Goal: Task Accomplishment & Management: Use online tool/utility

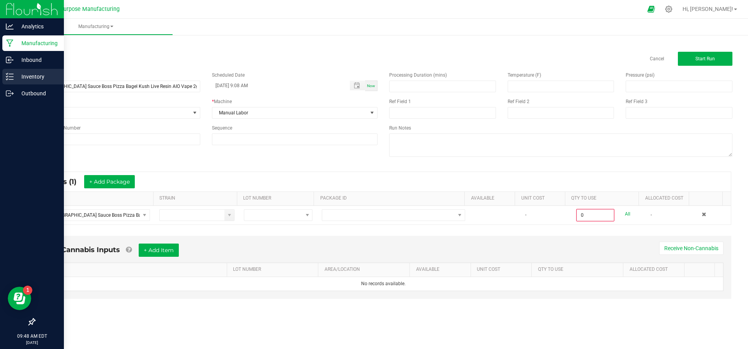
click at [21, 74] on p "Inventory" at bounding box center [37, 76] width 47 height 9
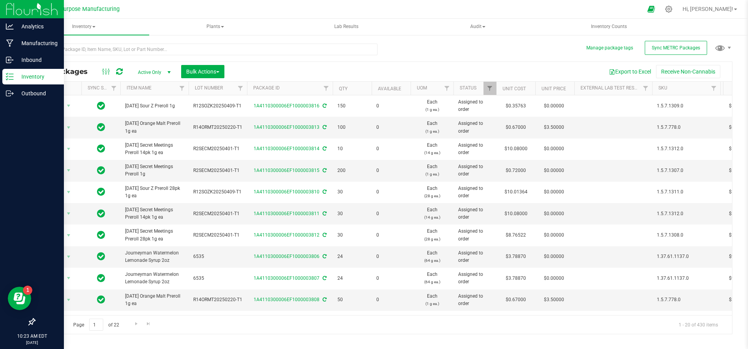
click at [76, 77] on div "All Packages Active Only Active Only Lab Samples Locked All External Internal B…" at bounding box center [383, 71] width 697 height 19
click at [137, 53] on input "text" at bounding box center [205, 50] width 343 height 12
click at [109, 92] on link "Filter" at bounding box center [114, 88] width 13 height 13
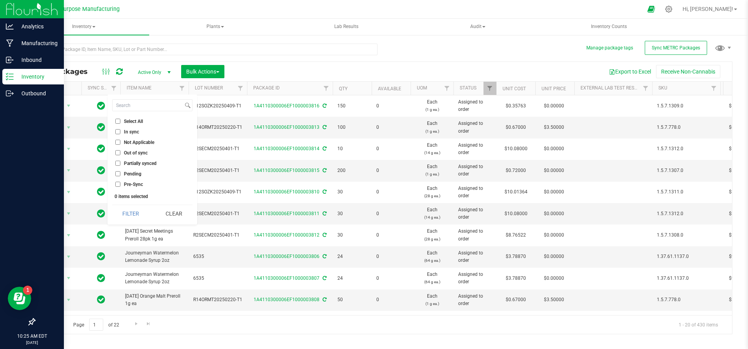
click at [116, 152] on input "Out of sync" at bounding box center [117, 152] width 5 height 5
checkbox input "true"
click at [141, 203] on div "Select All In sync Not Applicable Out of sync Partially synced Pending Pre-Sync…" at bounding box center [153, 160] width 90 height 130
click at [135, 212] on button "Filter" at bounding box center [130, 213] width 37 height 17
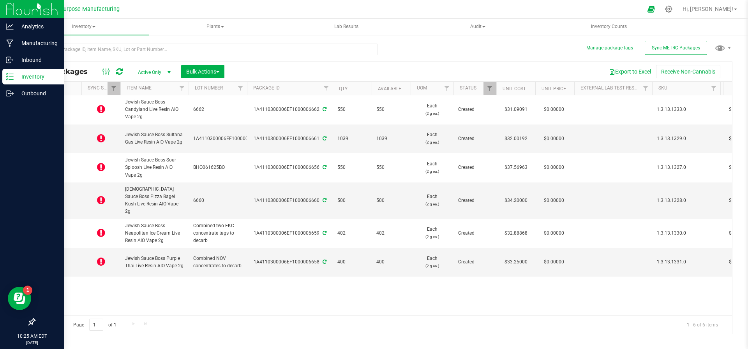
type input "[DATE]"
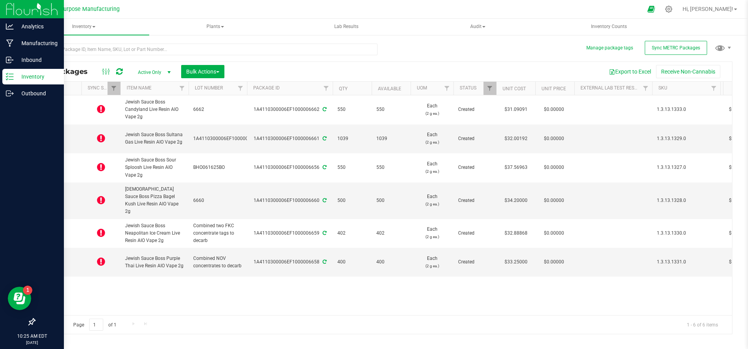
type input "[DATE]"
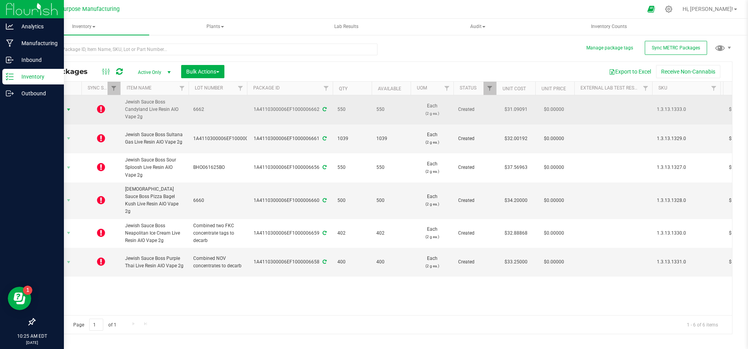
click at [65, 111] on span "select" at bounding box center [68, 110] width 6 height 6
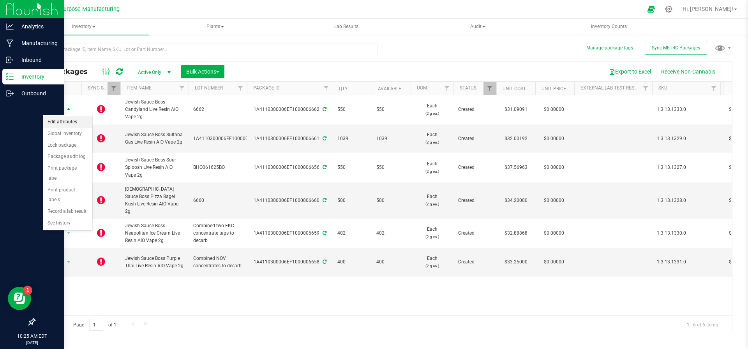
click at [76, 118] on li "Edit attributes" at bounding box center [67, 122] width 49 height 12
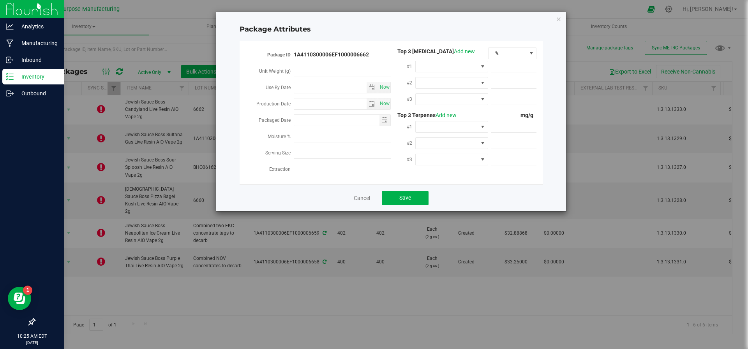
type input "2025-02-20"
type input "[DATE]"
click at [557, 18] on icon "Close modal" at bounding box center [558, 18] width 5 height 9
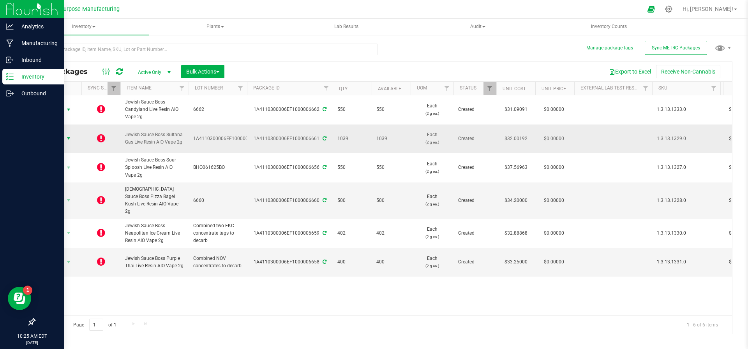
click at [68, 136] on span "select" at bounding box center [68, 139] width 6 height 6
click at [105, 284] on div "Action Action Edit attributes Global inventory Lock package Package audit log P…" at bounding box center [383, 205] width 697 height 220
click at [18, 67] on div "Inbound" at bounding box center [33, 60] width 62 height 16
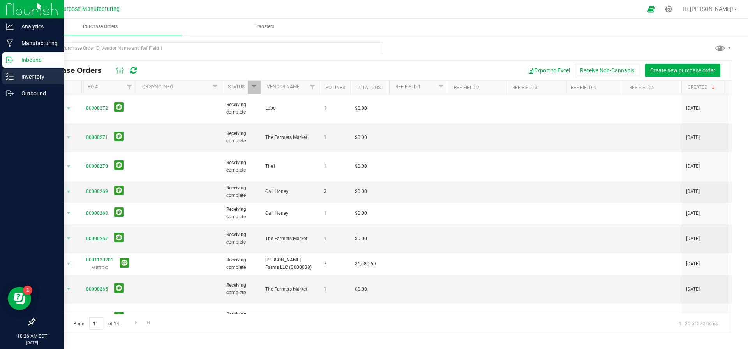
click at [16, 78] on p "Inventory" at bounding box center [37, 76] width 47 height 9
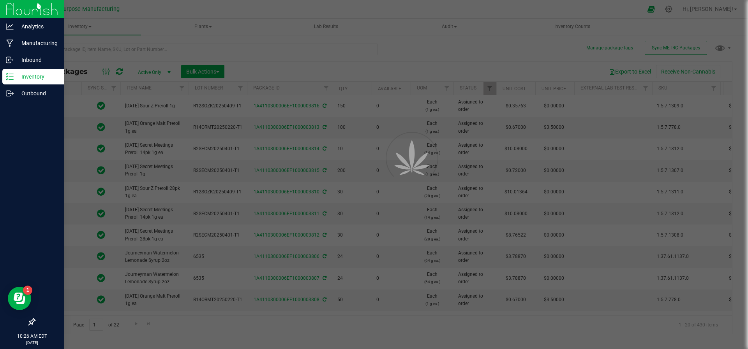
type input "[DATE]"
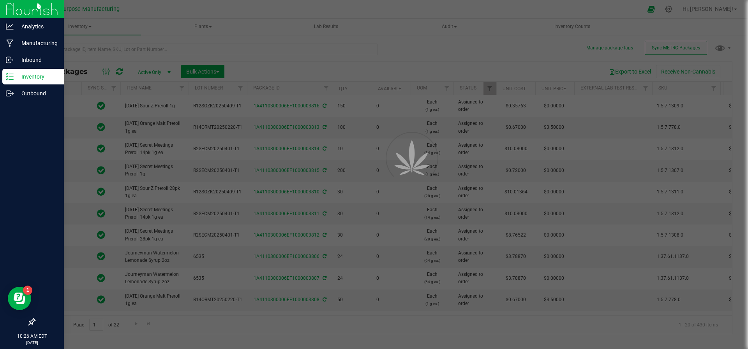
type input "[DATE]"
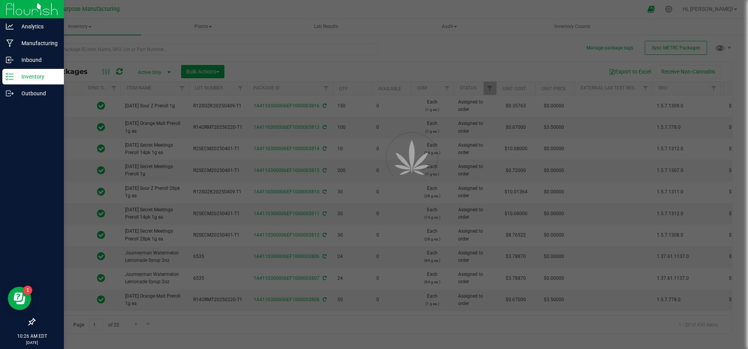
type input "[DATE]"
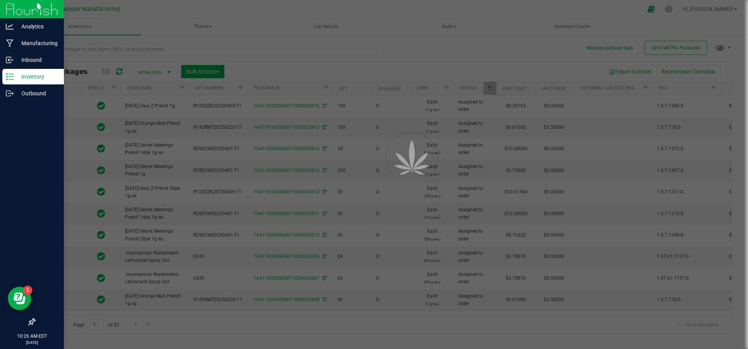
type input "[DATE]"
type input "2025-07-31"
type input "[DATE]"
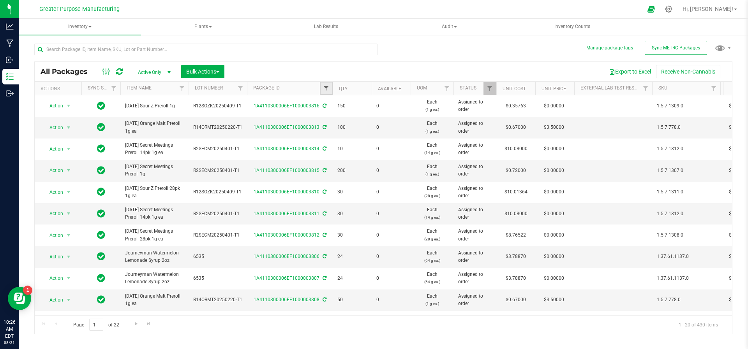
click at [323, 88] on span "Filter" at bounding box center [326, 88] width 6 height 6
click at [166, 72] on span "select" at bounding box center [169, 72] width 6 height 6
click at [151, 121] on li "All" at bounding box center [152, 120] width 42 height 12
click at [325, 88] on span "Filter" at bounding box center [326, 88] width 6 height 6
type input "3075"
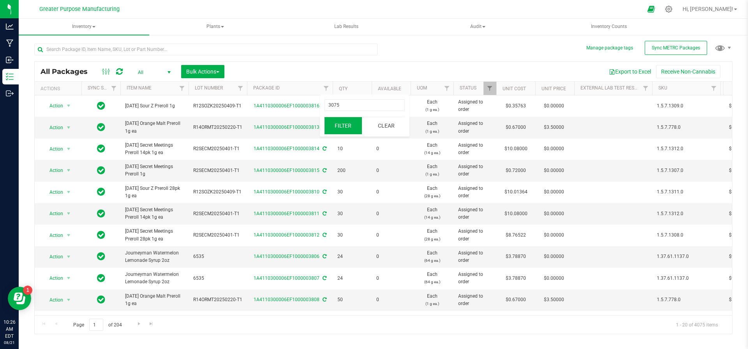
click at [331, 131] on button "Filter" at bounding box center [342, 125] width 37 height 17
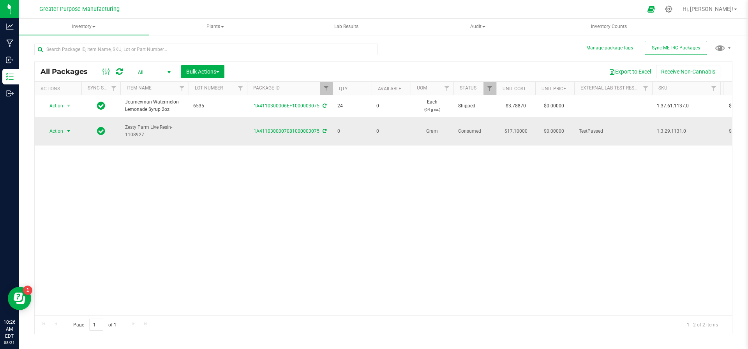
click at [70, 128] on span "select" at bounding box center [68, 131] width 6 height 6
click at [68, 139] on li "Adjust qty" at bounding box center [67, 140] width 49 height 12
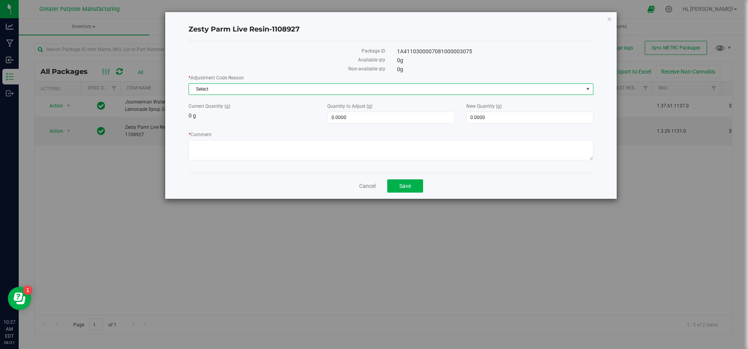
click at [312, 89] on span "Select" at bounding box center [386, 89] width 394 height 11
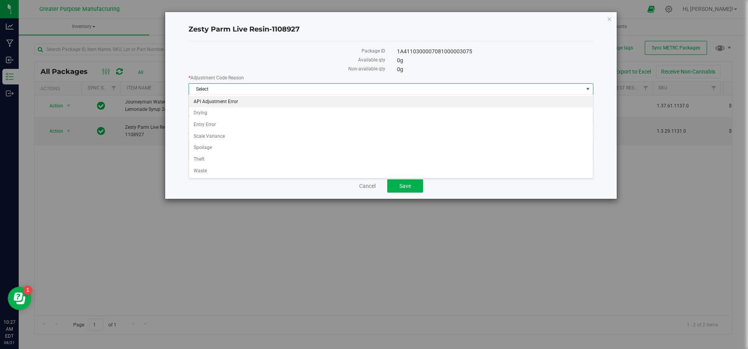
click at [301, 104] on li "API Adjustment Error" at bounding box center [391, 102] width 404 height 12
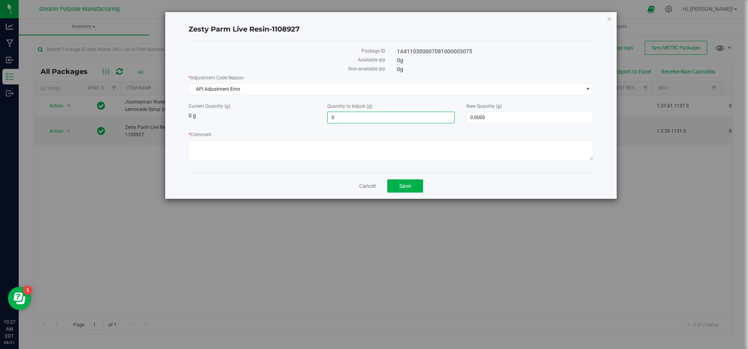
click at [363, 112] on span "0.0000 0" at bounding box center [390, 118] width 127 height 12
type input "5"
type input "450"
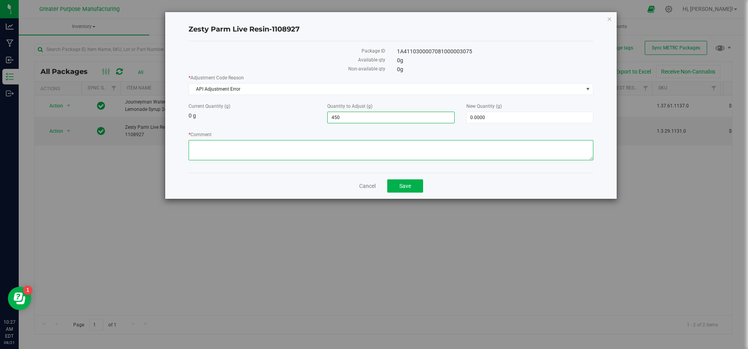
type input "450.0000"
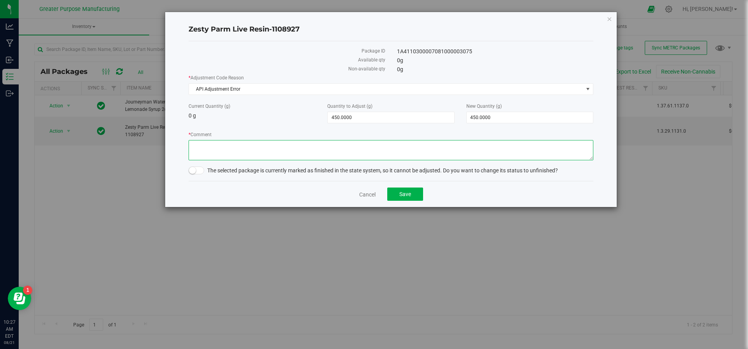
click at [329, 148] on textarea "* Comment" at bounding box center [391, 150] width 405 height 20
type textarea "Production run failed due to Metric sync. Creating a WIP product for testing. J…"
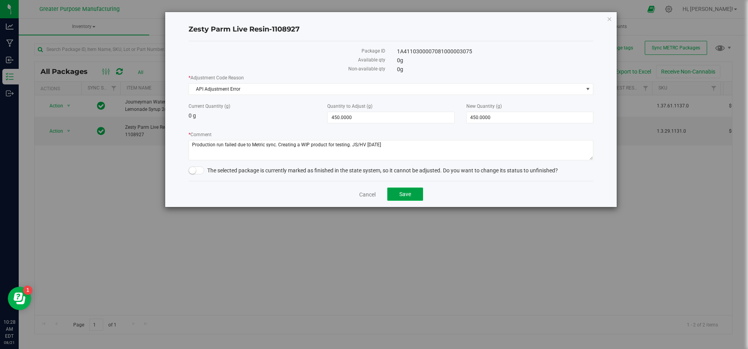
click at [415, 192] on button "Save" at bounding box center [405, 194] width 36 height 13
click at [197, 174] on div "The selected package is currently marked as finished in the state system, so it…" at bounding box center [391, 171] width 405 height 8
click at [196, 170] on span at bounding box center [197, 171] width 16 height 8
click at [400, 199] on button "Save" at bounding box center [405, 194] width 36 height 13
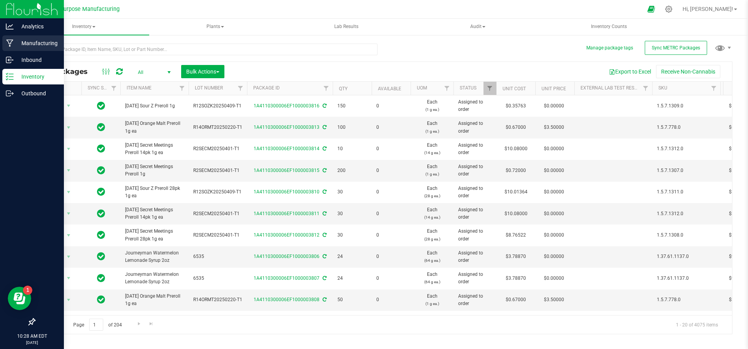
click at [22, 43] on p "Manufacturing" at bounding box center [37, 43] width 47 height 9
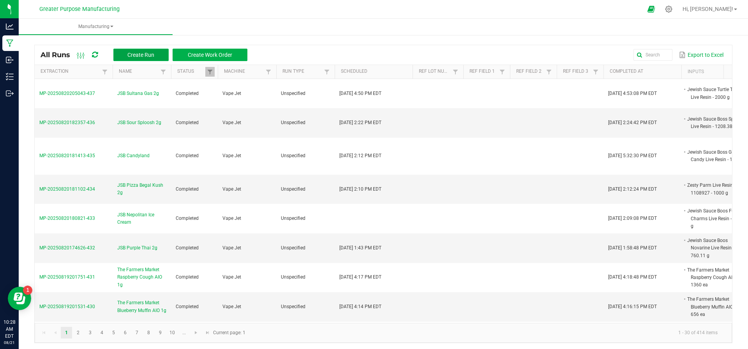
click at [134, 58] on button "Create Run" at bounding box center [140, 55] width 55 height 12
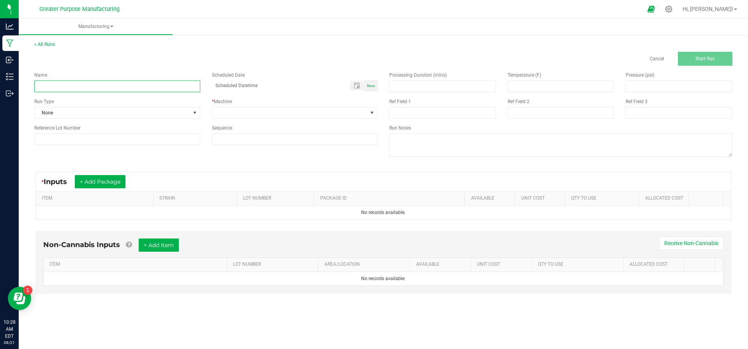
click at [129, 91] on input at bounding box center [117, 87] width 166 height 12
click at [71, 88] on input "JSB Pizza Begal Kush 2g" at bounding box center [117, 87] width 166 height 12
click at [66, 87] on input "JSB Pizza Begal Kush 2g" at bounding box center [117, 87] width 166 height 12
type input "JSB Pizza Begal Kush 2g"
click at [370, 87] on span "Now" at bounding box center [371, 86] width 8 height 4
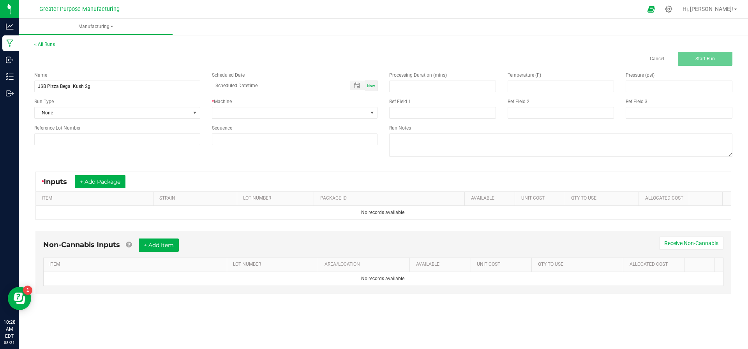
type input "08/21/2025 10:28 AM"
click at [342, 118] on span at bounding box center [289, 113] width 155 height 11
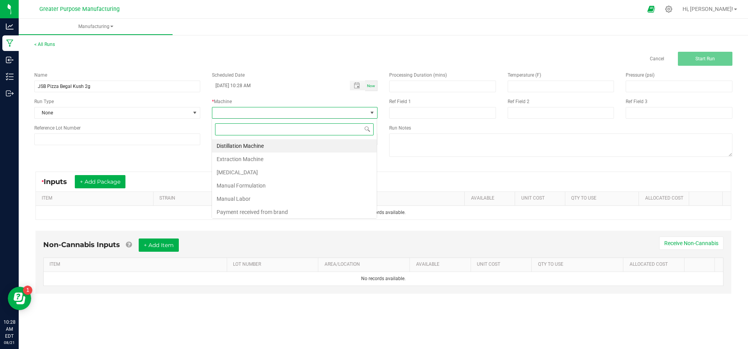
scroll to position [12, 166]
click at [283, 199] on li "Manual Labor" at bounding box center [294, 198] width 165 height 13
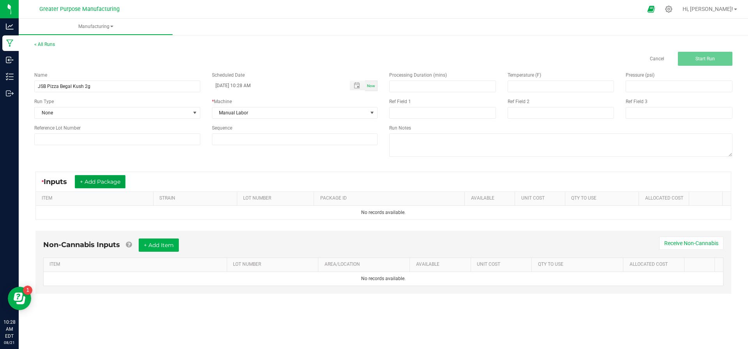
click at [104, 183] on button "+ Add Package" at bounding box center [100, 181] width 51 height 13
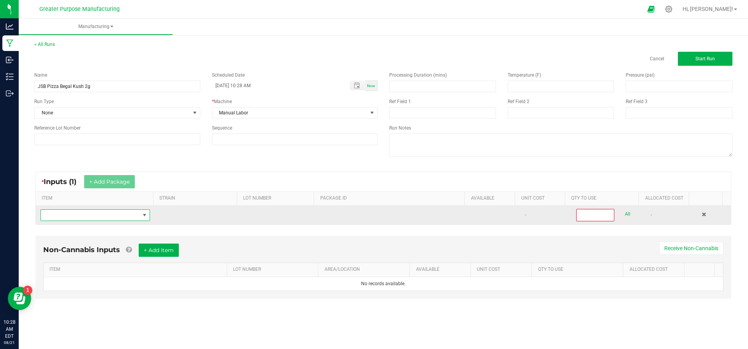
click at [100, 219] on span "NO DATA FOUND" at bounding box center [90, 215] width 99 height 11
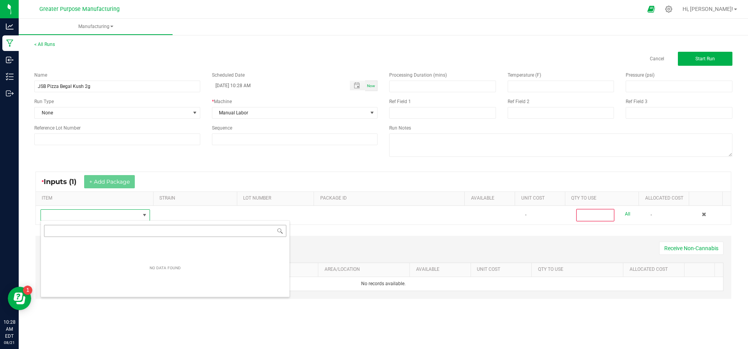
scroll to position [12, 106]
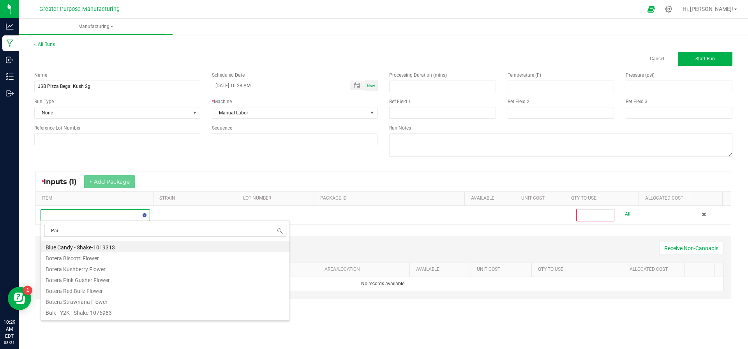
type input "Parm"
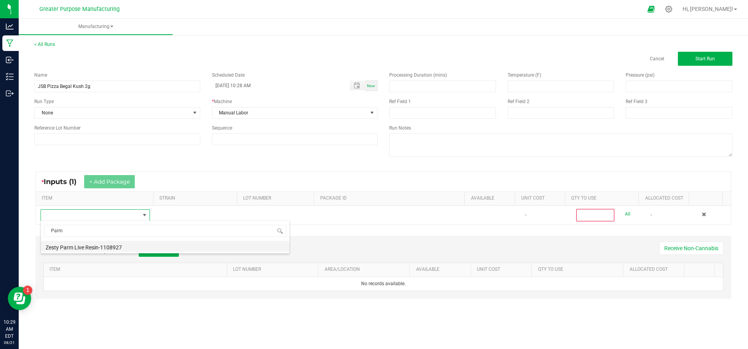
click at [93, 251] on li "Zesty Parm Live Resin-1108927" at bounding box center [165, 246] width 249 height 11
type input "0"
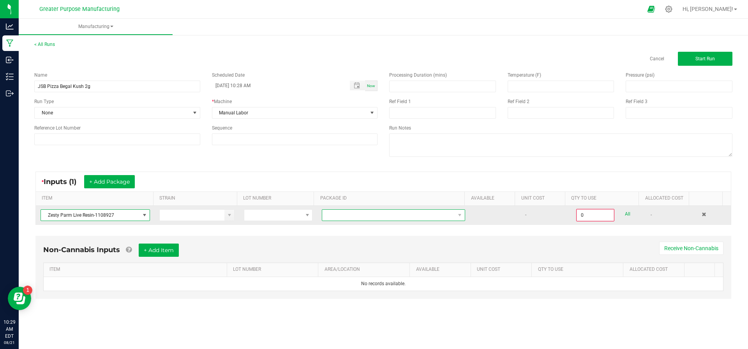
click at [349, 217] on span "NO DATA FOUND" at bounding box center [388, 215] width 133 height 11
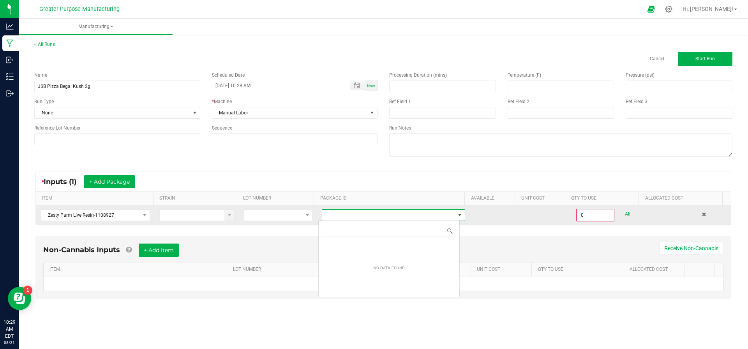
scroll to position [12, 141]
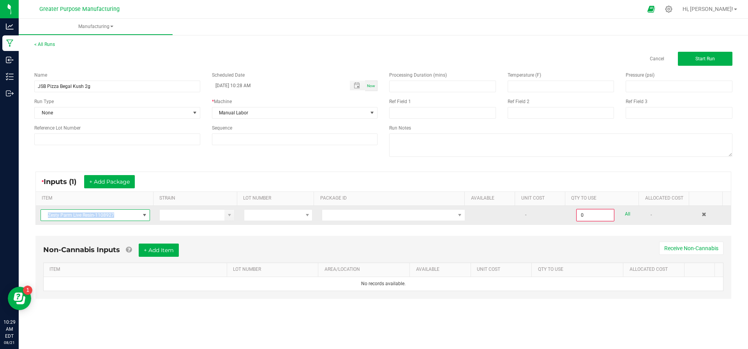
drag, startPoint x: 118, startPoint y: 215, endPoint x: 36, endPoint y: 217, distance: 81.8
click at [36, 217] on td "Zesty Parm Live Resin-1108927" at bounding box center [95, 215] width 119 height 19
click at [146, 216] on span at bounding box center [144, 215] width 6 height 6
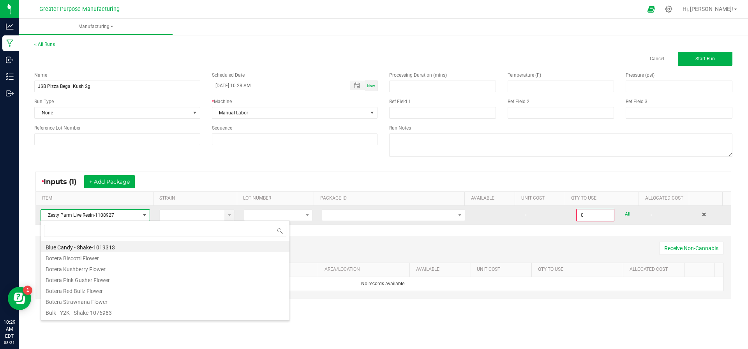
scroll to position [12, 108]
click at [131, 215] on span "Zesty Parm Live Resin-1108927" at bounding box center [90, 215] width 99 height 11
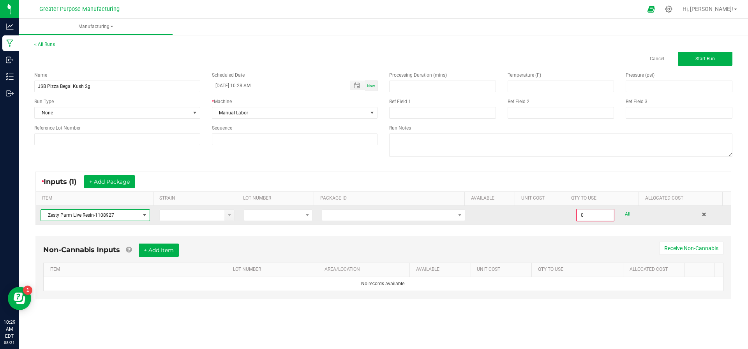
click at [122, 213] on span "Zesty Parm Live Resin-1108927" at bounding box center [90, 215] width 99 height 11
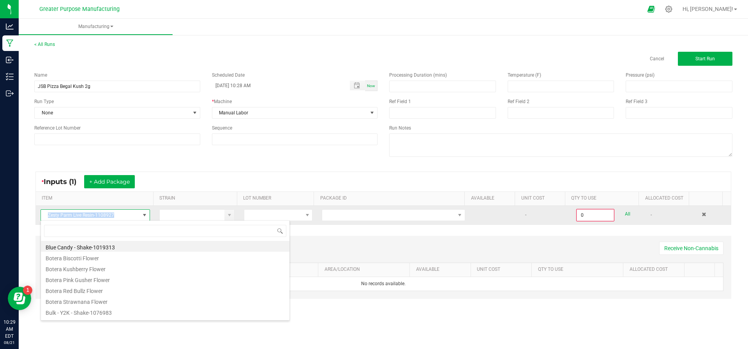
drag, startPoint x: 122, startPoint y: 213, endPoint x: 36, endPoint y: 210, distance: 85.4
click at [36, 210] on td "Zesty Parm Live Resin-1108927" at bounding box center [95, 215] width 119 height 19
click at [127, 212] on span "Zesty Parm Live Resin-1108927" at bounding box center [90, 215] width 99 height 11
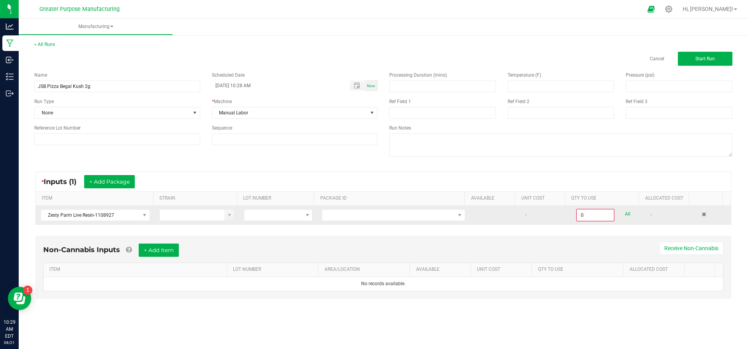
click at [698, 215] on td at bounding box center [714, 215] width 34 height 19
click at [702, 215] on span at bounding box center [704, 214] width 5 height 5
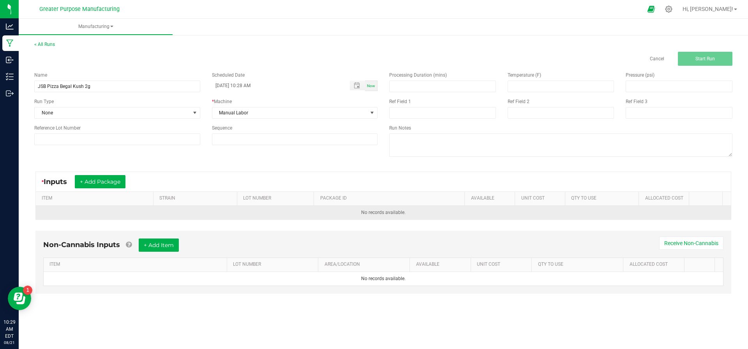
click at [123, 217] on td "No records available." at bounding box center [383, 213] width 695 height 14
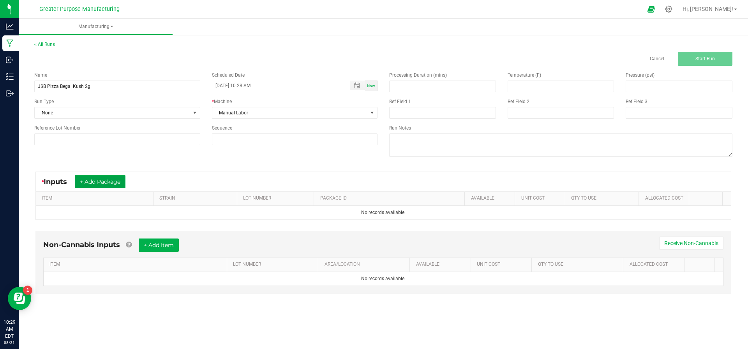
click at [104, 180] on button "+ Add Package" at bounding box center [100, 181] width 51 height 13
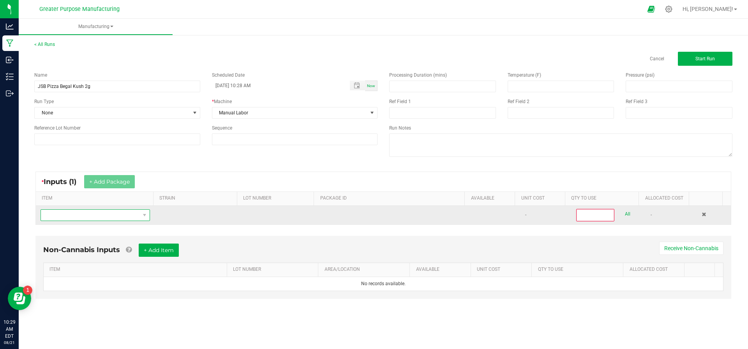
click at [108, 215] on span "NO DATA FOUND" at bounding box center [90, 215] width 99 height 11
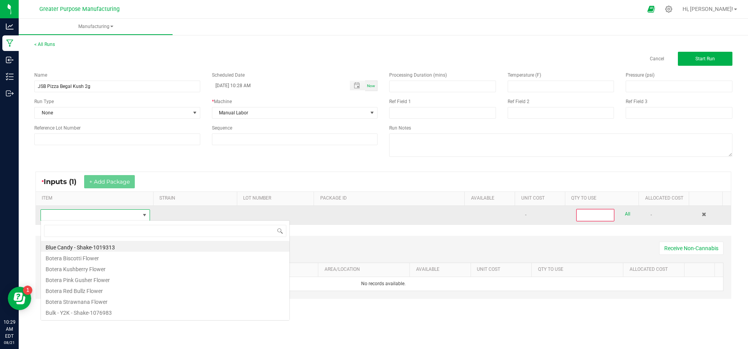
scroll to position [12, 106]
type input "Zesty"
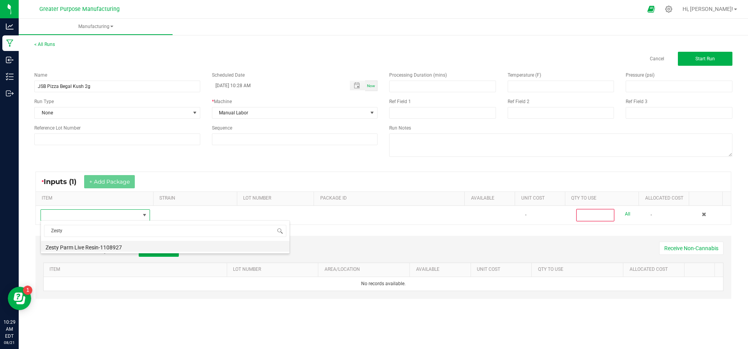
click at [104, 245] on li "Zesty Parm Live Resin-1108927" at bounding box center [165, 246] width 249 height 11
type input "0"
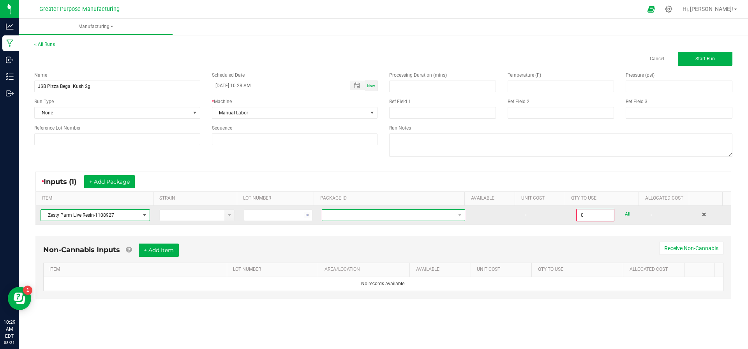
click at [361, 214] on span "NO DATA FOUND" at bounding box center [388, 215] width 133 height 11
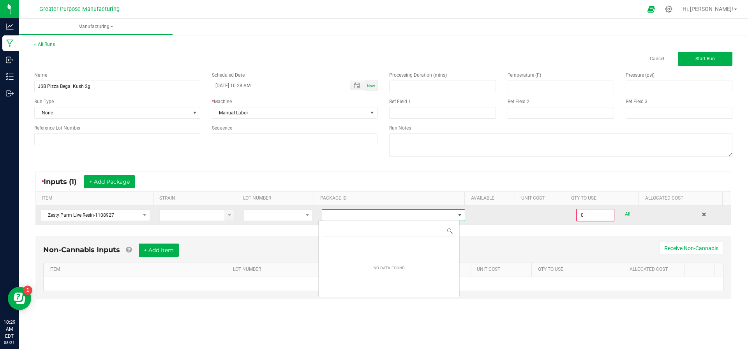
scroll to position [12, 141]
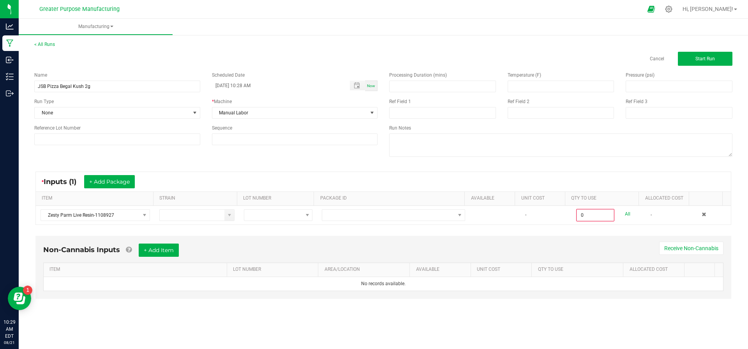
click at [161, 155] on div "Name JSB Pizza Begal Kush 2g Scheduled Date 08/21/2025 10:28 AM Now Run Type No…" at bounding box center [383, 115] width 710 height 99
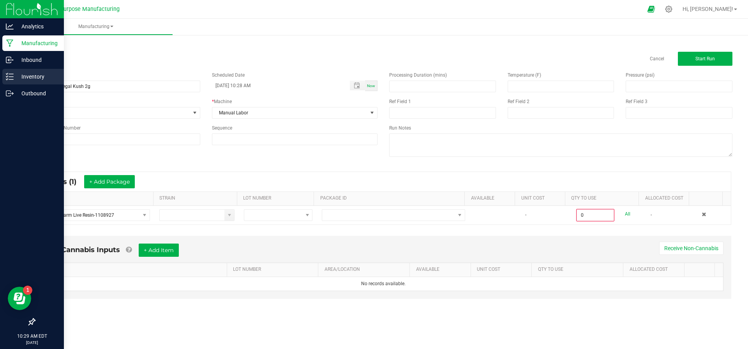
click at [16, 77] on p "Inventory" at bounding box center [37, 76] width 47 height 9
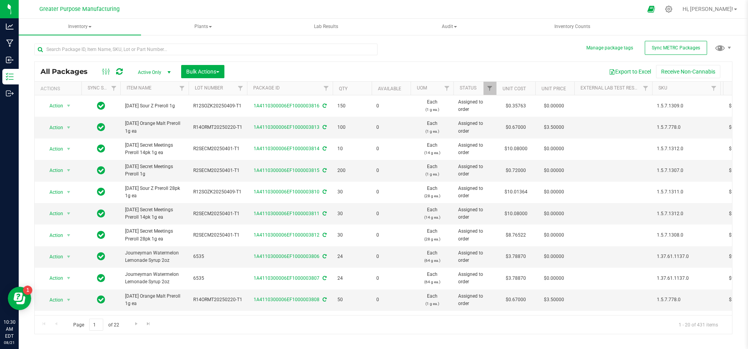
click at [290, 88] on th "Package ID" at bounding box center [290, 89] width 86 height 14
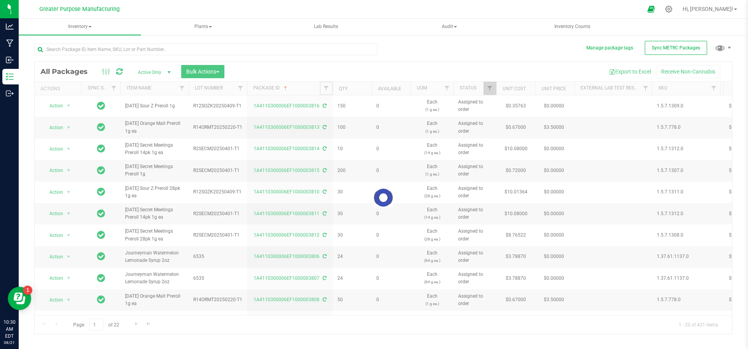
click at [328, 90] on span "Filter" at bounding box center [326, 88] width 6 height 6
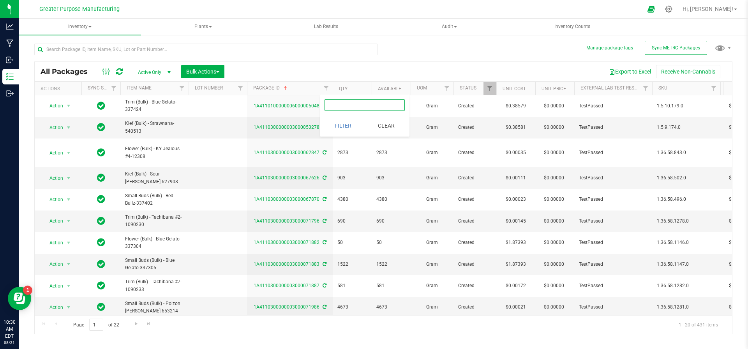
click at [333, 103] on input "text" at bounding box center [364, 105] width 80 height 12
type input "3075"
click at [333, 123] on button "Filter" at bounding box center [342, 125] width 37 height 17
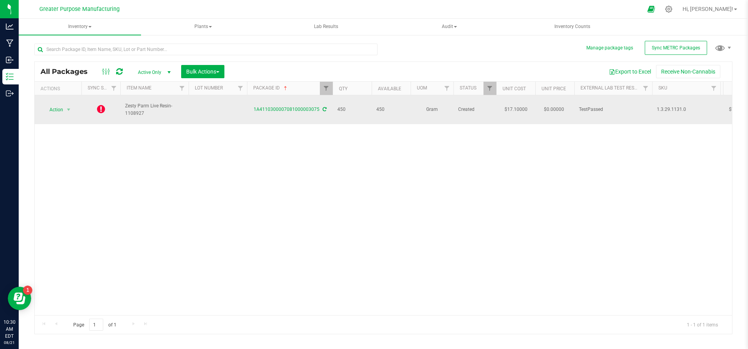
click at [103, 107] on icon at bounding box center [101, 108] width 8 height 9
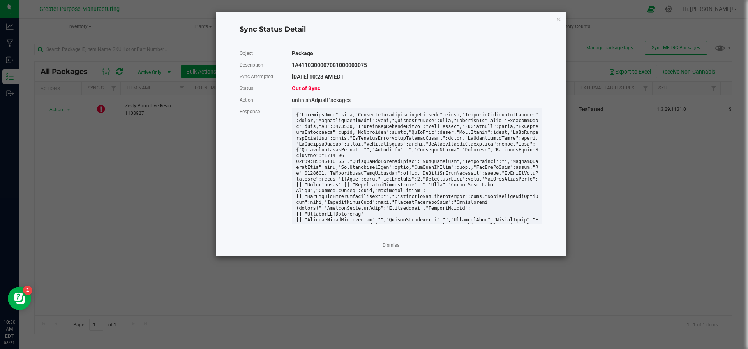
click at [162, 194] on ngb-modal-window "Sync Status Detail Object Package Description 1A4110300007081000003075 Sync Att…" at bounding box center [377, 174] width 754 height 349
click at [560, 18] on icon "Close" at bounding box center [558, 18] width 5 height 9
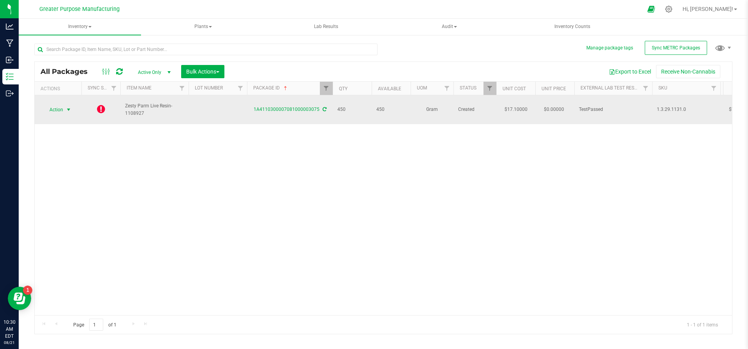
click at [69, 109] on span "select" at bounding box center [68, 110] width 6 height 6
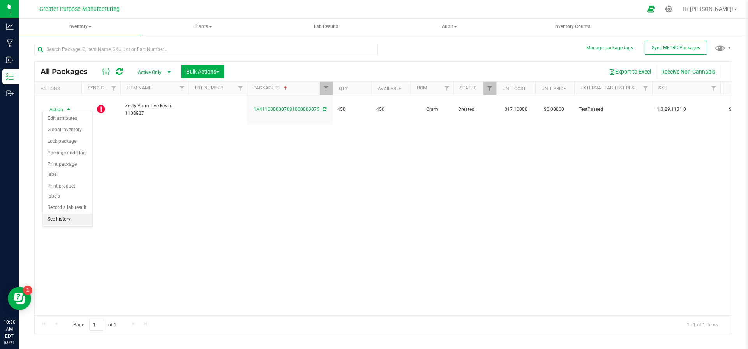
click at [55, 214] on li "See history" at bounding box center [67, 220] width 49 height 12
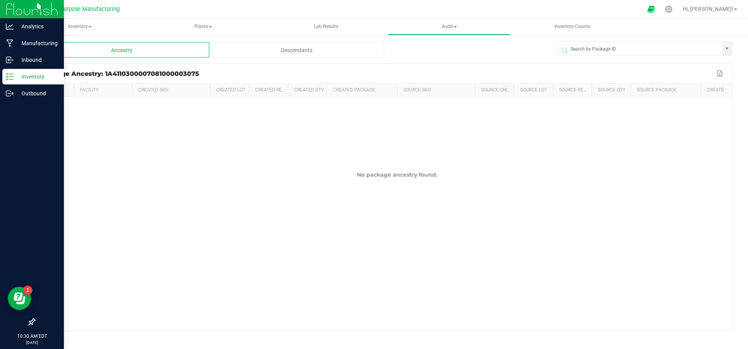
click at [12, 78] on icon at bounding box center [10, 77] width 8 height 8
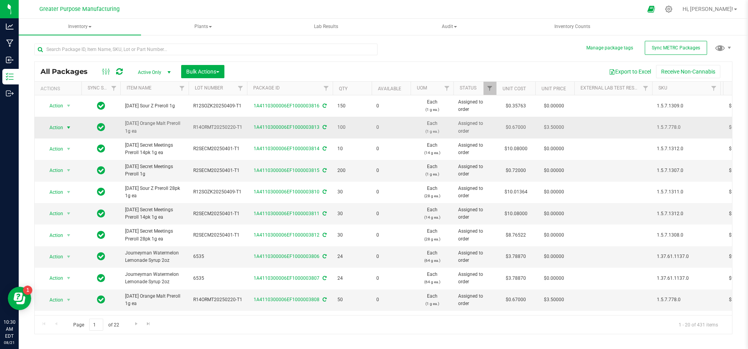
drag, startPoint x: 132, startPoint y: 139, endPoint x: 55, endPoint y: 132, distance: 78.3
click at [231, 40] on div at bounding box center [208, 49] width 349 height 25
click at [240, 92] on link "Filter" at bounding box center [240, 88] width 13 height 13
type input "3075"
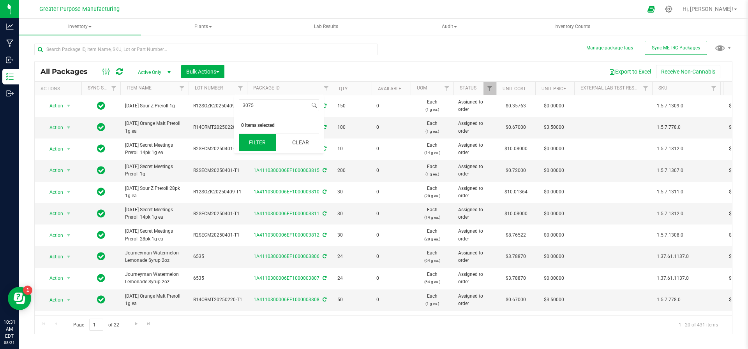
click at [258, 148] on button "Filter" at bounding box center [257, 142] width 37 height 17
click at [113, 88] on span "Filter" at bounding box center [114, 88] width 6 height 6
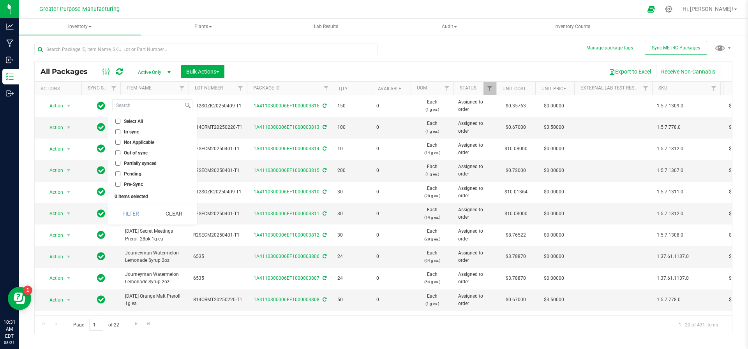
click at [118, 151] on input "Out of sync" at bounding box center [117, 152] width 5 height 5
checkbox input "true"
click at [146, 208] on button "Filter" at bounding box center [130, 213] width 37 height 17
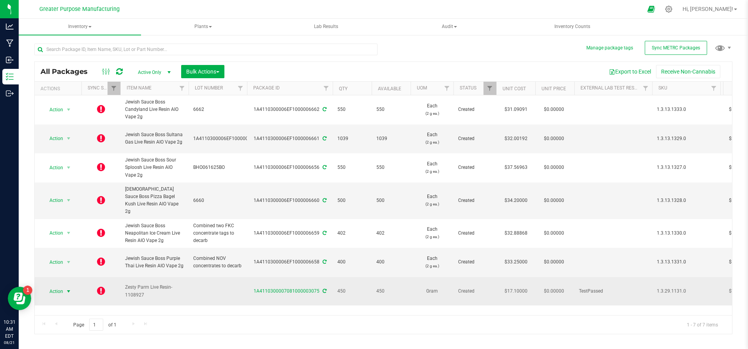
click at [69, 289] on span "select" at bounding box center [68, 292] width 6 height 6
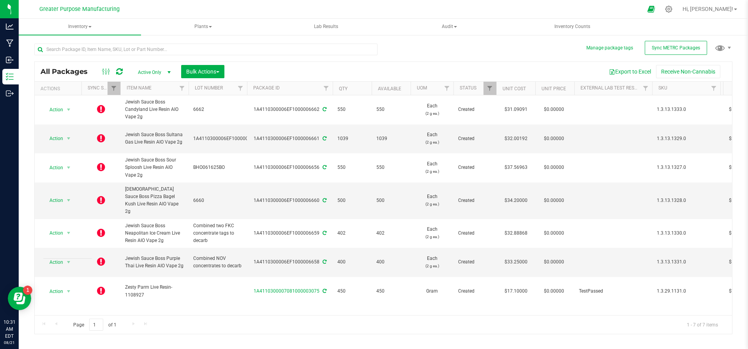
click at [69, 286] on div "Action Action Edit attributes Global inventory Lock package Package audit log P…" at bounding box center [383, 205] width 697 height 220
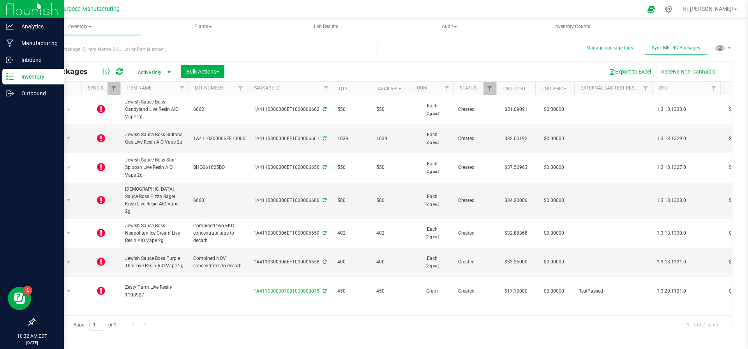
click at [8, 77] on icon at bounding box center [10, 77] width 8 height 8
click at [27, 73] on p "Inventory" at bounding box center [37, 76] width 47 height 9
click at [16, 56] on p "Inbound" at bounding box center [37, 59] width 47 height 9
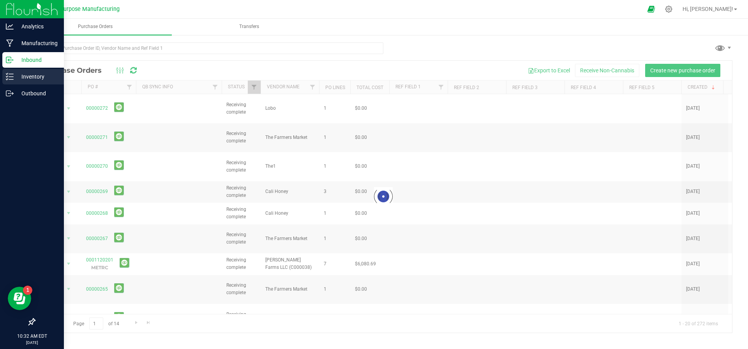
click at [21, 77] on p "Inventory" at bounding box center [37, 76] width 47 height 9
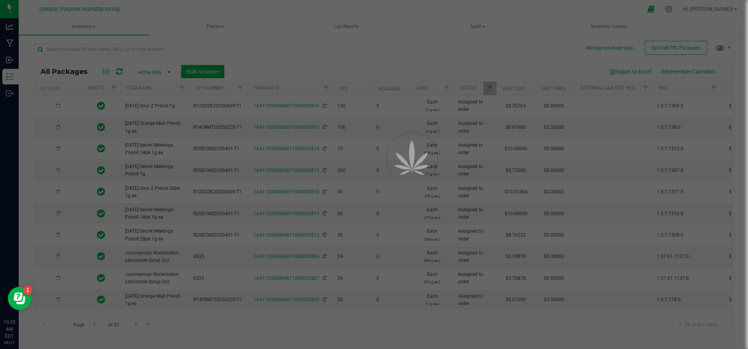
type input "2025-08-18"
type input "2025-07-26"
type input "[DATE]"
type input "2025-08-18"
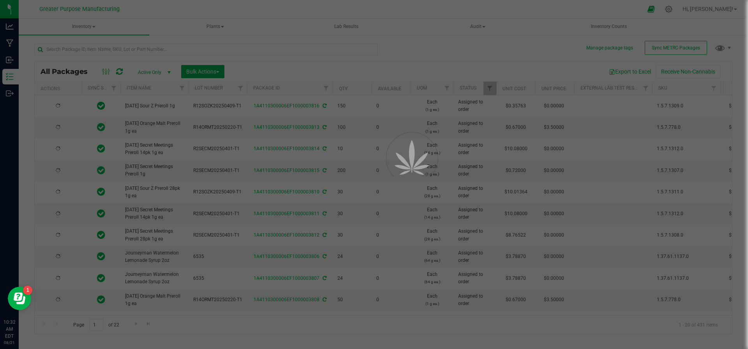
type input "[DATE]"
type input "2025-07-25"
type input "2025-07-26"
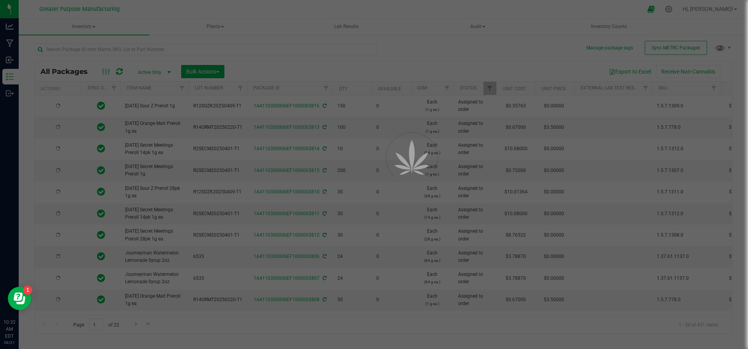
type input "2025-08-18"
type input "2025-08-06"
type input "2025-08-05"
type input "2025-07-11"
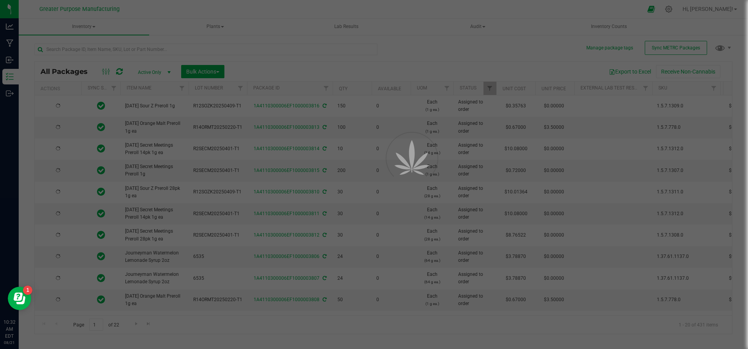
type input "2025-07-25"
type input "2025-07-31"
type input "2025-08-06"
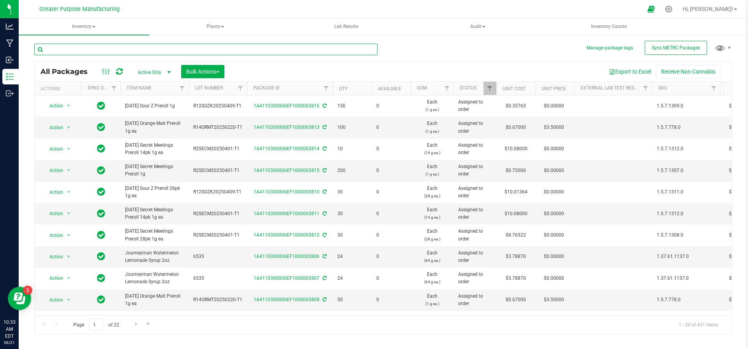
click at [137, 48] on input "text" at bounding box center [205, 50] width 343 height 12
paste input "Poison Mintz"
type input "Poison Mintz"
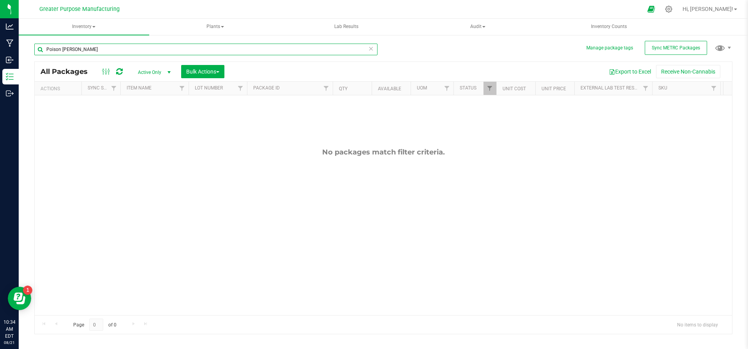
drag, startPoint x: 118, startPoint y: 51, endPoint x: 30, endPoint y: 48, distance: 87.7
click at [30, 48] on div "Manage package tags Sync METRC Packages Poison Mintz All Packages Active Only A…" at bounding box center [383, 153] width 729 height 238
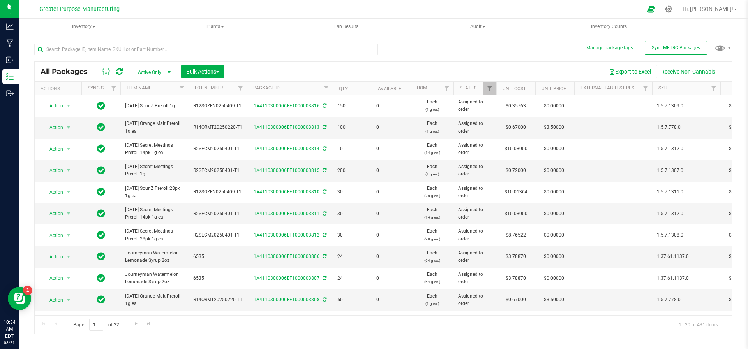
click at [170, 42] on div at bounding box center [208, 49] width 349 height 25
click at [168, 44] on input "text" at bounding box center [205, 50] width 343 height 12
paste input "0138"
type input "0138"
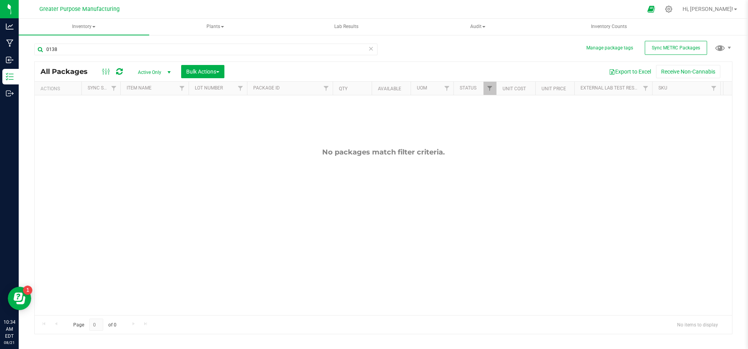
click at [269, 85] on th "Package ID" at bounding box center [290, 89] width 86 height 14
click at [269, 86] on link "Package ID" at bounding box center [270, 87] width 35 height 5
click at [310, 92] on th "Package ID" at bounding box center [290, 89] width 86 height 14
click at [324, 92] on link "Filter" at bounding box center [326, 88] width 13 height 13
click at [336, 105] on input "text" at bounding box center [364, 105] width 80 height 12
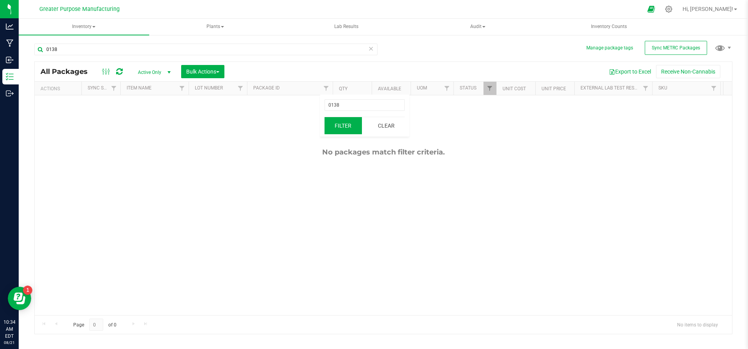
type input "0138"
click at [340, 132] on button "Filter" at bounding box center [342, 125] width 37 height 17
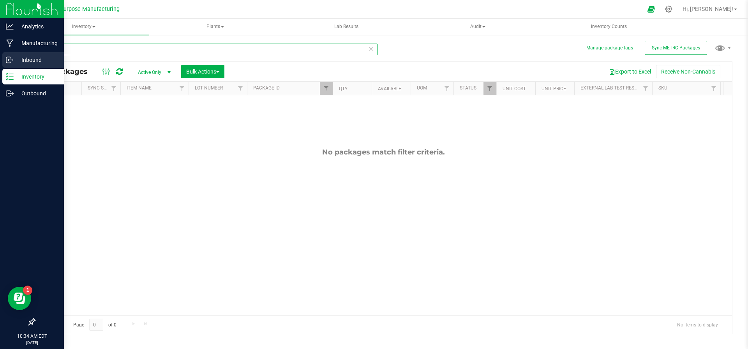
drag, startPoint x: 109, startPoint y: 46, endPoint x: 6, endPoint y: 62, distance: 105.0
click at [6, 62] on div "Analytics Manufacturing Inbound Inventory Outbound 10:34 AM EDT 08/21/2025 08/2…" at bounding box center [374, 174] width 748 height 349
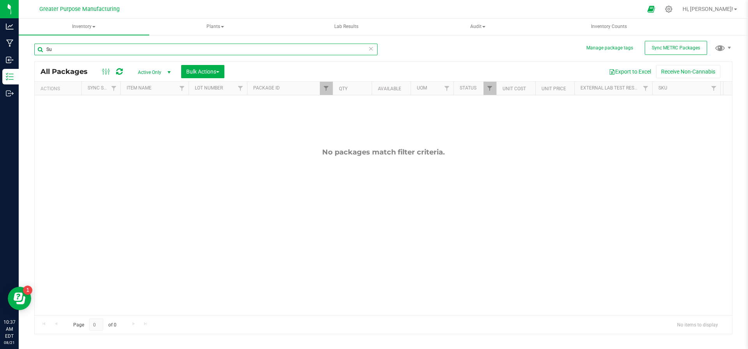
type input "S"
click at [325, 86] on span "Filter" at bounding box center [326, 88] width 6 height 6
type input "0"
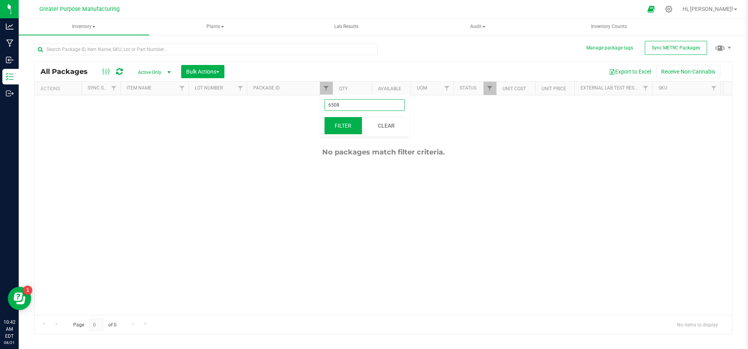
type input "6508"
click at [345, 130] on button "Filter" at bounding box center [342, 125] width 37 height 17
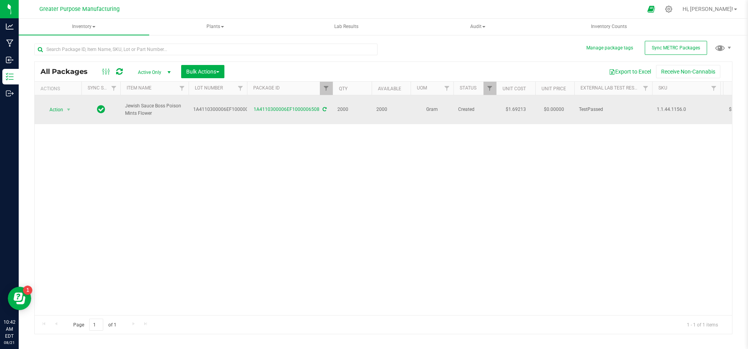
drag, startPoint x: 165, startPoint y: 109, endPoint x: 121, endPoint y: 109, distance: 44.0
click at [121, 109] on td "Jewish Sauce Boss Poison Mints Flower" at bounding box center [154, 109] width 68 height 29
copy span "Jewish Sauce Boss Poison Mints Flower"
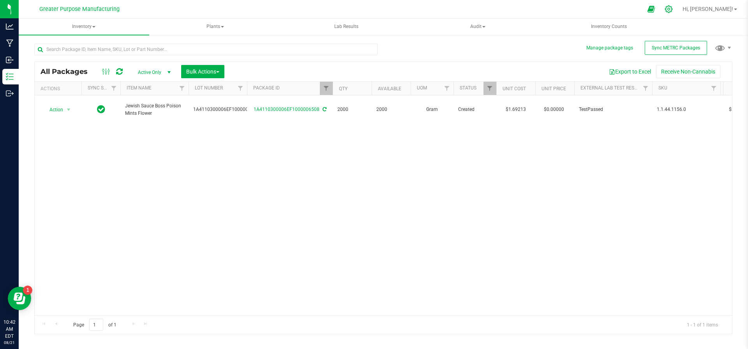
click at [679, 14] on div at bounding box center [668, 9] width 19 height 17
click at [673, 10] on icon at bounding box center [669, 9] width 8 height 8
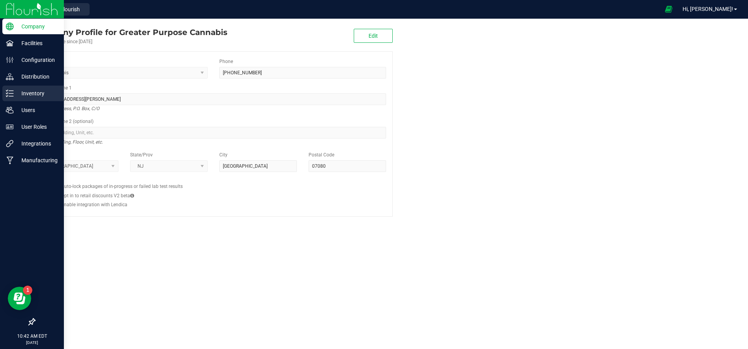
click at [30, 96] on p "Inventory" at bounding box center [37, 93] width 47 height 9
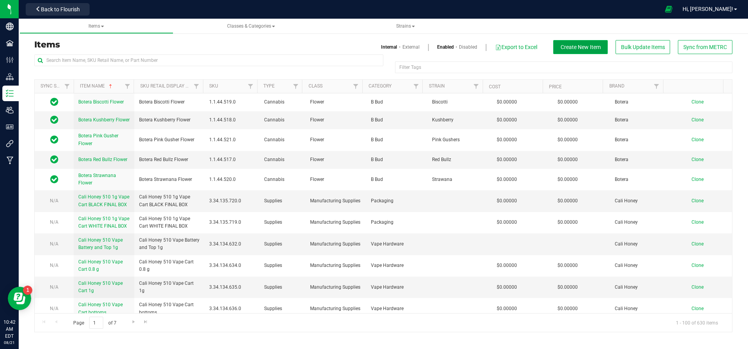
click at [564, 44] on span "Create New Item" at bounding box center [581, 47] width 40 height 6
click at [183, 59] on input "text" at bounding box center [208, 61] width 349 height 12
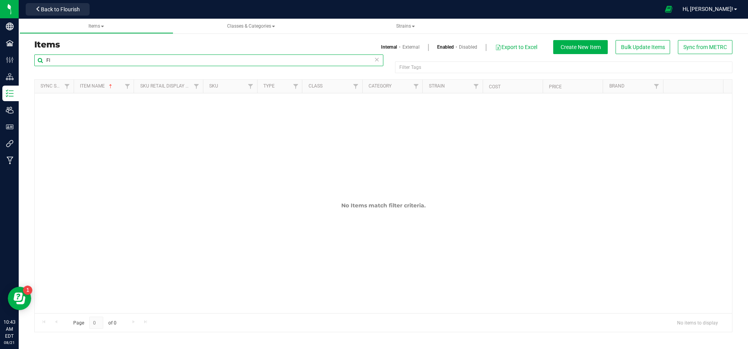
type input "F"
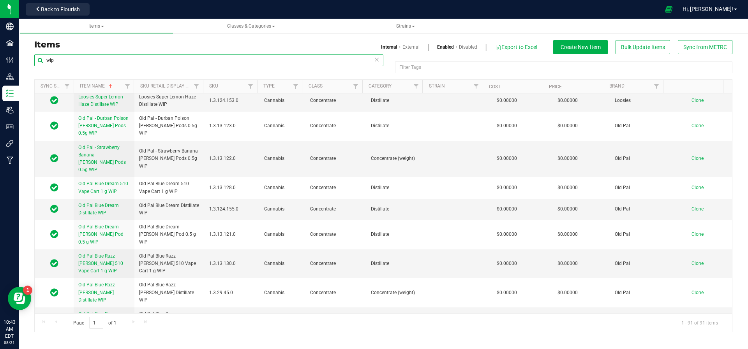
scroll to position [1048, 0]
drag, startPoint x: 93, startPoint y: 53, endPoint x: 33, endPoint y: 60, distance: 60.8
click at [33, 60] on div "Items Internal External Enabled Disabled Export to Excel Create New Item Bulk U…" at bounding box center [383, 186] width 710 height 293
drag, startPoint x: 55, startPoint y: 64, endPoint x: 29, endPoint y: 66, distance: 26.2
click at [29, 66] on div "wip Filter Tags Filter Tags Sync Status Item Name Sku Retail Display Name SKU T…" at bounding box center [383, 193] width 710 height 279
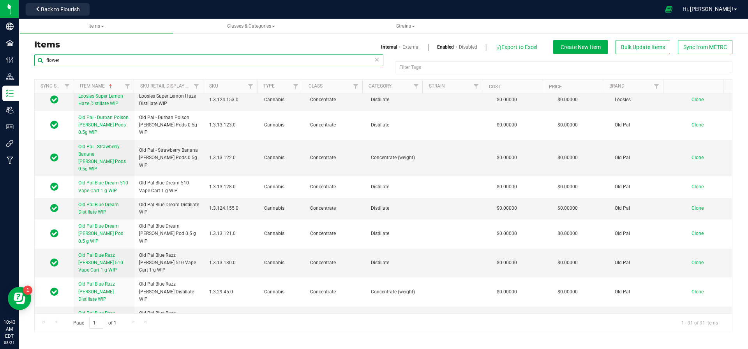
type input "flower"
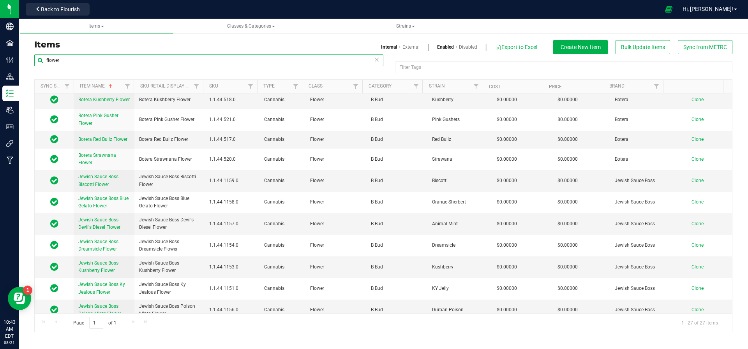
scroll to position [22, 0]
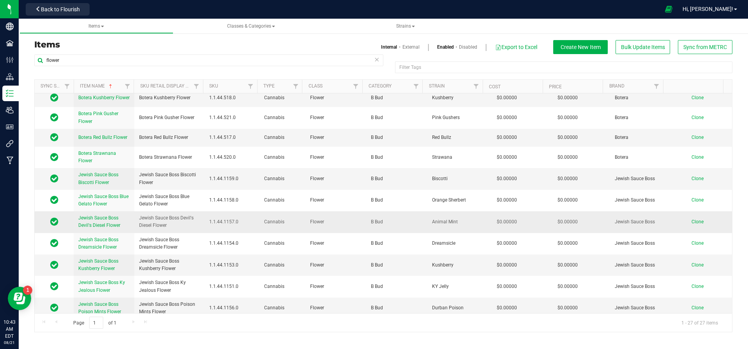
click at [693, 222] on span "Clone" at bounding box center [697, 221] width 12 height 5
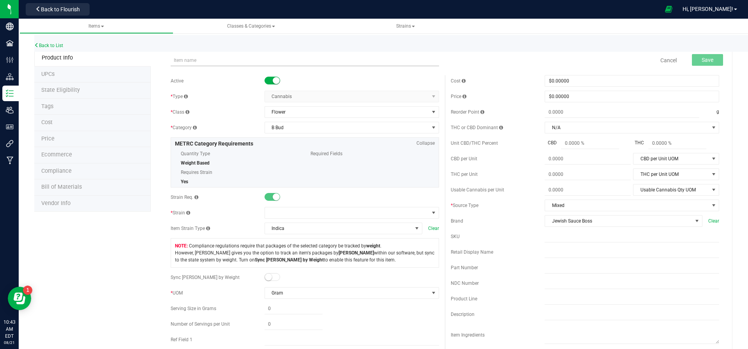
click at [206, 60] on input "text" at bounding box center [305, 61] width 268 height 12
type input "Jewish Sauce Boss Poison Mints Flower WIP"
click at [363, 78] on div at bounding box center [351, 81] width 175 height 8
click at [702, 62] on span "Save" at bounding box center [708, 60] width 12 height 6
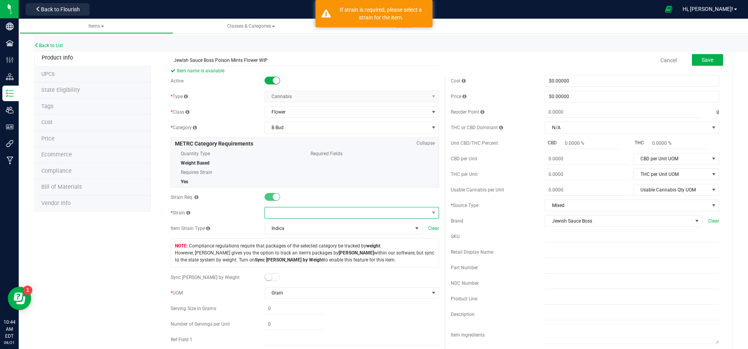
click at [292, 210] on span at bounding box center [347, 213] width 164 height 11
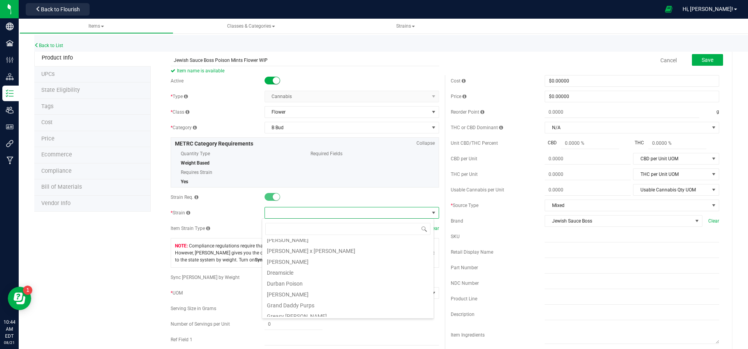
scroll to position [159, 0]
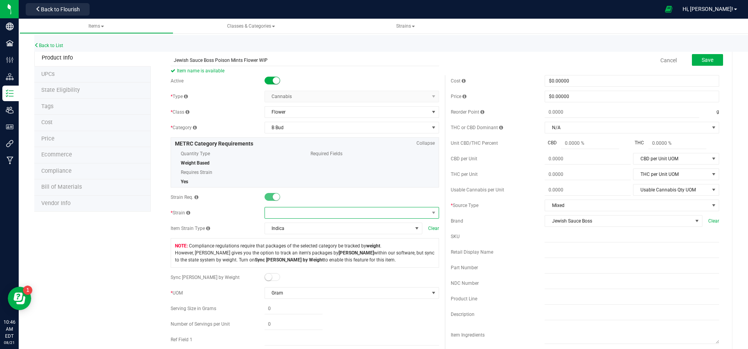
click at [294, 215] on span at bounding box center [347, 213] width 164 height 11
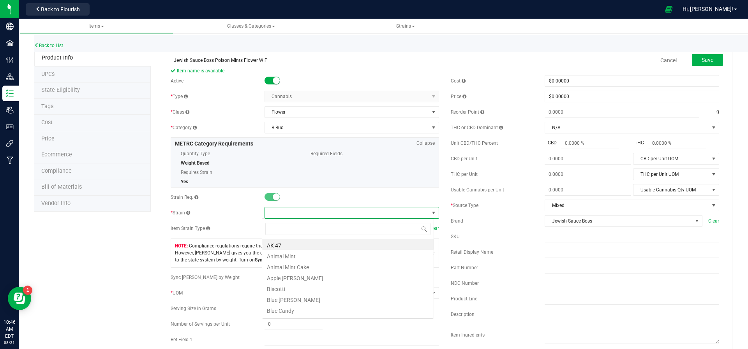
scroll to position [12, 172]
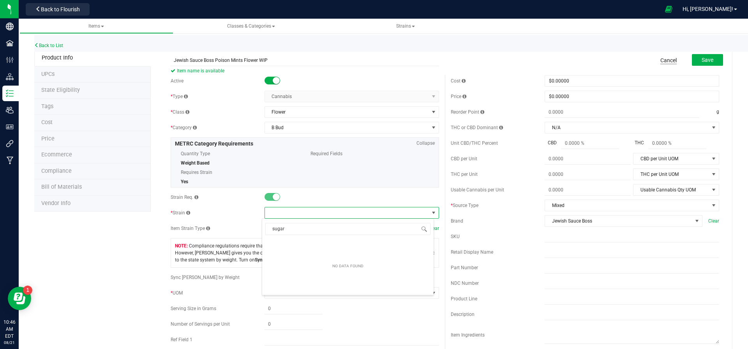
type input "sugar"
click at [660, 57] on link "Cancel" at bounding box center [668, 60] width 16 height 8
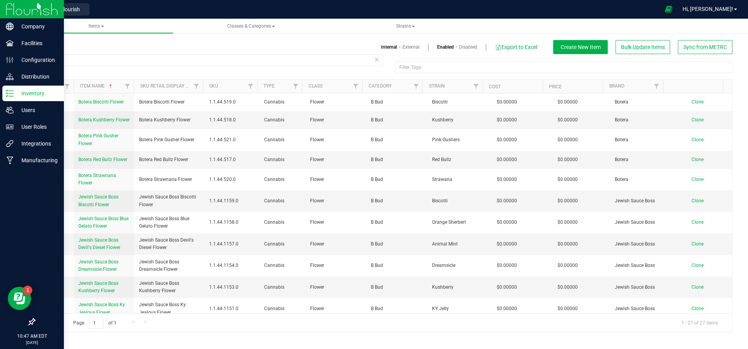
click at [10, 8] on img at bounding box center [32, 9] width 52 height 18
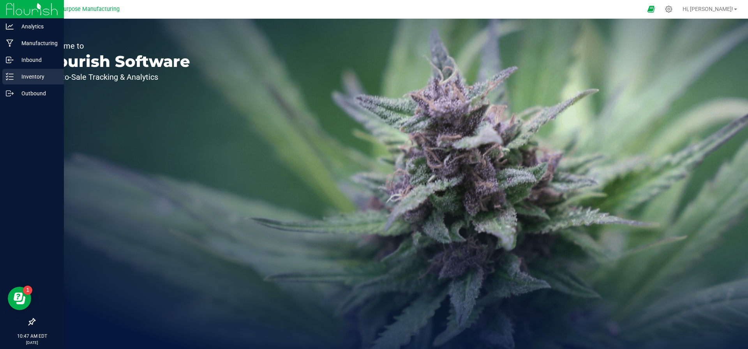
click at [16, 73] on p "Inventory" at bounding box center [37, 76] width 47 height 9
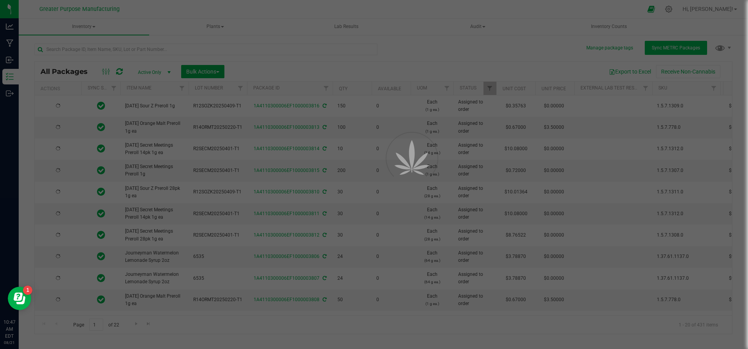
click at [666, 49] on div at bounding box center [374, 174] width 748 height 349
type input "2025-08-18"
type input "2025-07-26"
type input "[DATE]"
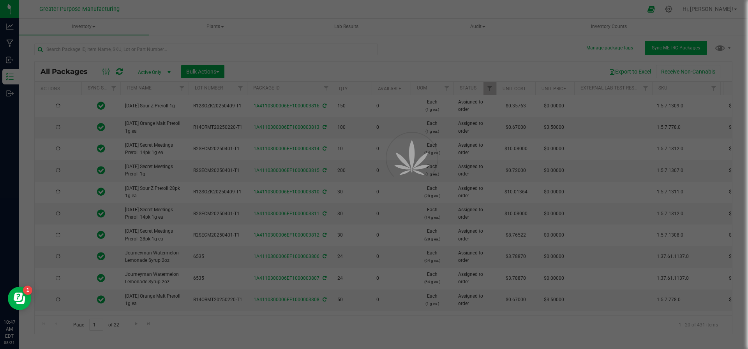
type input "2025-08-18"
type input "[DATE]"
type input "2025-07-25"
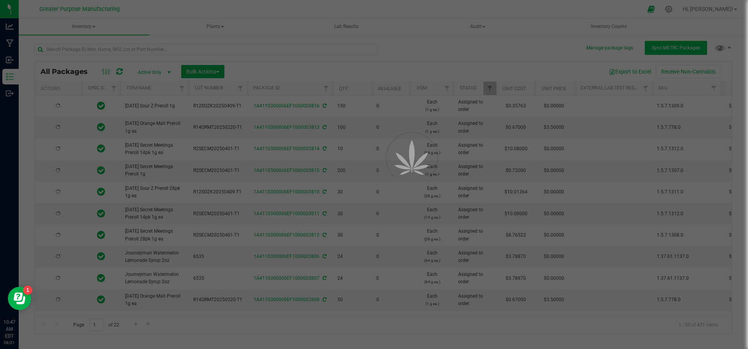
type input "2025-07-26"
type input "2025-08-18"
type input "2025-08-06"
type input "2025-08-05"
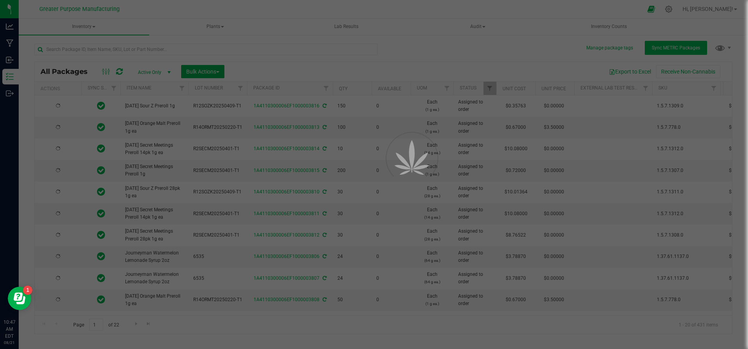
type input "2025-07-11"
type input "2025-07-25"
type input "2025-07-31"
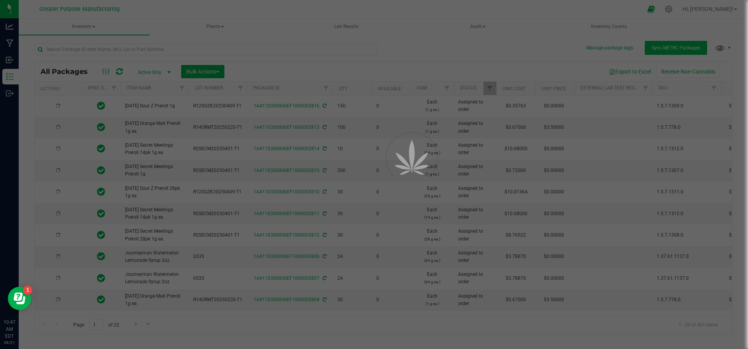
type input "2025-08-06"
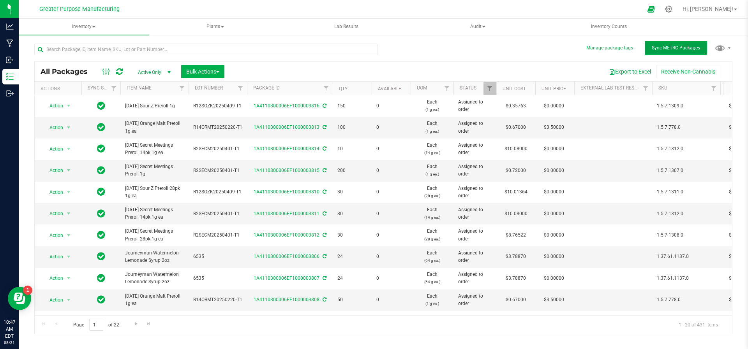
click at [666, 49] on span "Sync METRC Packages" at bounding box center [676, 47] width 48 height 5
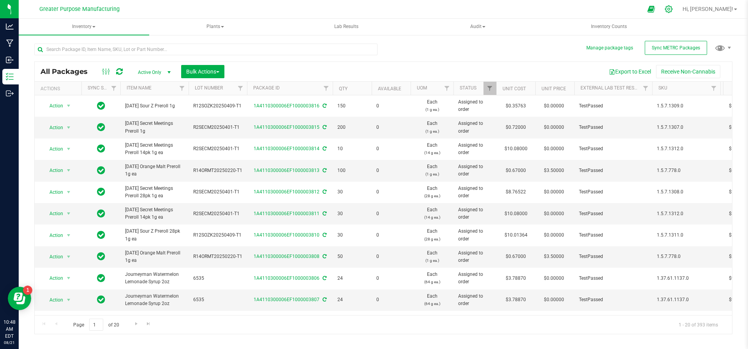
click at [673, 7] on icon at bounding box center [669, 9] width 8 height 8
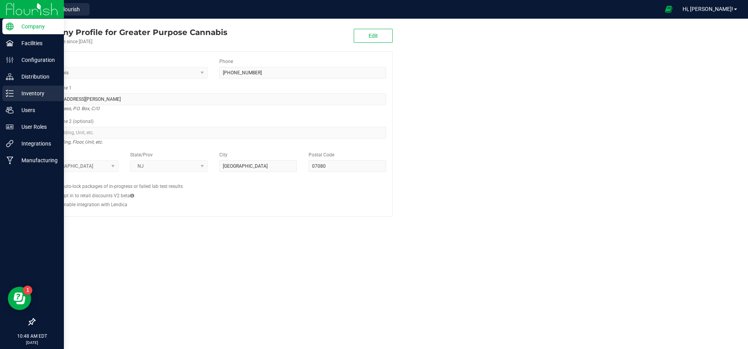
click at [25, 90] on p "Inventory" at bounding box center [37, 93] width 47 height 9
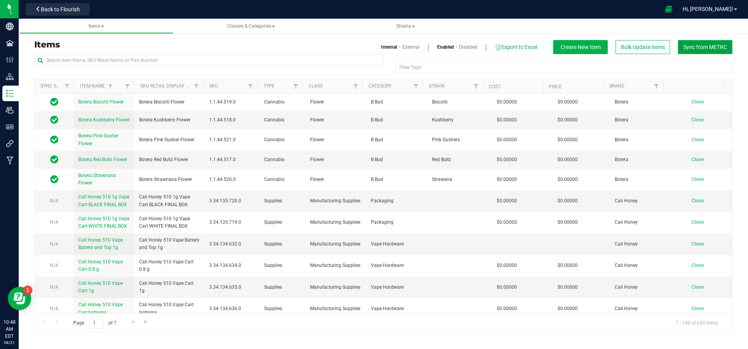
click at [682, 46] on button "Sync from METRC" at bounding box center [705, 47] width 55 height 14
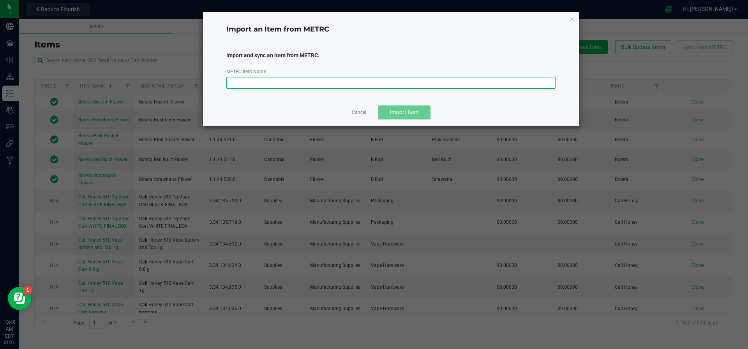
click at [349, 84] on input "METRC Item Name" at bounding box center [391, 83] width 330 height 12
paste input "Sugar Mintz"
type input "Sugar Mintz"
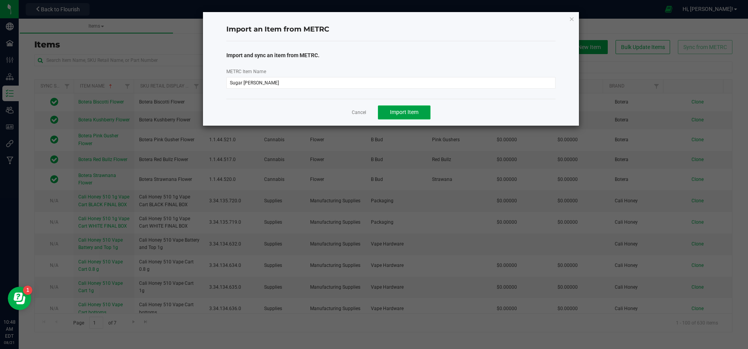
click at [402, 118] on button "Import Item" at bounding box center [404, 113] width 53 height 14
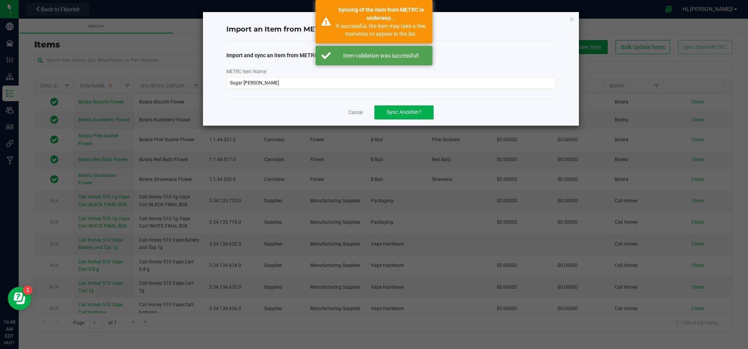
click at [599, 28] on ngb-modal-window "Import an Item from METRC Import and sync an item from METRC. METRC Item Name S…" at bounding box center [377, 174] width 754 height 349
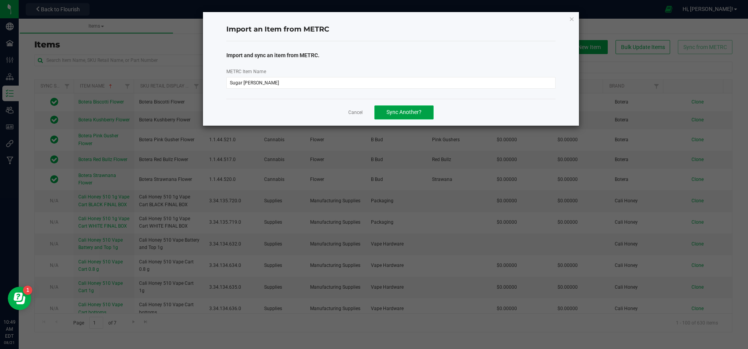
click at [382, 112] on button "Sync Another?" at bounding box center [403, 113] width 59 height 14
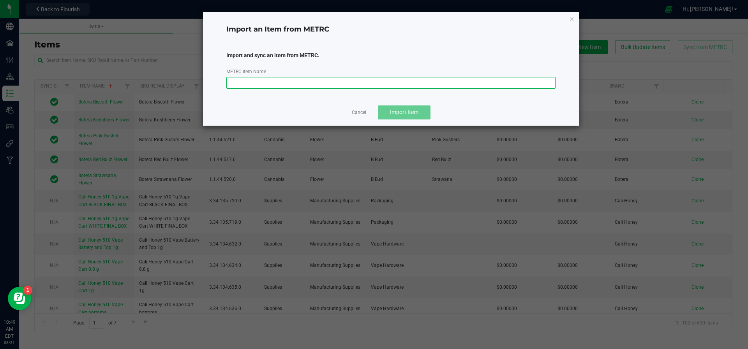
click at [320, 81] on input "METRC Item Name" at bounding box center [391, 83] width 330 height 12
paste input "Lemon Cloud Cookies"
type input "Lemon Cloud Cookies"
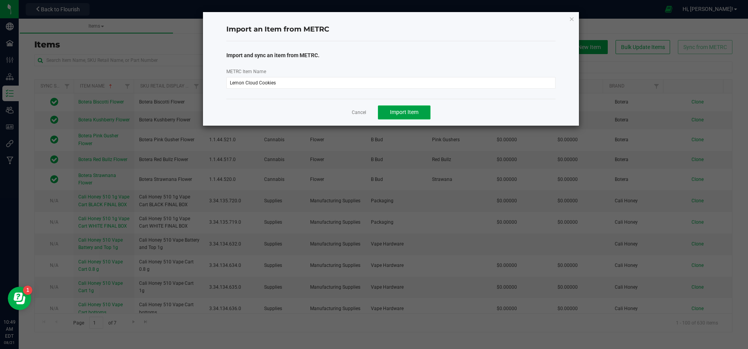
click at [400, 118] on button "Import Item" at bounding box center [404, 113] width 53 height 14
click at [384, 118] on button "Sync Another?" at bounding box center [403, 113] width 59 height 14
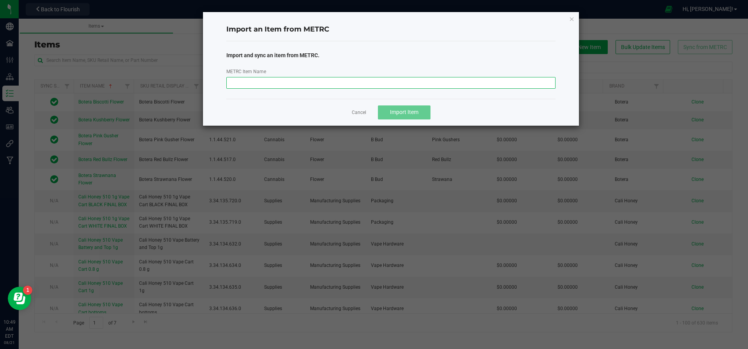
click at [308, 84] on input "METRC Item Name" at bounding box center [391, 83] width 330 height 12
paste input "Sultana Gas"
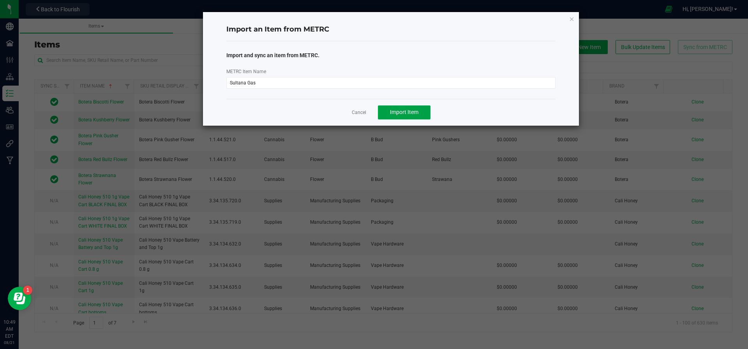
click at [405, 109] on span "Import Item" at bounding box center [404, 112] width 28 height 6
drag, startPoint x: 275, startPoint y: 87, endPoint x: 211, endPoint y: 83, distance: 64.0
click at [211, 83] on div "Import an Item from METRC Import and sync an item from METRC. METRC Item Name S…" at bounding box center [391, 69] width 376 height 114
paste input "Blue Raspberry Gelati"
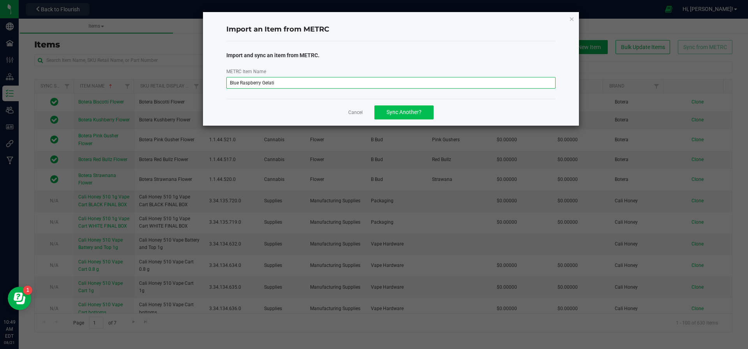
type input "Blue Raspberry Gelati"
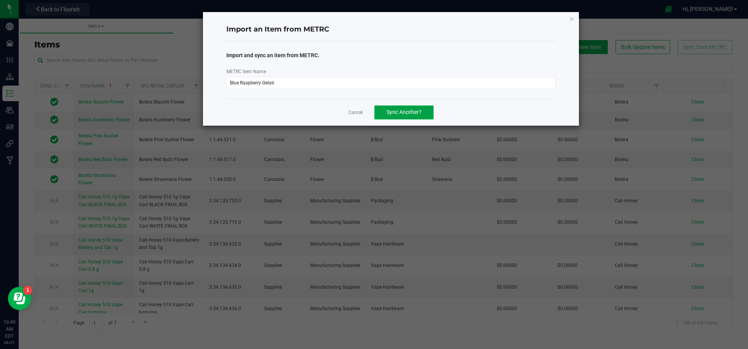
click at [393, 116] on button "Sync Another?" at bounding box center [403, 113] width 59 height 14
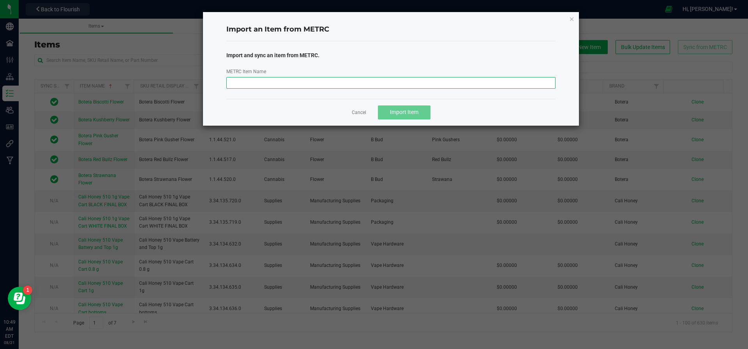
click at [247, 82] on input "METRC Item Name" at bounding box center [391, 83] width 330 height 12
paste input "Pizza Bagel Kush"
type input "Pizza Bagel Kush"
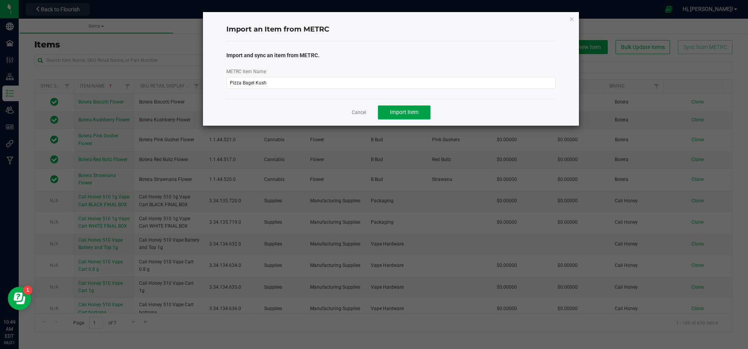
click at [414, 115] on span "Import Item" at bounding box center [404, 112] width 28 height 6
click at [358, 116] on link "Cancel" at bounding box center [355, 112] width 14 height 7
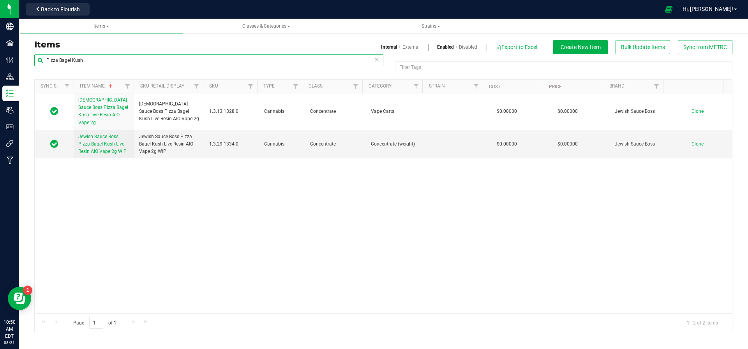
click at [125, 57] on input "Pizza Bagel Kush" at bounding box center [208, 61] width 349 height 12
type input "P"
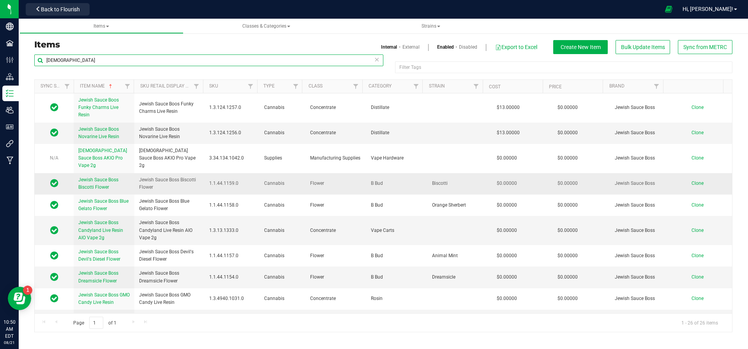
type input "Jewish"
click at [686, 173] on td "Clone" at bounding box center [701, 183] width 61 height 21
click at [691, 181] on span "Clone" at bounding box center [697, 183] width 12 height 5
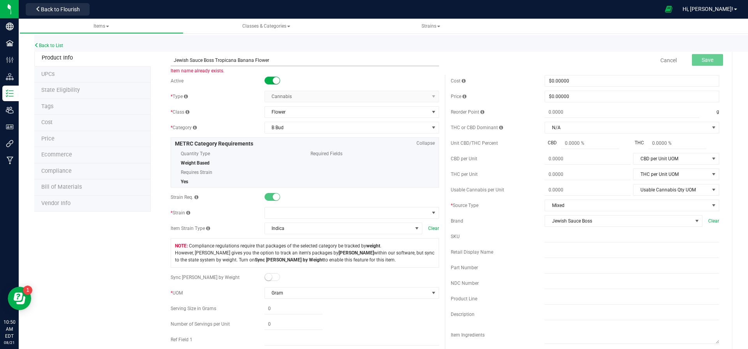
drag, startPoint x: 252, startPoint y: 58, endPoint x: 215, endPoint y: 60, distance: 37.8
click at [215, 60] on input "Jewish Sauce Boss Tropicana Banana Flower" at bounding box center [305, 61] width 268 height 12
click at [263, 59] on input "Jewish Sauce Boss Sugar Mintz Flower" at bounding box center [305, 61] width 268 height 12
type input "Jewish Sauce Boss Sugar [PERSON_NAME] Flower WIP"
click at [302, 209] on span at bounding box center [347, 213] width 164 height 11
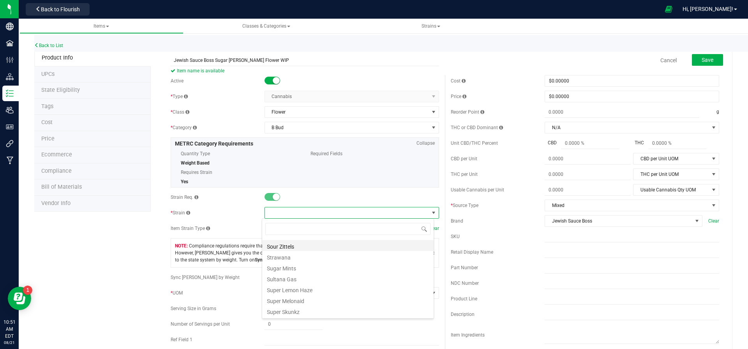
scroll to position [555, 0]
click at [304, 268] on li "Sugar Mints" at bounding box center [347, 267] width 171 height 11
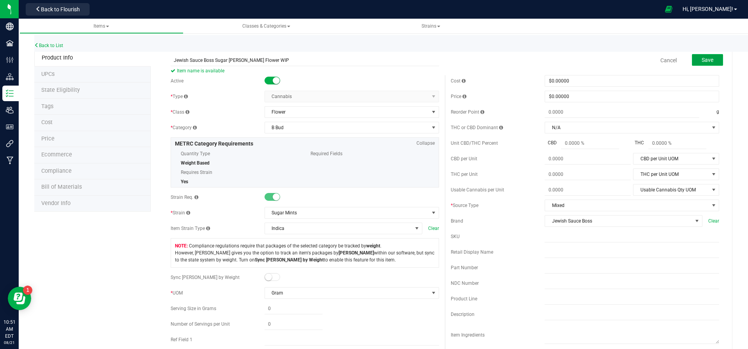
click at [702, 62] on span "Save" at bounding box center [708, 60] width 12 height 6
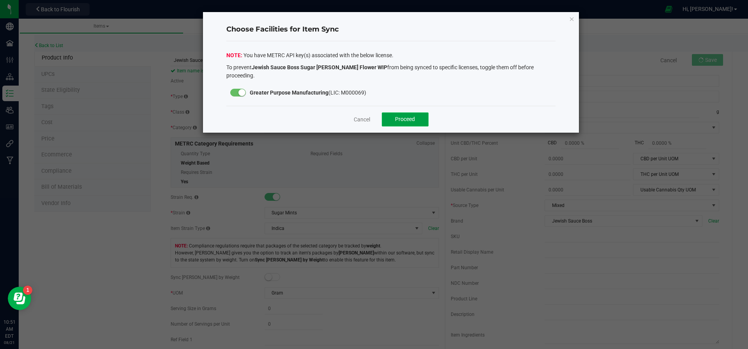
click at [399, 113] on button "Proceed" at bounding box center [405, 120] width 47 height 14
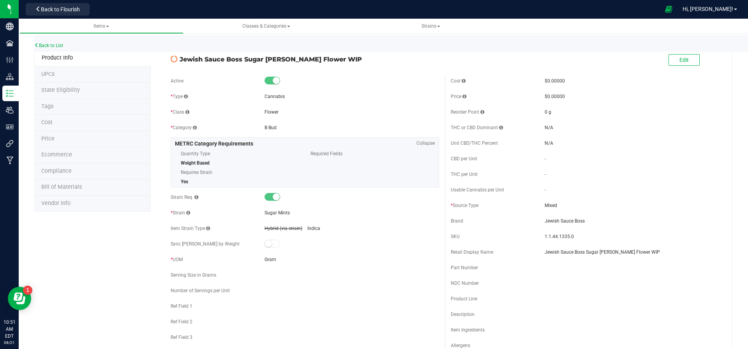
drag, startPoint x: 0, startPoint y: 13, endPoint x: 321, endPoint y: 61, distance: 324.9
click at [321, 61] on span "Jewish Sauce Boss Sugar [PERSON_NAME] Flower WIP" at bounding box center [309, 59] width 259 height 9
drag, startPoint x: 330, startPoint y: 61, endPoint x: 173, endPoint y: 62, distance: 156.6
click at [173, 62] on div "Jewish Sauce Boss Sugar [PERSON_NAME] Flower WIP" at bounding box center [305, 57] width 280 height 13
copy div "Jewish Sauce Boss Sugar [PERSON_NAME] Flower WIP"
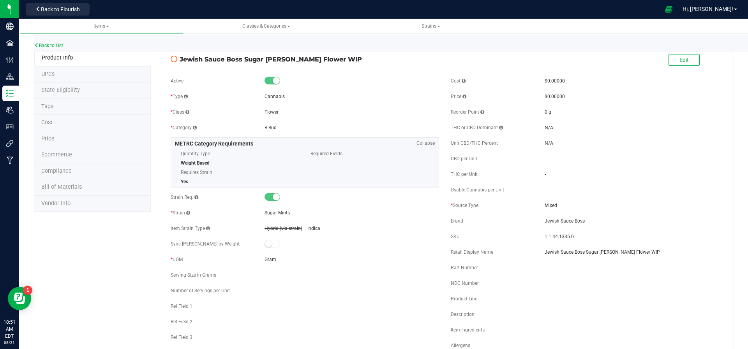
click at [53, 92] on span "State Eligibility" at bounding box center [60, 90] width 39 height 7
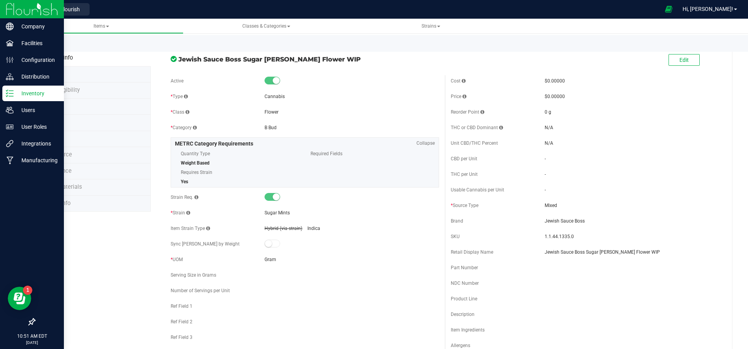
click at [21, 86] on div "Inventory" at bounding box center [33, 94] width 62 height 16
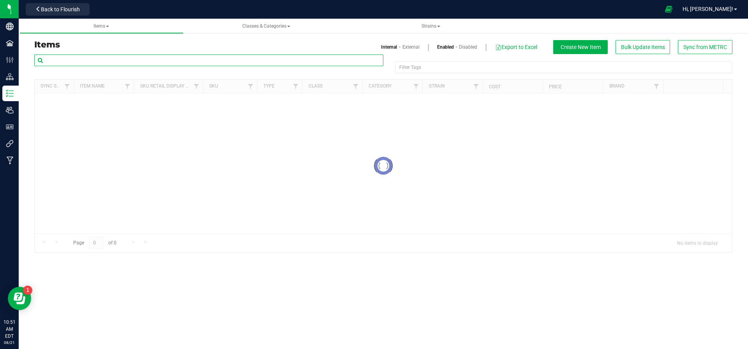
click at [178, 55] on input "text" at bounding box center [208, 61] width 349 height 12
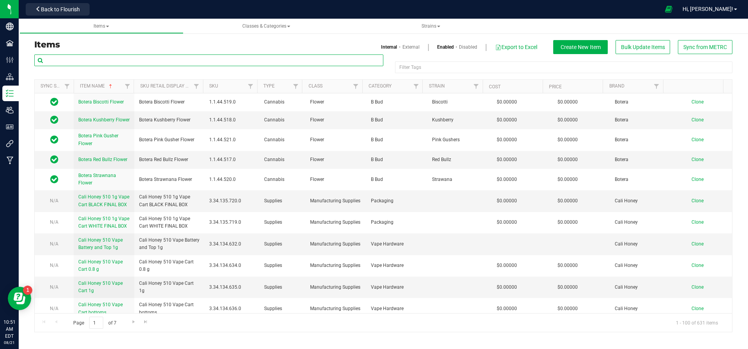
click at [178, 58] on input "text" at bounding box center [208, 61] width 349 height 12
paste input "Jewish Sauce Boss Sugar [PERSON_NAME] Flower WIP"
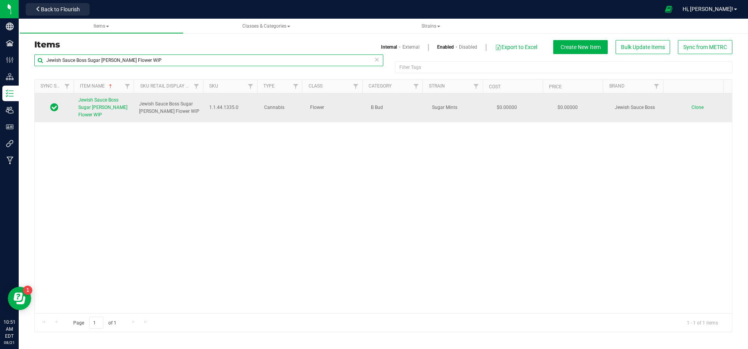
type input "Jewish Sauce Boss Sugar [PERSON_NAME] Flower WIP"
click at [691, 105] on span "Clone" at bounding box center [697, 107] width 12 height 5
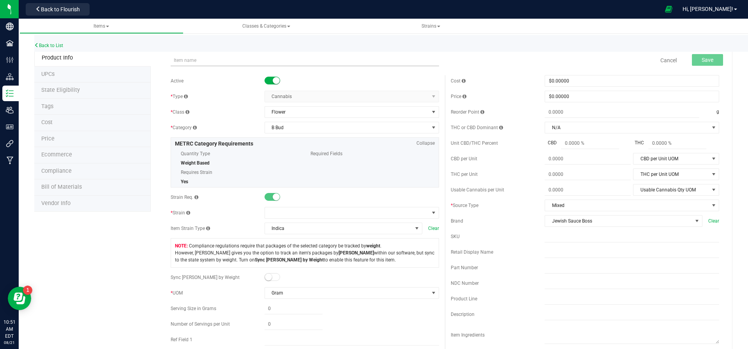
click at [215, 58] on input "text" at bounding box center [305, 61] width 268 height 12
drag, startPoint x: 241, startPoint y: 60, endPoint x: 216, endPoint y: 60, distance: 25.3
click at [216, 60] on input "Jewish Sauce Boss Sugar [PERSON_NAME] Flower WIP" at bounding box center [305, 61] width 268 height 12
paste input "Lemon Cloud Cookies"
type input "Jewish Sauce Boss Lemon Cloud Cookies Flower WIP"
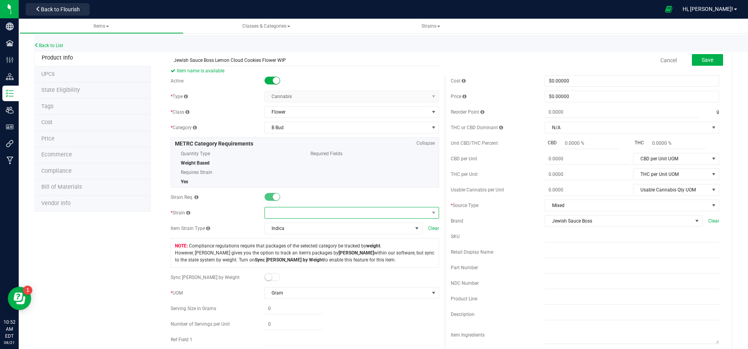
click at [289, 216] on span at bounding box center [347, 213] width 164 height 11
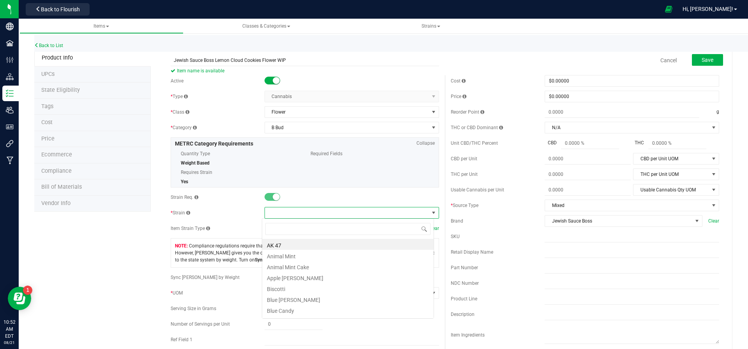
scroll to position [12, 172]
type input "Lemon"
click at [289, 243] on li "Lemon Cloud Cookies" at bounding box center [347, 244] width 171 height 11
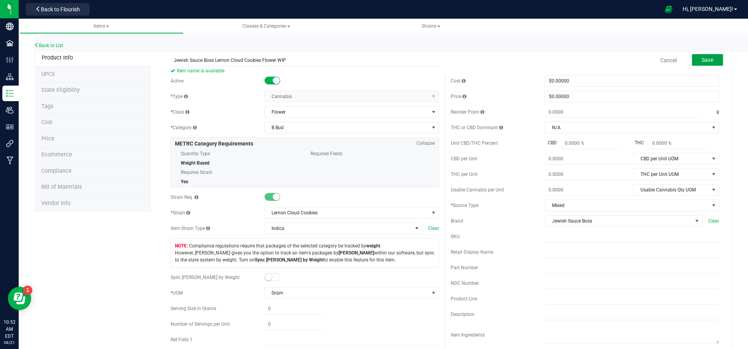
click at [695, 63] on button "Save" at bounding box center [707, 60] width 31 height 12
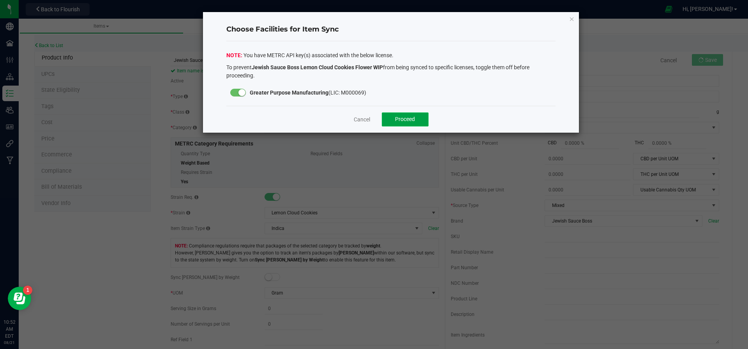
click at [404, 113] on button "Proceed" at bounding box center [405, 120] width 47 height 14
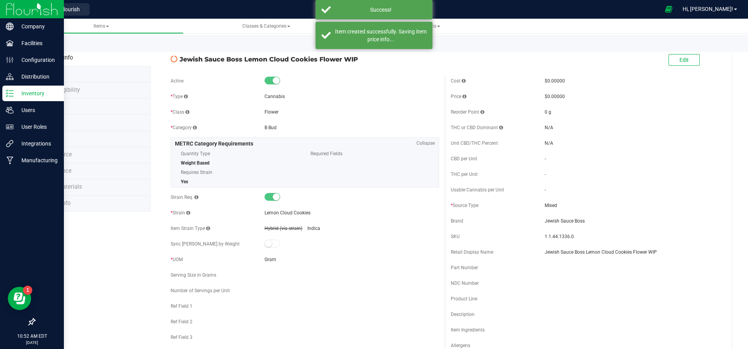
click at [13, 91] on icon at bounding box center [10, 94] width 8 height 8
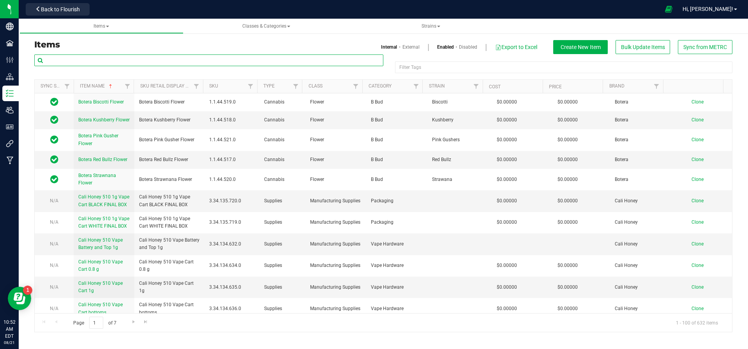
click at [130, 55] on input "text" at bounding box center [208, 61] width 349 height 12
paste input "Lemon Cloud Cookies"
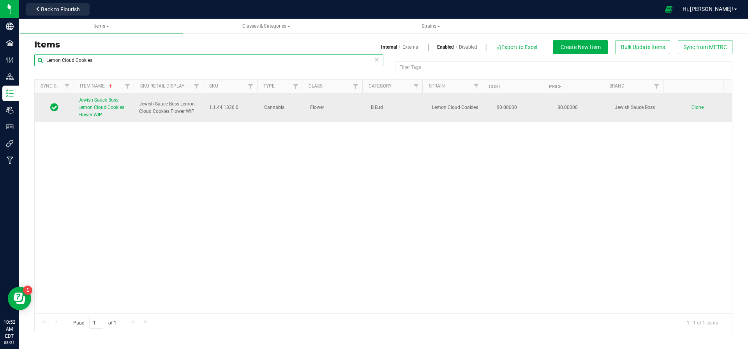
type input "Lemon Cloud Cookies"
drag, startPoint x: 199, startPoint y: 110, endPoint x: 136, endPoint y: 109, distance: 62.7
click at [136, 109] on td "Jewish Sauce Boss Lemon Cloud Cookies Flower WIP" at bounding box center [169, 107] width 70 height 29
copy span "Jewish Sauce Boss Lemon Cloud Cookies Flower WIP"
click at [691, 106] on span "Clone" at bounding box center [697, 107] width 12 height 5
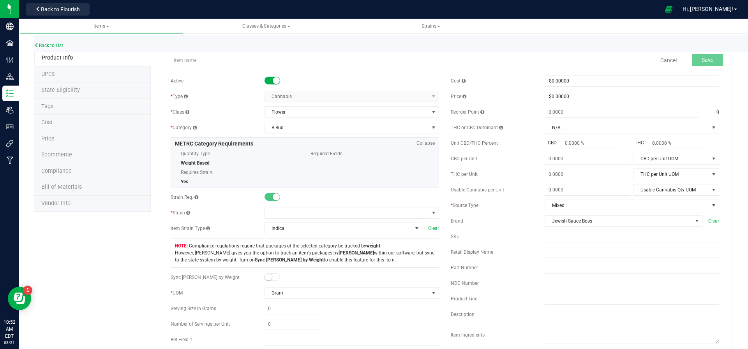
drag, startPoint x: 430, startPoint y: 141, endPoint x: 207, endPoint y: 56, distance: 238.7
click at [207, 56] on input "text" at bounding box center [305, 61] width 268 height 12
drag, startPoint x: 259, startPoint y: 63, endPoint x: 214, endPoint y: 64, distance: 44.8
click at [214, 64] on input "Jewish Sauce Boss Lemon Cloud Cookies Flower WIP" at bounding box center [305, 61] width 268 height 12
paste input "Sultana Ga"
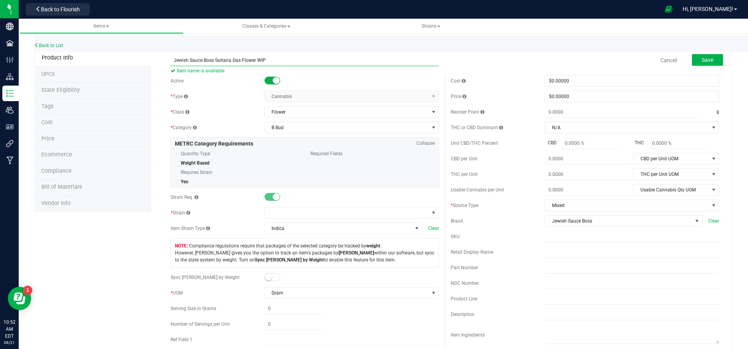
drag, startPoint x: 269, startPoint y: 61, endPoint x: 173, endPoint y: 62, distance: 95.8
click at [173, 62] on input "Jewish Sauce Boss Sultana Gas Flower WIP" at bounding box center [305, 61] width 268 height 12
type input "Jewish Sauce Boss Sultana Gas Flower WIP"
click at [297, 215] on span at bounding box center [347, 213] width 164 height 11
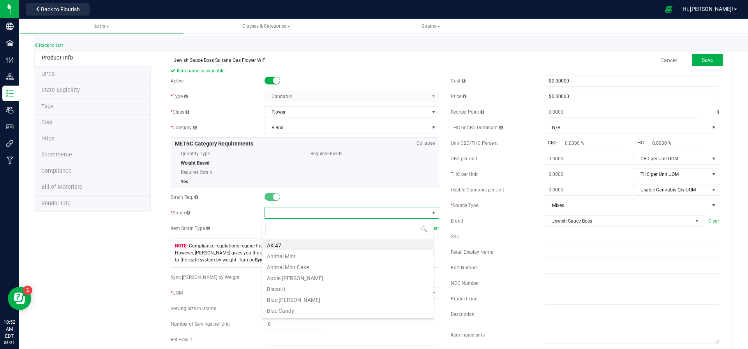
scroll to position [12, 172]
type input "Sul"
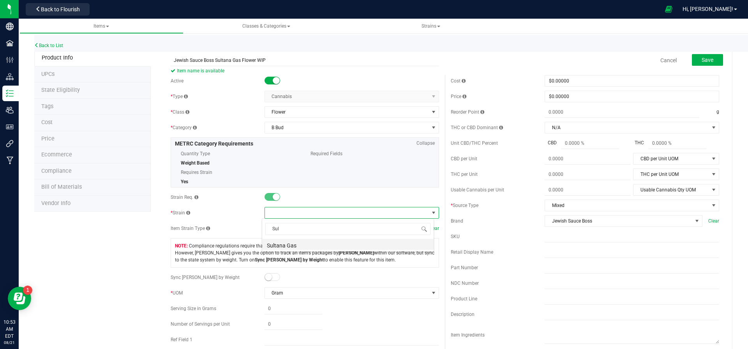
click at [290, 245] on li "Sultana Gas" at bounding box center [347, 244] width 171 height 11
click at [702, 63] on span "Save" at bounding box center [708, 60] width 12 height 6
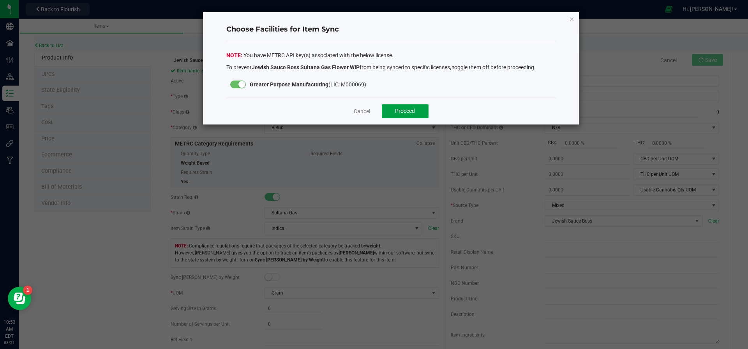
click at [393, 105] on button "Proceed" at bounding box center [405, 111] width 47 height 14
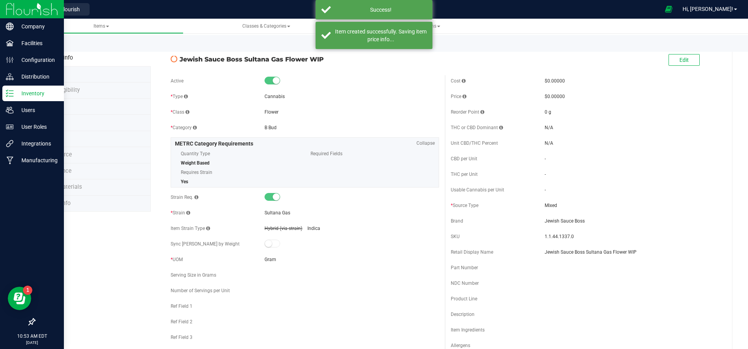
click at [30, 94] on p "Inventory" at bounding box center [37, 93] width 47 height 9
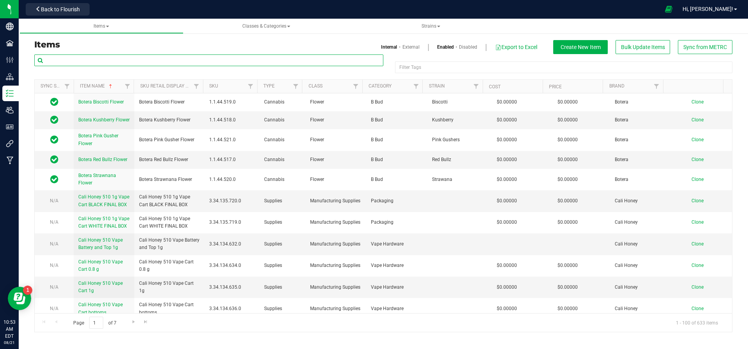
click at [117, 60] on input "text" at bounding box center [208, 61] width 349 height 12
paste input "Jewish Sauce Boss Sultana Gas Flower WIP"
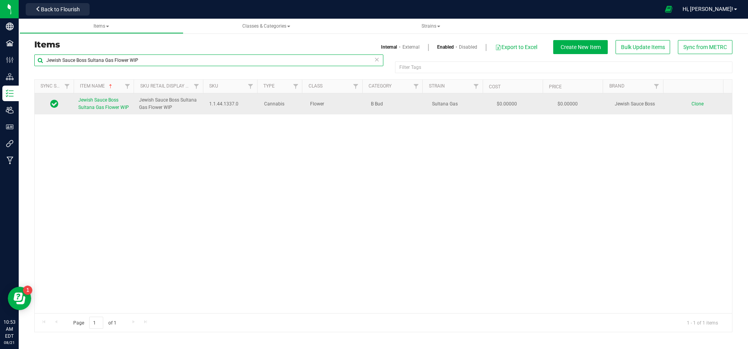
type input "Jewish Sauce Boss Sultana Gas Flower WIP"
click at [691, 105] on span "Clone" at bounding box center [697, 103] width 12 height 5
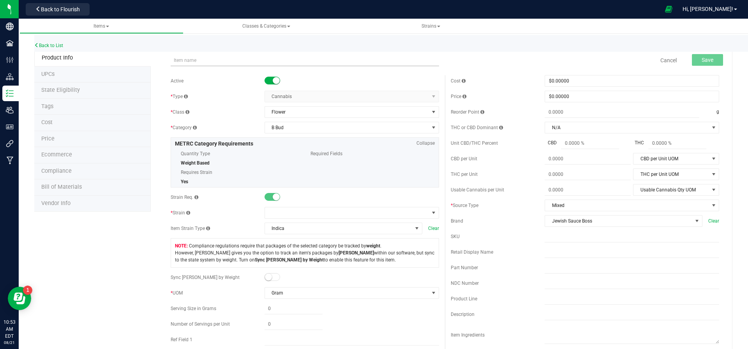
click at [185, 63] on input "text" at bounding box center [305, 61] width 268 height 12
drag, startPoint x: 237, startPoint y: 59, endPoint x: 214, endPoint y: 60, distance: 23.4
click at [214, 60] on input "Jewish Sauce Boss Sultana Gas Flower WIP" at bounding box center [305, 61] width 268 height 12
paste input "Blue Raspberry Gelati"
drag, startPoint x: 301, startPoint y: 57, endPoint x: 164, endPoint y: 70, distance: 138.5
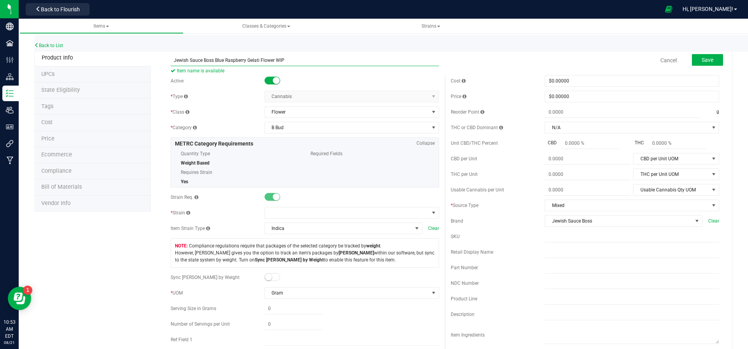
type input "Jewish Sauce Boss Blue Raspberry Gelati Flower WIP"
click at [292, 212] on span at bounding box center [347, 213] width 164 height 11
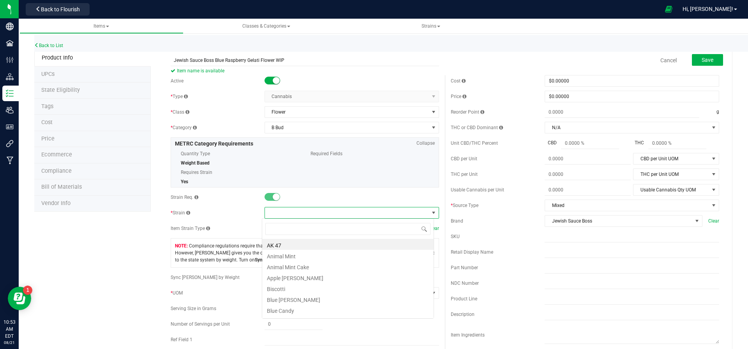
scroll to position [12, 172]
type input "Blue"
click at [298, 277] on li "Blue Raspberry Gelati" at bounding box center [347, 277] width 171 height 11
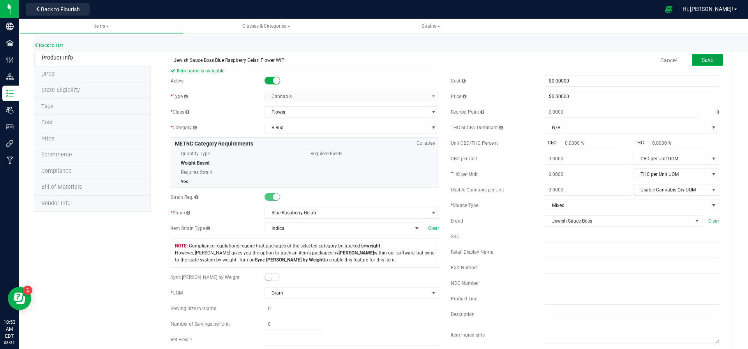
click at [702, 63] on button "Save" at bounding box center [707, 60] width 31 height 12
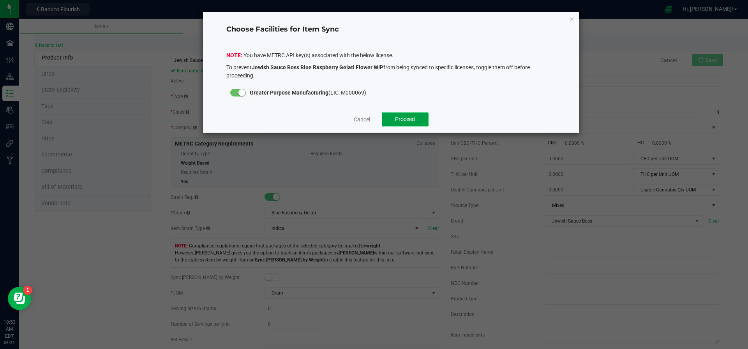
click at [400, 118] on span "Proceed" at bounding box center [405, 119] width 20 height 6
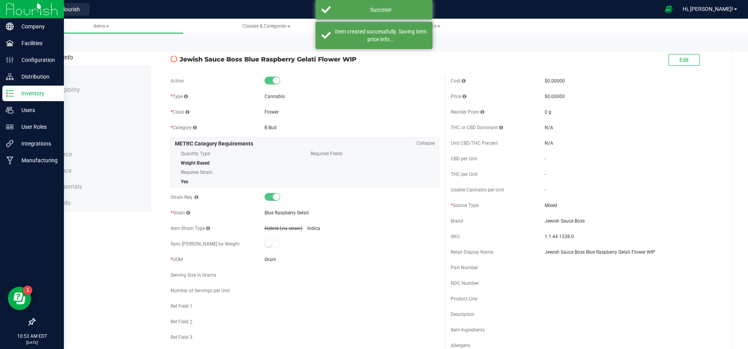
click at [30, 95] on p "Inventory" at bounding box center [37, 93] width 47 height 9
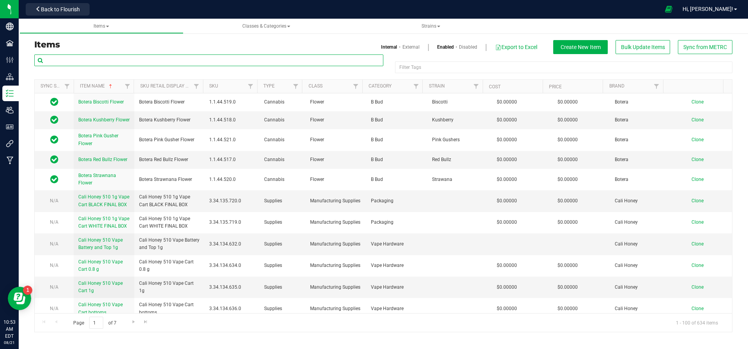
click at [118, 63] on input "text" at bounding box center [208, 61] width 349 height 12
paste input "Jewish Sauce Boss Blue Raspberry Gelati Flower WIP"
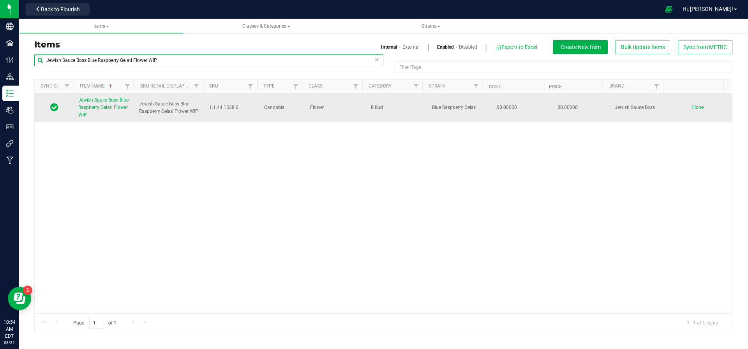
type input "Jewish Sauce Boss Blue Raspberry Gelati Flower WIP"
click at [691, 107] on span "Clone" at bounding box center [697, 107] width 12 height 5
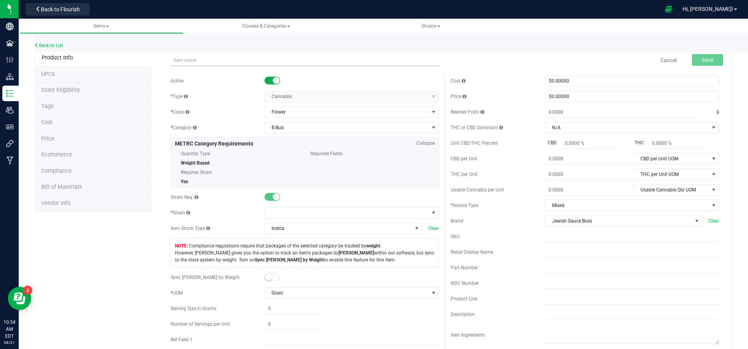
click at [233, 55] on input "text" at bounding box center [305, 61] width 268 height 12
click at [259, 61] on input "Jewish Sauce Boss Blue Raspberry Gelati Flower WIP" at bounding box center [305, 61] width 268 height 12
drag, startPoint x: 258, startPoint y: 61, endPoint x: 214, endPoint y: 62, distance: 44.0
click at [214, 62] on input "Jewish Sauce Boss Blue Raspberry Gelati Flower WIP" at bounding box center [305, 61] width 268 height 12
paste input "Pizza Bagel Kush"
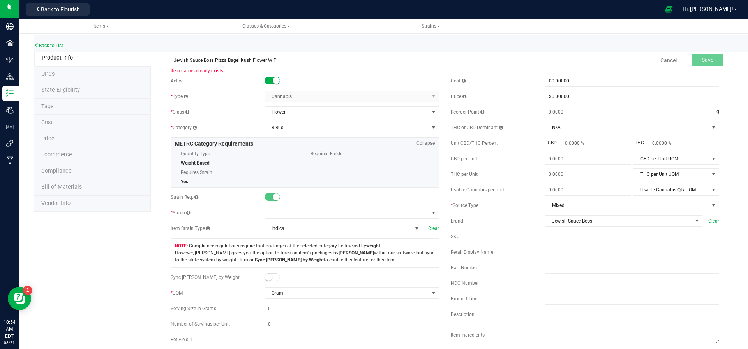
type input "Jewish Sauce Boss Pizza Bagel Kush Flower WIP"
click at [346, 78] on div at bounding box center [351, 81] width 175 height 8
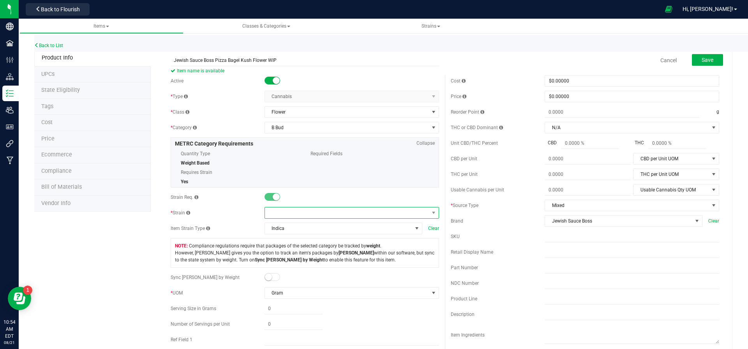
click at [293, 216] on span at bounding box center [347, 213] width 164 height 11
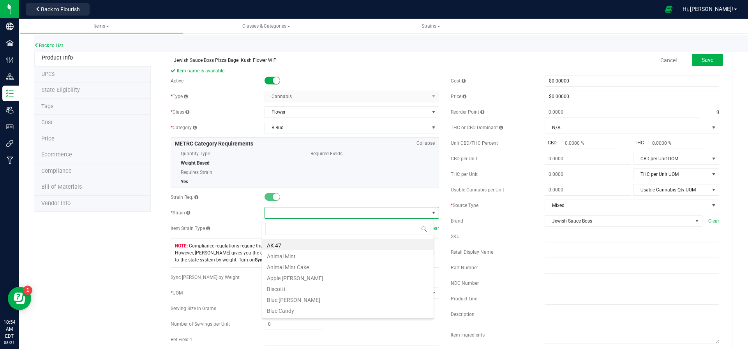
scroll to position [12, 172]
type input "Pizza"
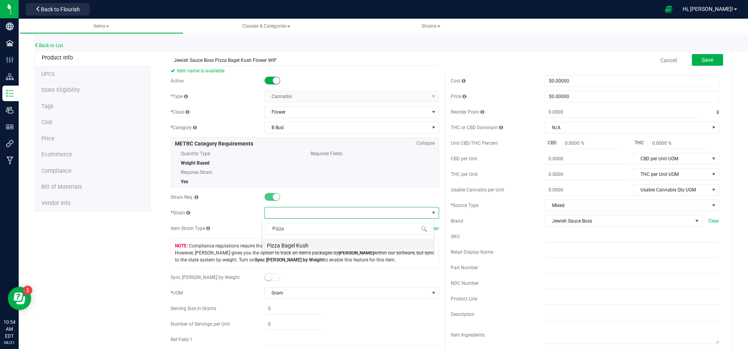
click at [290, 245] on li "Pizza Bagel Kush" at bounding box center [347, 244] width 171 height 11
click at [702, 58] on span "Save" at bounding box center [708, 60] width 12 height 6
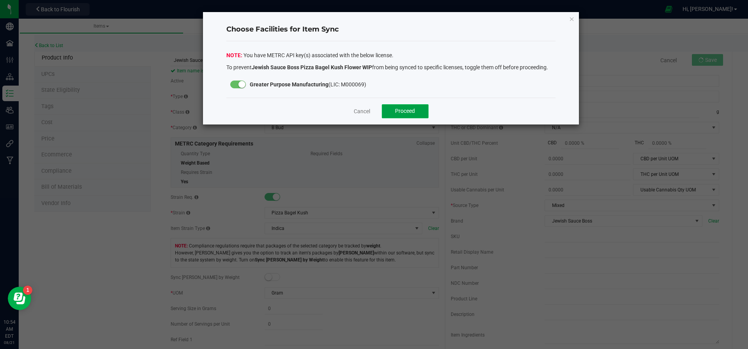
click at [409, 108] on span "Proceed" at bounding box center [405, 111] width 20 height 6
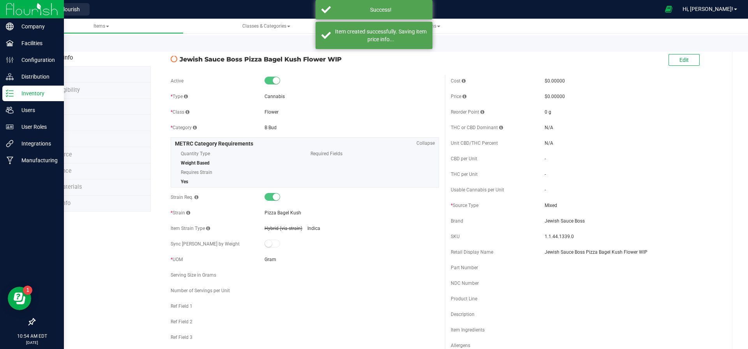
click at [8, 9] on img at bounding box center [32, 9] width 52 height 18
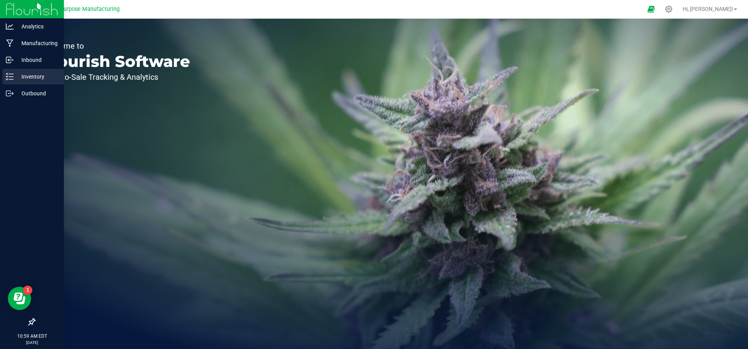
click at [28, 78] on p "Inventory" at bounding box center [37, 76] width 47 height 9
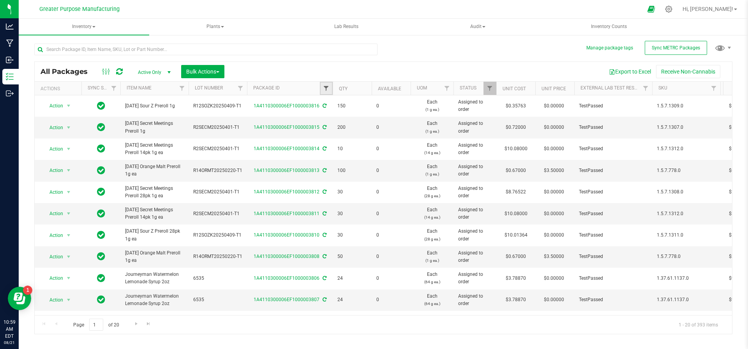
click at [324, 86] on span "Filter" at bounding box center [326, 88] width 6 height 6
type input "6508"
click at [324, 117] on button "Filter" at bounding box center [342, 125] width 37 height 17
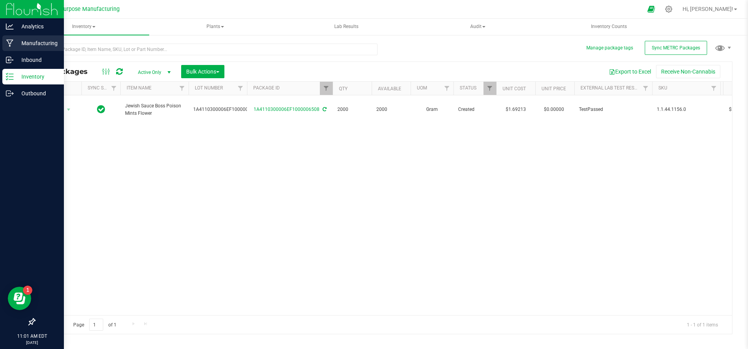
click at [26, 48] on p "Manufacturing" at bounding box center [37, 43] width 47 height 9
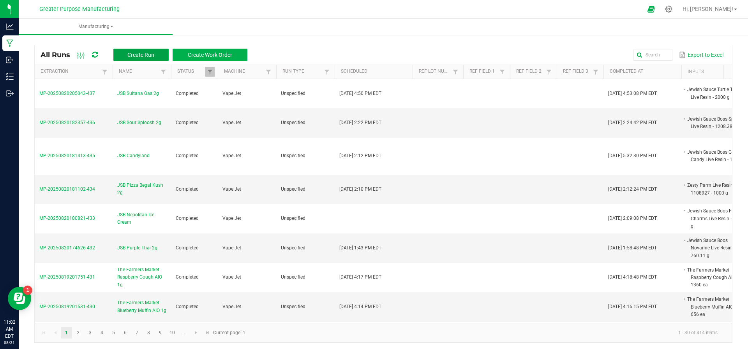
click at [139, 56] on span "Create Run" at bounding box center [140, 55] width 27 height 6
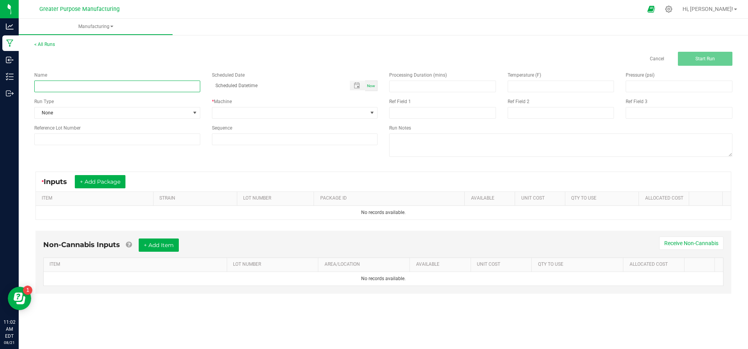
click at [123, 82] on input at bounding box center [117, 87] width 166 height 12
paste input "Sugar Mintz"
type input "JSB Sugar [PERSON_NAME] Flower WIP"
click at [370, 88] on span "Now" at bounding box center [371, 86] width 8 height 4
type input "08/21/2025 11:02 AM"
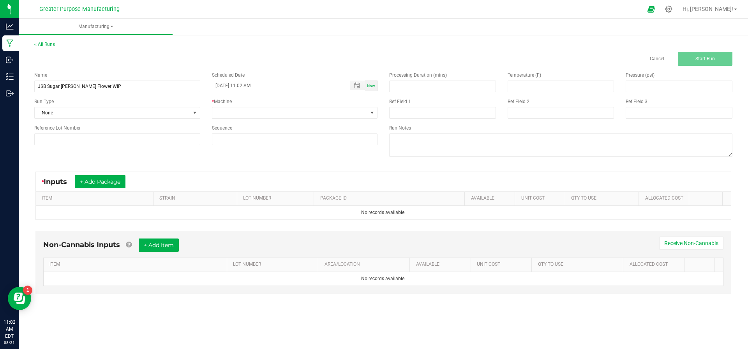
click at [334, 120] on div "Name JSB Sugar Mintz Flower WIP Scheduled Date 08/21/2025 11:02 AM Now Run Type…" at bounding box center [205, 108] width 355 height 85
click at [334, 117] on div "Name JSB Sugar Mintz Flower WIP Scheduled Date 08/21/2025 11:02 AM Now Run Type…" at bounding box center [205, 108] width 355 height 85
click at [334, 116] on span at bounding box center [289, 113] width 155 height 11
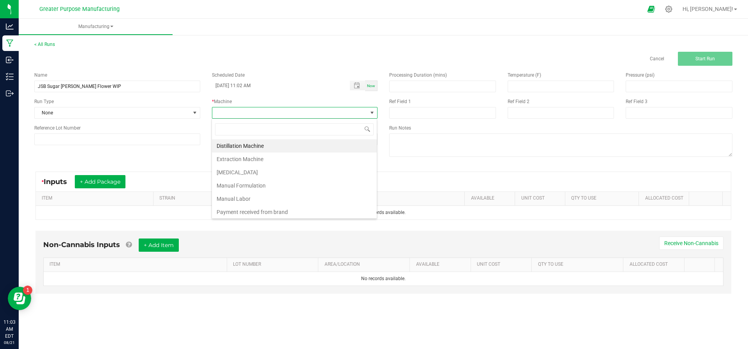
scroll to position [12, 166]
click at [290, 192] on li "Manual Labor" at bounding box center [294, 198] width 165 height 13
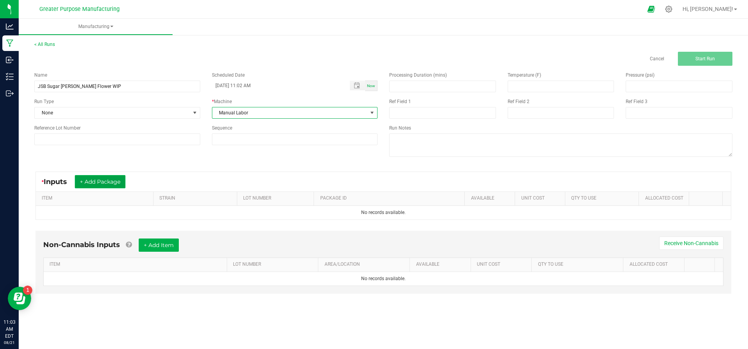
click at [100, 177] on button "+ Add Package" at bounding box center [100, 181] width 51 height 13
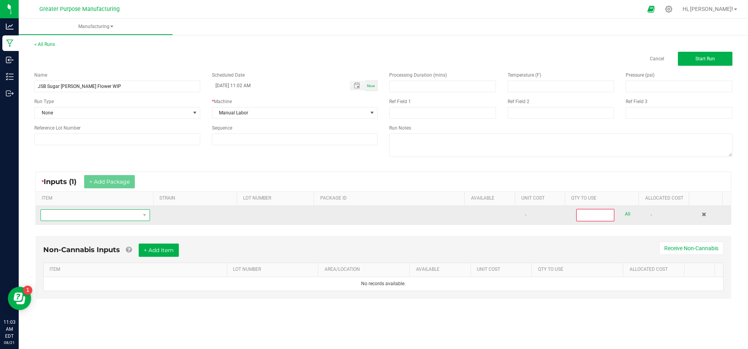
click at [101, 212] on span "NO DATA FOUND" at bounding box center [90, 215] width 99 height 11
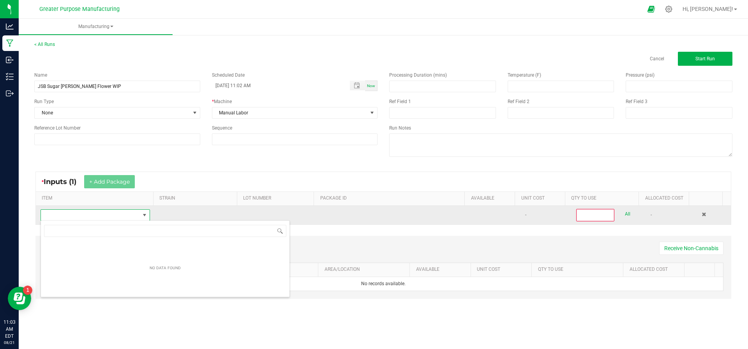
scroll to position [12, 106]
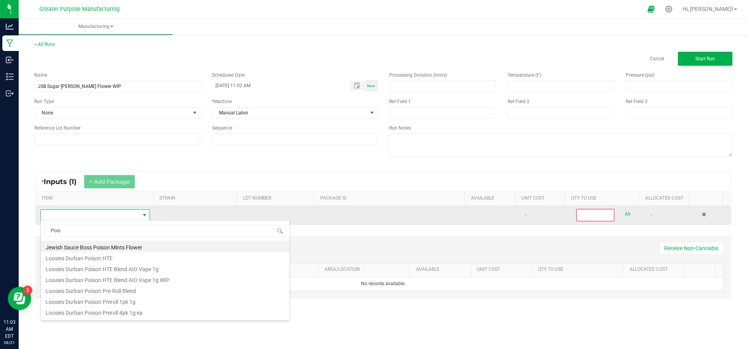
type input "Poiso"
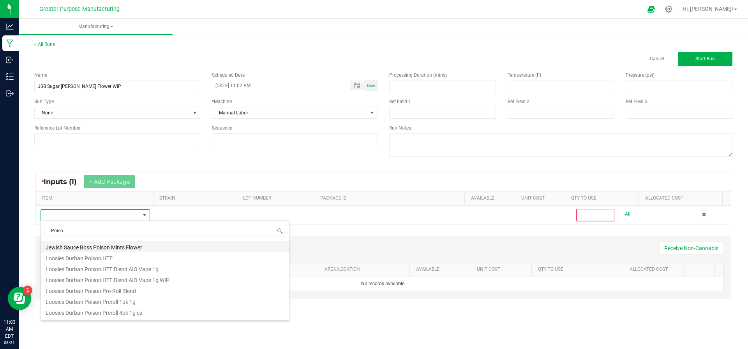
click at [91, 251] on li "Jewish Sauce Boss Poison Mints Flower" at bounding box center [165, 246] width 249 height 11
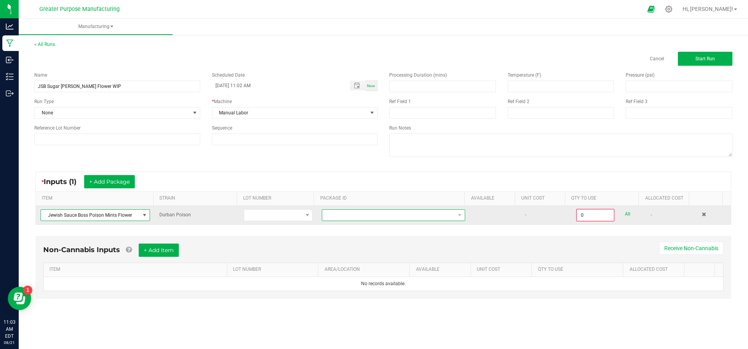
click at [330, 214] on span at bounding box center [388, 215] width 133 height 11
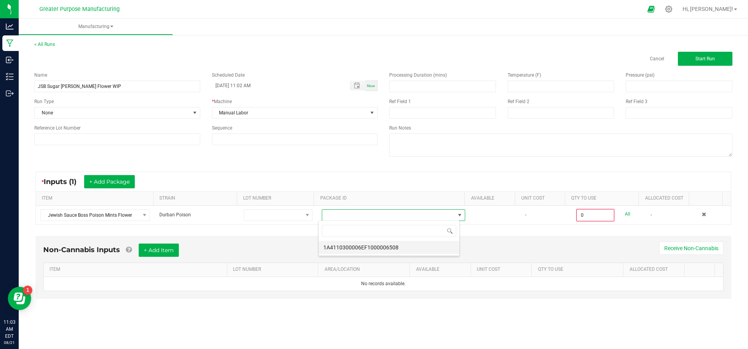
click at [333, 243] on li "1A4110300006EF1000006508" at bounding box center [389, 247] width 141 height 13
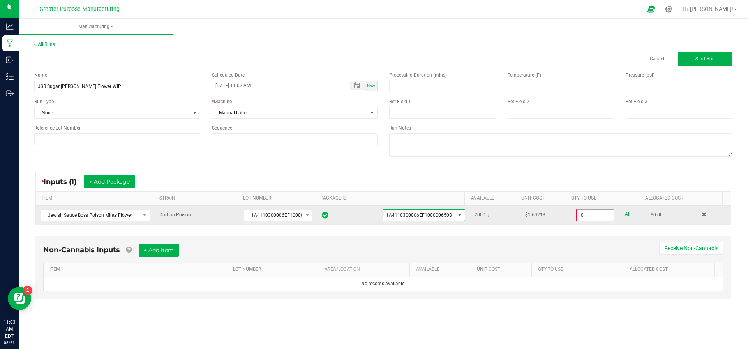
click at [590, 212] on input "0" at bounding box center [595, 215] width 37 height 11
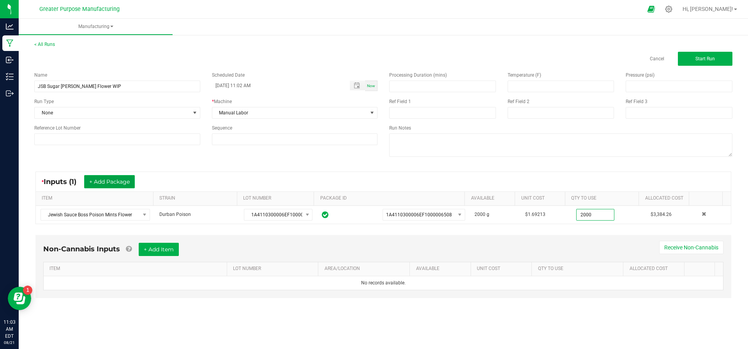
type input "2000.0000 g"
click at [121, 185] on button "+ Add Package" at bounding box center [109, 181] width 51 height 13
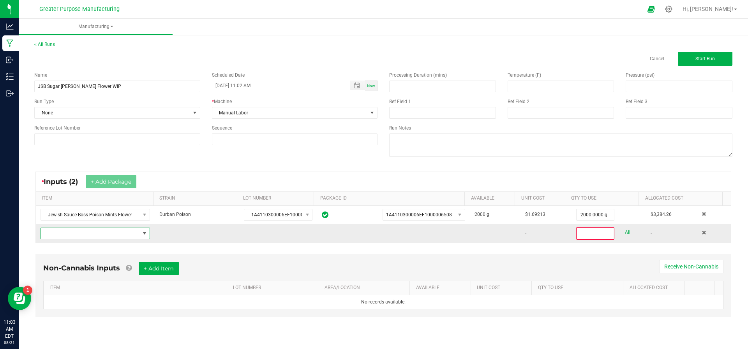
click at [118, 235] on span "NO DATA FOUND" at bounding box center [90, 233] width 99 height 11
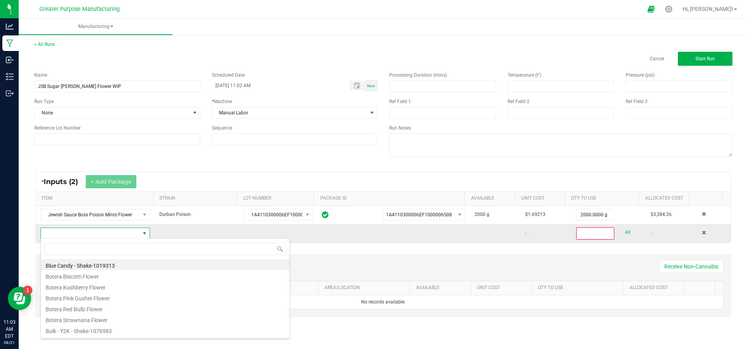
scroll to position [12, 106]
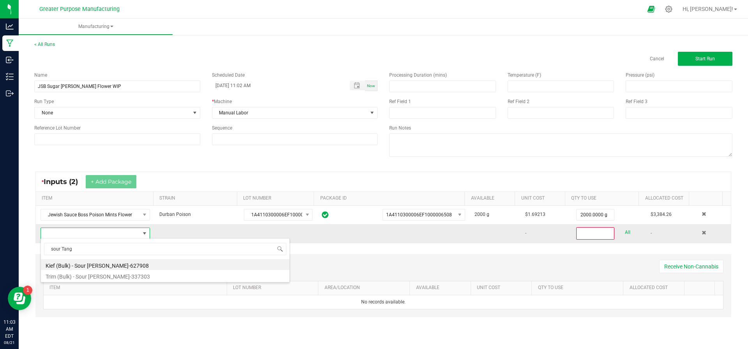
type input "sour Tang"
click at [118, 235] on span at bounding box center [90, 233] width 99 height 11
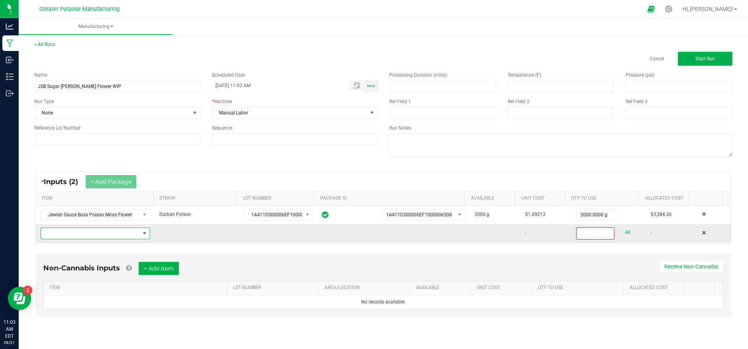
click at [117, 230] on span "NO DATA FOUND" at bounding box center [90, 233] width 99 height 11
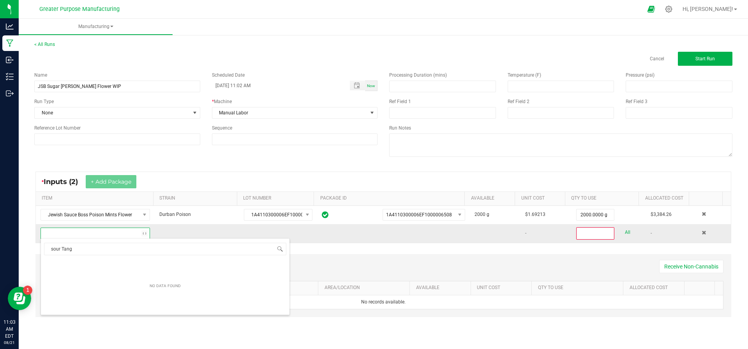
type input "sour Tan"
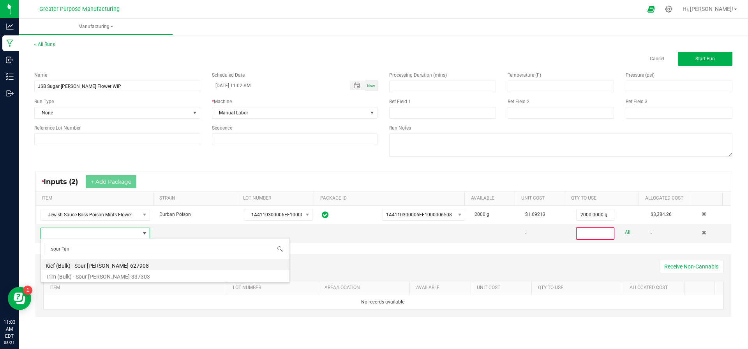
click at [102, 260] on li "Kief (Bulk) - Sour Tangie-627908" at bounding box center [165, 264] width 249 height 11
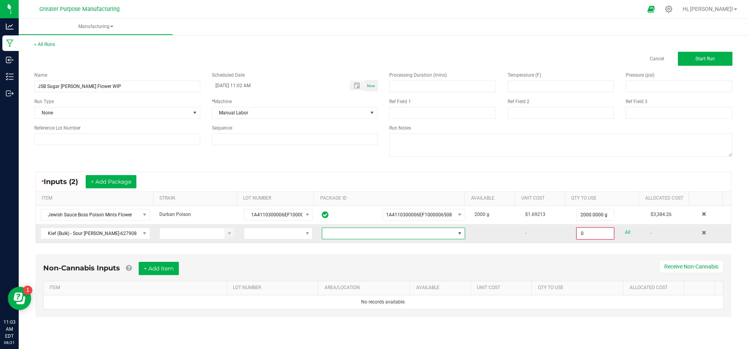
click at [357, 234] on span at bounding box center [388, 233] width 133 height 11
click at [357, 269] on li "1A4110300000003000067626" at bounding box center [389, 265] width 141 height 13
click at [583, 232] on input "0" at bounding box center [595, 233] width 37 height 11
type input "100.0000 g"
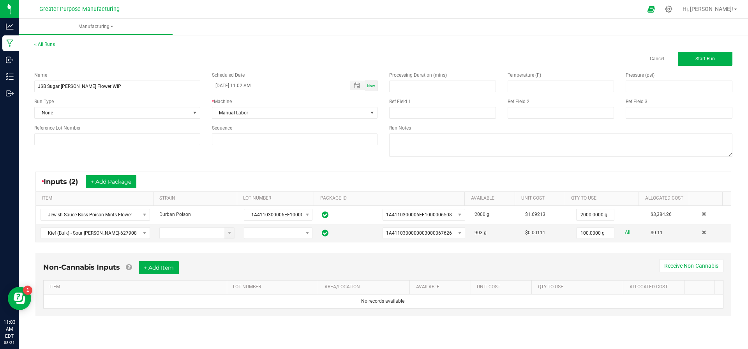
click at [576, 252] on div "Non-Cannabis Inputs + Add Item Receive Non-Cannabis ITEM LOT NUMBER AREA/LOCATI…" at bounding box center [383, 291] width 710 height 82
click at [696, 60] on span "Start Run" at bounding box center [704, 58] width 19 height 5
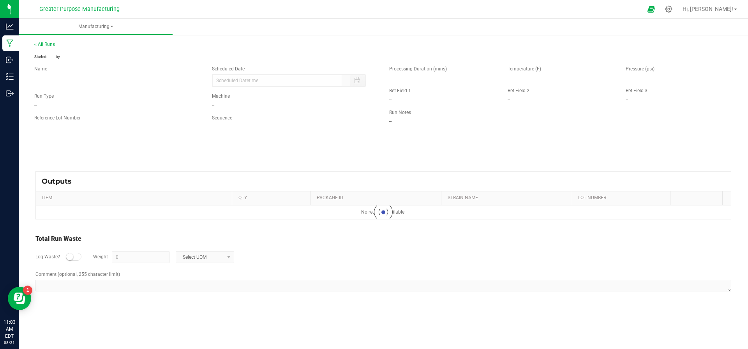
type input "08/21/2025 11:02 AM"
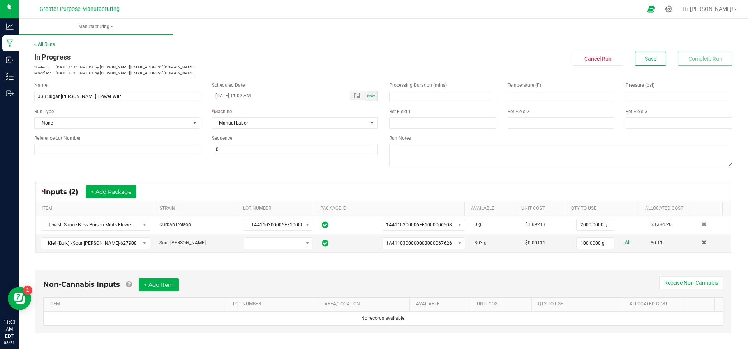
scroll to position [141, 0]
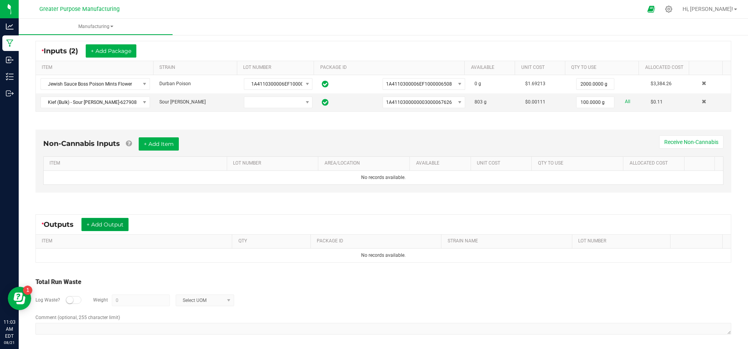
click at [113, 223] on button "+ Add Output" at bounding box center [104, 224] width 47 height 13
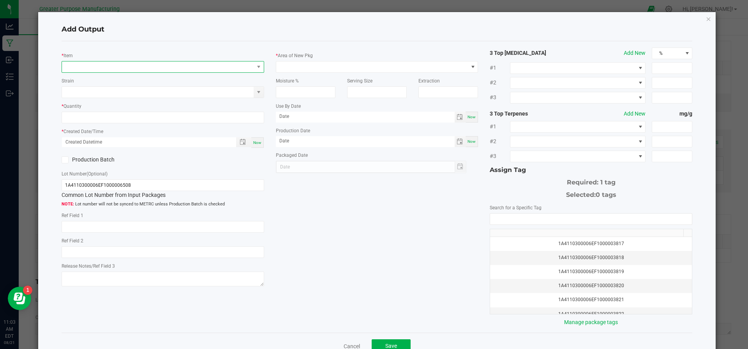
click at [135, 67] on span "NO DATA FOUND" at bounding box center [158, 67] width 192 height 11
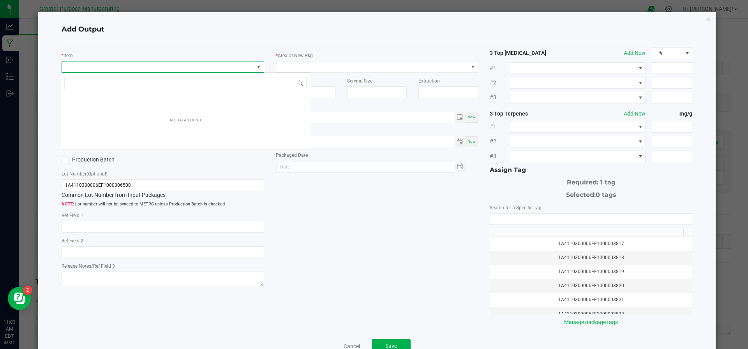
scroll to position [12, 200]
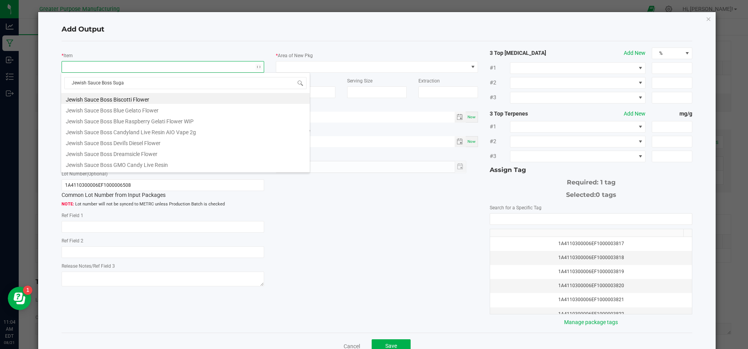
type input "Jewish Sauce Boss Sugar"
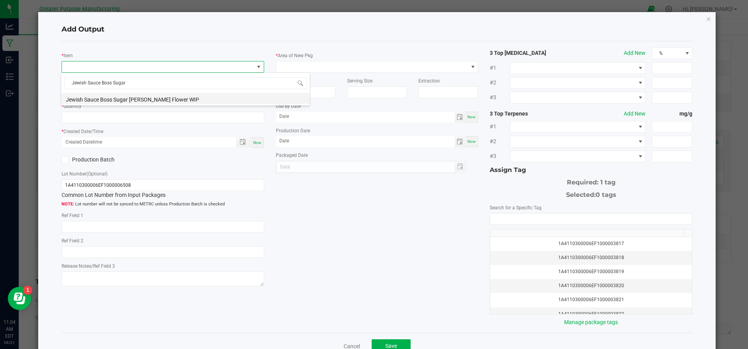
click at [155, 94] on li "Jewish Sauce Boss Sugar [PERSON_NAME] Flower WIP" at bounding box center [185, 98] width 249 height 11
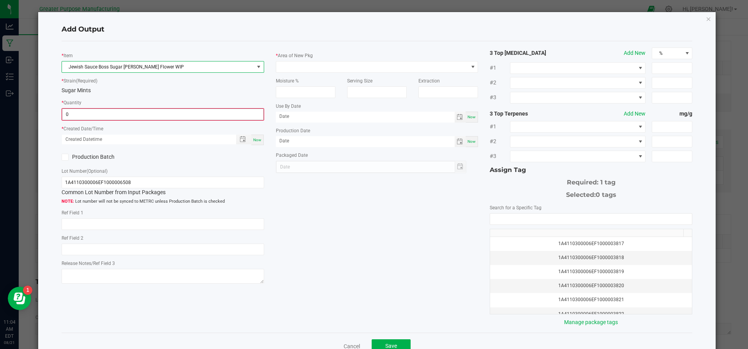
click at [132, 112] on input "0" at bounding box center [162, 114] width 201 height 11
type input "2000.0000 g"
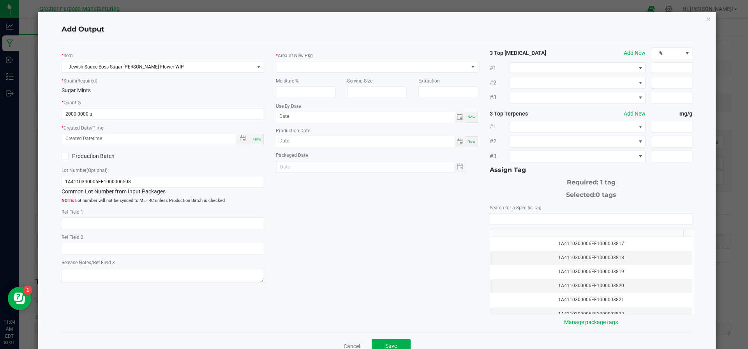
click at [252, 141] on div "Now" at bounding box center [257, 139] width 12 height 11
type input "08/21/2025 11:04 AM"
type input "[DATE]"
click at [64, 157] on icon at bounding box center [64, 157] width 5 height 0
click at [0, 0] on input "Production Batch" at bounding box center [0, 0] width 0 height 0
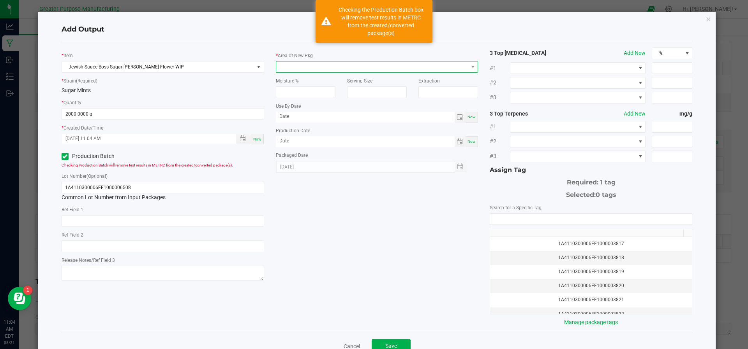
click at [300, 69] on span at bounding box center [372, 67] width 192 height 11
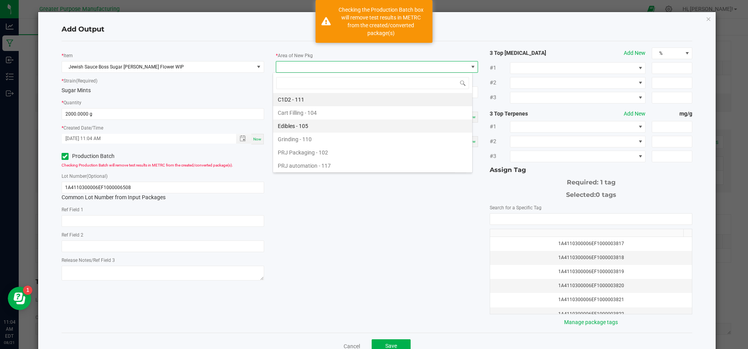
scroll to position [53, 0]
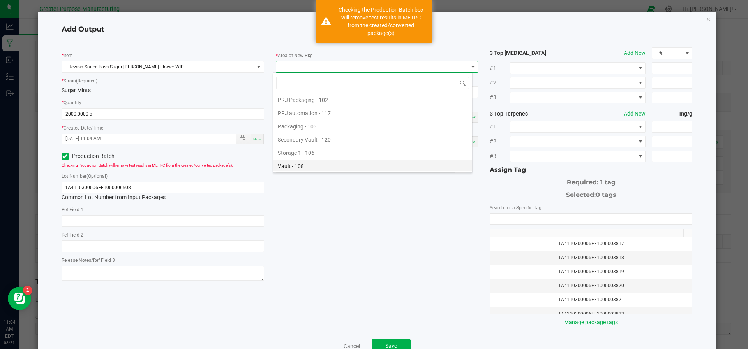
click at [310, 165] on li "Vault - 108" at bounding box center [372, 166] width 199 height 13
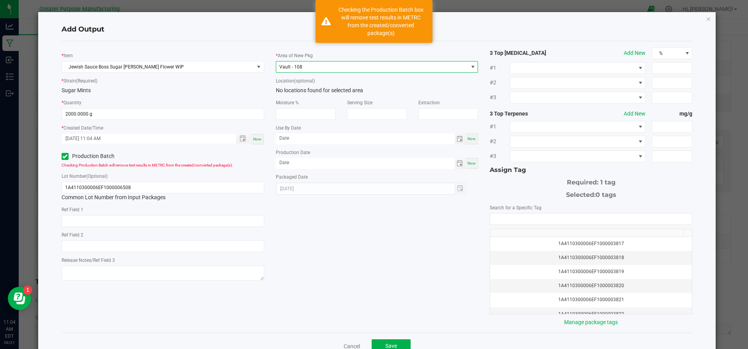
click at [467, 162] on span "Now" at bounding box center [471, 163] width 8 height 4
type input "[DATE]"
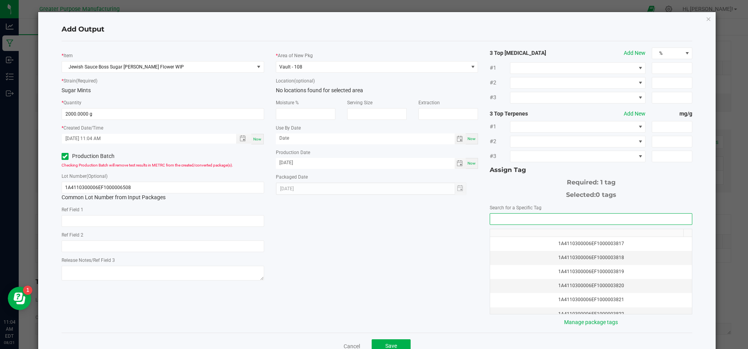
click at [509, 216] on input "NO DATA FOUND" at bounding box center [591, 219] width 202 height 11
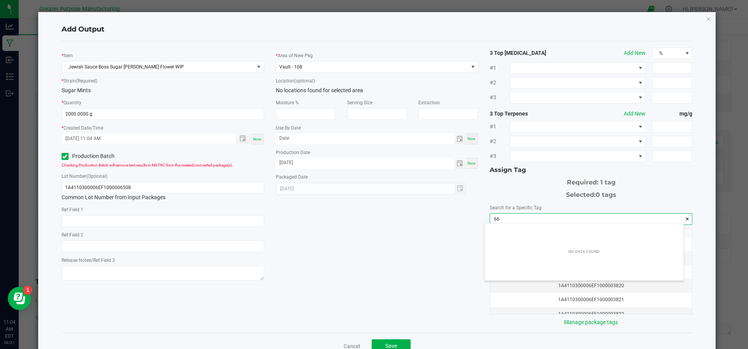
scroll to position [11, 199]
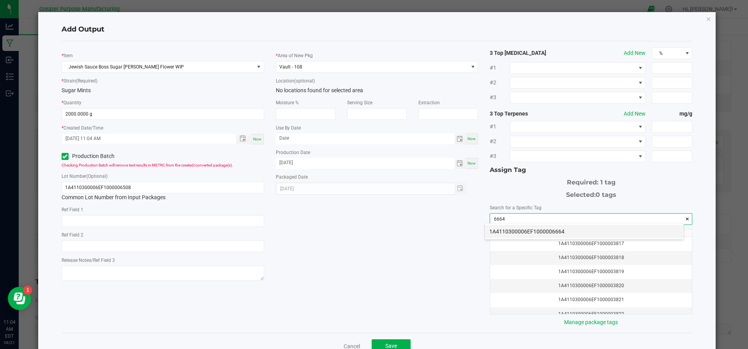
click at [514, 226] on li "1A4110300006EF1000006664" at bounding box center [584, 231] width 199 height 13
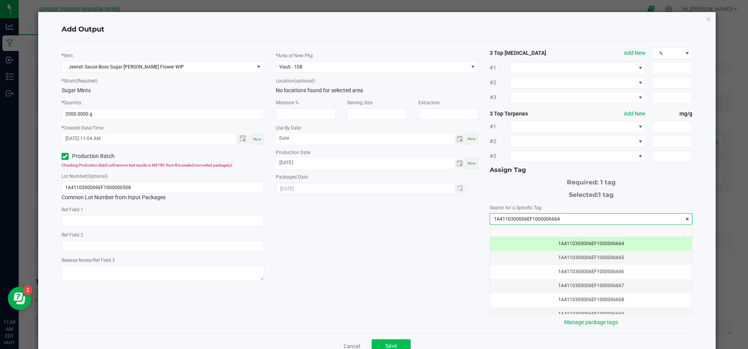
type input "1A4110300006EF1000006664"
click at [377, 341] on button "Save" at bounding box center [391, 347] width 39 height 14
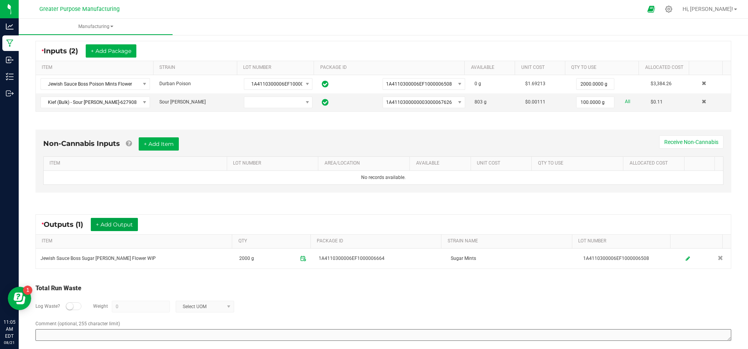
scroll to position [0, 0]
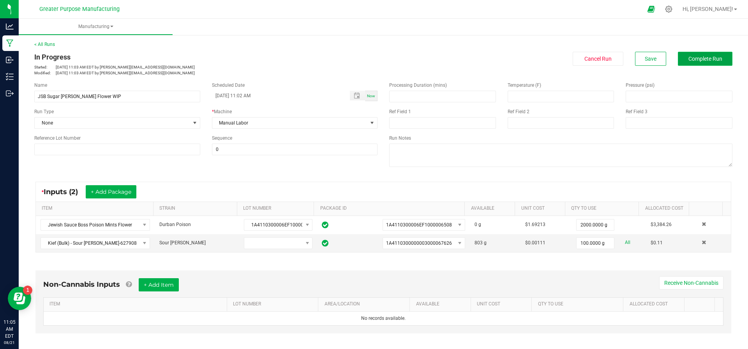
click at [708, 58] on span "Complete Run" at bounding box center [705, 59] width 34 height 6
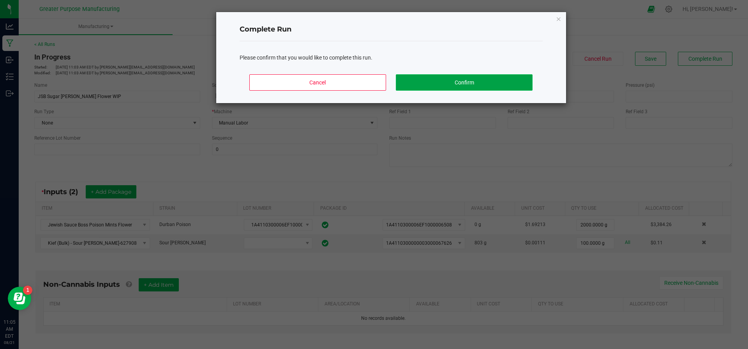
click at [491, 87] on button "Confirm" at bounding box center [464, 82] width 136 height 16
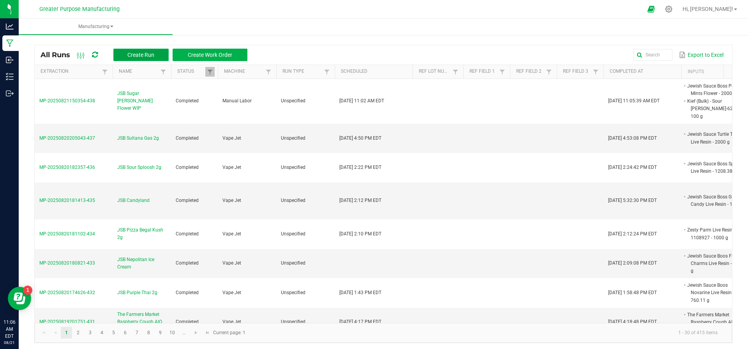
click at [134, 54] on span "Create Run" at bounding box center [140, 55] width 27 height 6
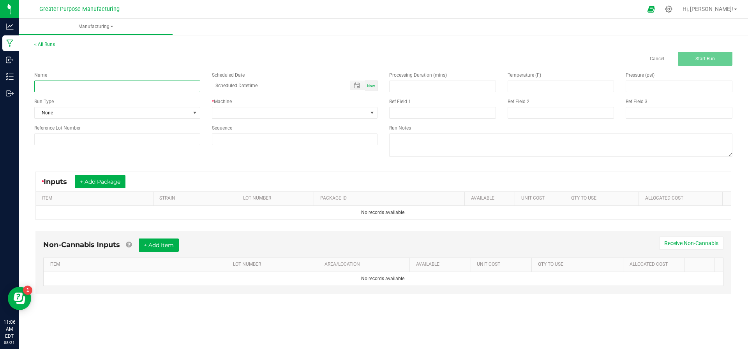
click at [116, 90] on input at bounding box center [117, 87] width 166 height 12
paste input "Lemon Cloud Cookies"
drag, startPoint x: 117, startPoint y: 88, endPoint x: 109, endPoint y: 89, distance: 8.2
click at [109, 89] on input "JSB Lemon Cloud Cookies Flower WIP" at bounding box center [117, 87] width 166 height 12
type input "JSB Lemon Cloud Cookies Flower WIP"
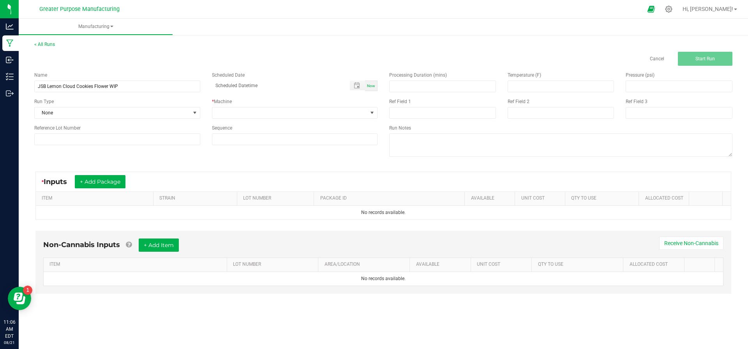
click at [373, 88] on span "Now" at bounding box center [371, 86] width 8 height 4
type input "08/21/2025 11:06 AM"
click at [361, 110] on span at bounding box center [289, 113] width 155 height 11
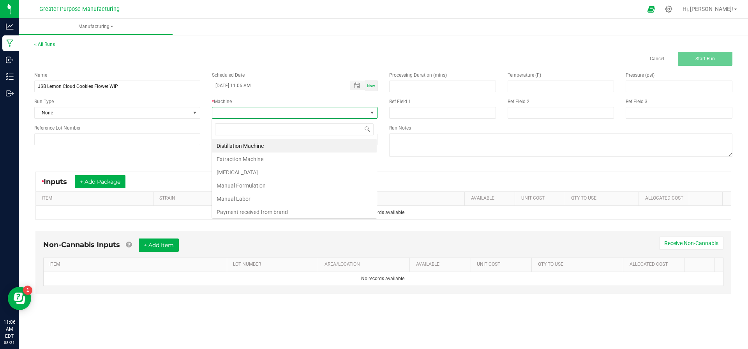
scroll to position [12, 166]
click at [299, 179] on li "Manual Formulation" at bounding box center [294, 185] width 165 height 13
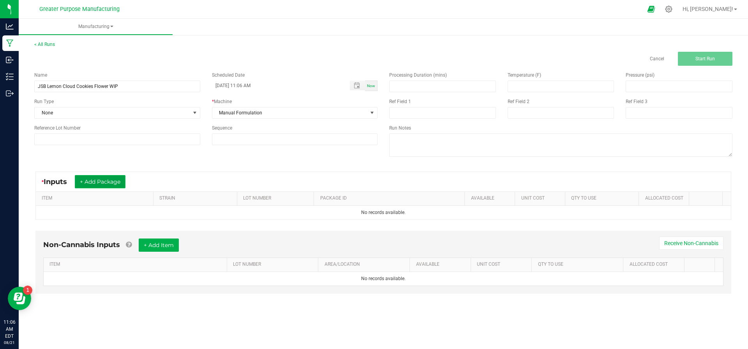
click at [109, 182] on button "+ Add Package" at bounding box center [100, 181] width 51 height 13
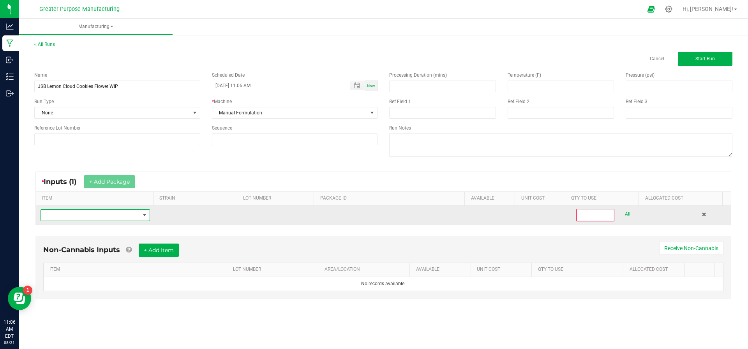
click at [107, 212] on span "NO DATA FOUND" at bounding box center [90, 215] width 99 height 11
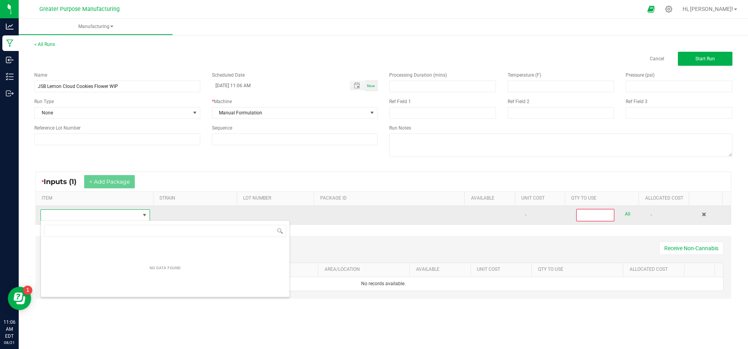
scroll to position [12, 106]
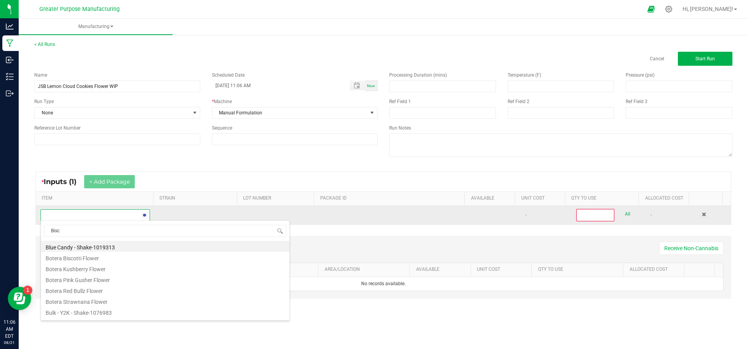
type input "Bisco"
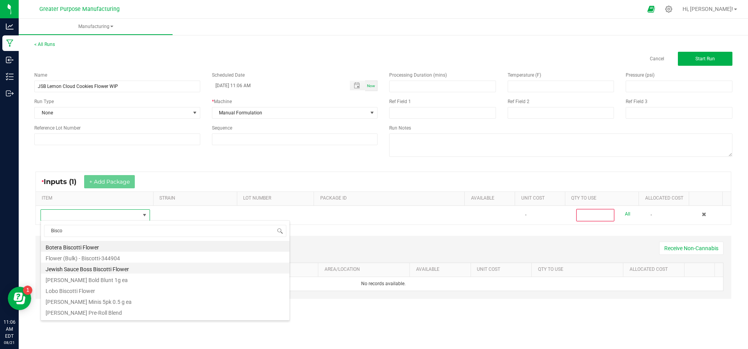
click at [102, 268] on li "Jewish Sauce Boss Biscotti Flower" at bounding box center [165, 268] width 249 height 11
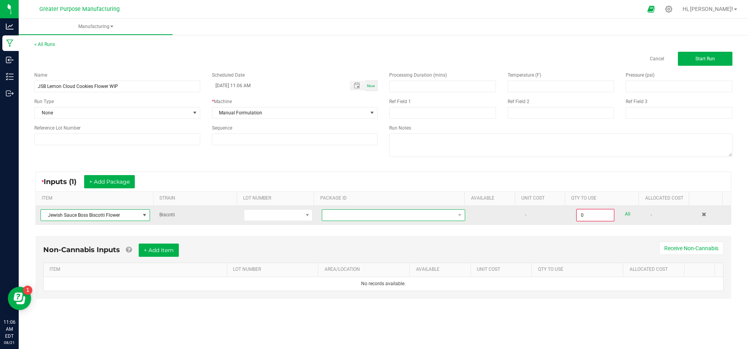
click at [379, 215] on span at bounding box center [388, 215] width 133 height 11
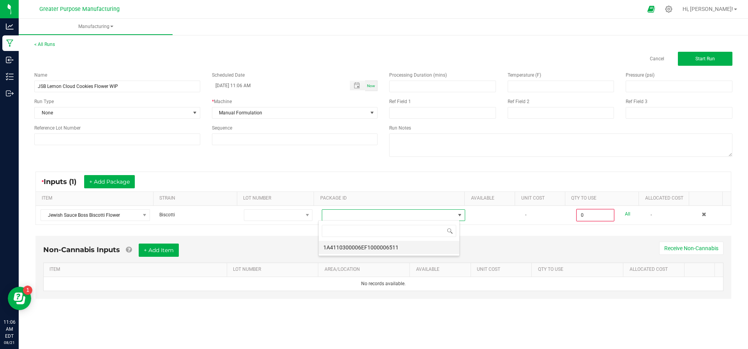
click at [376, 248] on li "1A4110300006EF1000006511" at bounding box center [389, 247] width 141 height 13
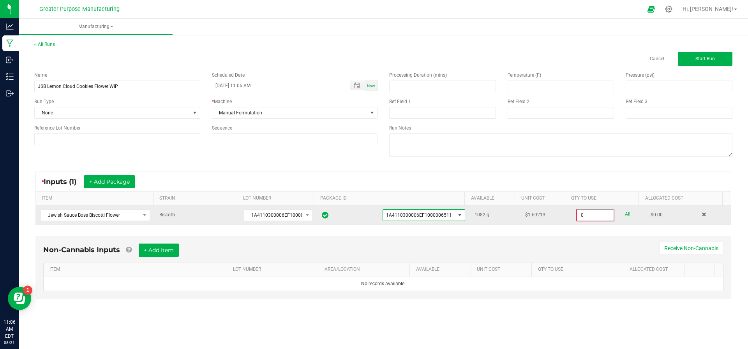
click at [591, 220] on input "0" at bounding box center [595, 215] width 37 height 11
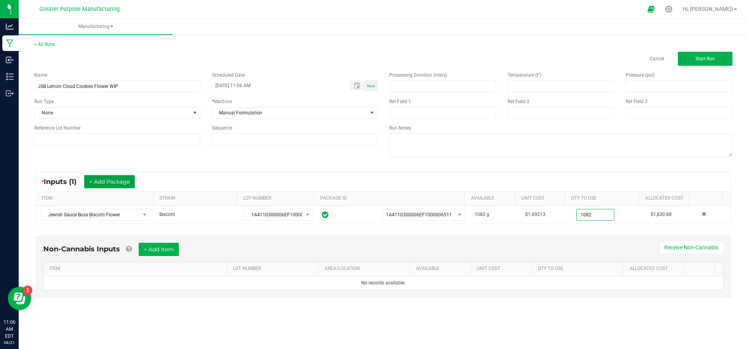
type input "1082.0000 g"
click at [104, 178] on button "+ Add Package" at bounding box center [109, 181] width 51 height 13
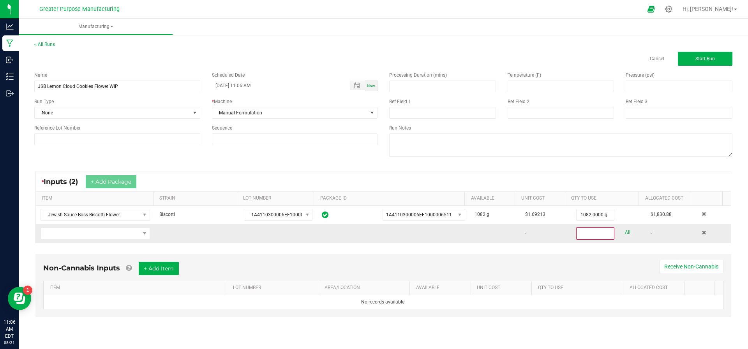
click at [108, 238] on td at bounding box center [95, 233] width 119 height 19
click at [109, 231] on span "NO DATA FOUND" at bounding box center [90, 233] width 99 height 11
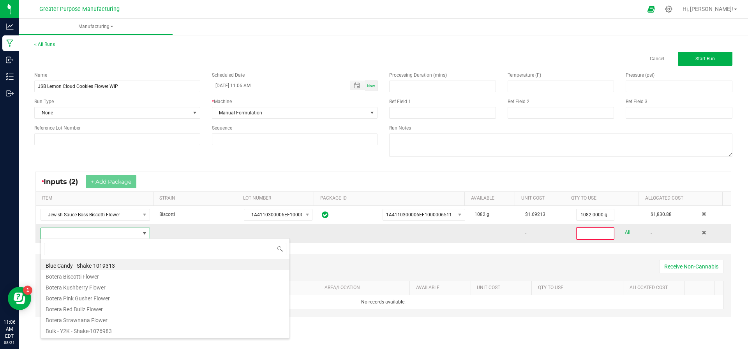
scroll to position [12, 106]
type input "Sour tan"
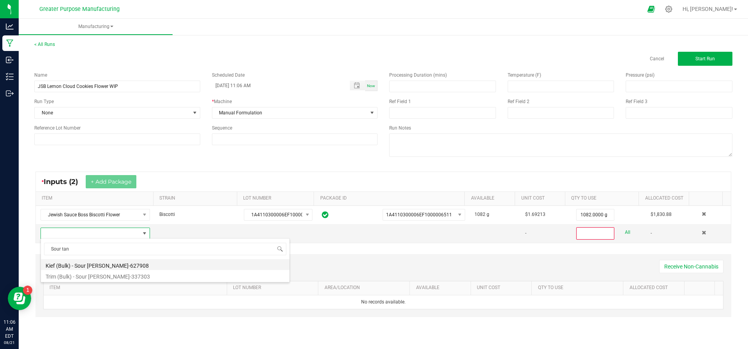
click at [96, 264] on li "Kief (Bulk) - Sour Tangie-627908" at bounding box center [165, 264] width 249 height 11
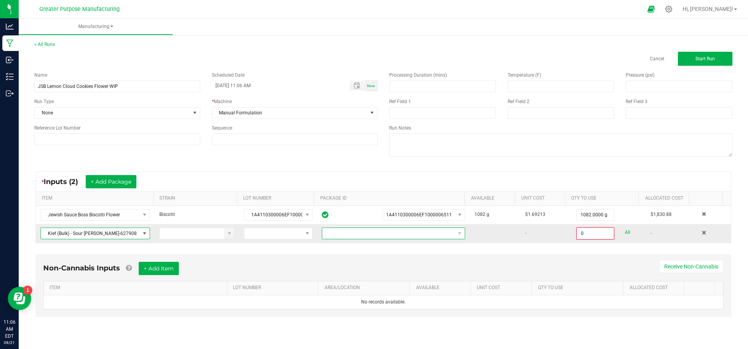
click at [359, 230] on span at bounding box center [388, 233] width 133 height 11
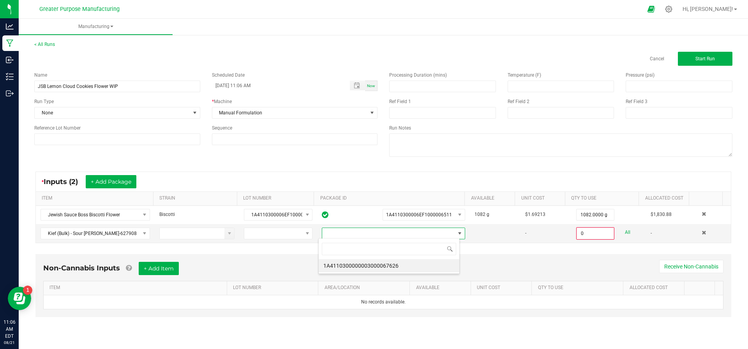
click at [356, 261] on li "1A4110300000003000067626" at bounding box center [389, 265] width 141 height 13
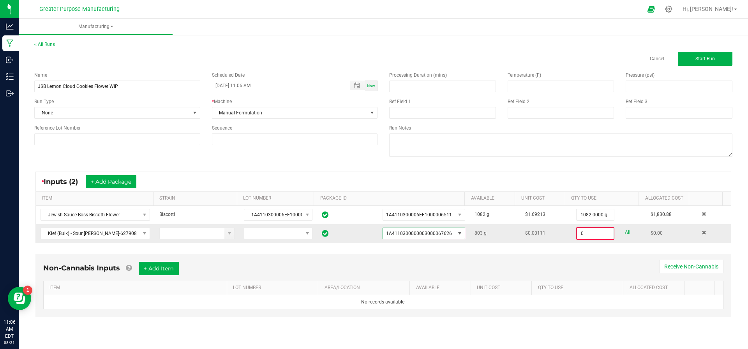
click at [585, 230] on input "0" at bounding box center [595, 233] width 37 height 11
type input "100.0000 g"
click at [710, 61] on span "Start Run" at bounding box center [704, 58] width 19 height 5
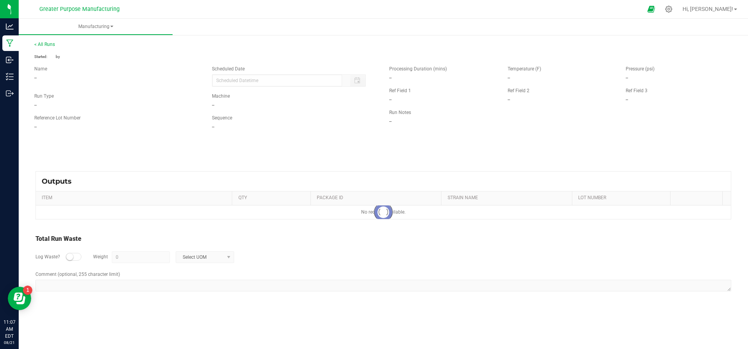
type input "08/21/2025 11:06 AM"
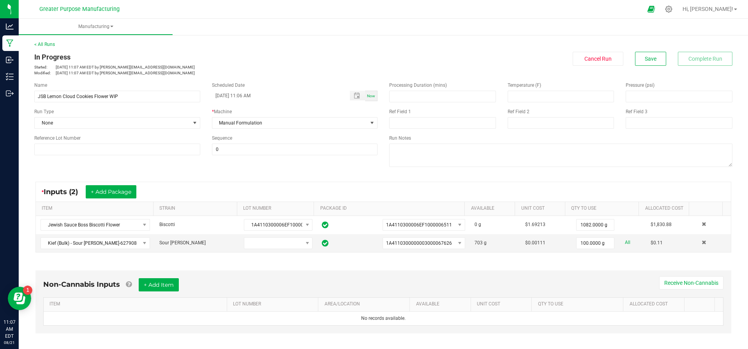
scroll to position [141, 0]
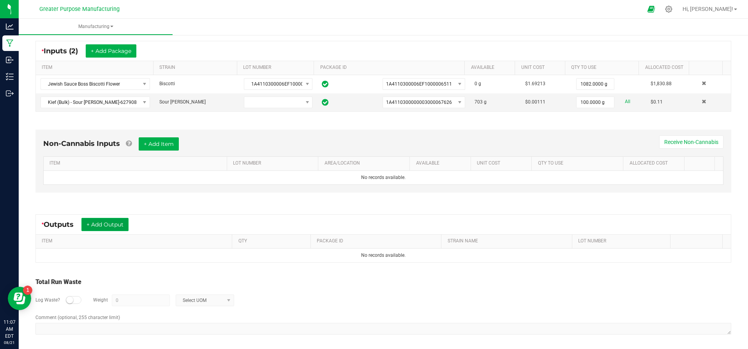
click at [96, 218] on button "+ Add Output" at bounding box center [104, 224] width 47 height 13
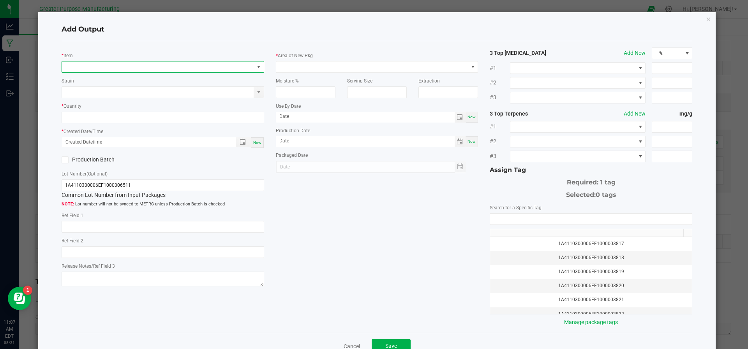
click at [101, 61] on span "NO DATA FOUND" at bounding box center [163, 67] width 203 height 12
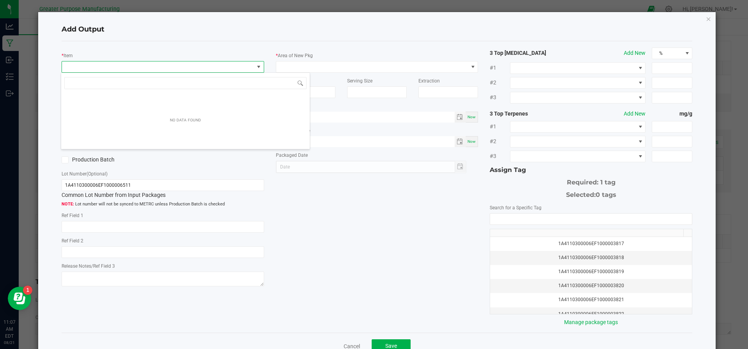
scroll to position [12, 200]
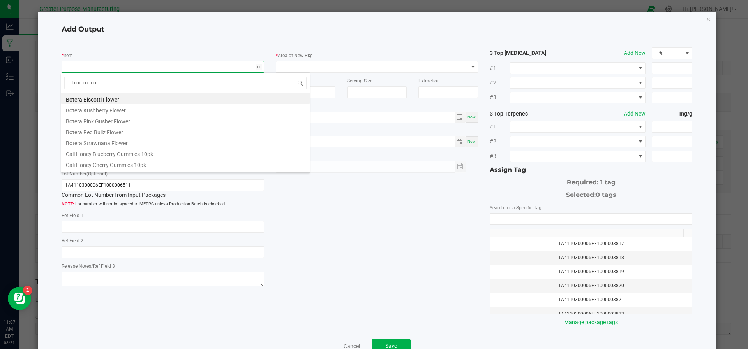
type input "Lemon cloud"
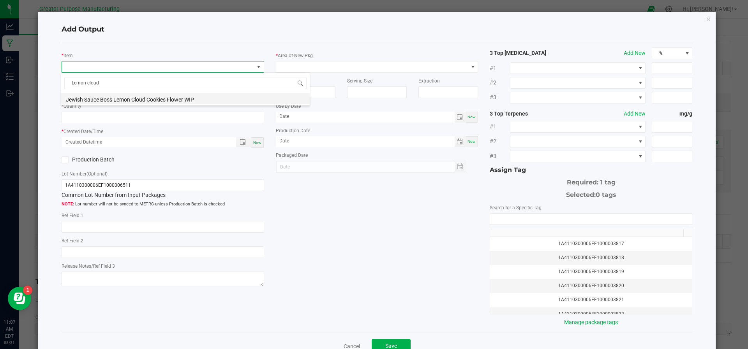
click at [98, 99] on li "Jewish Sauce Boss Lemon Cloud Cookies Flower WIP" at bounding box center [185, 98] width 249 height 11
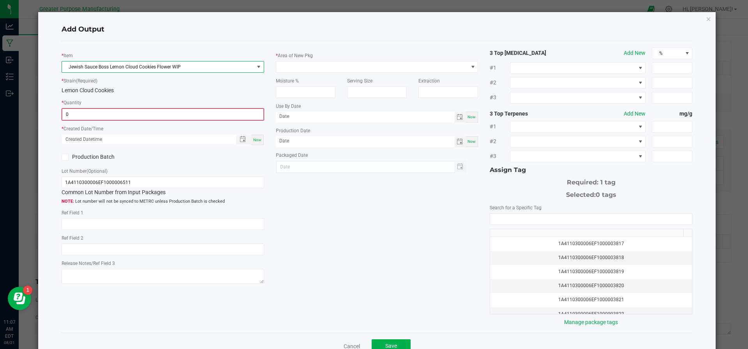
click at [96, 113] on input "0" at bounding box center [162, 114] width 201 height 11
type input "1082.0000 g"
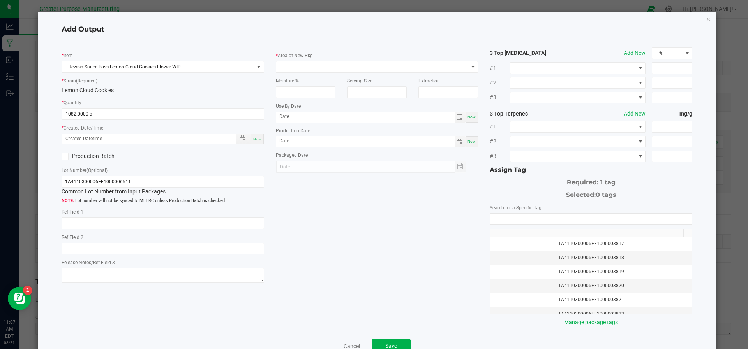
drag, startPoint x: 260, startPoint y: 141, endPoint x: 264, endPoint y: 141, distance: 4.3
click at [264, 141] on div "* Item Jewish Sauce Boss Lemon Cloud Cookies Flower WIP * Strain (Required) Lem…" at bounding box center [163, 167] width 214 height 238
click at [252, 141] on div "Now" at bounding box center [257, 139] width 12 height 11
type input "08/21/2025 11:07 AM"
type input "[DATE]"
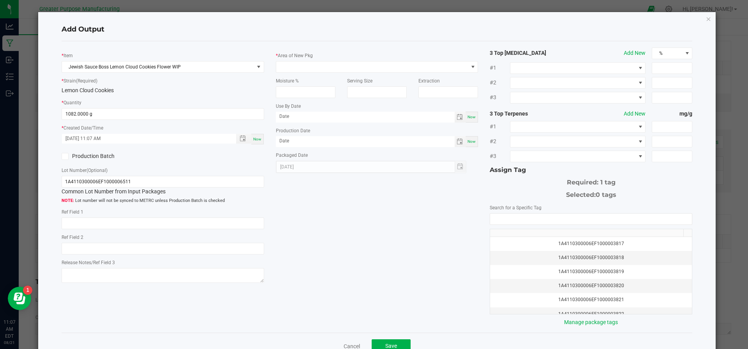
click at [67, 155] on span at bounding box center [65, 156] width 7 height 7
click at [0, 0] on input "Production Batch" at bounding box center [0, 0] width 0 height 0
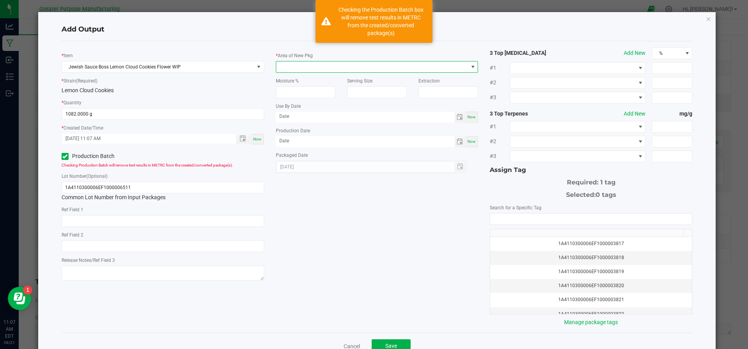
click at [297, 67] on span at bounding box center [372, 67] width 192 height 11
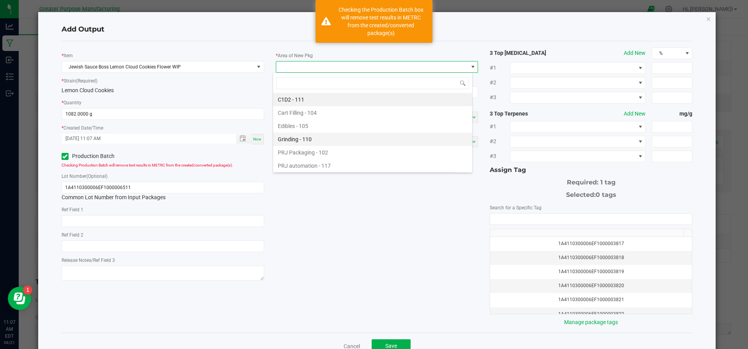
scroll to position [53, 0]
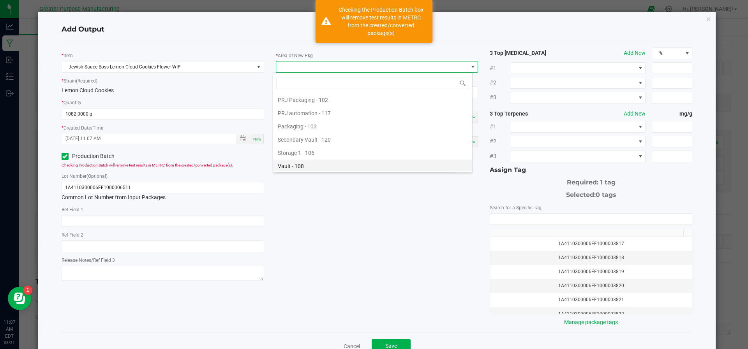
click at [313, 163] on li "Vault - 108" at bounding box center [372, 166] width 199 height 13
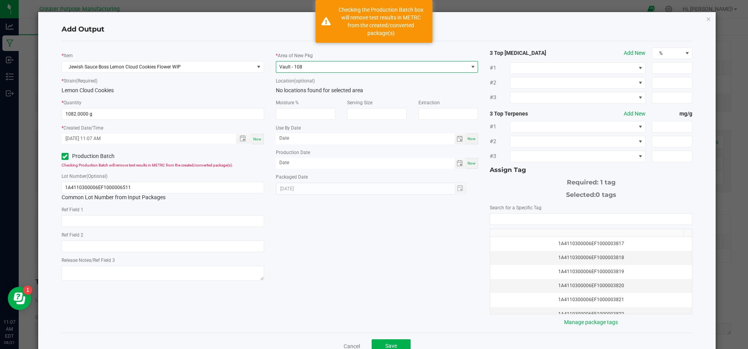
click at [467, 162] on span "Now" at bounding box center [471, 163] width 8 height 4
type input "[DATE]"
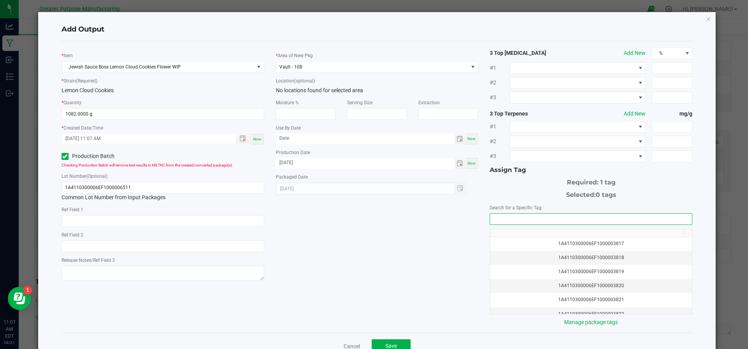
click at [525, 220] on input "NO DATA FOUND" at bounding box center [591, 219] width 202 height 11
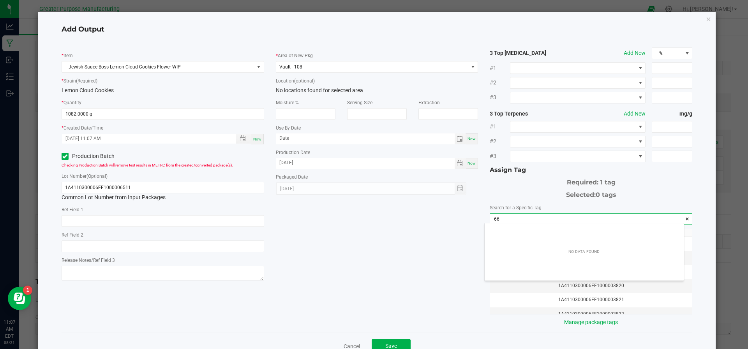
scroll to position [11, 199]
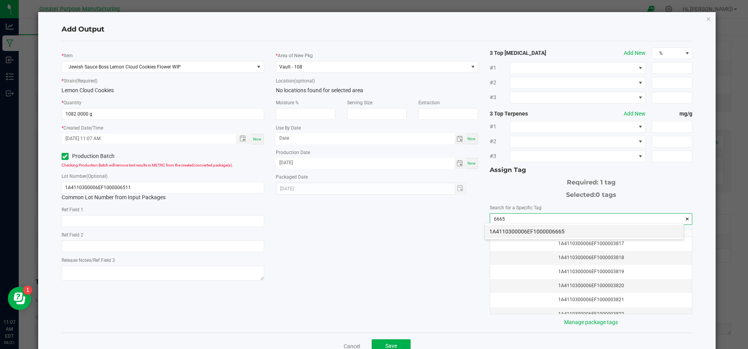
click at [522, 230] on li "1A4110300006EF1000006665" at bounding box center [584, 231] width 199 height 13
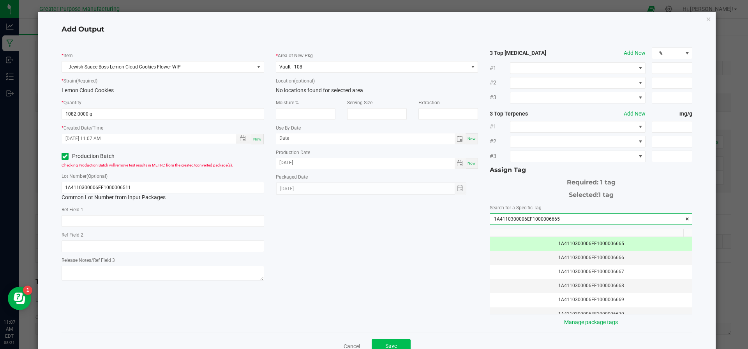
type input "1A4110300006EF1000006665"
click at [385, 343] on span "Save" at bounding box center [391, 346] width 12 height 6
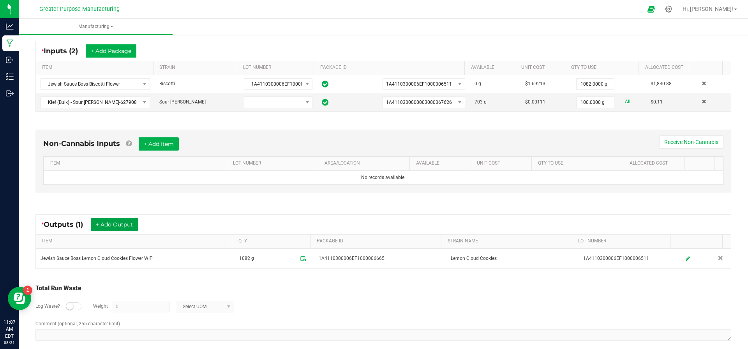
scroll to position [0, 0]
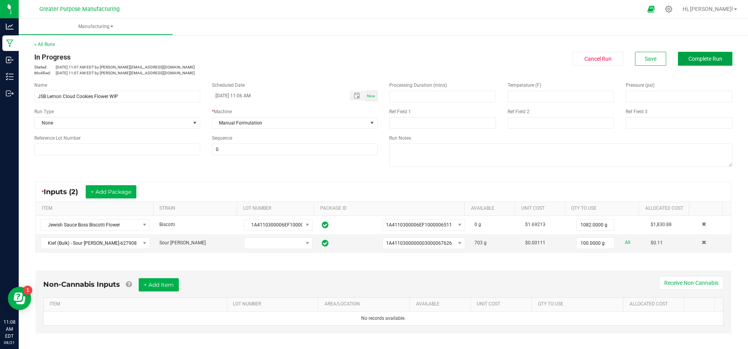
click at [693, 58] on span "Complete Run" at bounding box center [705, 59] width 34 height 6
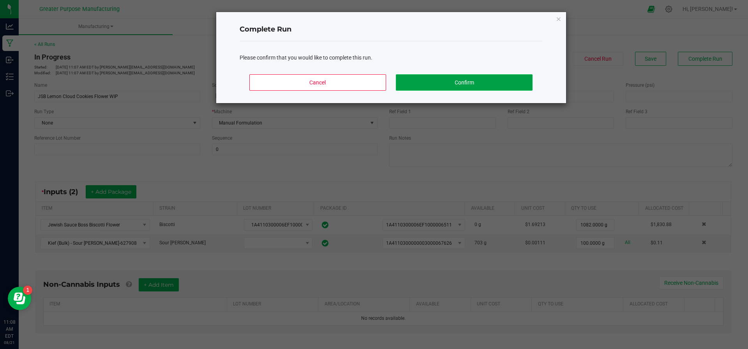
click at [519, 84] on button "Confirm" at bounding box center [464, 82] width 136 height 16
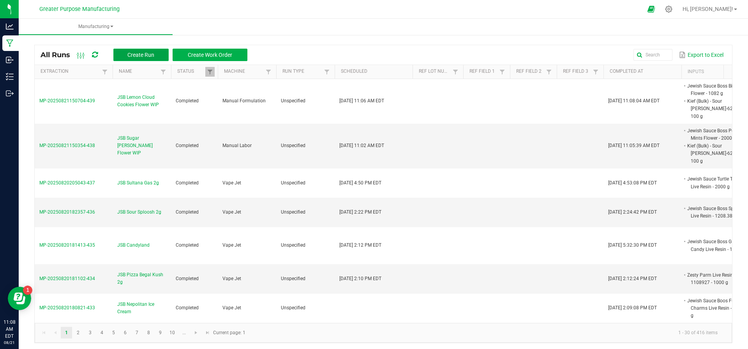
click at [141, 56] on span "Create Run" at bounding box center [140, 55] width 27 height 6
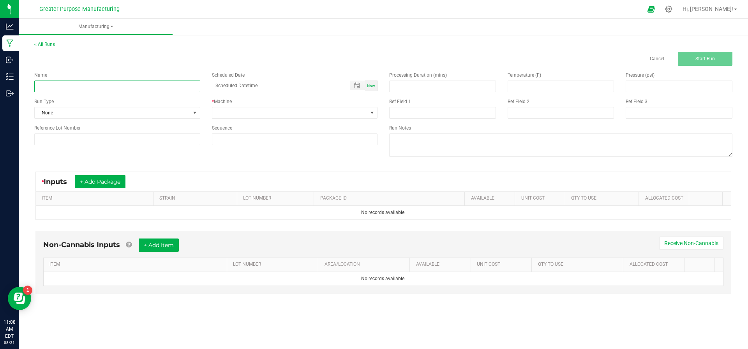
click at [136, 81] on input at bounding box center [117, 87] width 166 height 12
click at [85, 86] on input "JSB" at bounding box center [117, 87] width 166 height 12
paste input "Sultana Gas"
type input "JSB Sultana Gas Flower WIP"
click at [368, 85] on span "Now" at bounding box center [371, 86] width 8 height 4
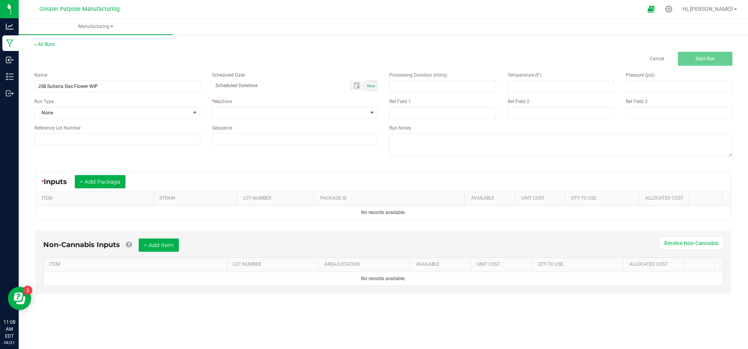
type input "08/21/2025 11:08 AM"
click at [317, 116] on span at bounding box center [289, 113] width 155 height 11
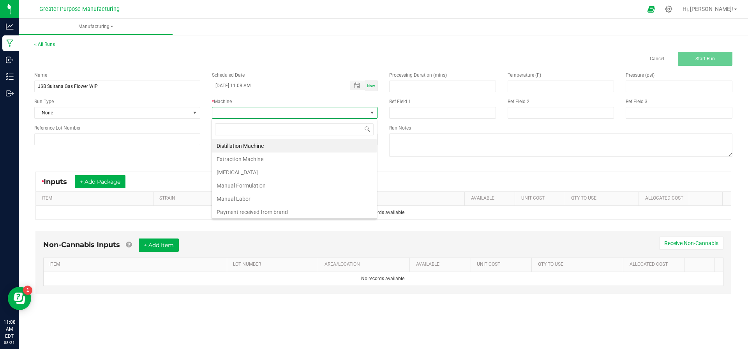
scroll to position [12, 166]
click at [264, 186] on li "Manual Formulation" at bounding box center [294, 185] width 165 height 13
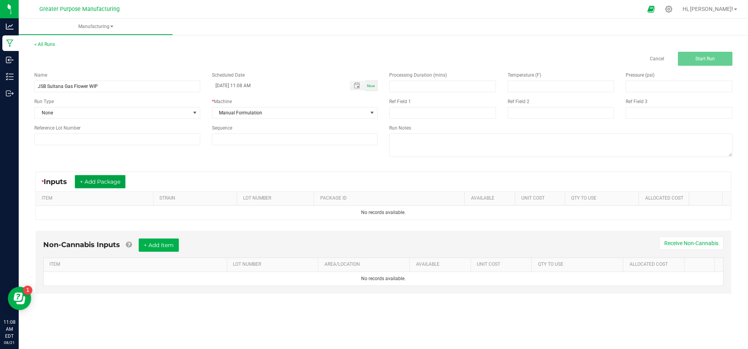
click at [109, 179] on button "+ Add Package" at bounding box center [100, 181] width 51 height 13
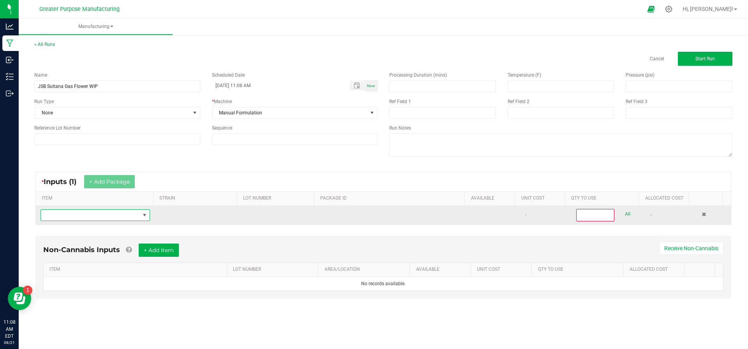
click at [109, 213] on span "NO DATA FOUND" at bounding box center [90, 215] width 99 height 11
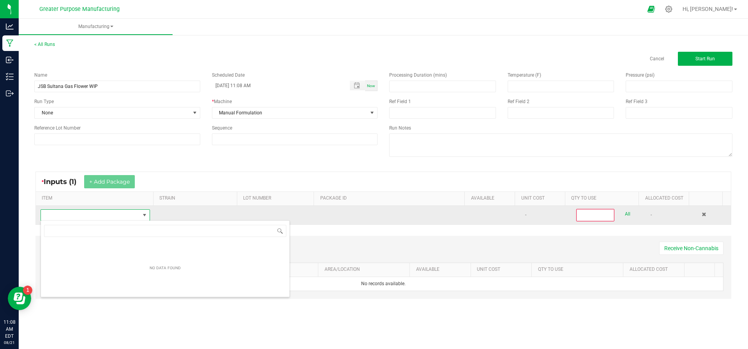
scroll to position [12, 106]
type input "Red"
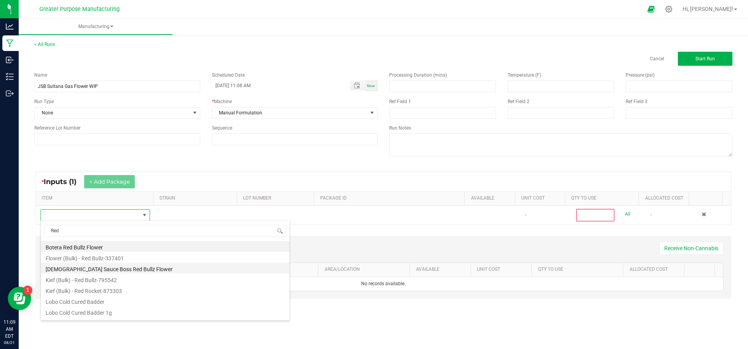
click at [101, 268] on li "Jewish Sauce Boss Red Bullz Flower" at bounding box center [165, 268] width 249 height 11
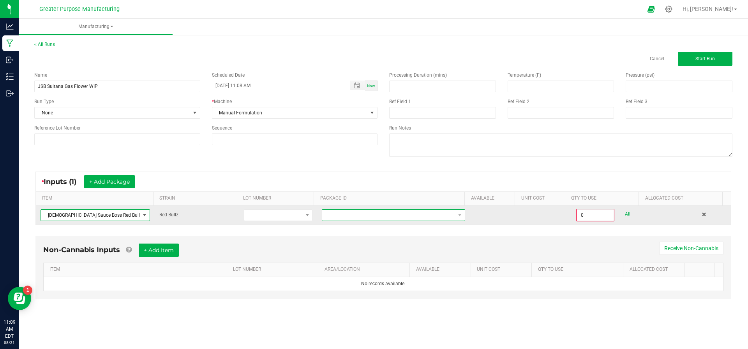
click at [367, 216] on span at bounding box center [388, 215] width 133 height 11
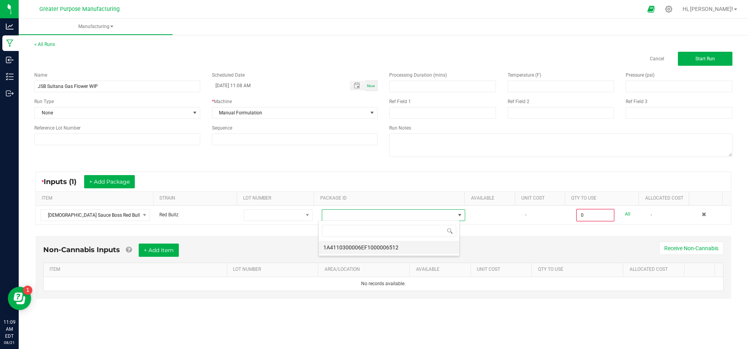
click at [365, 246] on li "1A4110300006EF1000006512" at bounding box center [389, 247] width 141 height 13
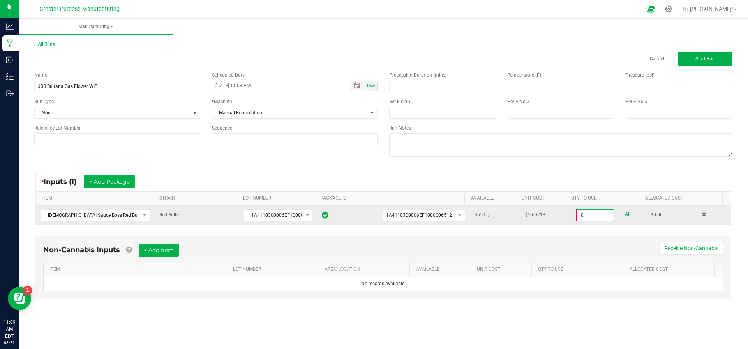
click at [589, 212] on input "0" at bounding box center [595, 215] width 37 height 11
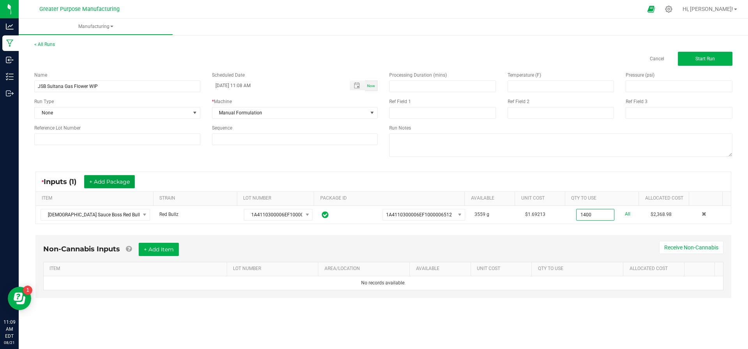
type input "1400.0000 g"
click at [118, 176] on button "+ Add Package" at bounding box center [109, 181] width 51 height 13
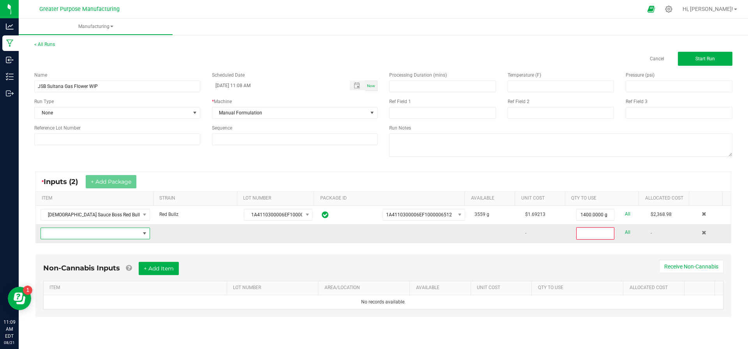
click at [105, 235] on span "NO DATA FOUND" at bounding box center [90, 233] width 99 height 11
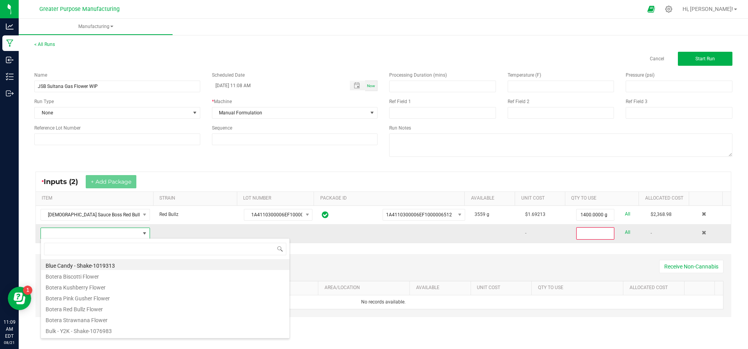
scroll to position [12, 106]
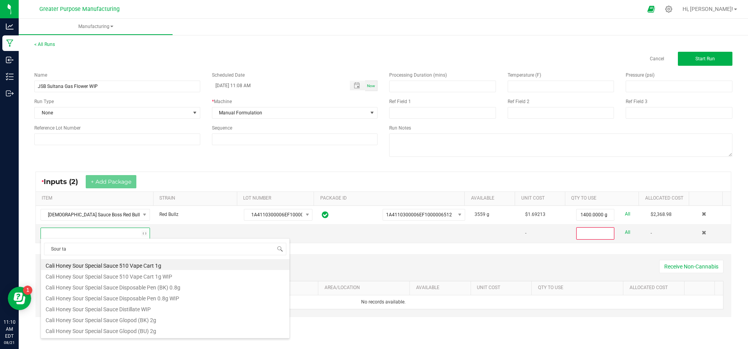
type input "Sour tan"
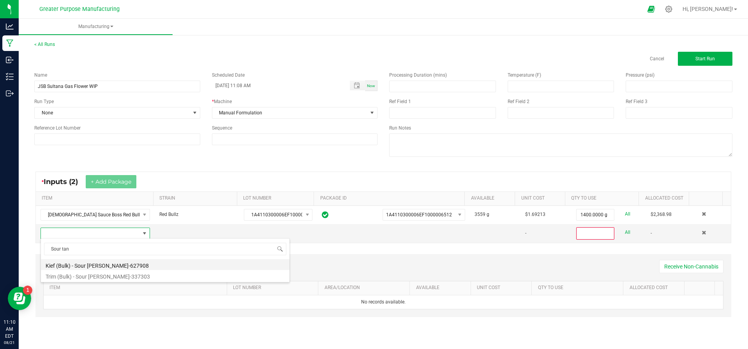
click at [97, 263] on li "Kief (Bulk) - Sour Tangie-627908" at bounding box center [165, 264] width 249 height 11
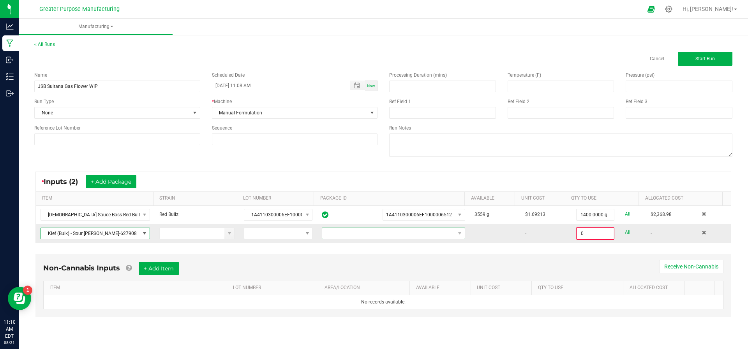
click at [418, 235] on span at bounding box center [388, 233] width 133 height 11
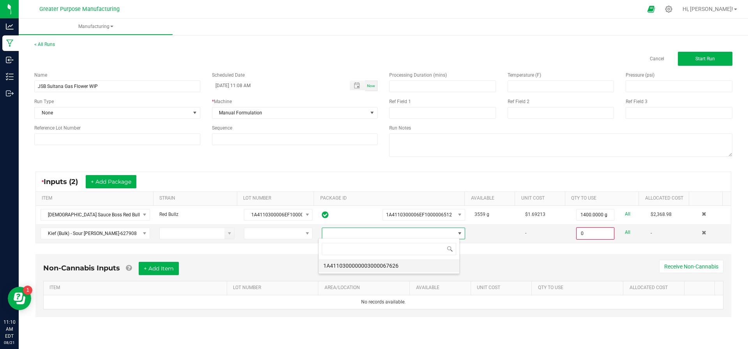
click at [404, 264] on li "1A4110300000003000067626" at bounding box center [389, 265] width 141 height 13
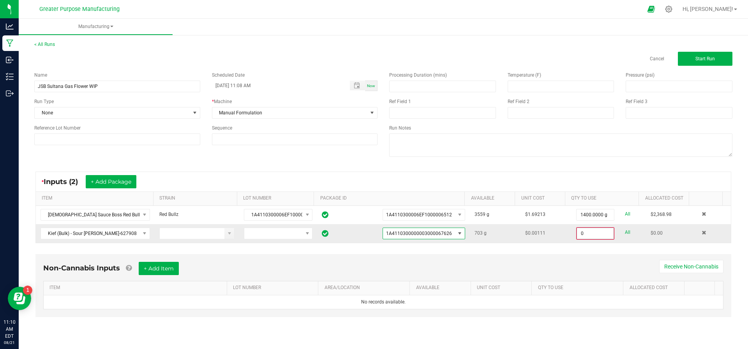
click at [589, 234] on input "0" at bounding box center [595, 233] width 37 height 11
type input "100.0000 g"
click at [578, 266] on div "Non-Cannabis Inputs + Add Item Receive Non-Cannabis" at bounding box center [383, 270] width 680 height 19
click at [693, 61] on button "Start Run" at bounding box center [705, 59] width 55 height 14
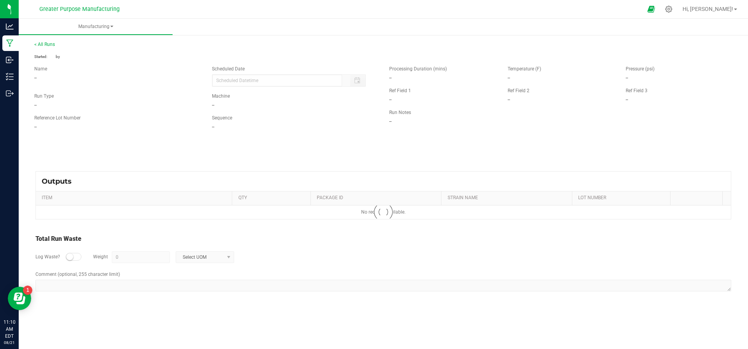
type input "08/21/2025 11:08 AM"
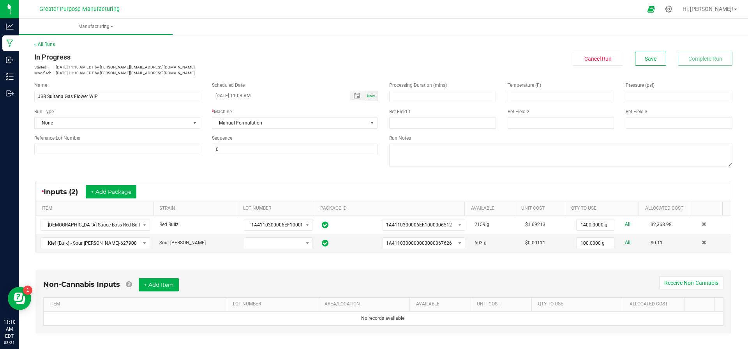
scroll to position [141, 0]
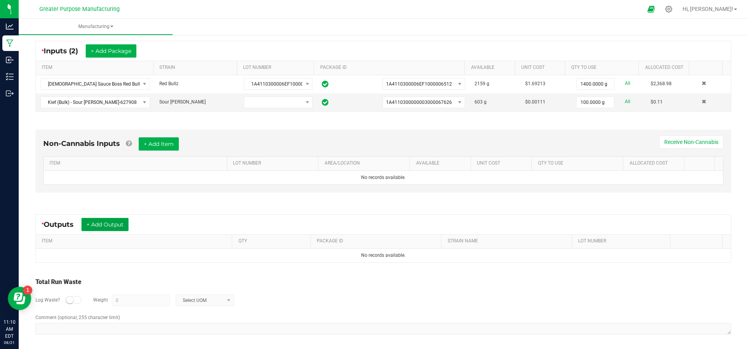
click at [89, 226] on button "+ Add Output" at bounding box center [104, 224] width 47 height 13
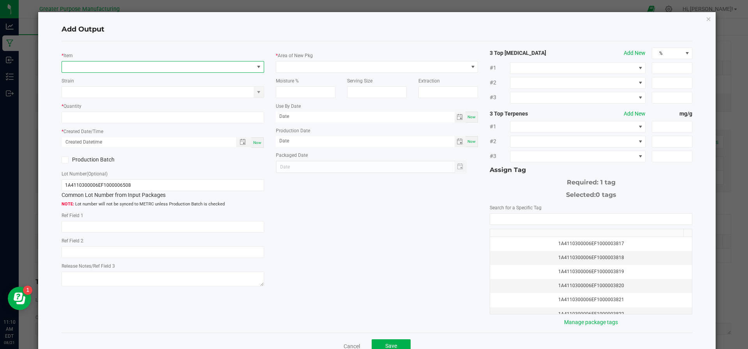
click at [134, 65] on span "NO DATA FOUND" at bounding box center [158, 67] width 192 height 11
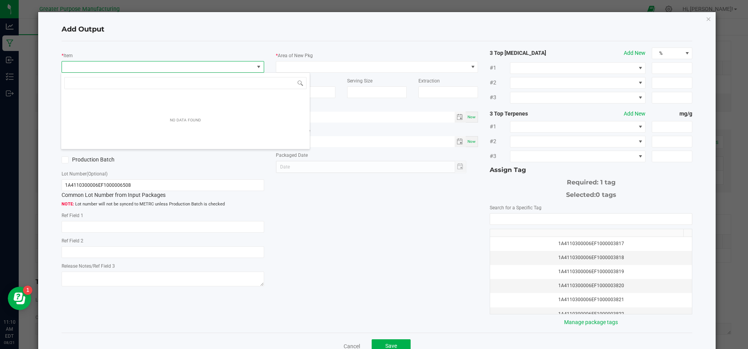
scroll to position [12, 200]
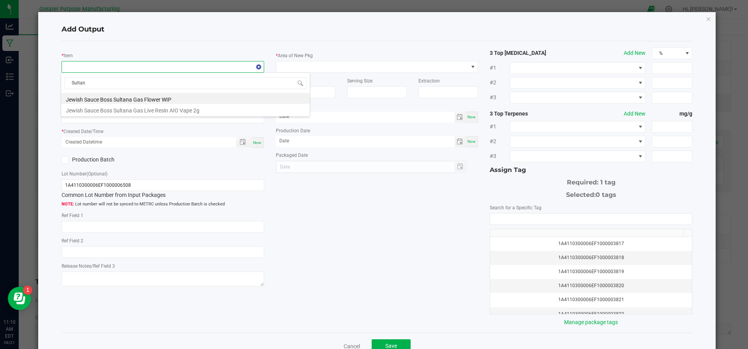
type input "Sultana"
click at [134, 99] on li "Jewish Sauce Boss Sultana Gas Flower WIP" at bounding box center [185, 98] width 249 height 11
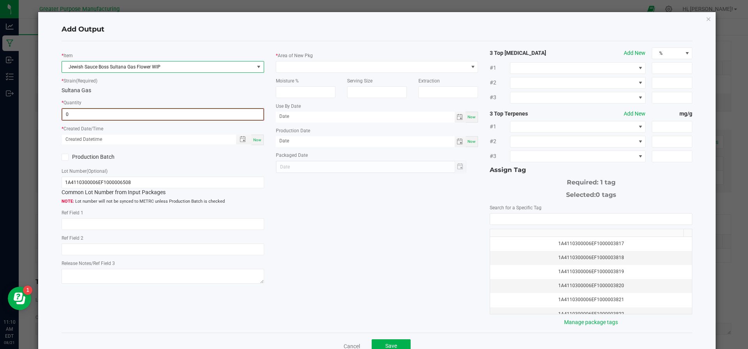
click at [121, 119] on input "0" at bounding box center [162, 114] width 201 height 11
type input "1400.0000 g"
click at [253, 137] on span "Now" at bounding box center [257, 139] width 8 height 4
type input "08/21/2025 11:10 AM"
type input "[DATE]"
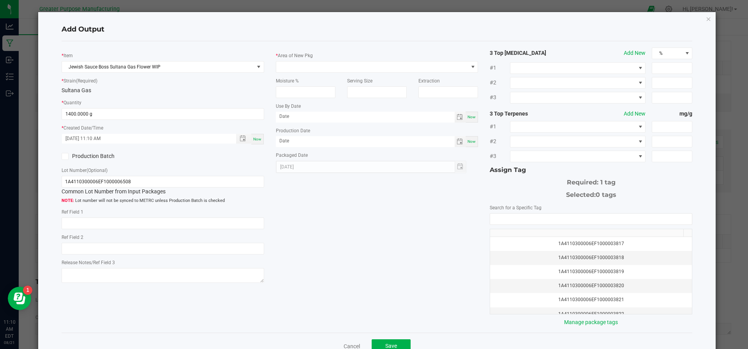
click at [66, 157] on icon at bounding box center [64, 157] width 5 height 0
click at [0, 0] on input "Production Batch" at bounding box center [0, 0] width 0 height 0
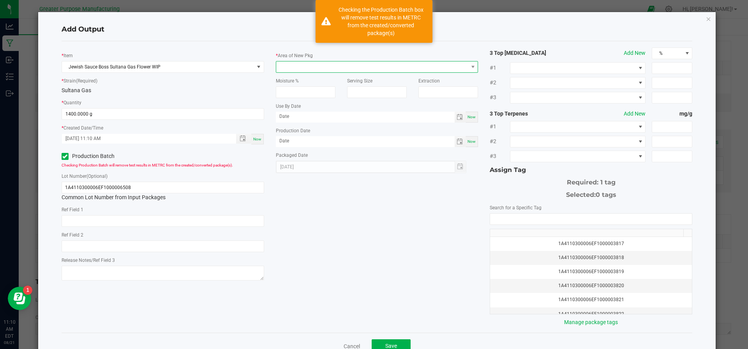
click at [334, 69] on span at bounding box center [372, 67] width 192 height 11
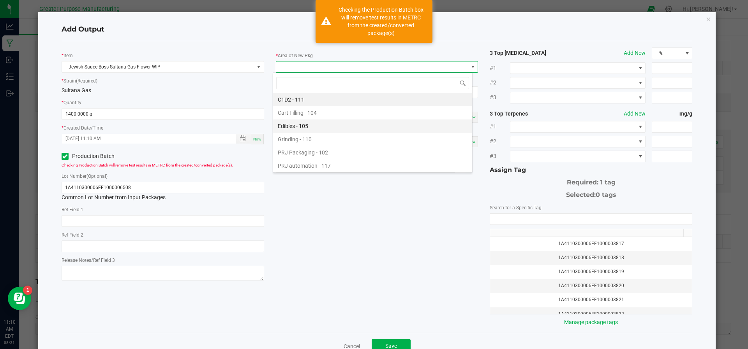
scroll to position [53, 0]
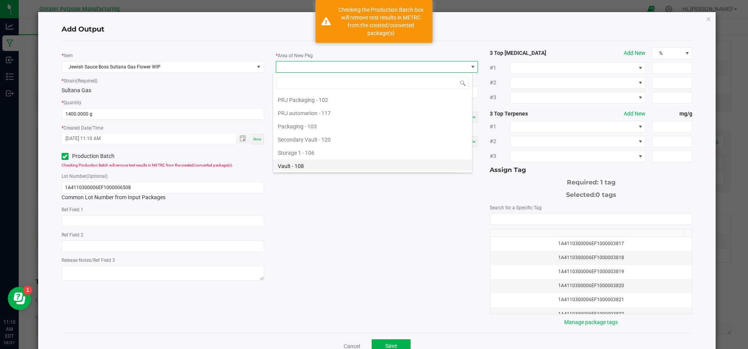
click at [319, 162] on li "Vault - 108" at bounding box center [372, 166] width 199 height 13
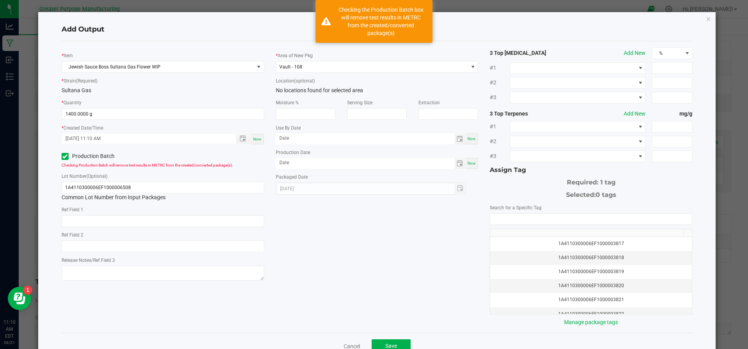
click at [470, 159] on div "Now" at bounding box center [471, 163] width 12 height 11
type input "[DATE]"
click at [514, 217] on input "NO DATA FOUND" at bounding box center [591, 219] width 202 height 11
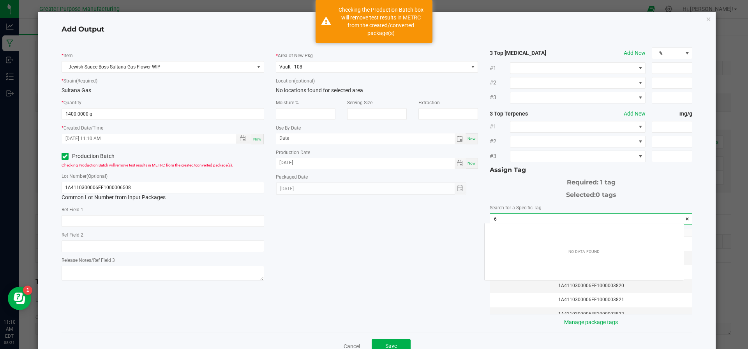
scroll to position [11, 199]
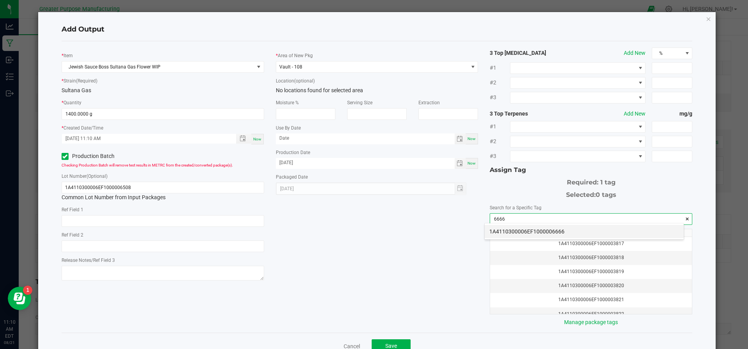
click at [512, 225] on li "1A4110300006EF1000006666" at bounding box center [584, 231] width 199 height 13
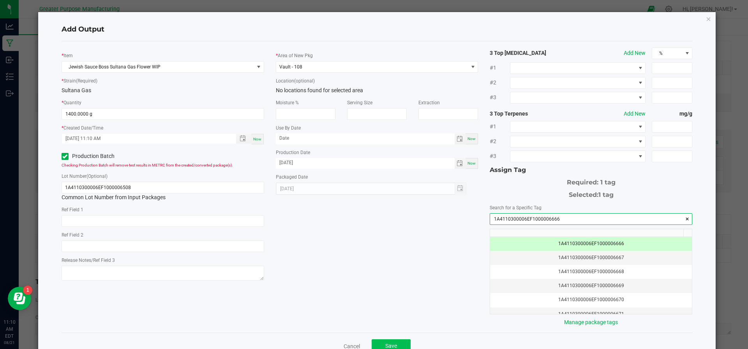
type input "1A4110300006EF1000006666"
click at [385, 347] on span "Save" at bounding box center [391, 346] width 12 height 6
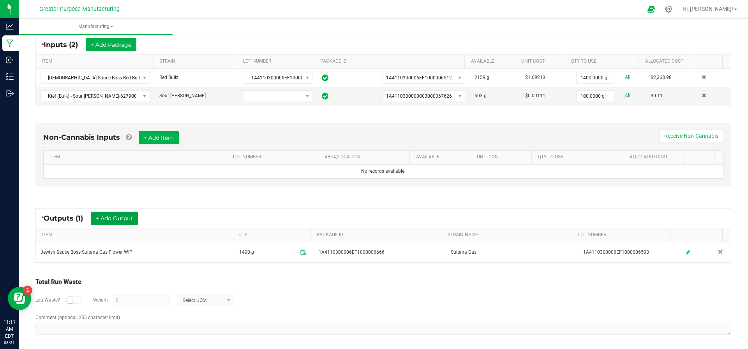
scroll to position [0, 0]
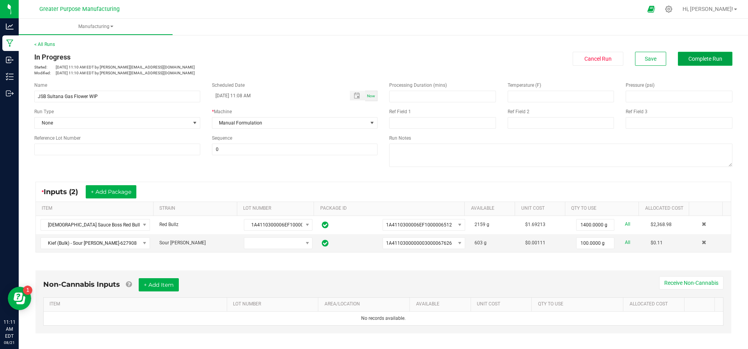
click at [688, 57] on span "Complete Run" at bounding box center [705, 59] width 34 height 6
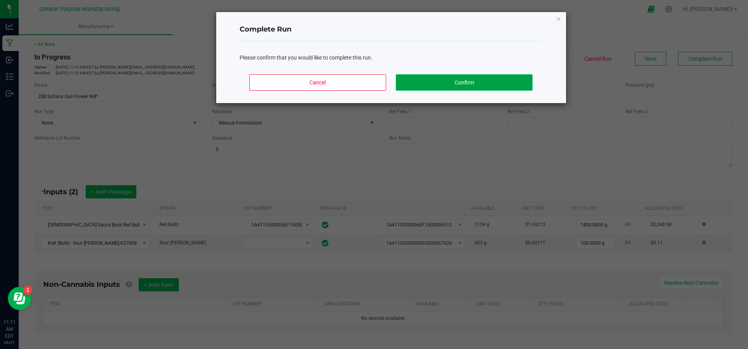
click at [489, 76] on button "Confirm" at bounding box center [464, 82] width 136 height 16
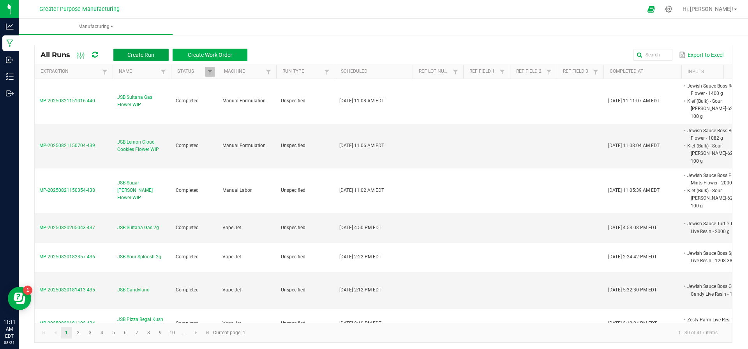
click at [128, 50] on button "Create Run" at bounding box center [140, 55] width 55 height 12
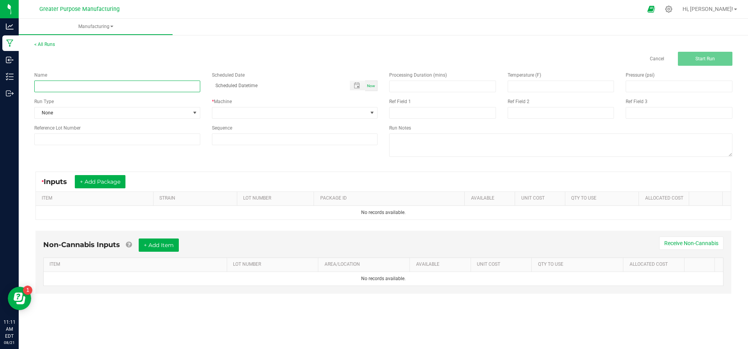
click at [63, 84] on input at bounding box center [117, 87] width 166 height 12
paste input "Blue Raspberry Gelati"
click at [35, 89] on input "Blue Raspberry Gelati" at bounding box center [117, 87] width 166 height 12
click at [131, 89] on input "Jewish Sauce Boss Blue Raspberry Gelati" at bounding box center [117, 87] width 166 height 12
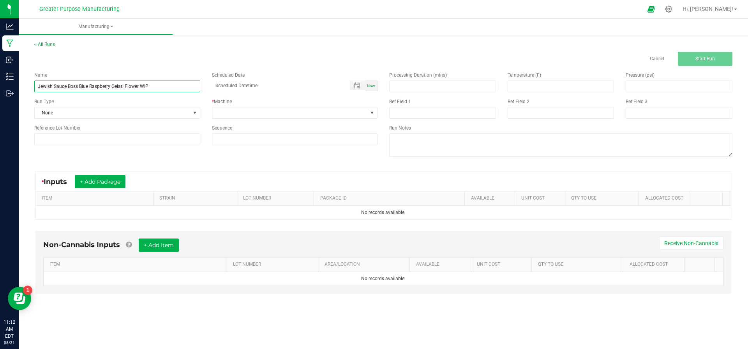
type input "Jewish Sauce Boss Blue Raspberry Gelati Flower WIP"
click at [373, 88] on div "Now" at bounding box center [371, 86] width 12 height 11
type input "08/21/2025 11:12 AM"
click at [342, 122] on div "Name Jewish Sauce Boss Blue Raspberry Gelati Flower WIP Scheduled Date 08/21/20…" at bounding box center [205, 108] width 355 height 85
click at [342, 115] on span at bounding box center [289, 113] width 155 height 11
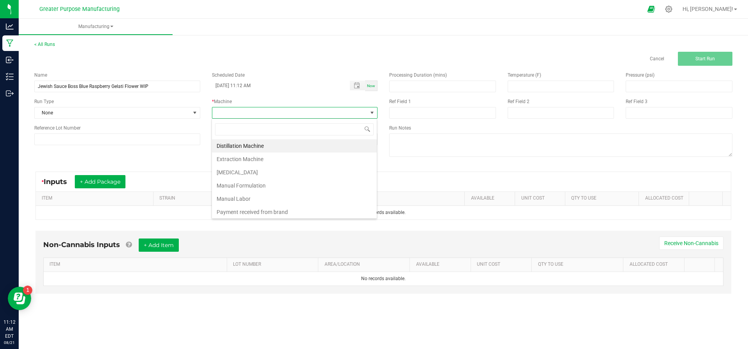
scroll to position [12, 166]
click at [285, 182] on li "Manual Formulation" at bounding box center [294, 185] width 165 height 13
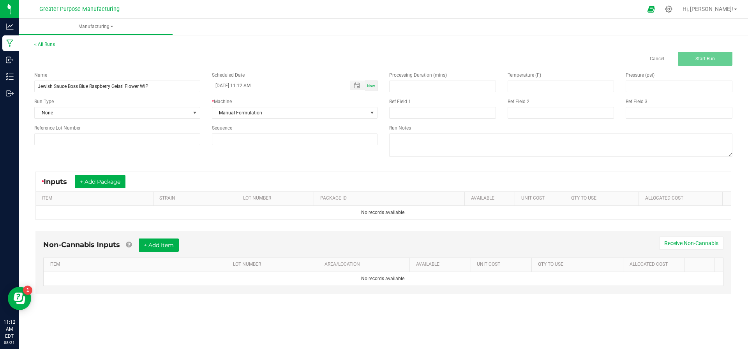
click at [285, 182] on div "* Inputs + Add Package" at bounding box center [383, 181] width 695 height 19
click at [93, 187] on button "+ Add Package" at bounding box center [100, 181] width 51 height 13
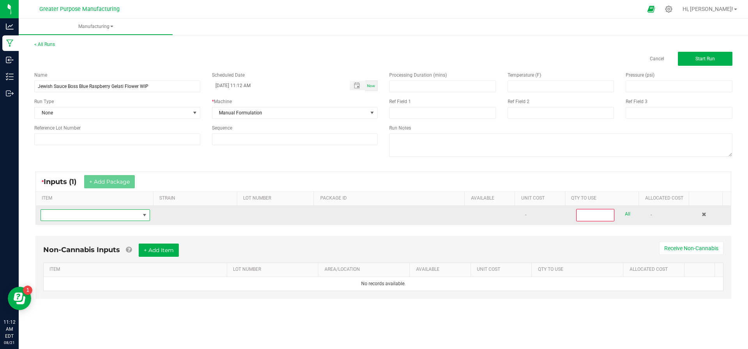
click at [86, 212] on span "NO DATA FOUND" at bounding box center [90, 215] width 99 height 11
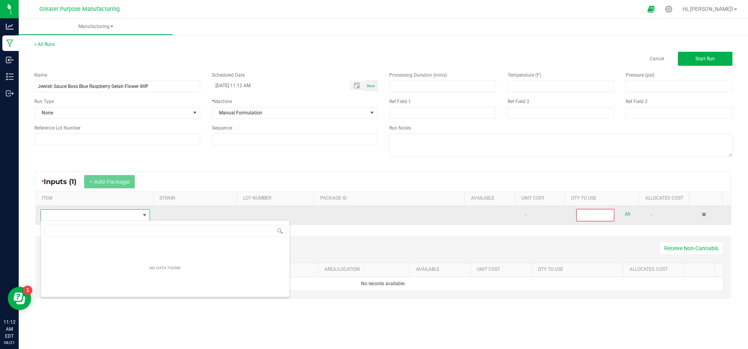
scroll to position [12, 106]
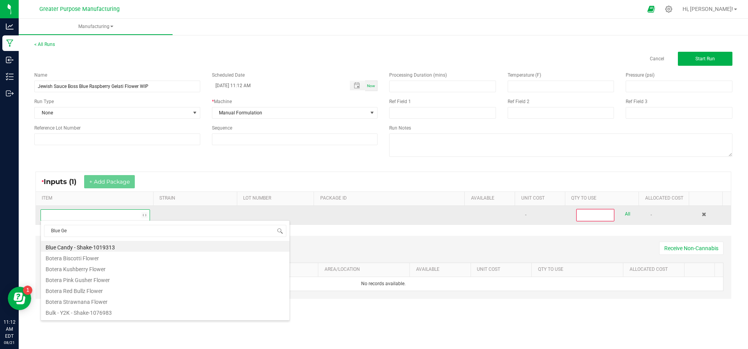
type input "Blue Gel"
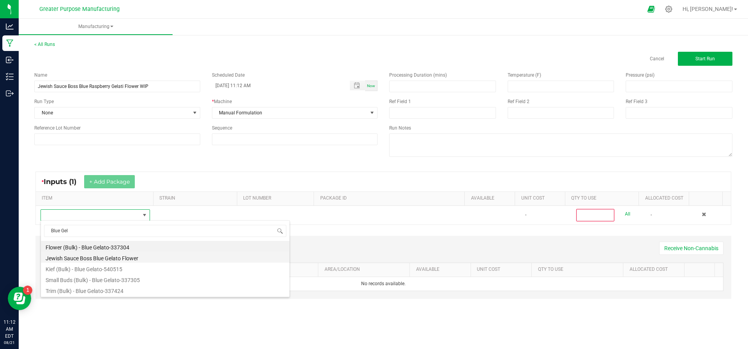
click at [78, 260] on li "Jewish Sauce Boss Blue Gelato Flower" at bounding box center [165, 257] width 249 height 11
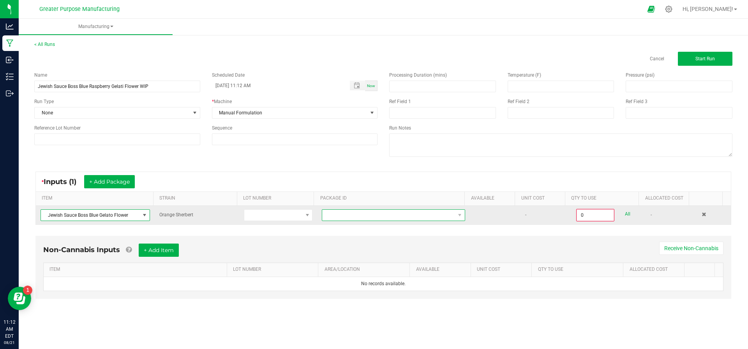
click at [348, 214] on span at bounding box center [388, 215] width 133 height 11
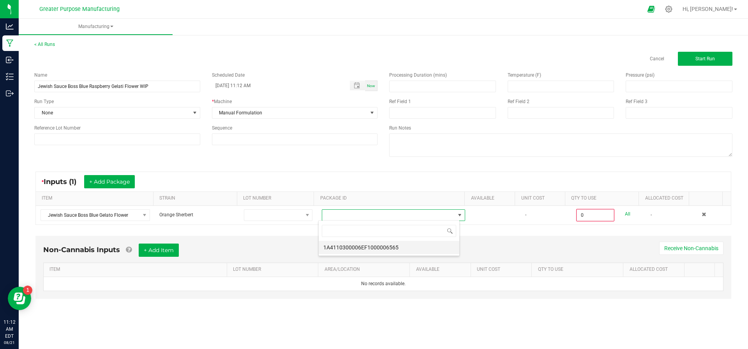
click at [342, 249] on li "1A4110300006EF1000006565" at bounding box center [389, 247] width 141 height 13
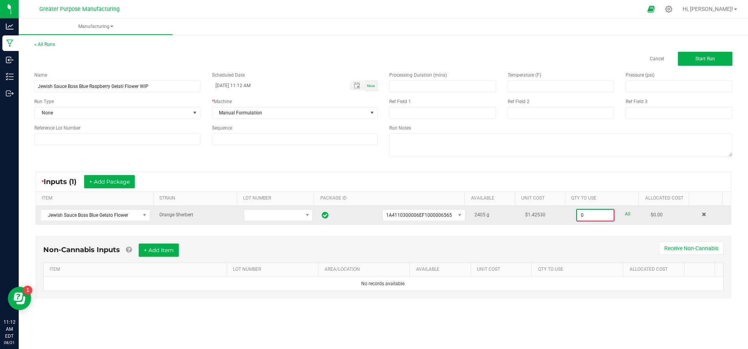
click at [591, 215] on input "0" at bounding box center [595, 215] width 37 height 11
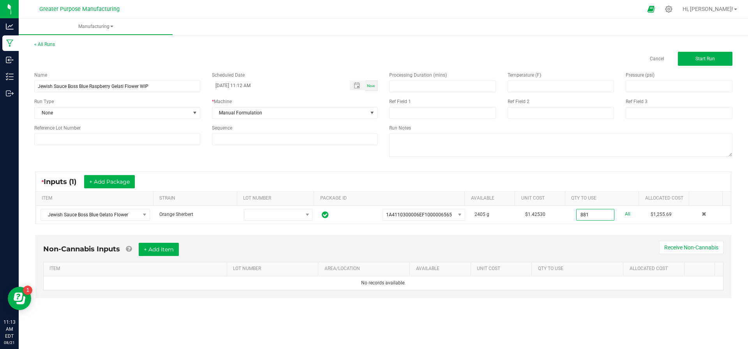
type input "881.0000 g"
click at [446, 251] on div "Non-Cannabis Inputs + Add Item Receive Non-Cannabis" at bounding box center [383, 252] width 680 height 19
click at [100, 179] on button "+ Add Package" at bounding box center [109, 181] width 51 height 13
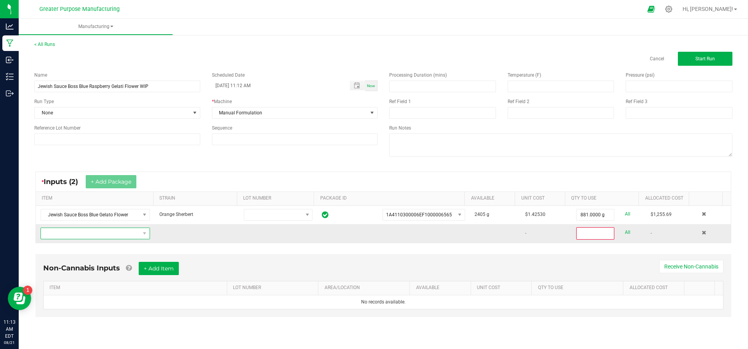
click at [90, 232] on span "NO DATA FOUND" at bounding box center [90, 233] width 99 height 11
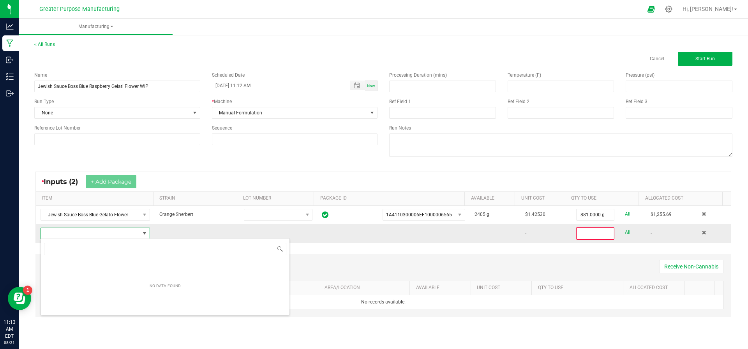
scroll to position [12, 106]
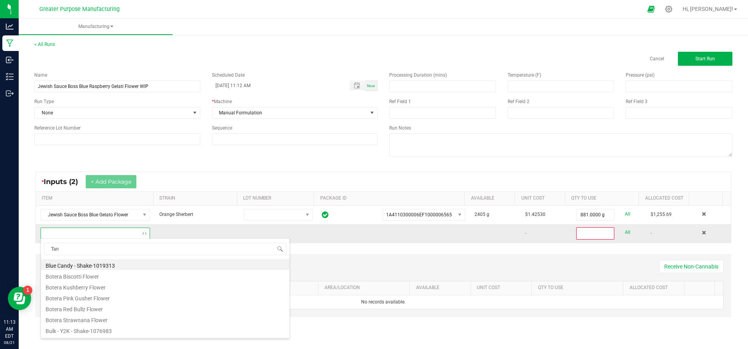
type input "Tang"
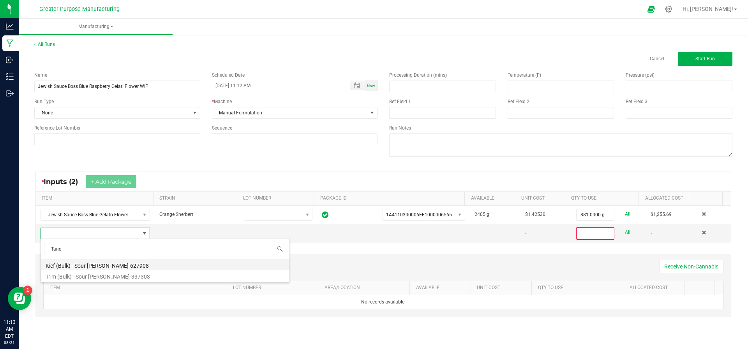
click at [83, 259] on li "Kief (Bulk) - Sour Tangie-627908" at bounding box center [165, 264] width 249 height 11
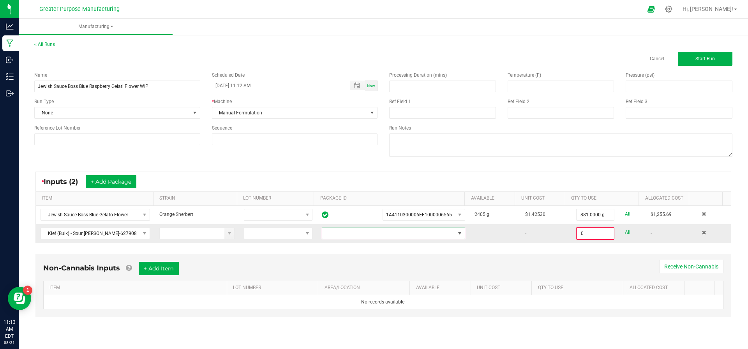
click at [371, 236] on span at bounding box center [388, 233] width 133 height 11
click at [366, 262] on li "1A4110300000003000067626" at bounding box center [389, 265] width 141 height 13
click at [594, 232] on input "0" at bounding box center [595, 233] width 37 height 11
type input "100.0000 g"
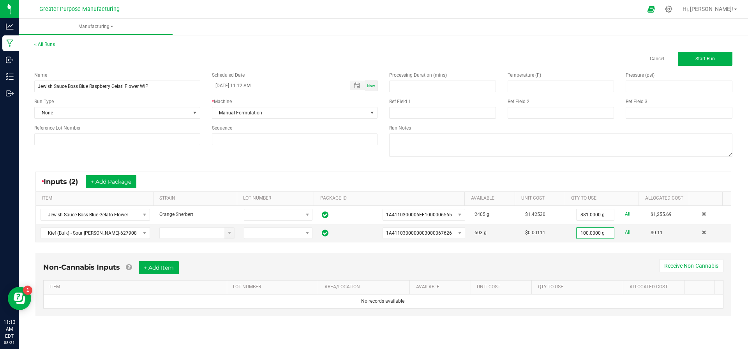
click at [591, 255] on div "Non-Cannabis Inputs + Add Item Receive Non-Cannabis ITEM LOT NUMBER AREA/LOCATI…" at bounding box center [383, 285] width 696 height 63
click at [701, 56] on span "Start Run" at bounding box center [704, 58] width 19 height 5
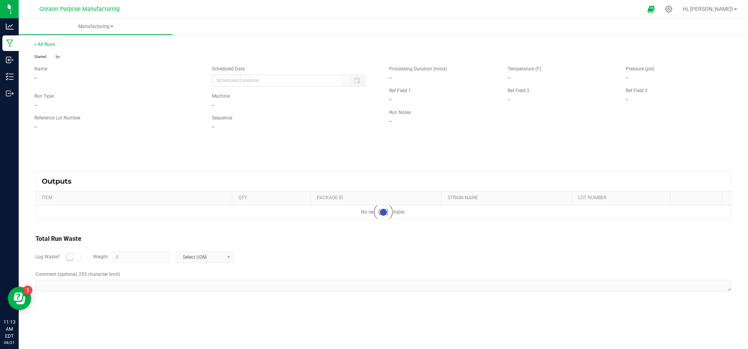
type input "08/21/2025 11:12 AM"
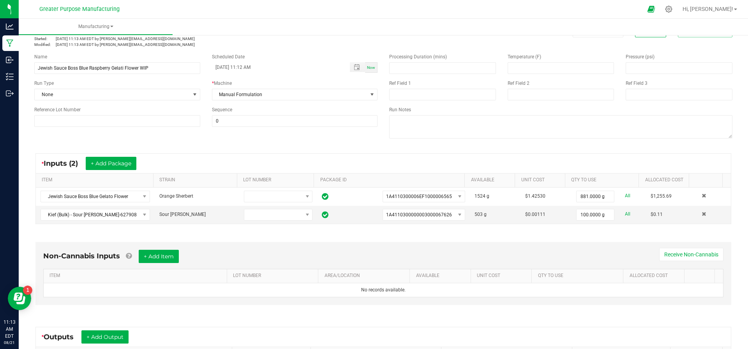
scroll to position [141, 0]
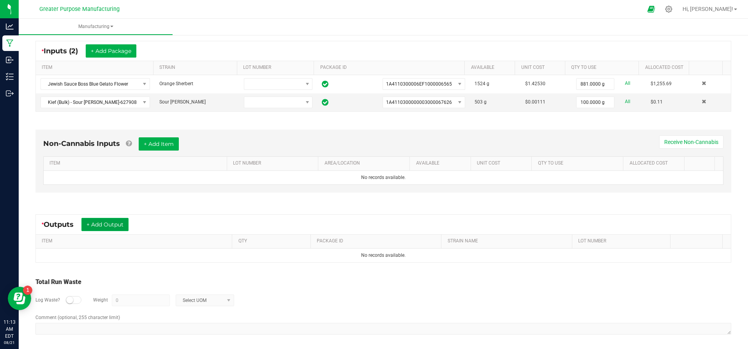
click at [111, 218] on button "+ Add Output" at bounding box center [104, 224] width 47 height 13
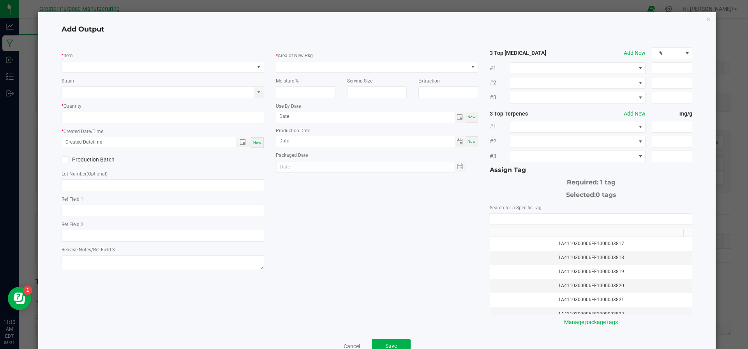
click at [123, 60] on div "* Item" at bounding box center [163, 61] width 203 height 21
click at [123, 67] on span "NO DATA FOUND" at bounding box center [158, 67] width 192 height 11
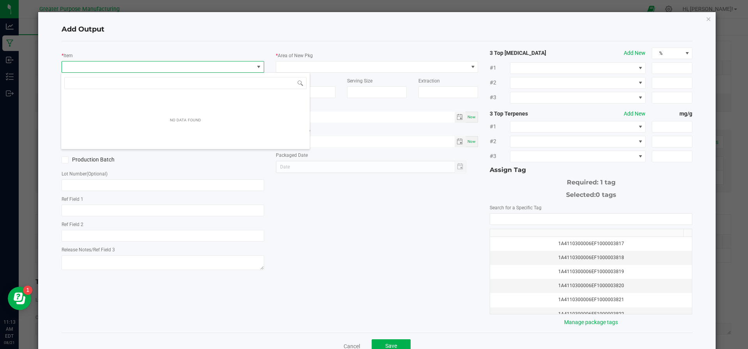
scroll to position [12, 200]
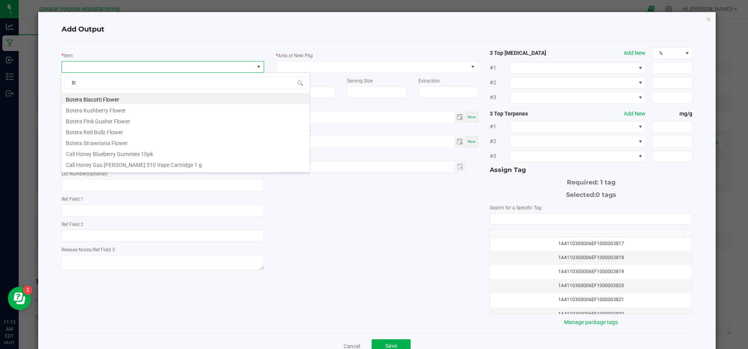
type input "B"
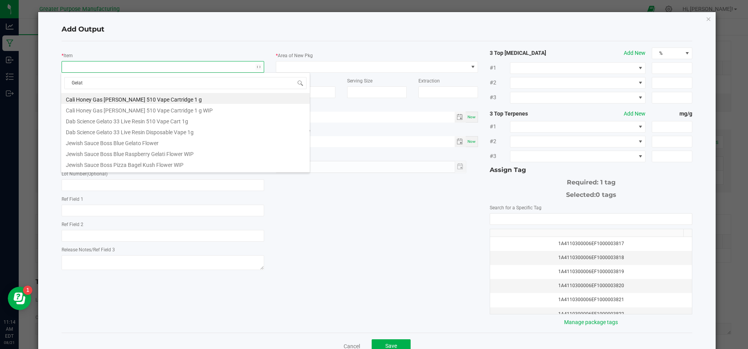
type input "Gelati"
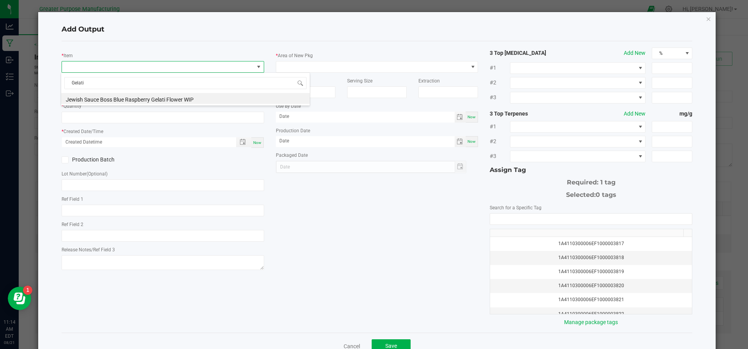
scroll to position [12, 200]
click at [120, 100] on li "Jewish Sauce Boss Blue Raspberry Gelati Flower WIP" at bounding box center [185, 98] width 249 height 11
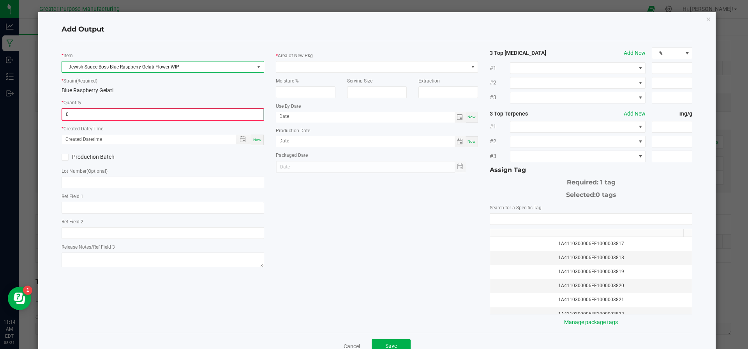
click at [112, 111] on input "0" at bounding box center [162, 114] width 201 height 11
type input "881.0000 g"
click at [254, 140] on span "Now" at bounding box center [257, 139] width 8 height 4
type input "[DATE] 11:14 AM"
type input "[DATE]"
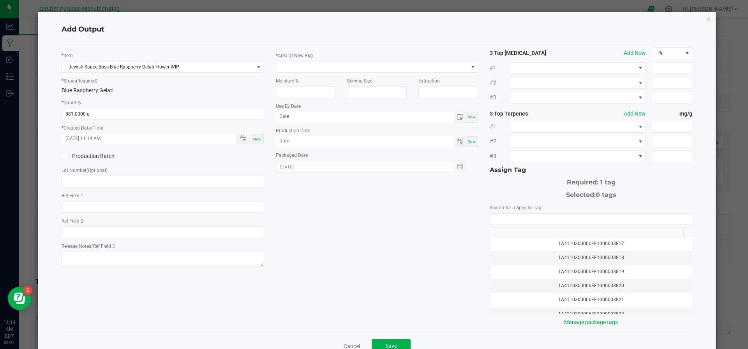
click at [63, 157] on icon at bounding box center [64, 157] width 5 height 0
click at [0, 0] on input "Production Batch" at bounding box center [0, 0] width 0 height 0
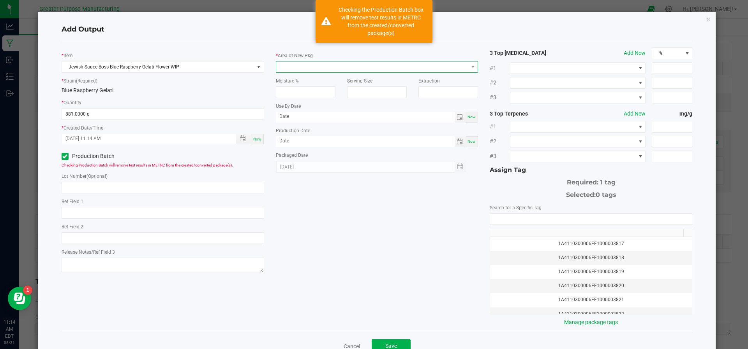
click at [285, 71] on span at bounding box center [372, 67] width 192 height 11
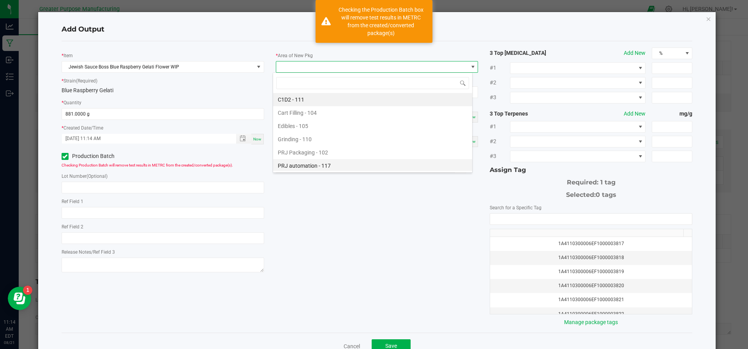
scroll to position [53, 0]
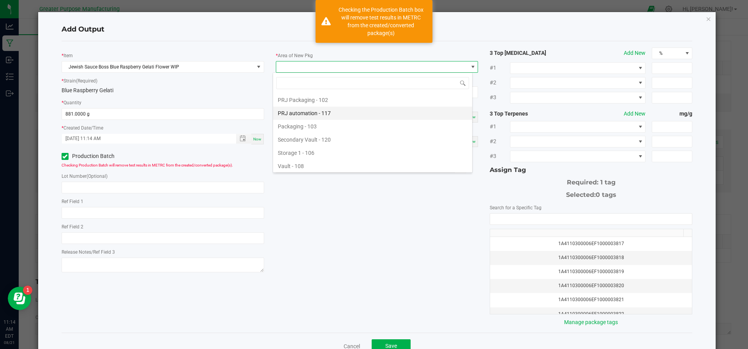
click at [290, 160] on li "Vault - 108" at bounding box center [372, 166] width 199 height 13
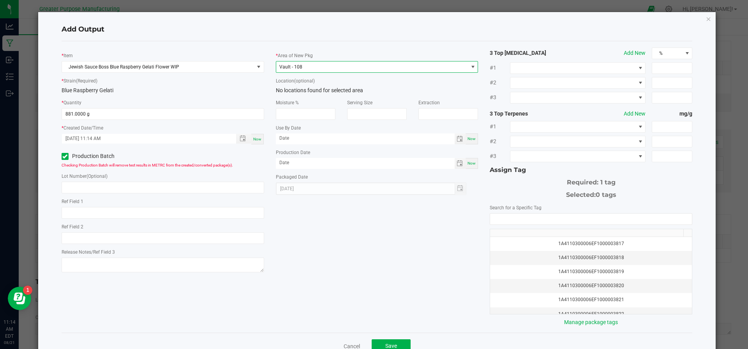
click at [465, 166] on div "Now" at bounding box center [471, 163] width 12 height 11
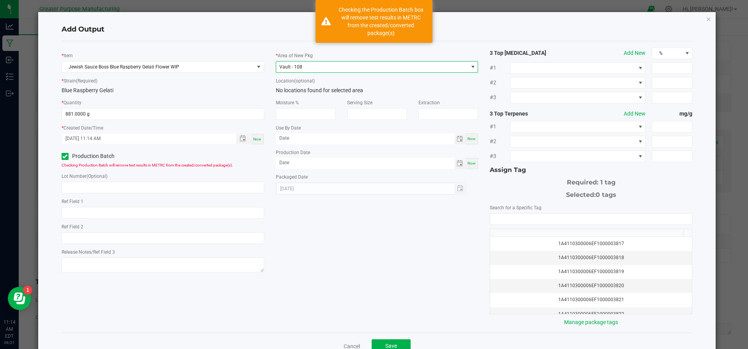
type input "[DATE]"
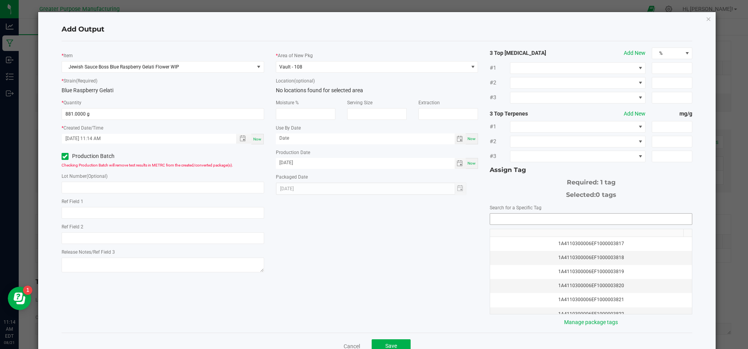
click at [504, 220] on input "NO DATA FOUND" at bounding box center [591, 219] width 202 height 11
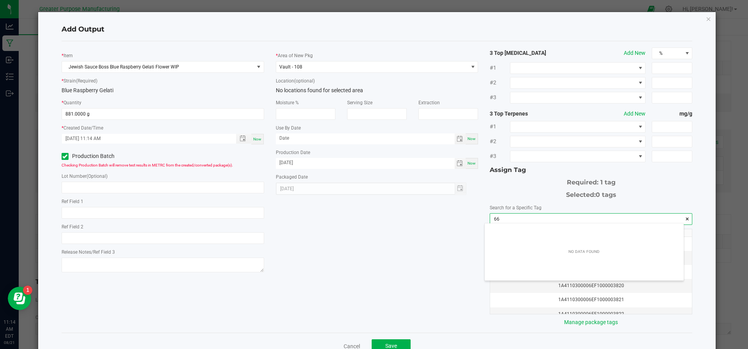
scroll to position [11, 199]
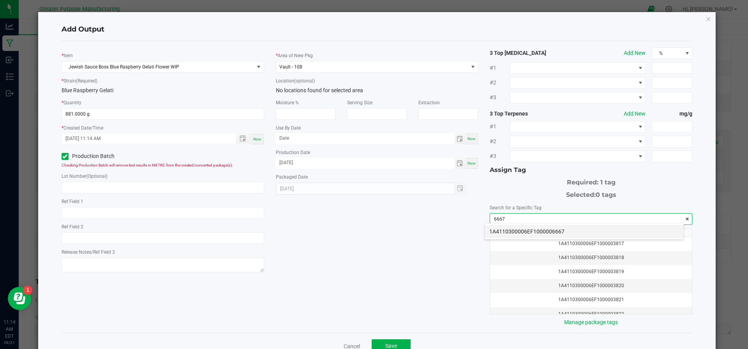
click at [504, 229] on li "1A4110300006EF1000006667" at bounding box center [584, 231] width 199 height 13
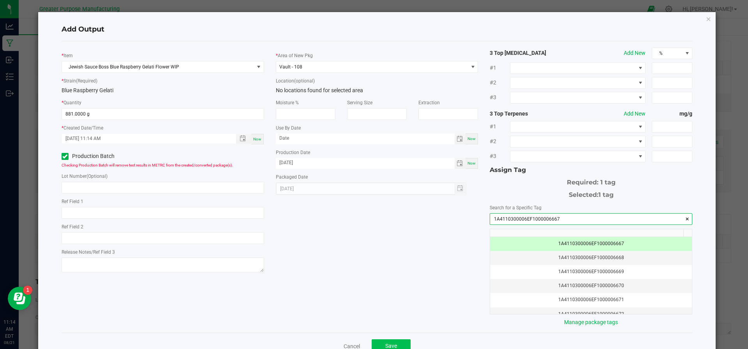
type input "1A4110300006EF1000006667"
click at [394, 344] on button "Save" at bounding box center [391, 347] width 39 height 14
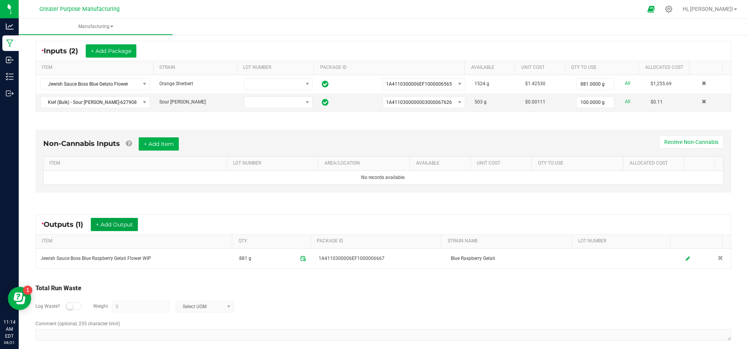
scroll to position [0, 0]
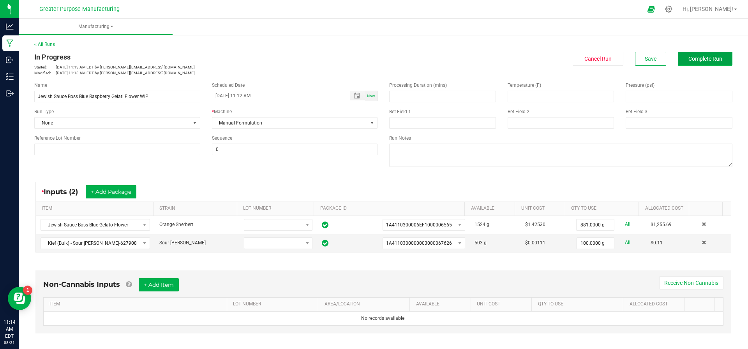
click at [688, 58] on span "Complete Run" at bounding box center [705, 59] width 34 height 6
click at [322, 240] on icon at bounding box center [325, 244] width 7 height 8
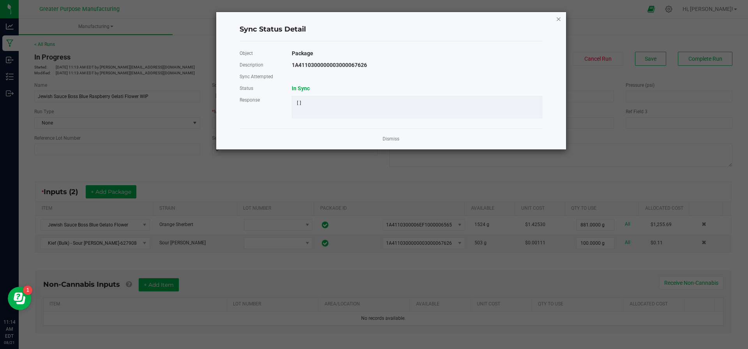
click at [557, 18] on icon "Close" at bounding box center [558, 18] width 5 height 9
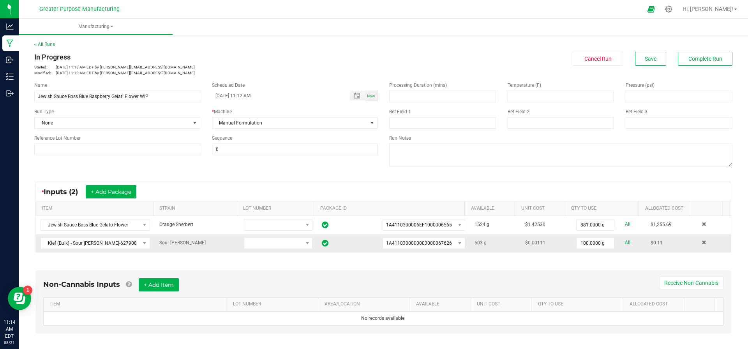
click at [322, 240] on icon at bounding box center [325, 244] width 7 height 8
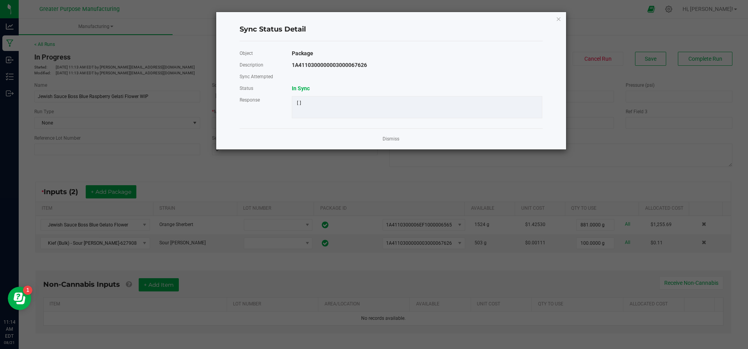
click at [582, 47] on ngb-modal-window "Sync Status Detail Object Package Description 1A4110300000003000067626 Sync Att…" at bounding box center [377, 174] width 754 height 349
click at [558, 18] on icon "Close" at bounding box center [558, 18] width 5 height 9
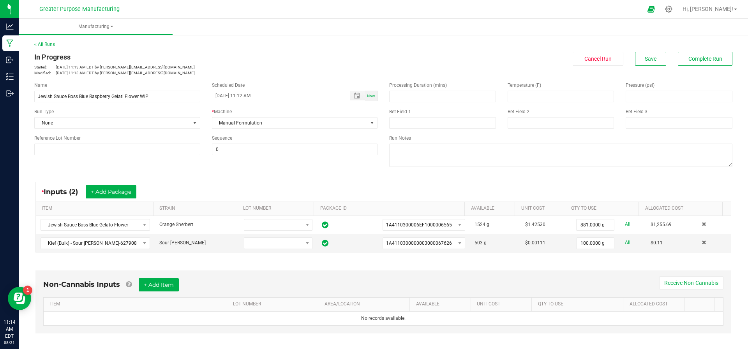
scroll to position [147, 0]
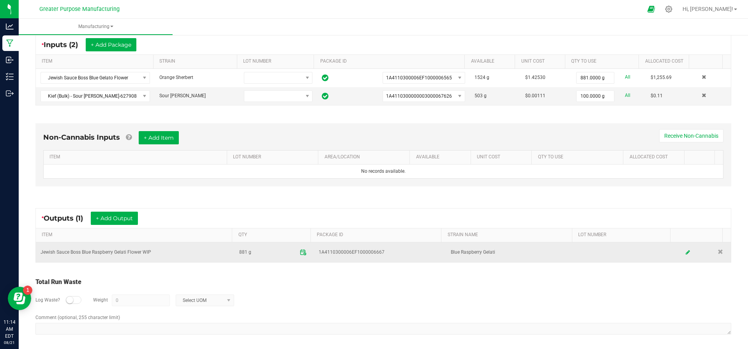
click at [300, 249] on icon at bounding box center [303, 252] width 7 height 7
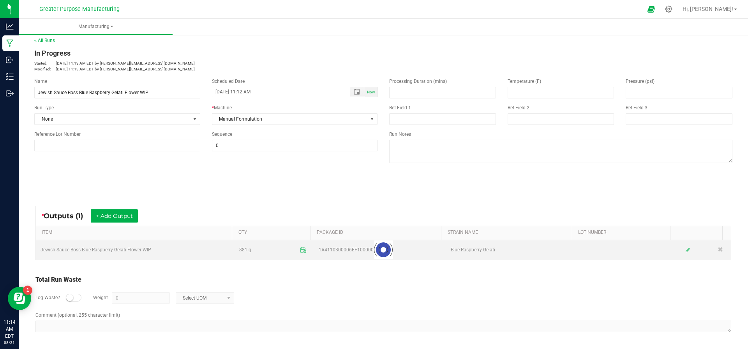
scroll to position [3, 0]
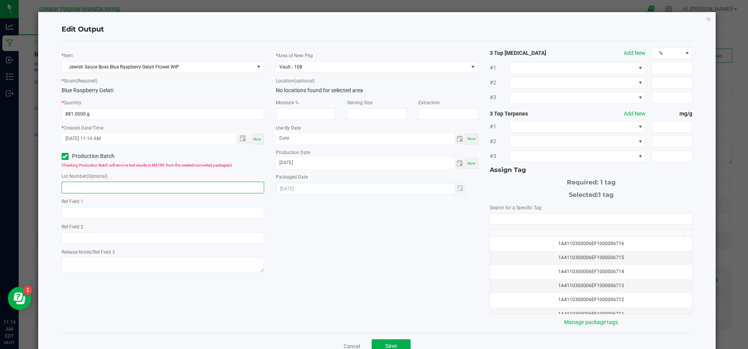
click at [157, 192] on input "text" at bounding box center [163, 188] width 203 height 12
type input "6667"
click at [387, 340] on button "Save" at bounding box center [391, 347] width 39 height 14
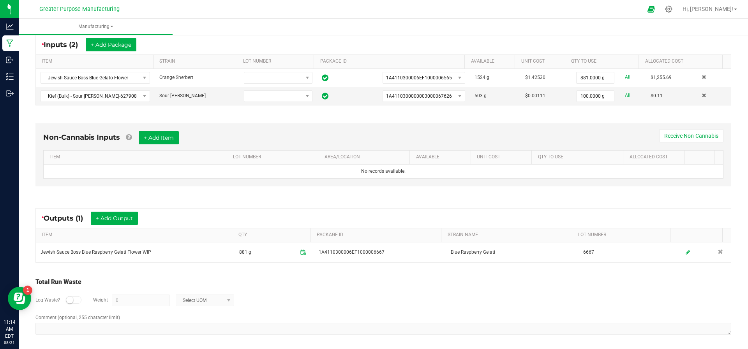
scroll to position [0, 0]
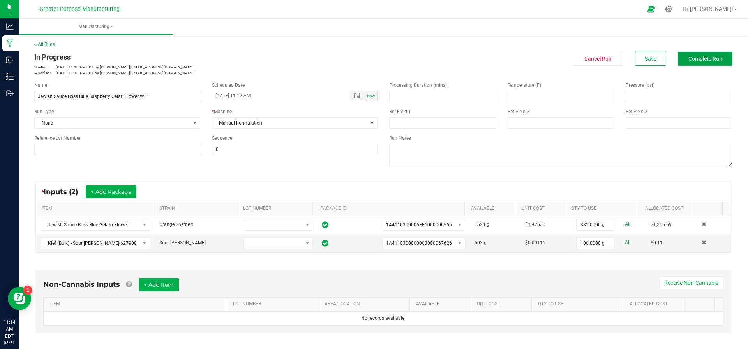
click at [695, 61] on span "Complete Run" at bounding box center [705, 59] width 34 height 6
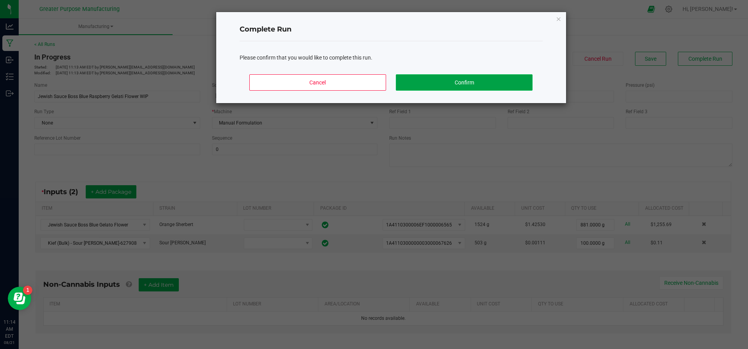
click at [469, 78] on button "Confirm" at bounding box center [464, 82] width 136 height 16
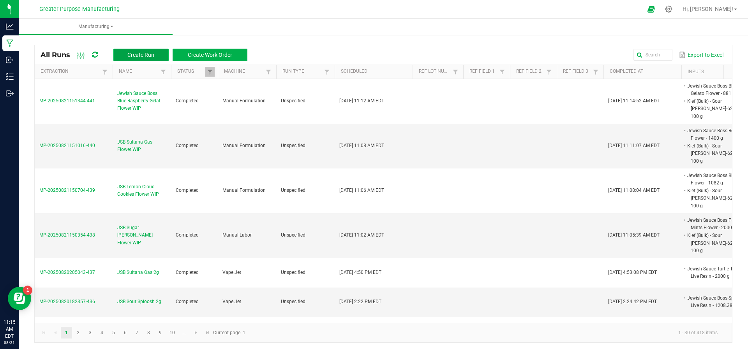
click at [141, 58] on span "Create Run" at bounding box center [140, 55] width 27 height 6
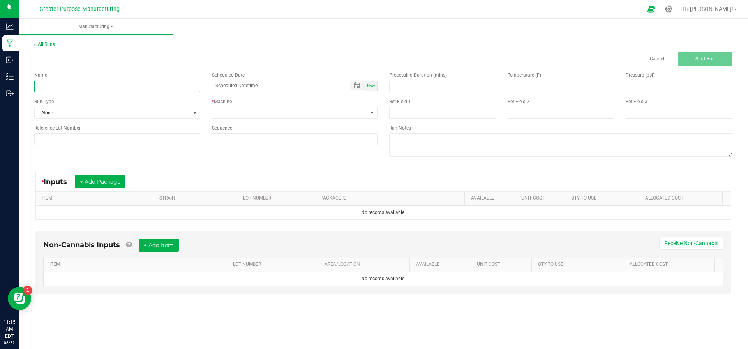
click at [82, 87] on input at bounding box center [117, 87] width 166 height 12
paste input "Pizza Bagel Kus"
type input "Jewish Sauce Boss Pizza Bagel Kush Flower WIP"
click at [377, 85] on div "Now" at bounding box center [371, 86] width 12 height 11
type input "08/21/2025 11:16 AM"
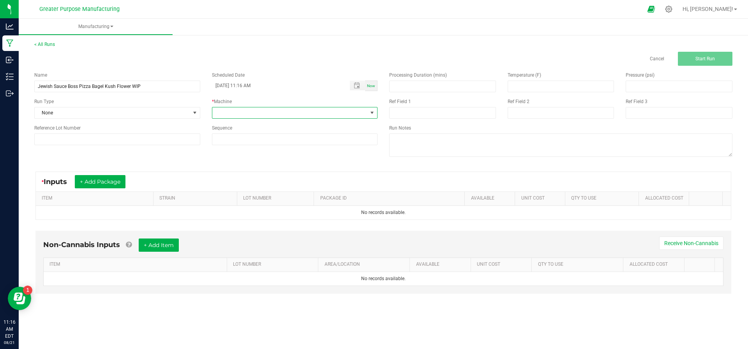
click at [326, 113] on span at bounding box center [289, 113] width 155 height 11
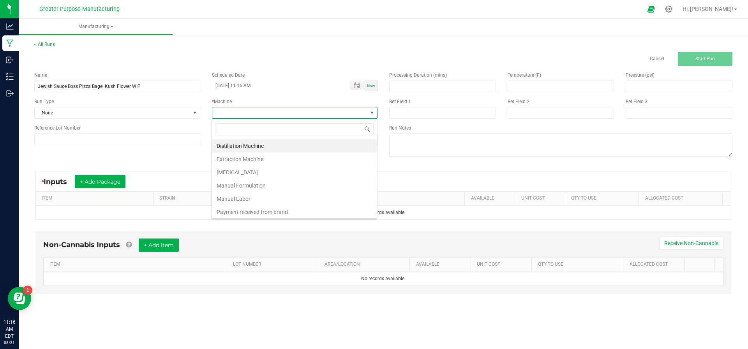
scroll to position [12, 166]
click at [277, 197] on li "Manual Labor" at bounding box center [294, 198] width 165 height 13
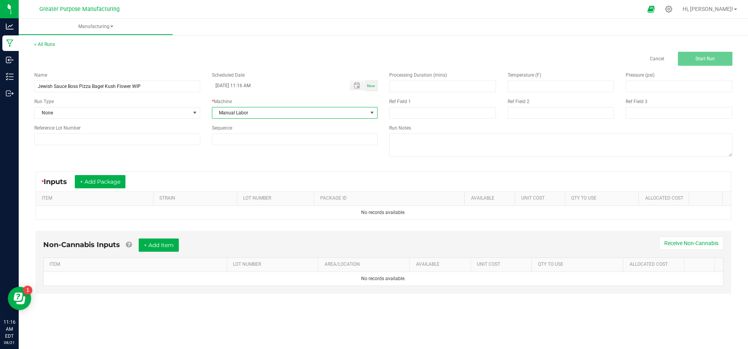
click at [289, 114] on span "Manual Labor" at bounding box center [289, 113] width 155 height 11
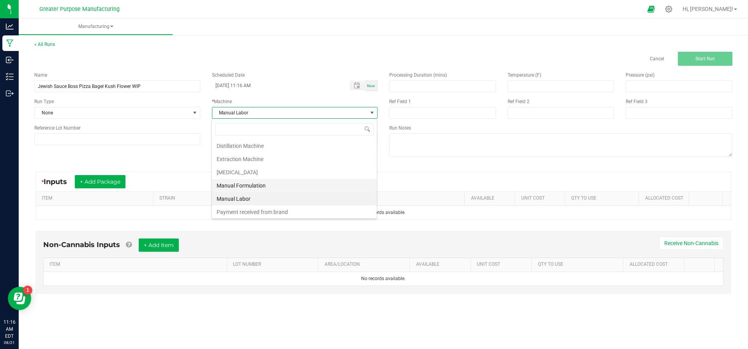
click at [254, 187] on li "Manual Formulation" at bounding box center [294, 185] width 165 height 13
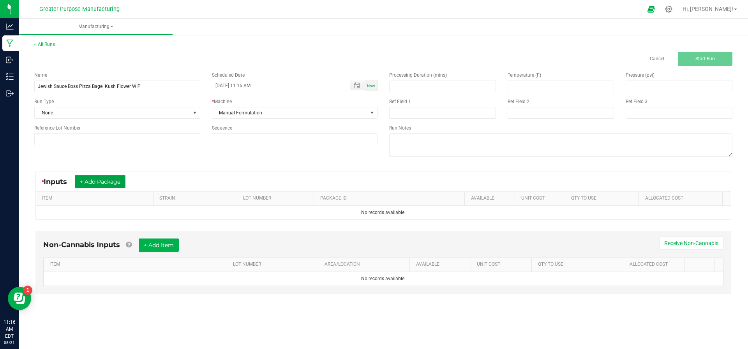
click at [102, 179] on button "+ Add Package" at bounding box center [100, 181] width 51 height 13
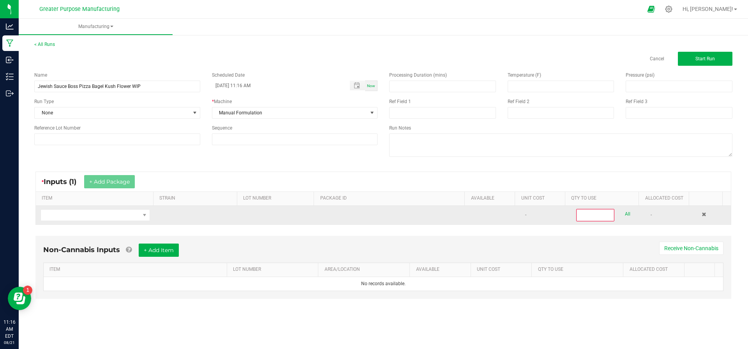
click at [98, 207] on td at bounding box center [95, 215] width 119 height 19
click at [96, 211] on span "NO DATA FOUND" at bounding box center [90, 215] width 99 height 11
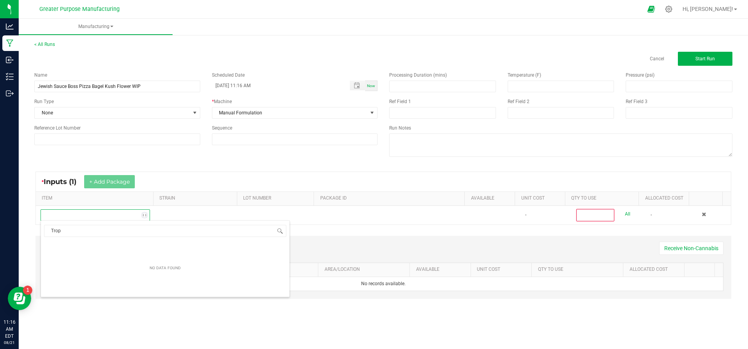
scroll to position [12, 106]
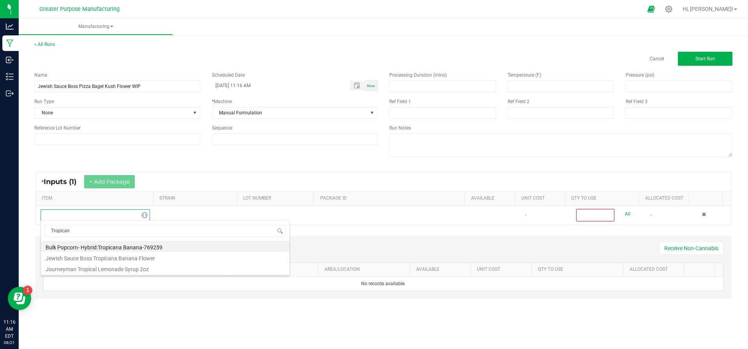
type input "Tropicana"
click at [82, 254] on li "Jewish Sauce Boss Tropicana Banana Flower" at bounding box center [165, 257] width 249 height 11
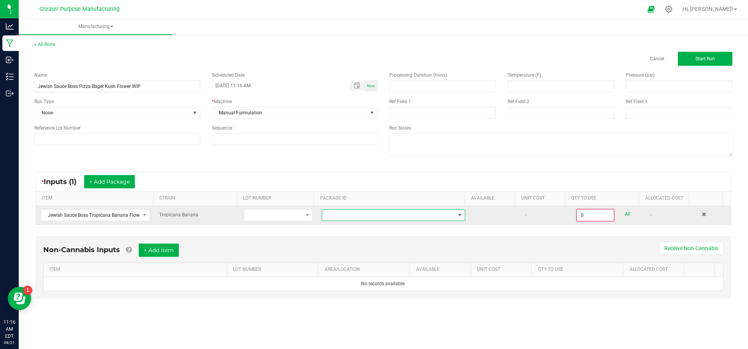
click at [359, 215] on span at bounding box center [388, 215] width 133 height 11
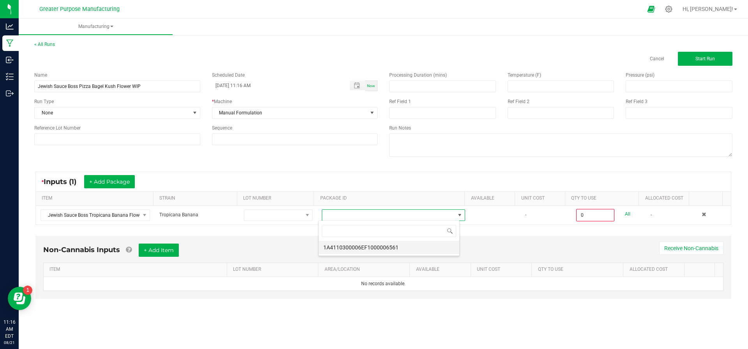
click at [359, 247] on li "1A4110300006EF1000006561" at bounding box center [389, 247] width 141 height 13
click at [123, 185] on button "+ Add Package" at bounding box center [109, 181] width 51 height 13
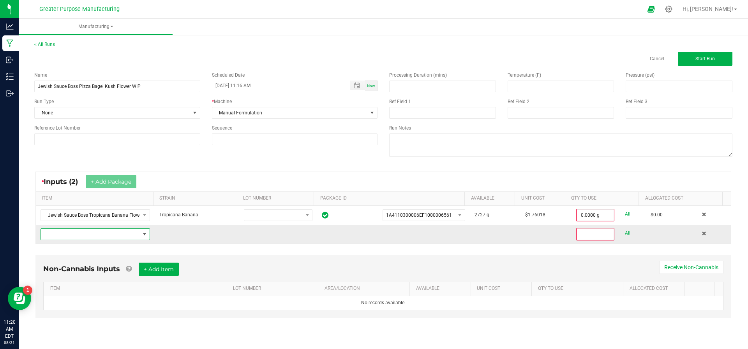
click at [124, 229] on span "NO DATA FOUND" at bounding box center [90, 234] width 99 height 11
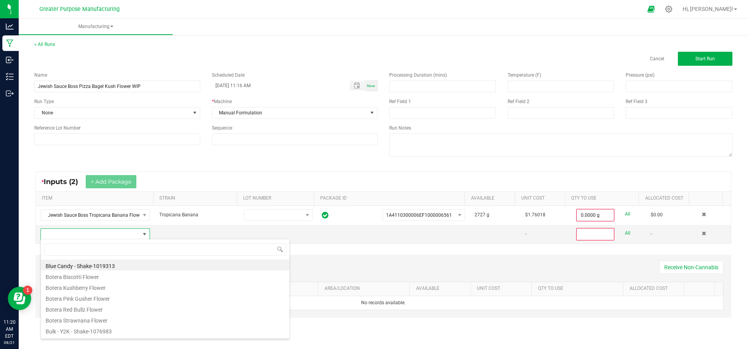
scroll to position [12, 106]
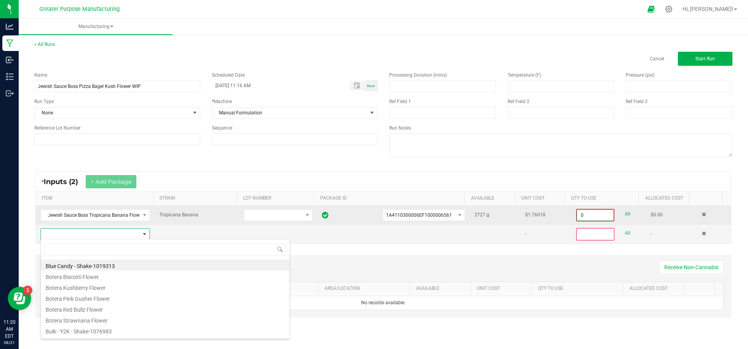
click at [588, 214] on input "0" at bounding box center [595, 215] width 37 height 11
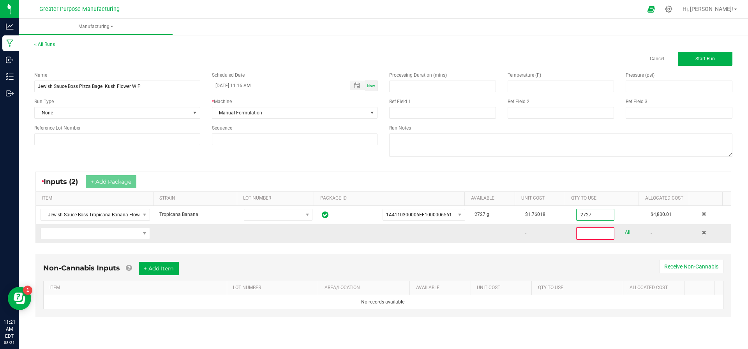
type input "2727.0000 g"
click at [476, 237] on td at bounding box center [495, 233] width 51 height 19
click at [110, 231] on span "NO DATA FOUND" at bounding box center [90, 233] width 99 height 11
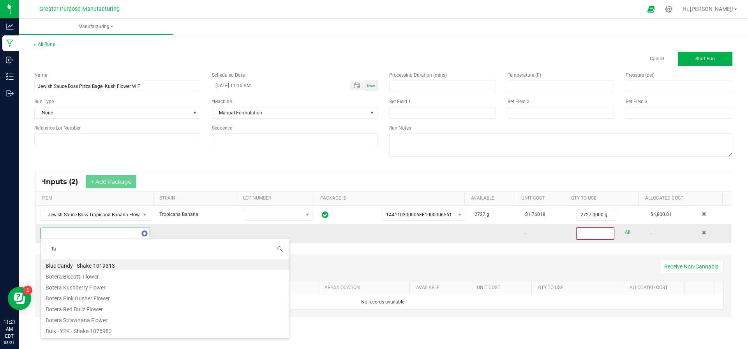
type input "Tan"
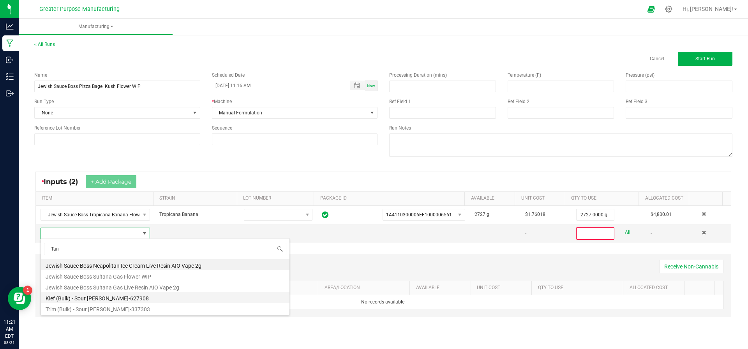
click at [92, 297] on li "Kief (Bulk) - Sour Tangie-627908" at bounding box center [165, 297] width 249 height 11
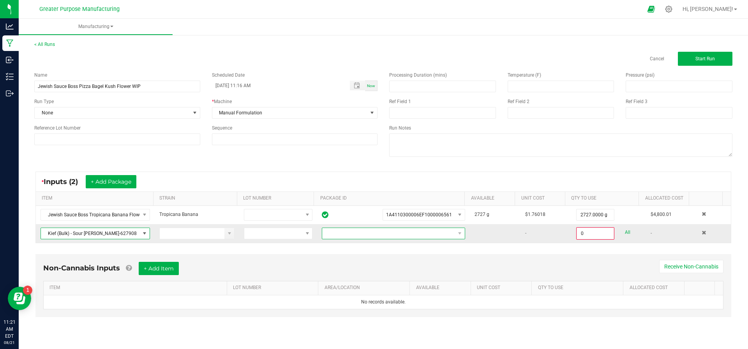
click at [435, 231] on span at bounding box center [388, 233] width 133 height 11
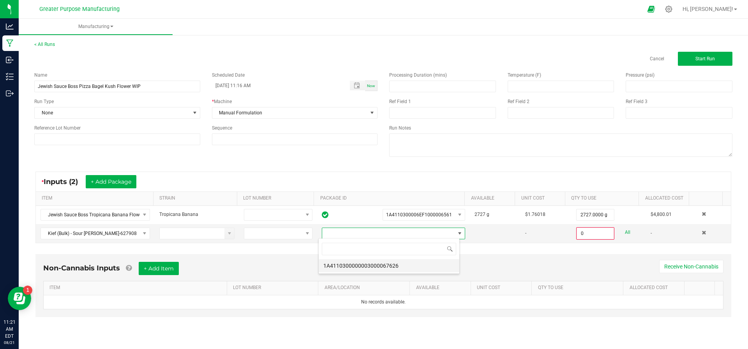
click at [397, 269] on li "1A4110300000003000067626" at bounding box center [389, 265] width 141 height 13
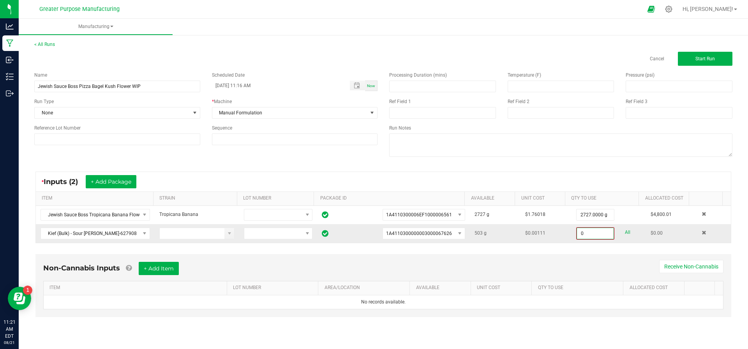
click at [596, 234] on input "0" at bounding box center [595, 233] width 37 height 11
type input "100.0000 g"
click at [582, 263] on div "Non-Cannabis Inputs + Add Item Receive Non-Cannabis" at bounding box center [383, 270] width 680 height 19
click at [694, 58] on button "Start Run" at bounding box center [705, 59] width 55 height 14
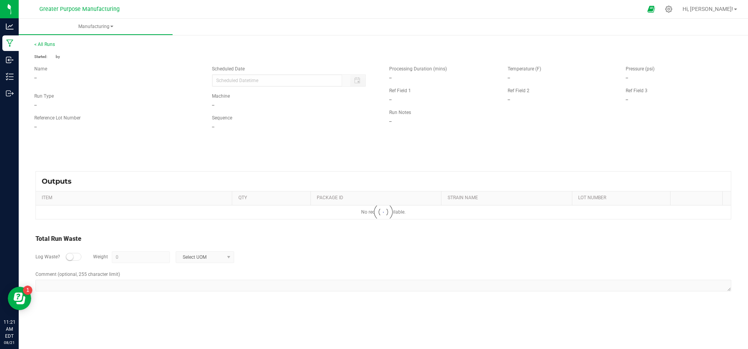
type input "08/21/2025 11:16 AM"
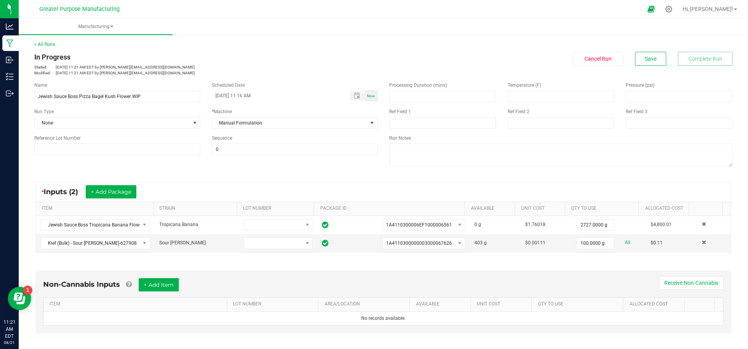
scroll to position [141, 0]
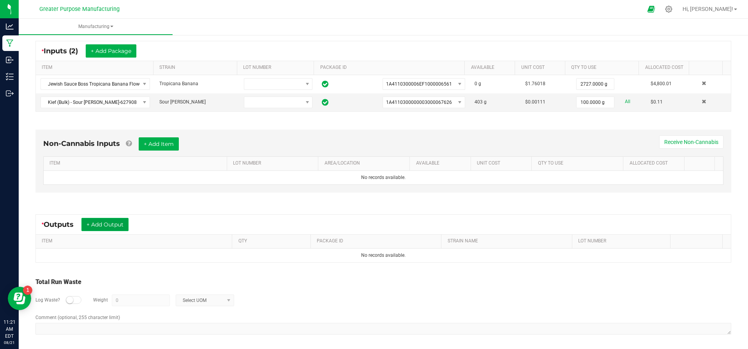
click at [94, 221] on button "+ Add Output" at bounding box center [104, 224] width 47 height 13
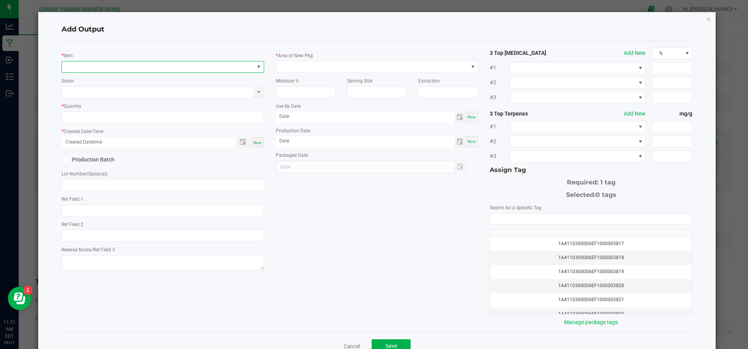
click at [110, 69] on span "NO DATA FOUND" at bounding box center [158, 67] width 192 height 11
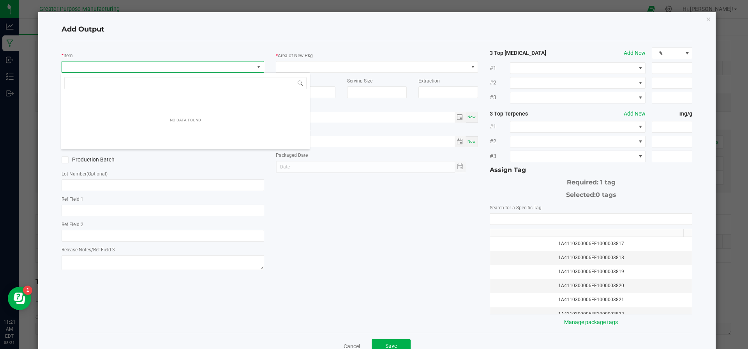
scroll to position [12, 200]
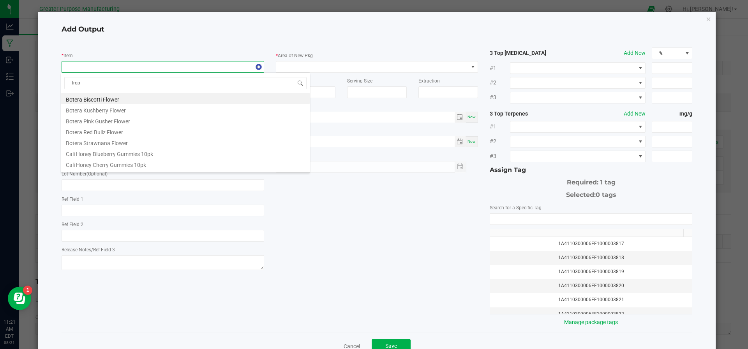
type input "tropi"
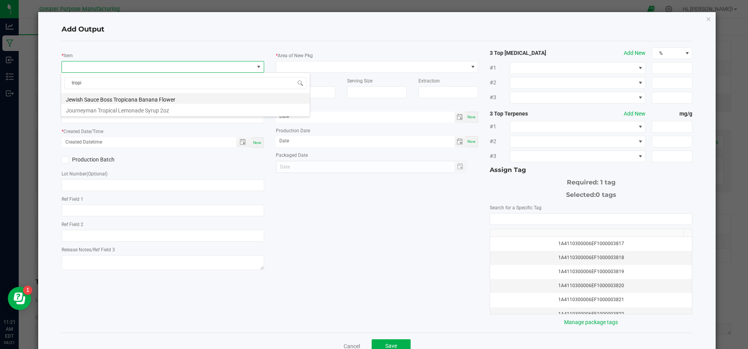
drag, startPoint x: 186, startPoint y: 95, endPoint x: 164, endPoint y: 98, distance: 22.4
click at [164, 98] on li "Jewish Sauce Boss Tropicana Banana Flower" at bounding box center [185, 98] width 249 height 11
type input "0.0000 g"
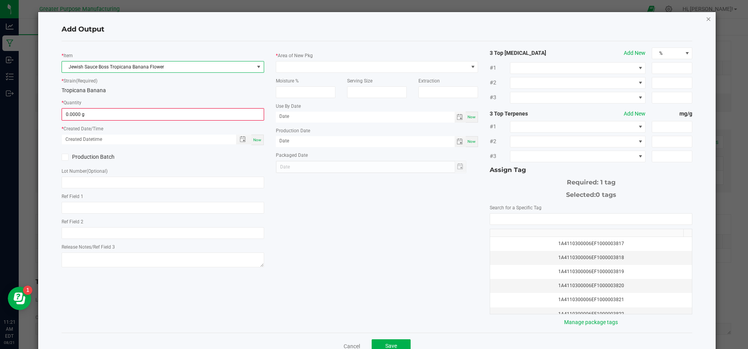
click at [706, 18] on icon "button" at bounding box center [708, 18] width 5 height 9
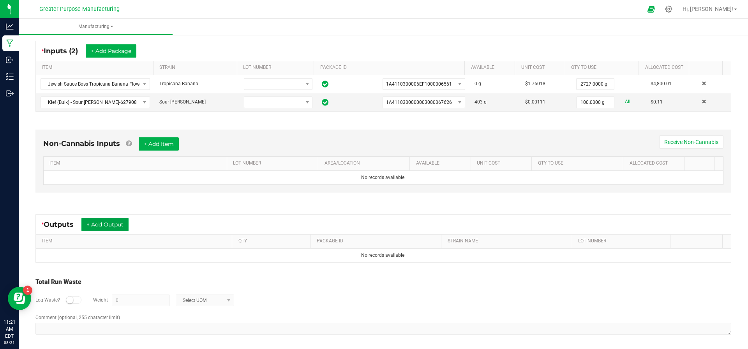
scroll to position [0, 0]
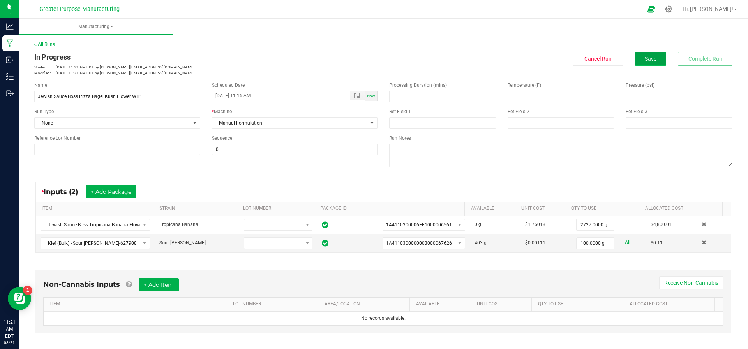
click at [637, 65] on button "Save" at bounding box center [650, 59] width 31 height 14
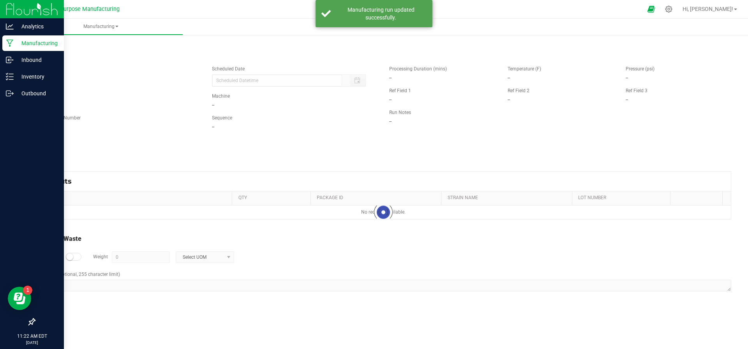
type input "08/21/2025 11:16 AM"
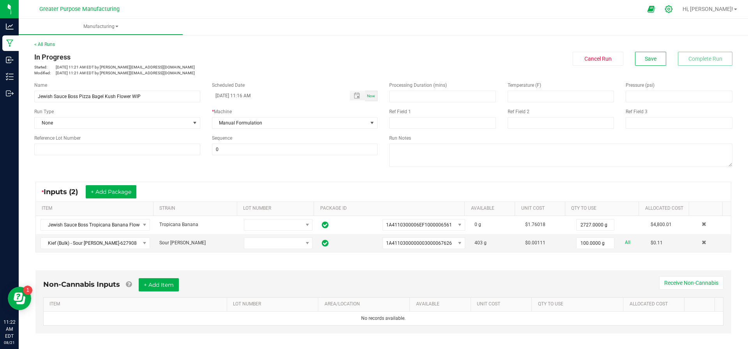
click at [673, 11] on icon at bounding box center [669, 9] width 8 height 8
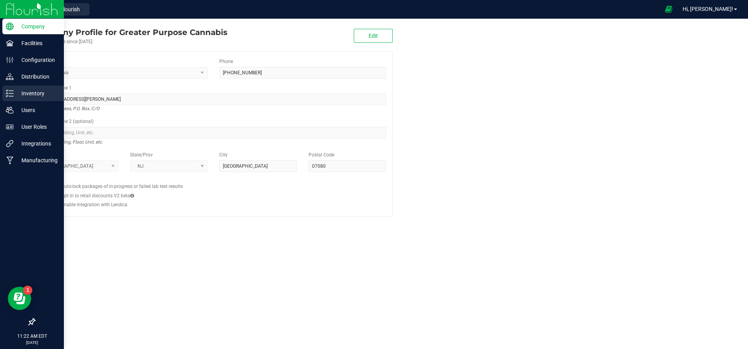
click at [42, 90] on p "Inventory" at bounding box center [37, 93] width 47 height 9
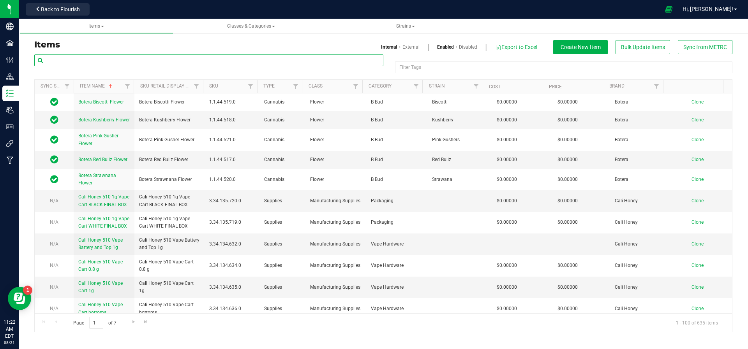
click at [117, 61] on input "text" at bounding box center [208, 61] width 349 height 12
paste input "Tropicana Banana 2727g"
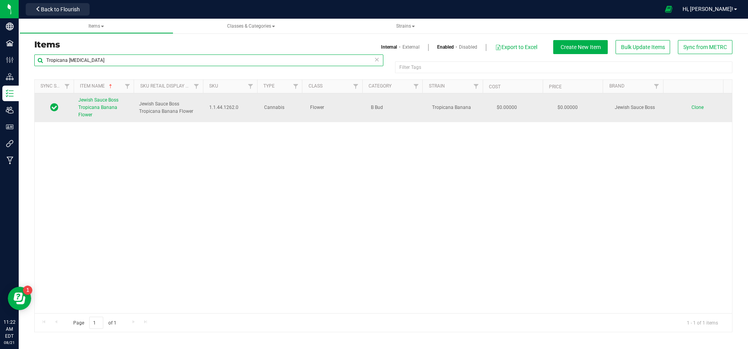
type input "Tropicana Banan"
drag, startPoint x: 196, startPoint y: 108, endPoint x: 139, endPoint y: 105, distance: 57.3
click at [139, 105] on span "Jewish Sauce Boss Tropicana Banana Flower" at bounding box center [169, 107] width 61 height 15
copy span "Jewish Sauce Boss Tropicana Banana Flower"
click at [692, 106] on span "Clone" at bounding box center [697, 107] width 12 height 5
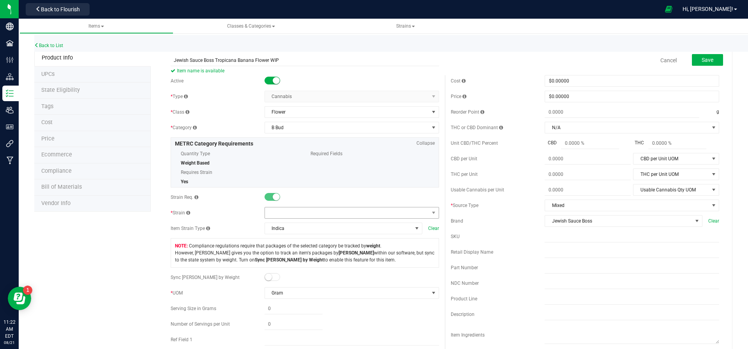
type input "Jewish Sauce Boss Tropicana Banana Flower WIP"
click at [344, 211] on span at bounding box center [347, 213] width 164 height 11
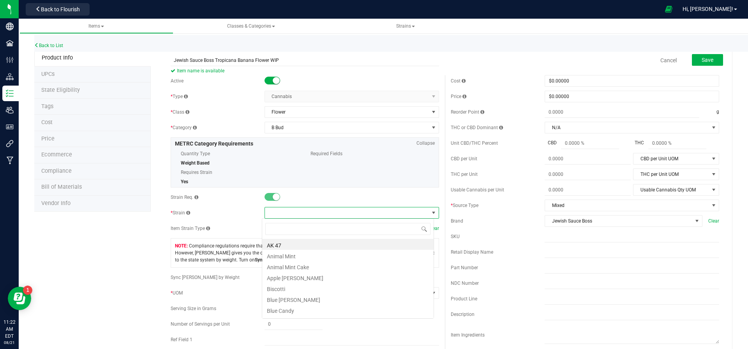
scroll to position [12, 172]
type input "trop"
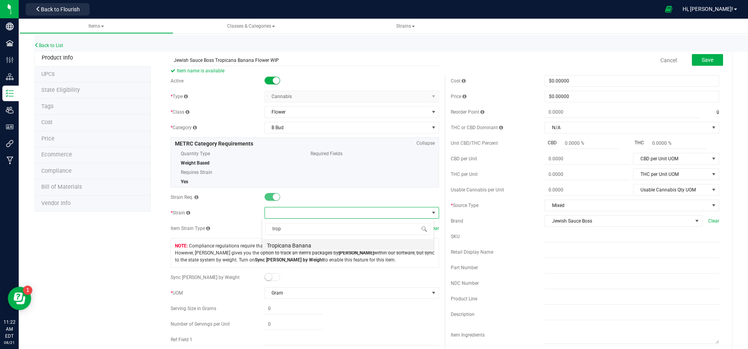
click at [329, 244] on li "Tropicana Banana" at bounding box center [347, 244] width 171 height 11
click at [696, 63] on button "Save" at bounding box center [707, 60] width 31 height 12
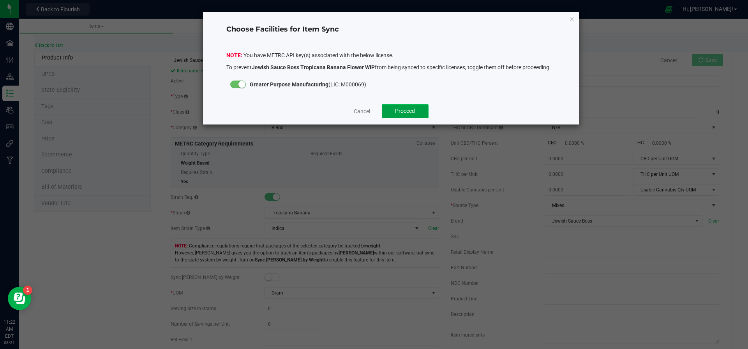
click at [402, 113] on span "Proceed" at bounding box center [405, 111] width 20 height 6
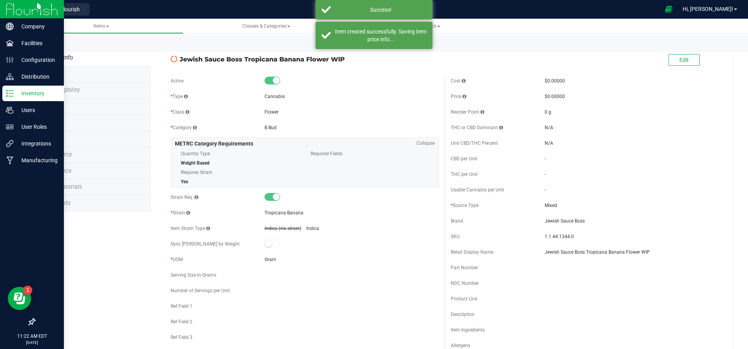
click at [9, 10] on img at bounding box center [32, 9] width 52 height 18
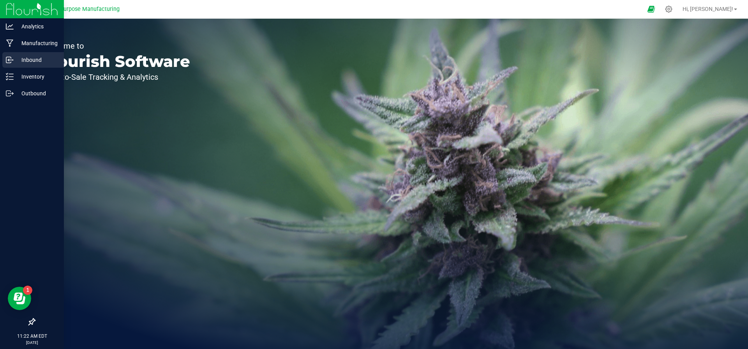
click at [34, 63] on p "Inbound" at bounding box center [37, 59] width 47 height 9
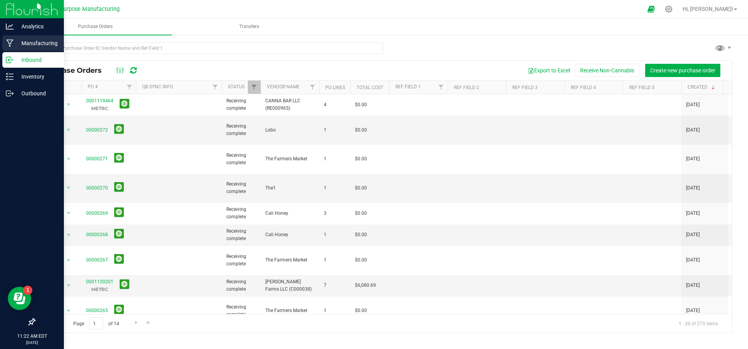
click at [27, 39] on p "Manufacturing" at bounding box center [37, 43] width 47 height 9
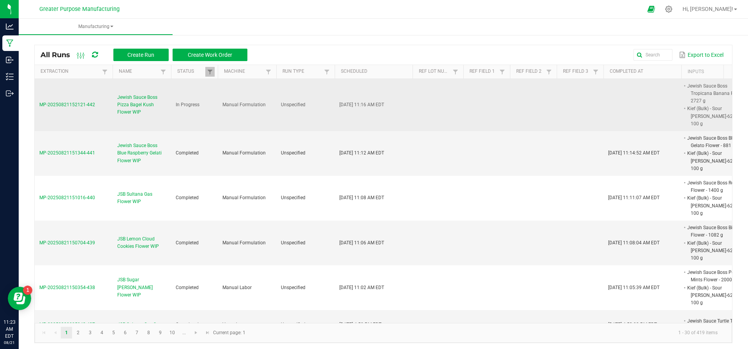
click at [143, 97] on span "Jewish Sauce Boss Pizza Bagel Kush Flower WIP" at bounding box center [141, 105] width 49 height 23
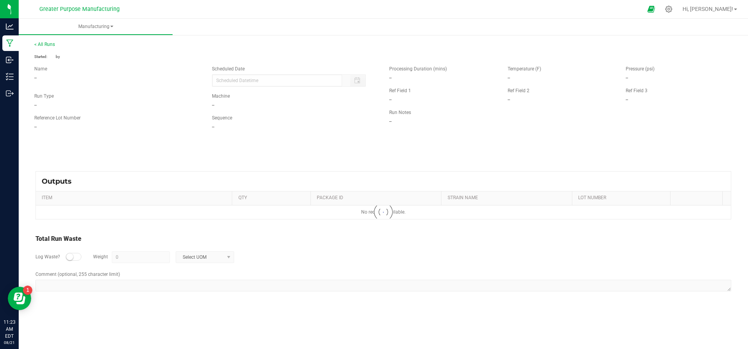
type input "08/21/2025 11:16 AM"
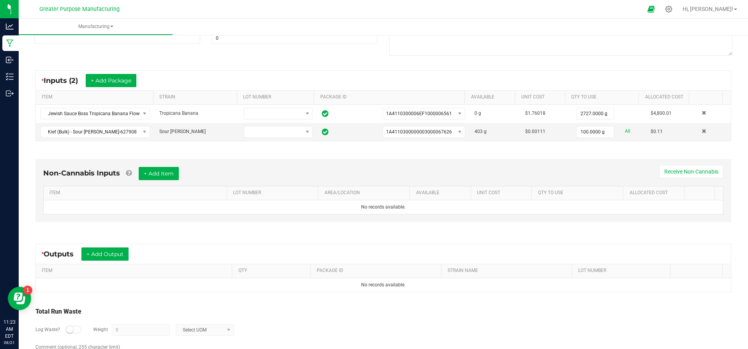
scroll to position [112, 0]
click at [104, 258] on button "+ Add Output" at bounding box center [104, 253] width 47 height 13
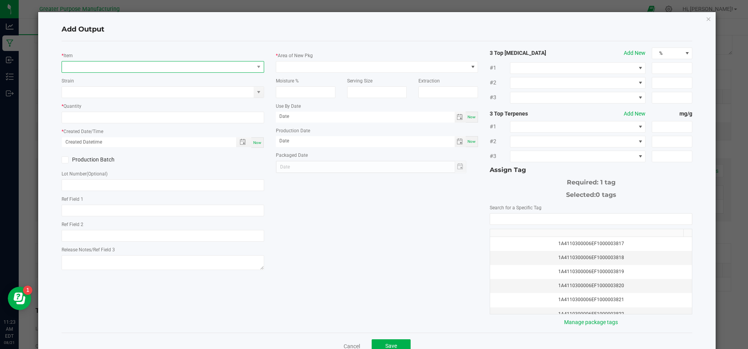
click at [130, 67] on span "NO DATA FOUND" at bounding box center [158, 67] width 192 height 11
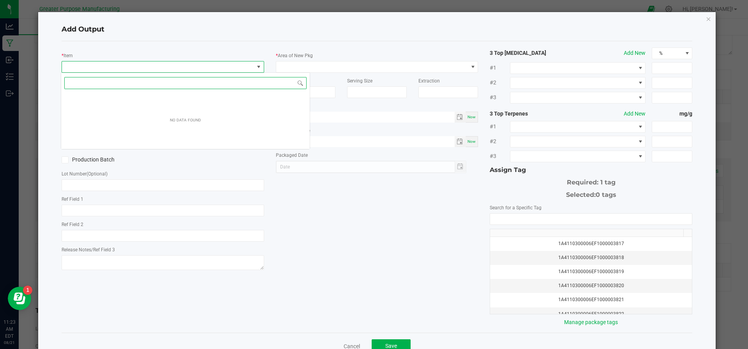
scroll to position [12, 200]
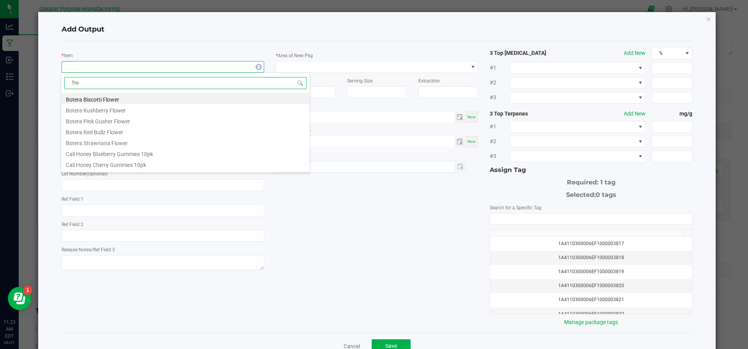
type input "Trop"
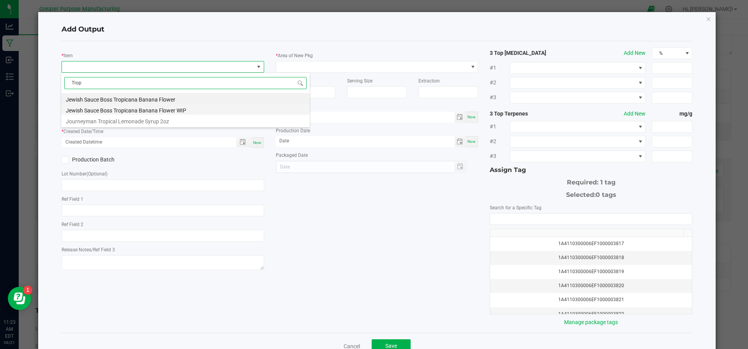
click at [120, 106] on li "Jewish Sauce Boss Tropicana Banana Flower WIP" at bounding box center [185, 109] width 249 height 11
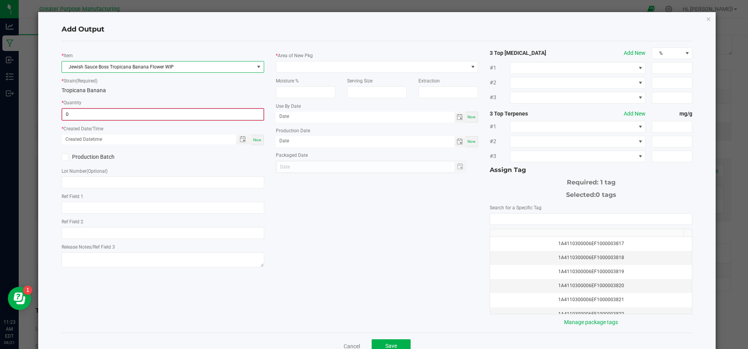
click at [163, 109] on input "0" at bounding box center [162, 114] width 201 height 11
type input "0.0000 g"
drag, startPoint x: 353, startPoint y: 23, endPoint x: 352, endPoint y: 33, distance: 9.8
click at [352, 33] on div "Add Output" at bounding box center [377, 29] width 631 height 23
click at [706, 20] on icon "button" at bounding box center [708, 18] width 5 height 9
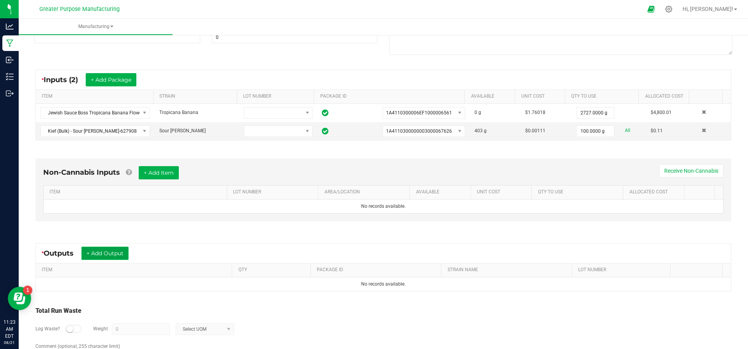
click at [108, 249] on button "+ Add Output" at bounding box center [104, 253] width 47 height 13
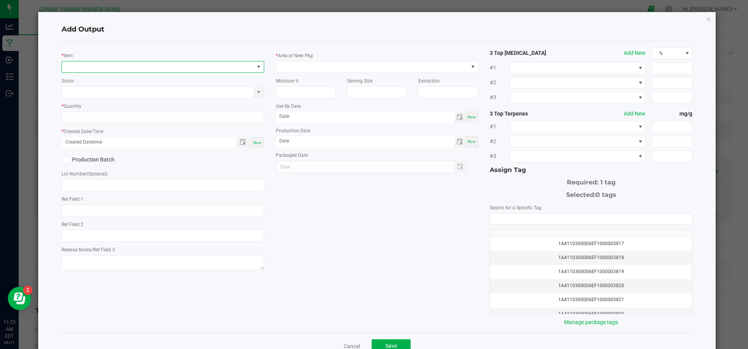
click at [142, 70] on span "NO DATA FOUND" at bounding box center [158, 67] width 192 height 11
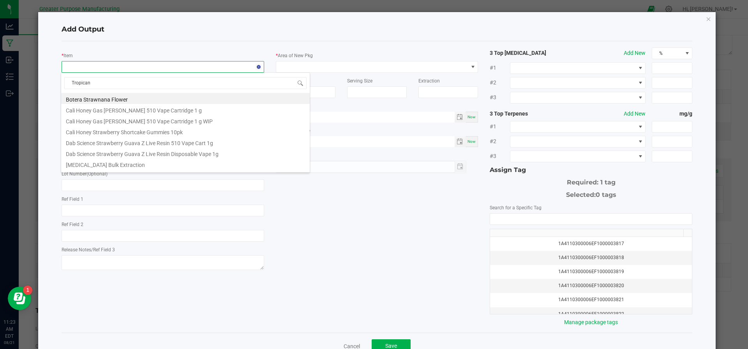
type input "Tropicana"
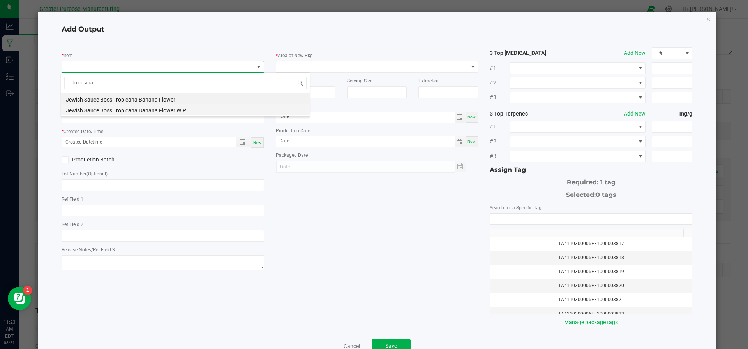
click at [130, 106] on li "Jewish Sauce Boss Tropicana Banana Flower WIP" at bounding box center [185, 109] width 249 height 11
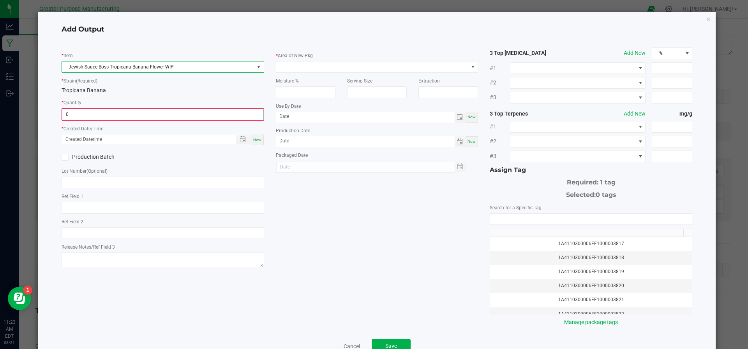
click at [130, 114] on input "0" at bounding box center [162, 114] width 201 height 11
type input "2727.0000 g"
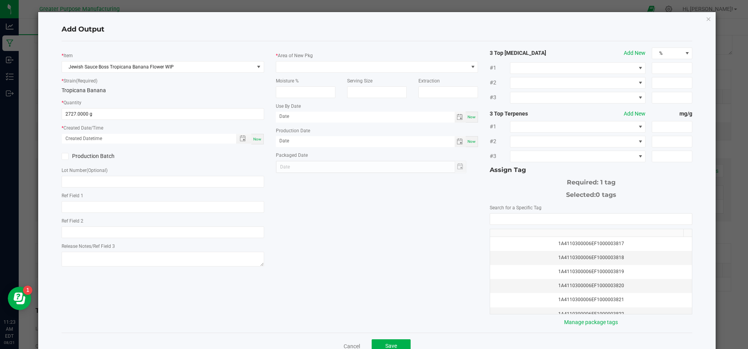
click at [253, 139] on span "Now" at bounding box center [257, 139] width 8 height 4
type input "08/21/2025 11:23 AM"
type input "[DATE]"
click at [64, 157] on icon at bounding box center [64, 157] width 5 height 0
click at [0, 0] on input "Production Batch" at bounding box center [0, 0] width 0 height 0
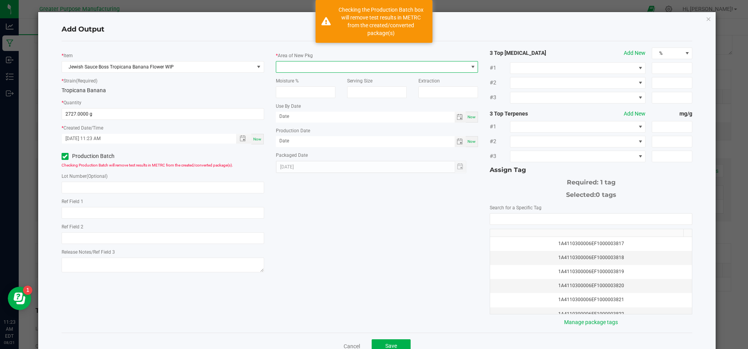
click at [284, 69] on span at bounding box center [372, 67] width 192 height 11
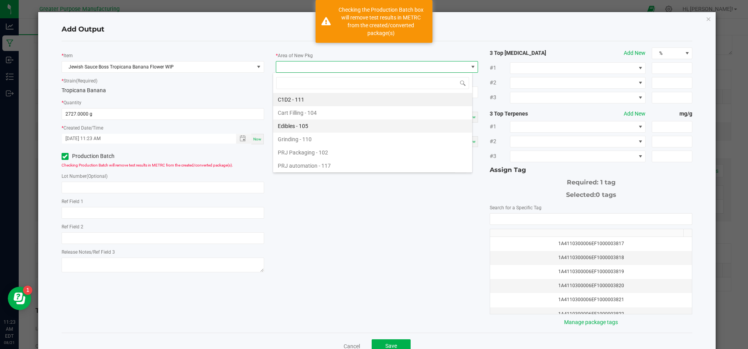
scroll to position [53, 0]
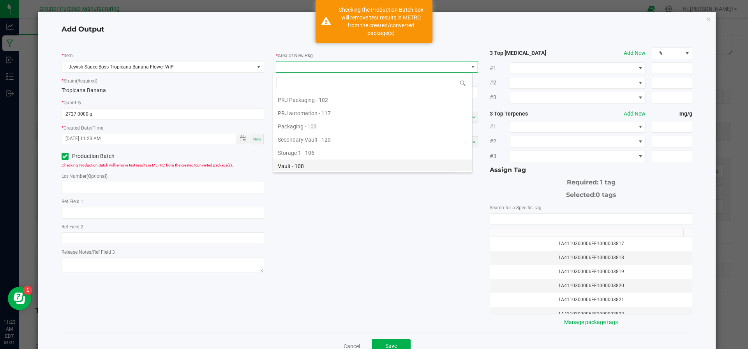
click at [298, 167] on li "Vault - 108" at bounding box center [372, 166] width 199 height 13
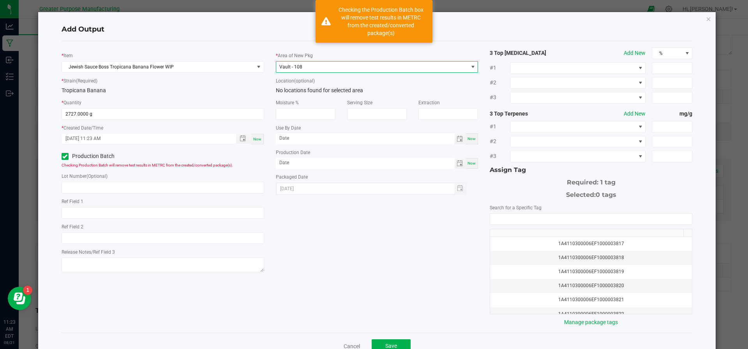
click at [467, 166] on div "Now" at bounding box center [471, 163] width 12 height 11
type input "[DATE]"
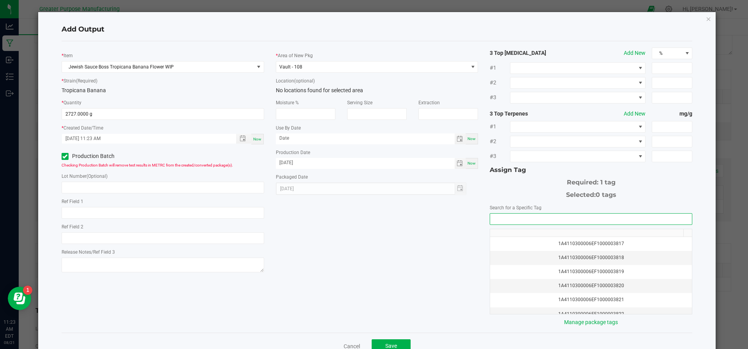
click at [513, 215] on input "NO DATA FOUND" at bounding box center [591, 219] width 202 height 11
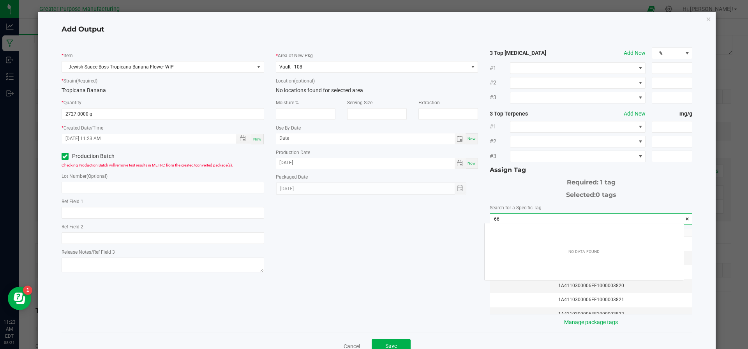
scroll to position [11, 199]
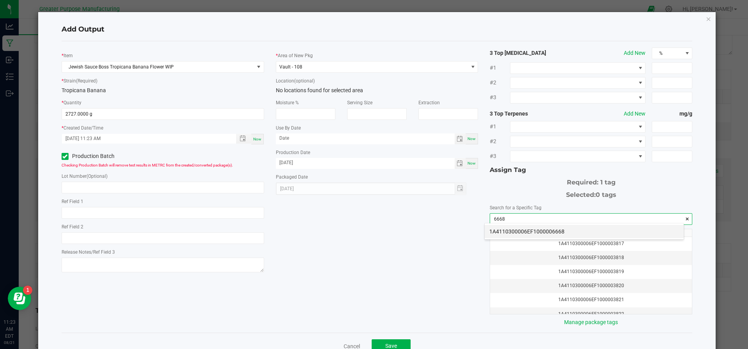
click at [508, 234] on li "1A4110300006EF1000006668" at bounding box center [584, 231] width 199 height 13
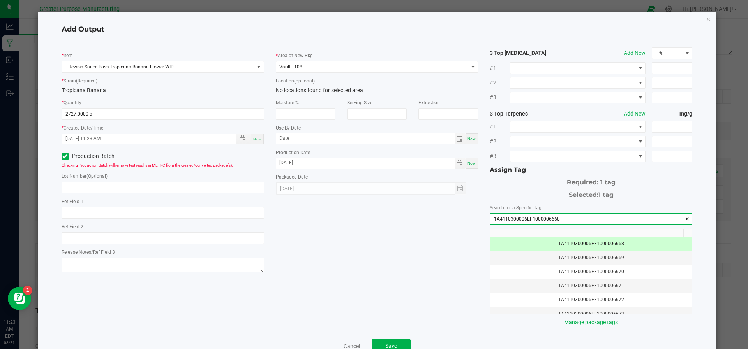
type input "1A4110300006EF1000006668"
click at [163, 190] on input "text" at bounding box center [163, 188] width 203 height 12
type input "6668"
click at [388, 343] on span "Save" at bounding box center [391, 346] width 12 height 6
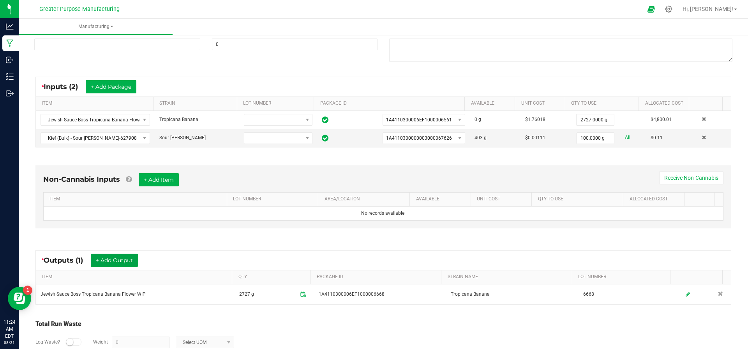
scroll to position [0, 0]
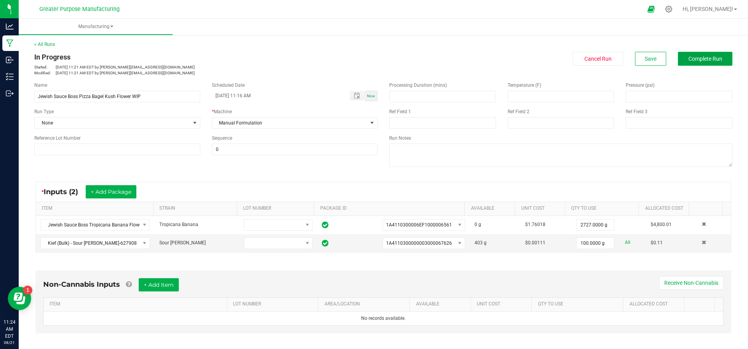
click at [696, 60] on span "Complete Run" at bounding box center [705, 59] width 34 height 6
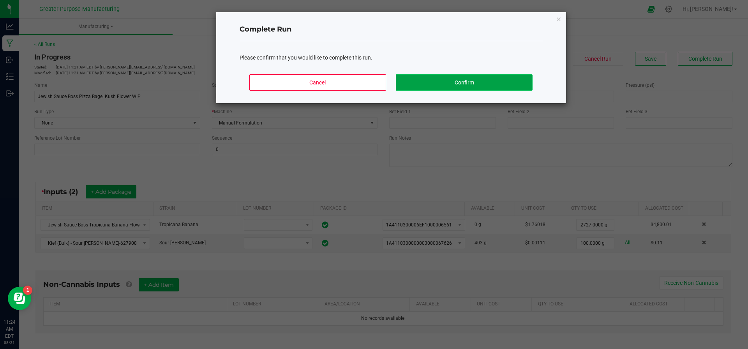
click at [474, 85] on button "Confirm" at bounding box center [464, 82] width 136 height 16
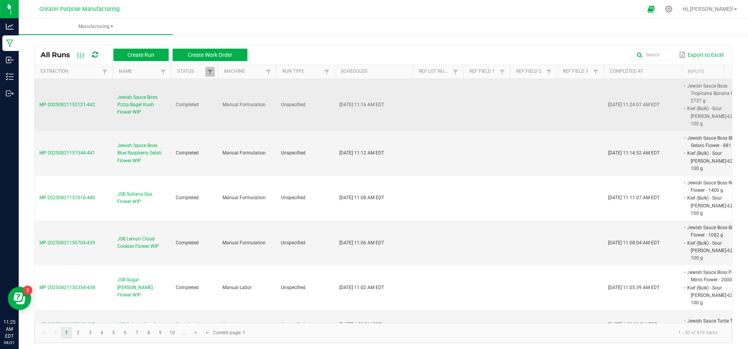
click at [135, 95] on span "Jewish Sauce Boss Pizza Bagel Kush Flower WIP" at bounding box center [141, 105] width 49 height 23
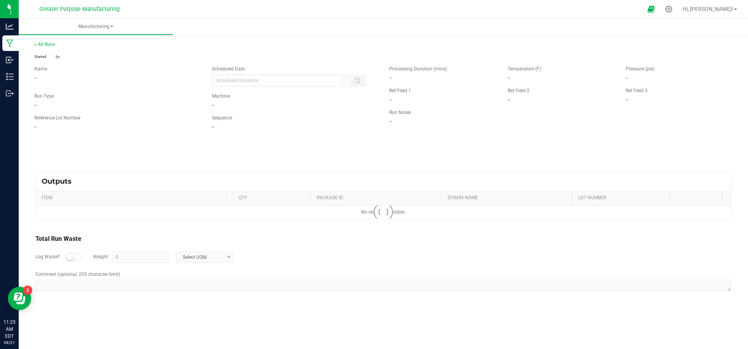
type input "08/21/2025 11:16 AM"
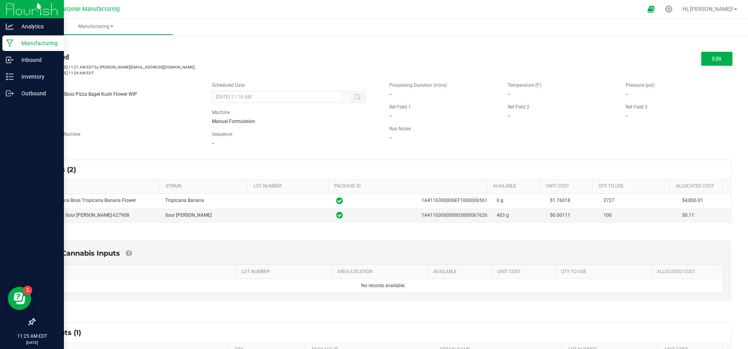
click at [14, 41] on p "Manufacturing" at bounding box center [37, 43] width 47 height 9
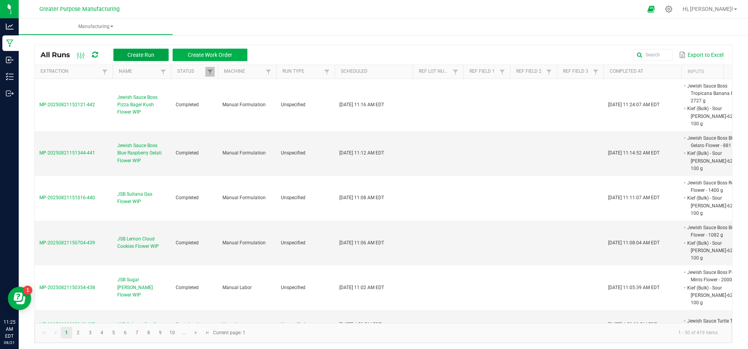
click at [138, 55] on span "Create Run" at bounding box center [140, 55] width 27 height 6
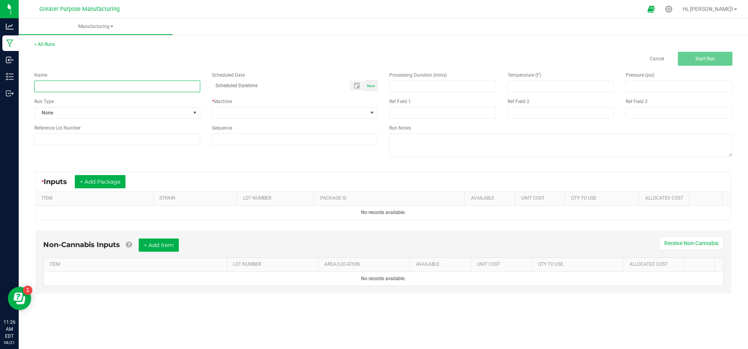
click at [113, 83] on input at bounding box center [117, 87] width 166 height 12
type input "P"
type input "Jewish Sauce Boos Pizza Bagel Kush Flower WIP"
click at [376, 81] on div "Now" at bounding box center [371, 86] width 12 height 11
type input "08/21/2025 11:26 AM"
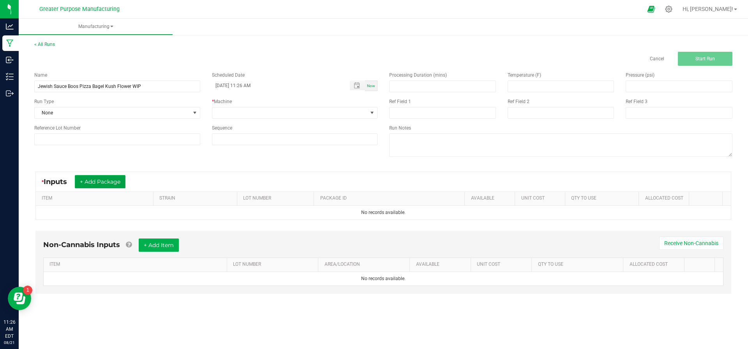
click at [106, 187] on button "+ Add Package" at bounding box center [100, 181] width 51 height 13
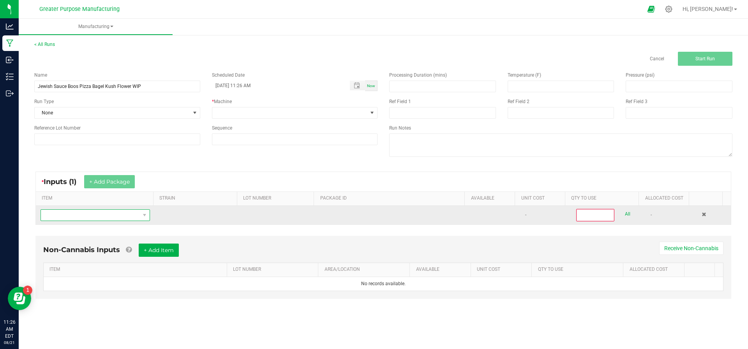
click at [105, 213] on span "NO DATA FOUND" at bounding box center [90, 215] width 99 height 11
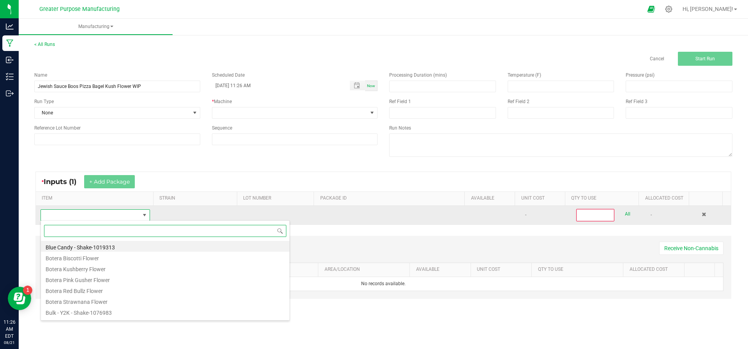
scroll to position [12, 106]
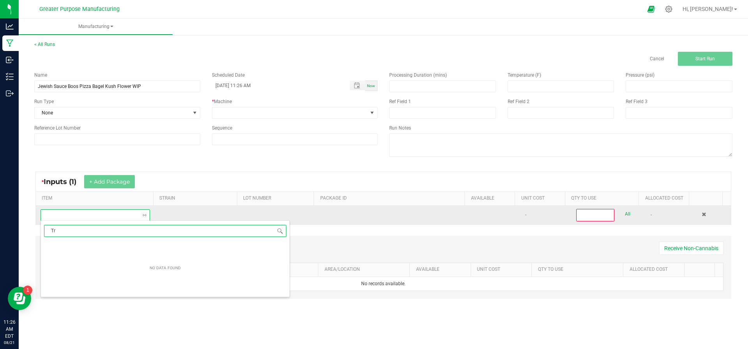
type input "T"
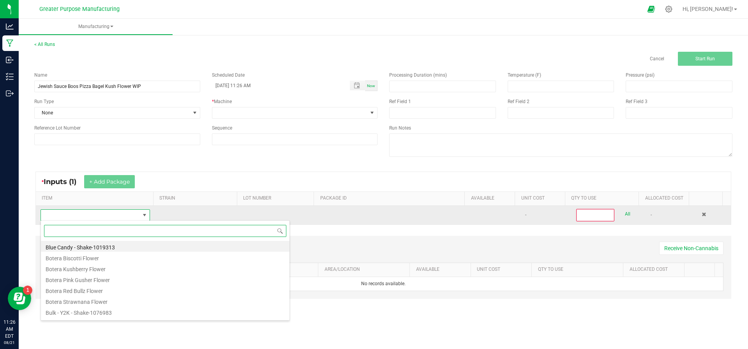
type input "T"
type input "Banana"
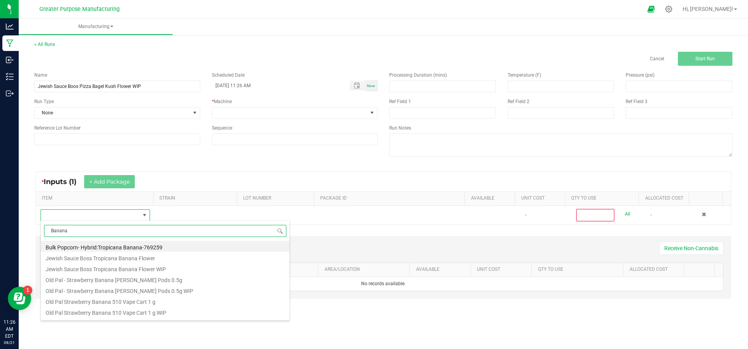
click at [117, 264] on li "Jewish Sauce Boss Tropicana Banana Flower WIP" at bounding box center [165, 268] width 249 height 11
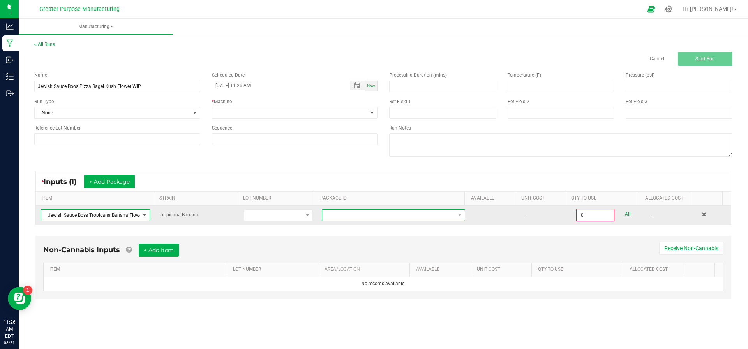
click at [362, 217] on span at bounding box center [388, 215] width 133 height 11
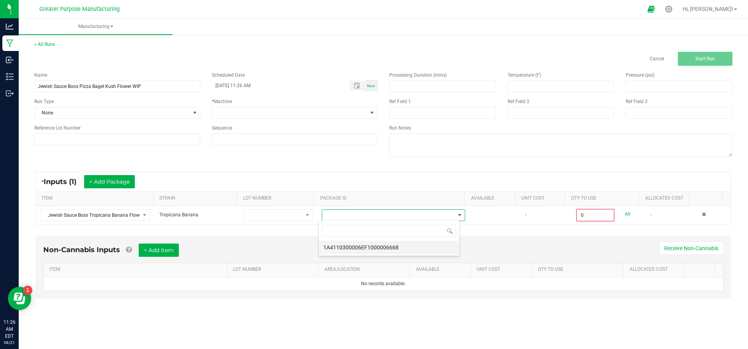
click at [365, 249] on li "1A4110300006EF1000006668" at bounding box center [389, 247] width 141 height 13
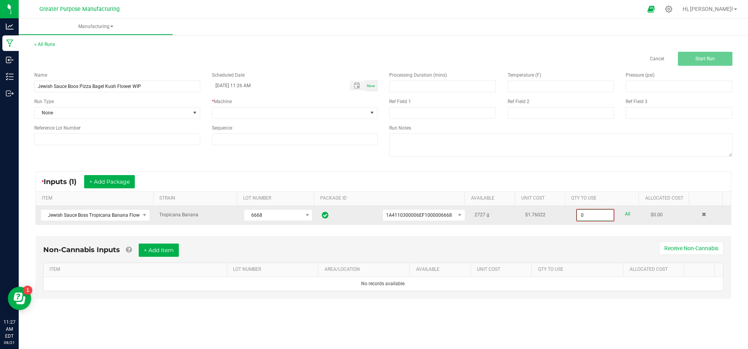
click at [589, 217] on input "0" at bounding box center [595, 215] width 37 height 11
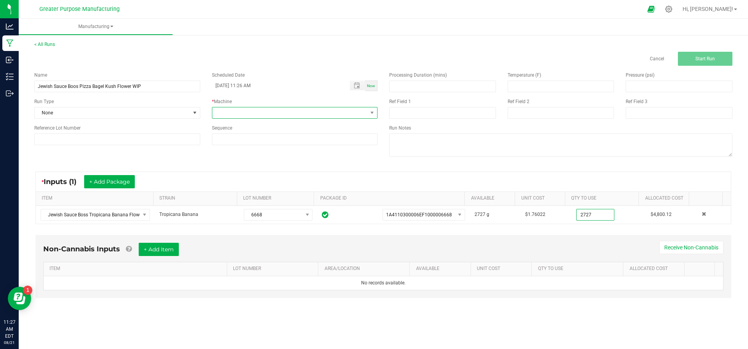
type input "2727.0000 g"
click at [320, 116] on span at bounding box center [289, 113] width 155 height 11
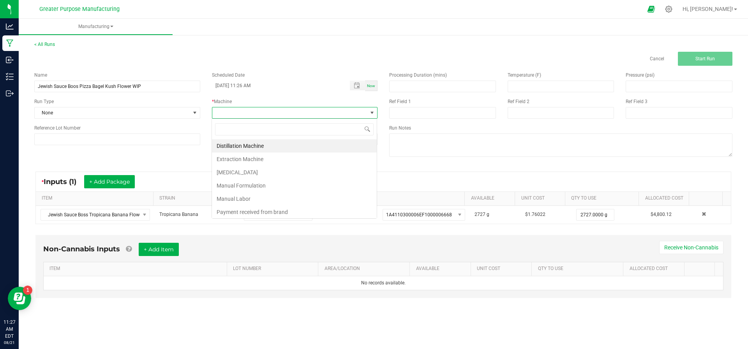
scroll to position [12, 166]
click at [291, 192] on li "Manual Labor" at bounding box center [294, 198] width 165 height 13
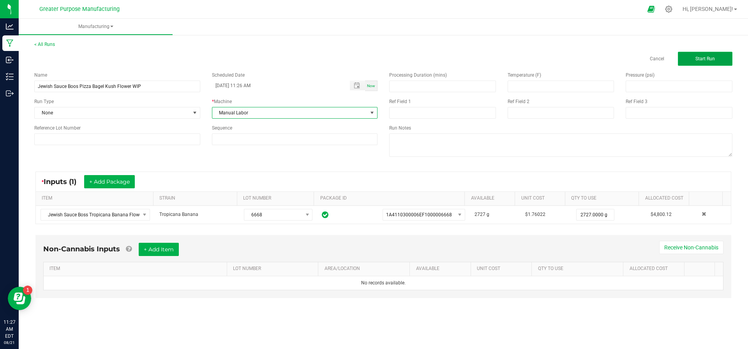
click at [702, 53] on button "Start Run" at bounding box center [705, 59] width 55 height 14
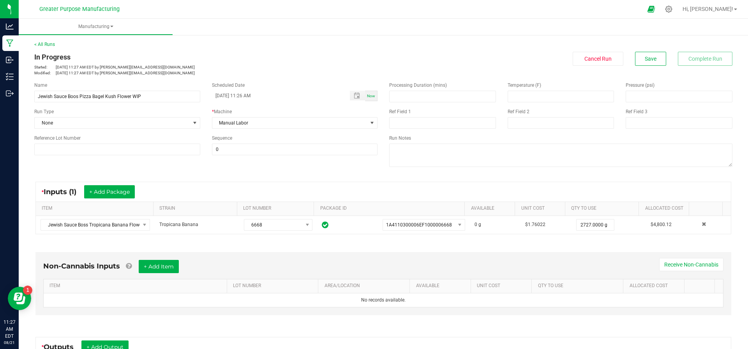
scroll to position [123, 0]
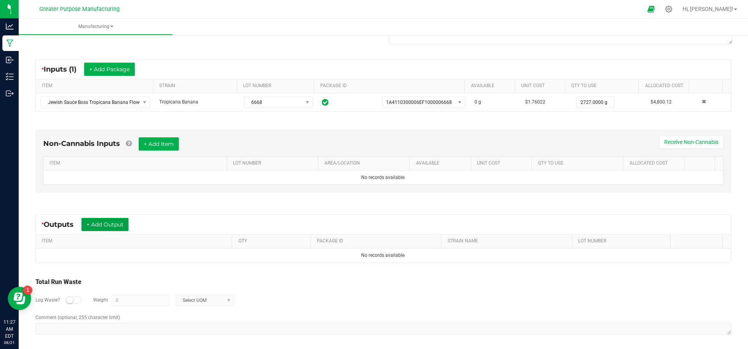
click at [98, 226] on button "+ Add Output" at bounding box center [104, 224] width 47 height 13
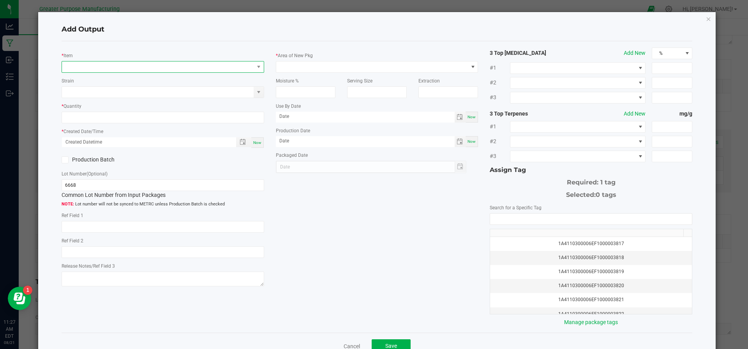
click at [123, 64] on span "NO DATA FOUND" at bounding box center [158, 67] width 192 height 11
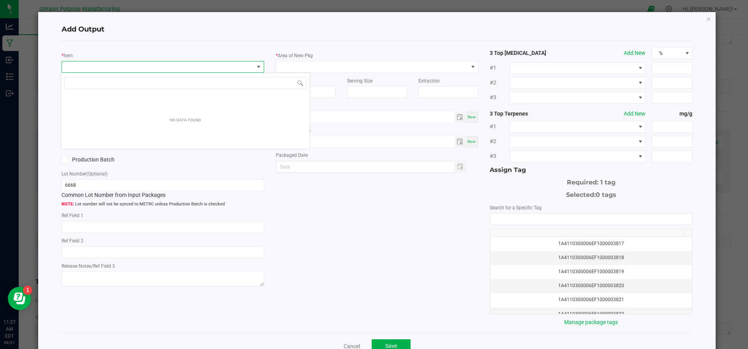
scroll to position [12, 200]
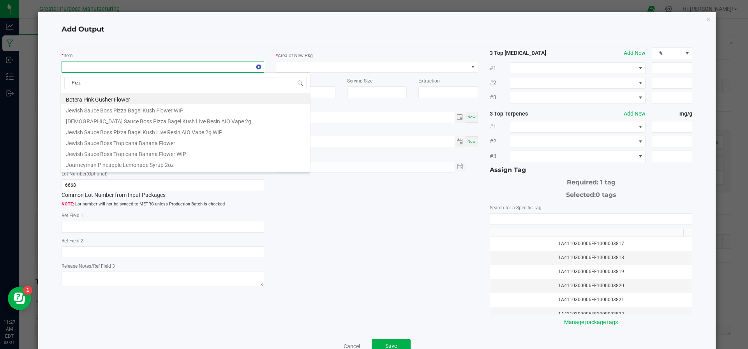
type input "Pizza"
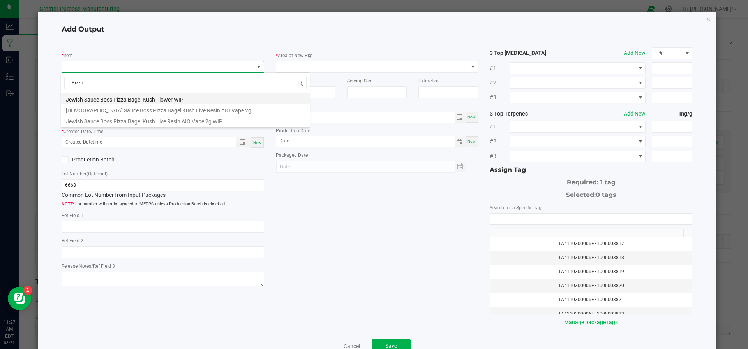
click at [129, 102] on li "Jewish Sauce Boss Pizza Bagel Kush Flower WIP" at bounding box center [185, 98] width 249 height 11
type input "0.0000 g"
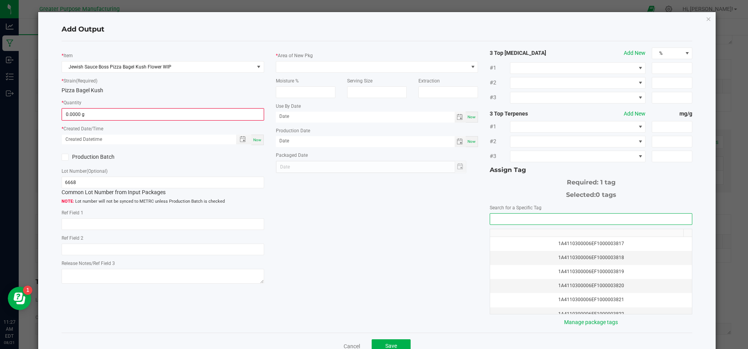
click at [503, 215] on input "NO DATA FOUND" at bounding box center [591, 219] width 202 height 11
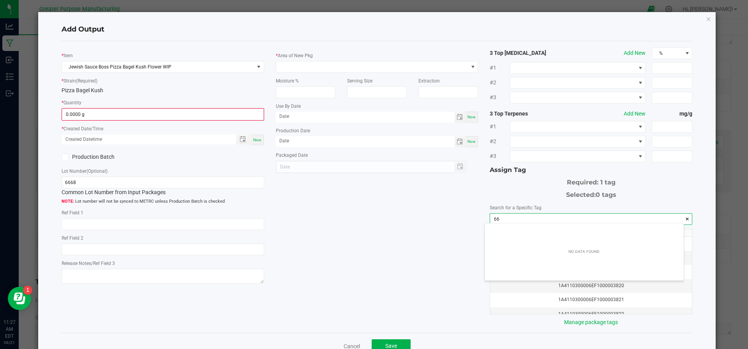
scroll to position [11, 199]
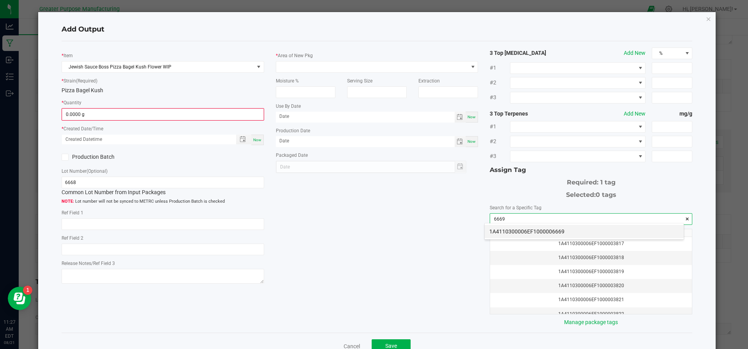
click at [508, 235] on li "1A4110300006EF1000006669" at bounding box center [584, 231] width 199 height 13
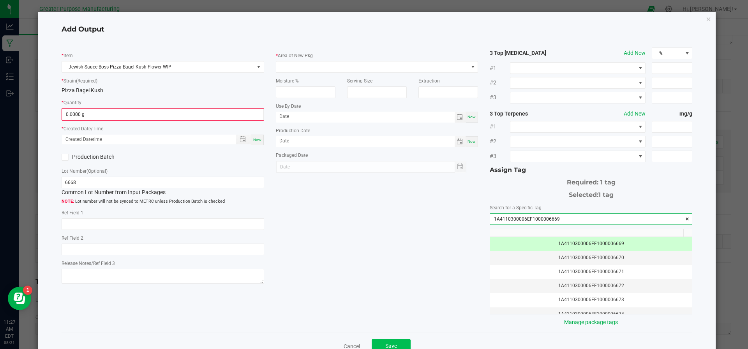
type input "1A4110300006EF1000006669"
click at [396, 340] on button "Save" at bounding box center [391, 347] width 39 height 14
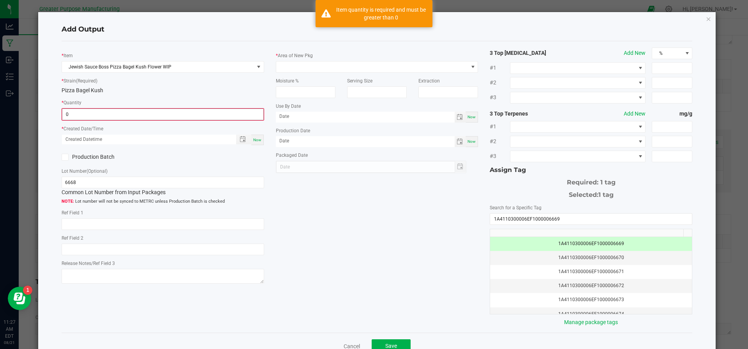
click at [128, 110] on input "0" at bounding box center [162, 114] width 201 height 11
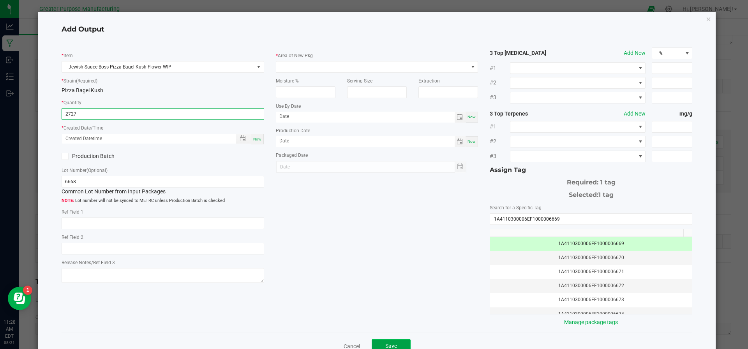
type input "2727.0000 g"
click at [394, 344] on button "Save" at bounding box center [391, 347] width 39 height 14
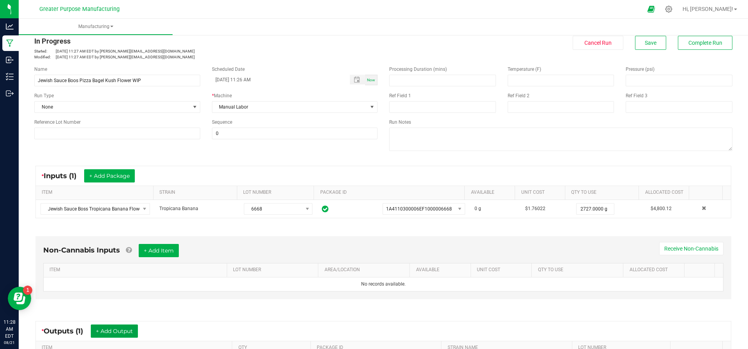
scroll to position [129, 0]
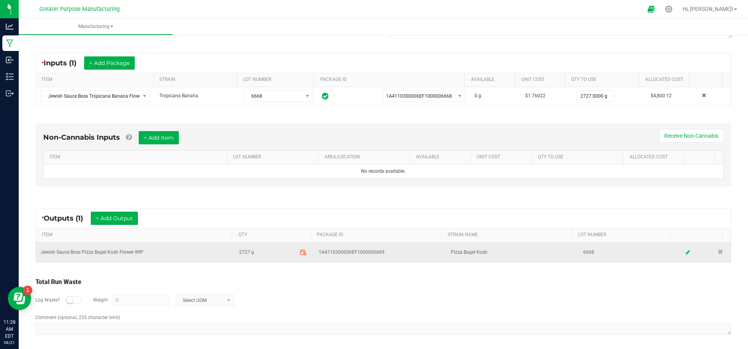
click at [300, 252] on icon at bounding box center [302, 252] width 5 height 0
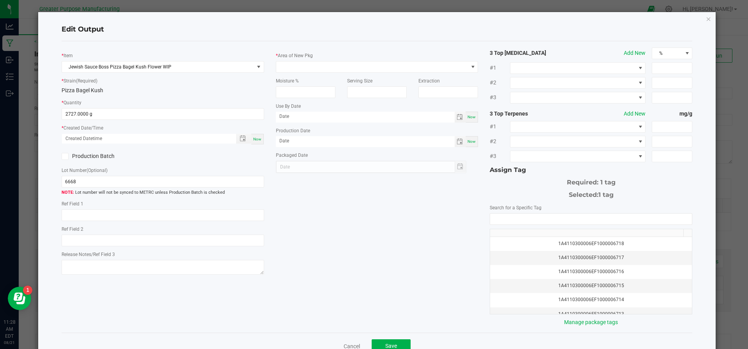
click at [473, 140] on div "* Area of New Pkg Moisture % Serving Size Extraction Use By Date Now Production…" at bounding box center [377, 111] width 214 height 126
click at [469, 141] on span "Now" at bounding box center [471, 141] width 8 height 4
type input "[DATE]"
click at [253, 142] on div "Now" at bounding box center [257, 139] width 12 height 11
type input "08/21/2025 11:28 AM"
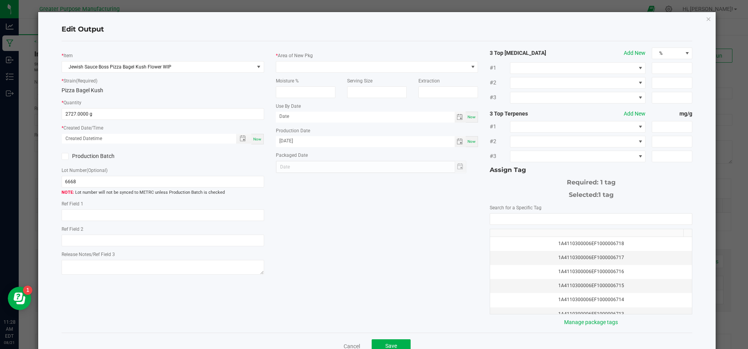
type input "[DATE]"
click at [64, 157] on icon at bounding box center [64, 157] width 5 height 0
click at [0, 0] on input "Production Batch" at bounding box center [0, 0] width 0 height 0
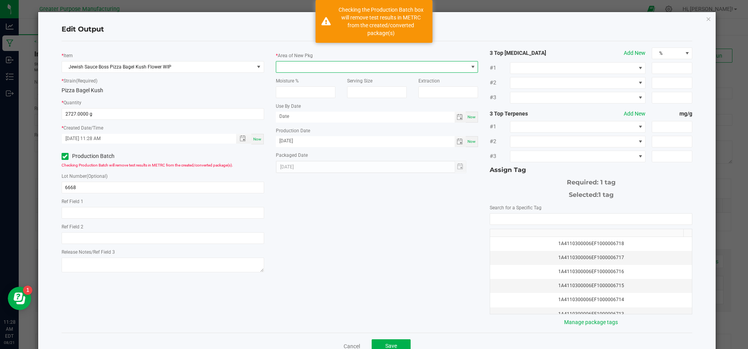
click at [292, 62] on span at bounding box center [372, 67] width 192 height 11
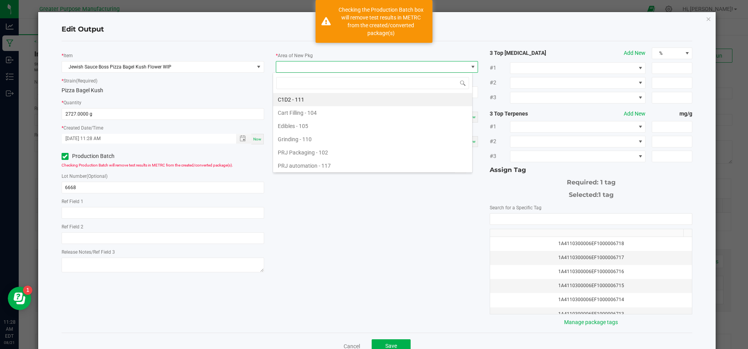
scroll to position [12, 200]
click at [300, 109] on li "Cart Filling - 104" at bounding box center [372, 112] width 199 height 13
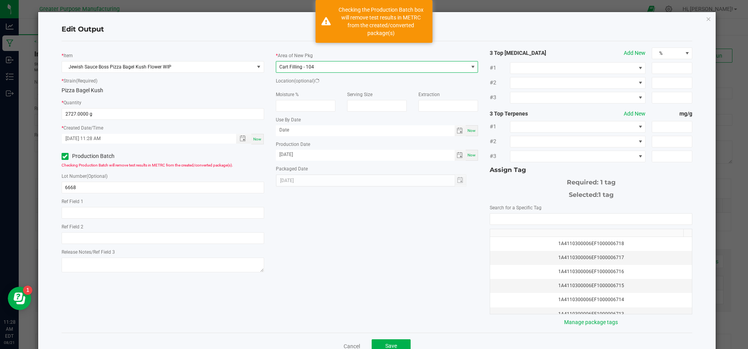
scroll to position [20, 0]
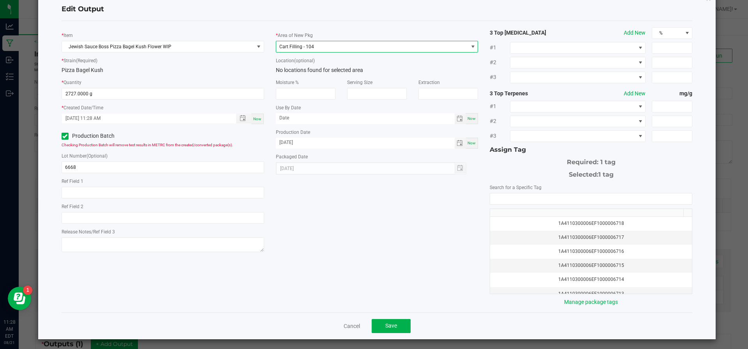
click at [323, 51] on span "Cart Filling - 104" at bounding box center [372, 46] width 192 height 11
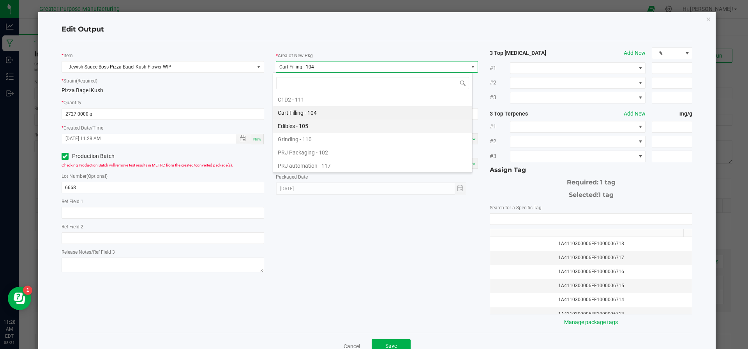
scroll to position [53, 0]
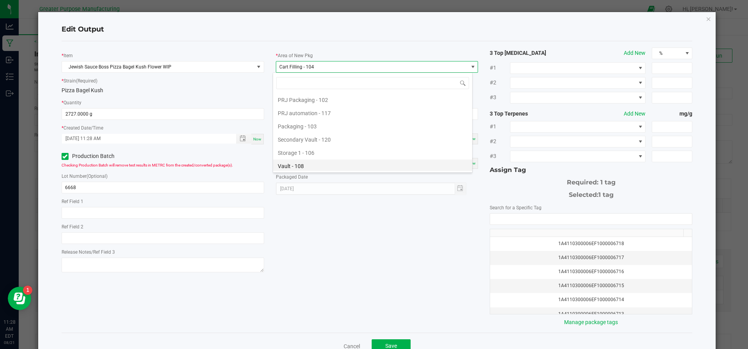
click at [320, 162] on li "Vault - 108" at bounding box center [372, 166] width 199 height 13
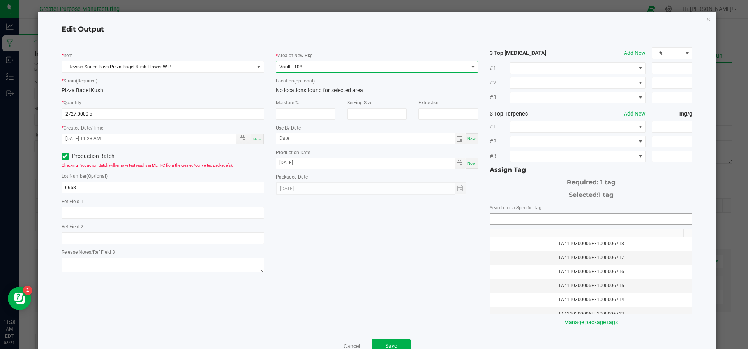
click at [536, 221] on input "NO DATA FOUND" at bounding box center [591, 219] width 202 height 11
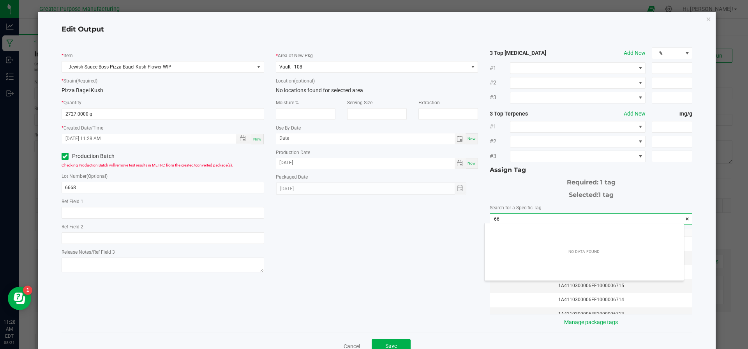
scroll to position [11, 199]
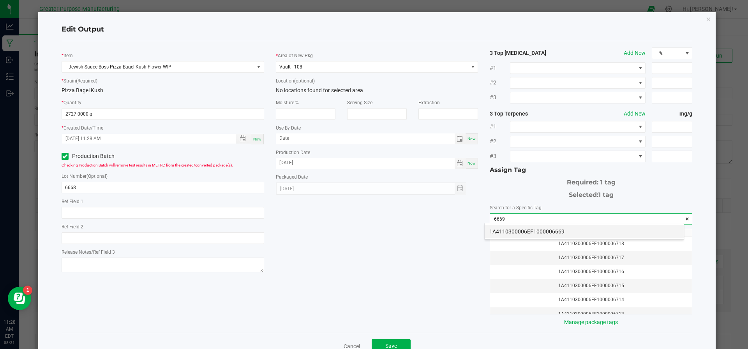
click at [536, 230] on li "1A4110300006EF1000006669" at bounding box center [584, 231] width 199 height 13
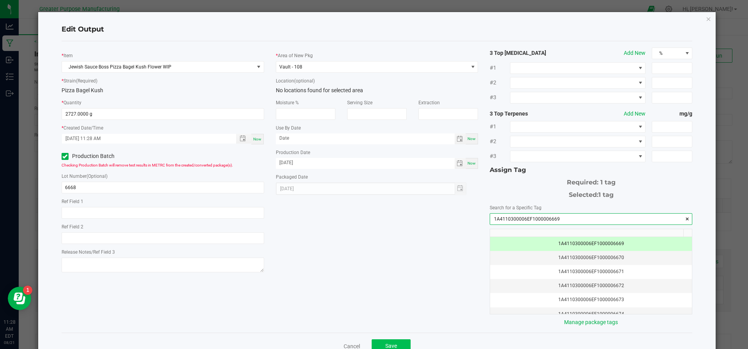
type input "1A4110300006EF1000006669"
click at [384, 341] on button "Save" at bounding box center [391, 347] width 39 height 14
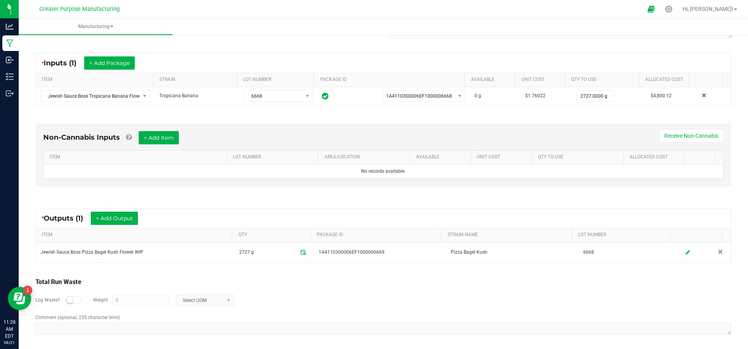
scroll to position [0, 0]
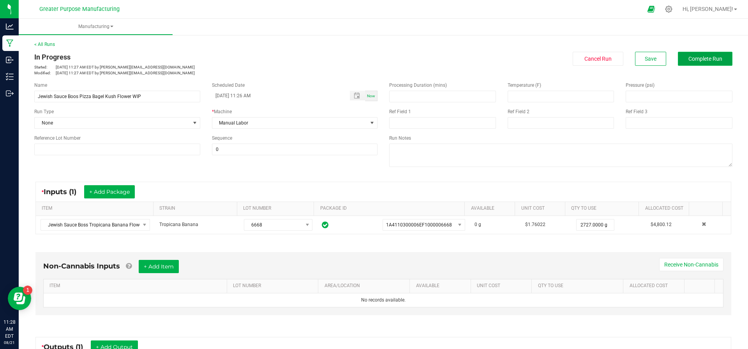
click at [693, 60] on span "Complete Run" at bounding box center [705, 59] width 34 height 6
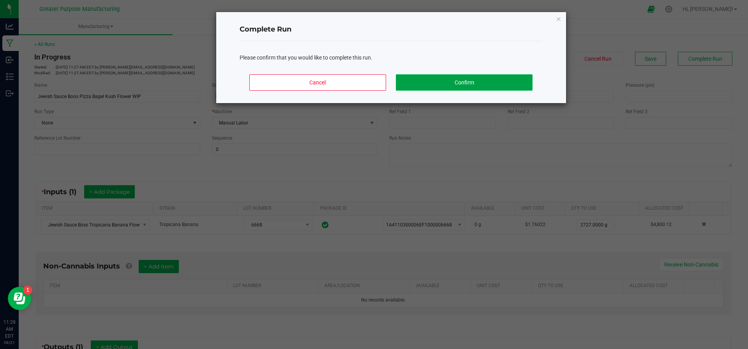
click at [502, 78] on button "Confirm" at bounding box center [464, 82] width 136 height 16
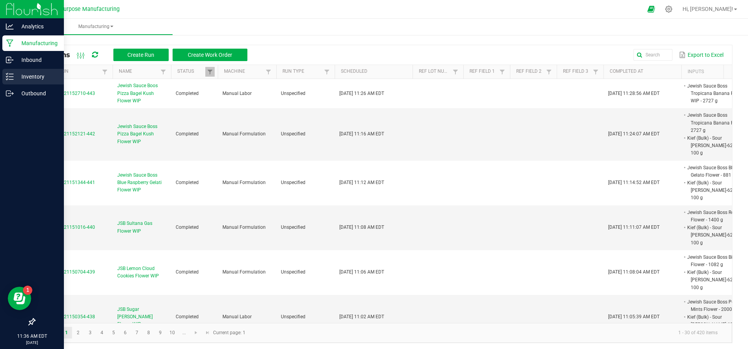
click at [18, 70] on div "Inventory" at bounding box center [33, 77] width 62 height 16
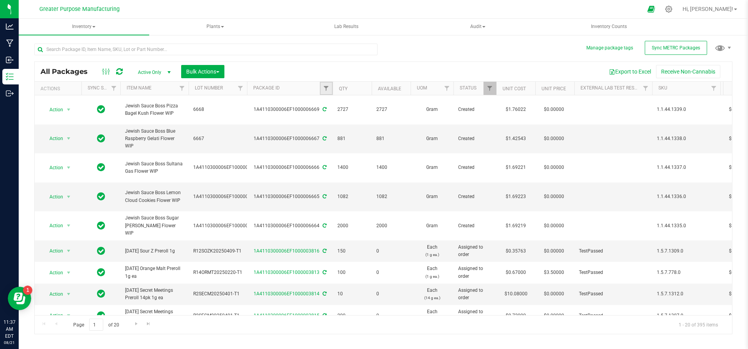
click at [326, 93] on link "Filter" at bounding box center [326, 88] width 13 height 13
click at [167, 70] on span "select" at bounding box center [169, 72] width 6 height 6
click at [113, 89] on span "Filter" at bounding box center [114, 88] width 6 height 6
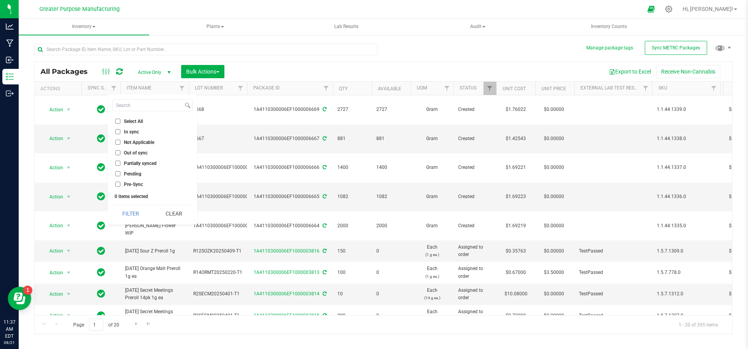
click at [116, 152] on input "Out of sync" at bounding box center [117, 152] width 5 height 5
checkbox input "true"
click at [143, 210] on button "Filter" at bounding box center [130, 213] width 37 height 17
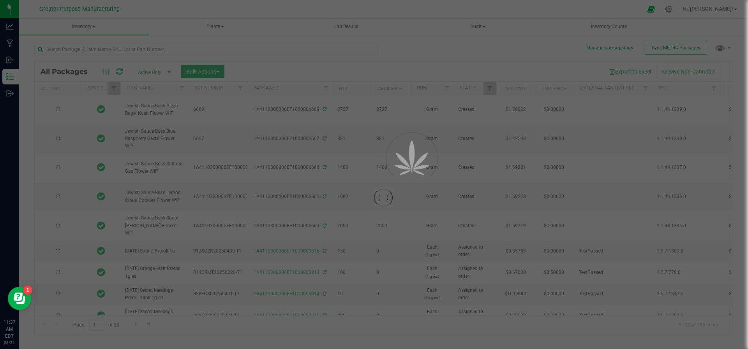
type input "[DATE]"
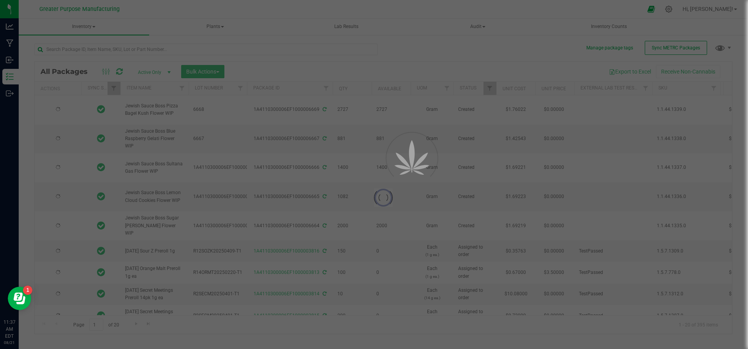
type input "2025-08-18"
type input "2025-07-26"
type input "[DATE]"
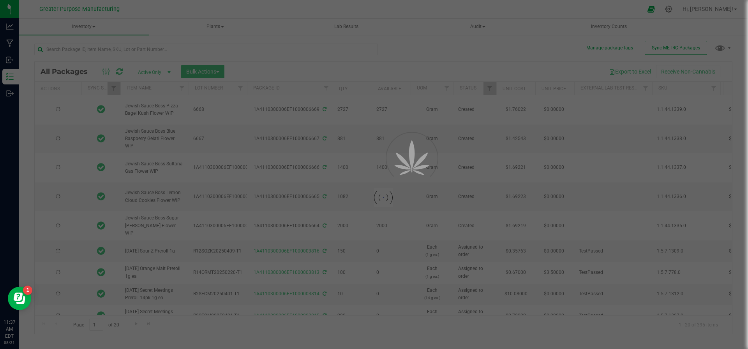
type input "[DATE]"
type input "2025-08-18"
type input "2025-07-26"
type input "2025-07-25"
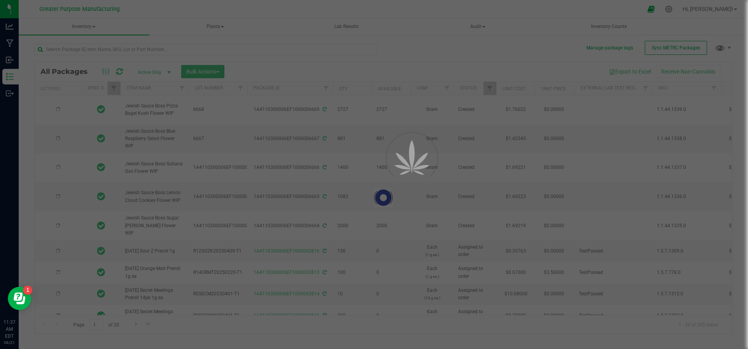
type input "2025-07-25"
type input "2025-07-11"
type input "2025-08-06"
type input "2025-08-05"
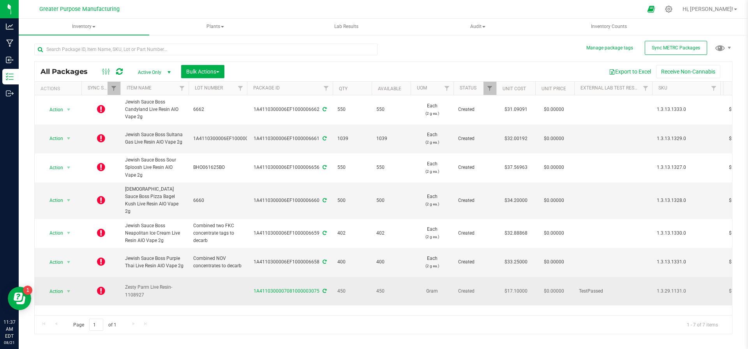
click at [102, 286] on icon at bounding box center [101, 290] width 8 height 9
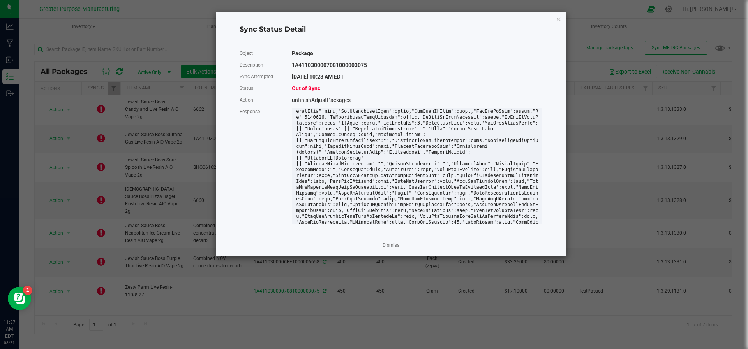
scroll to position [182, 0]
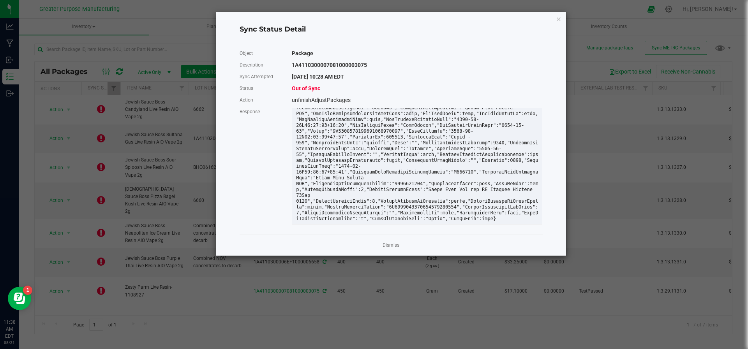
click at [337, 64] on div "1A4110300007081000003075" at bounding box center [417, 65] width 262 height 12
copy div "1A4110300007081000003075"
click at [561, 19] on icon "Close" at bounding box center [558, 18] width 5 height 9
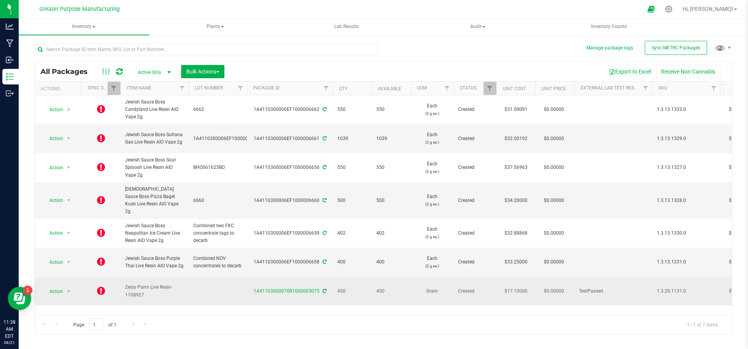
click at [101, 286] on icon at bounding box center [101, 290] width 8 height 9
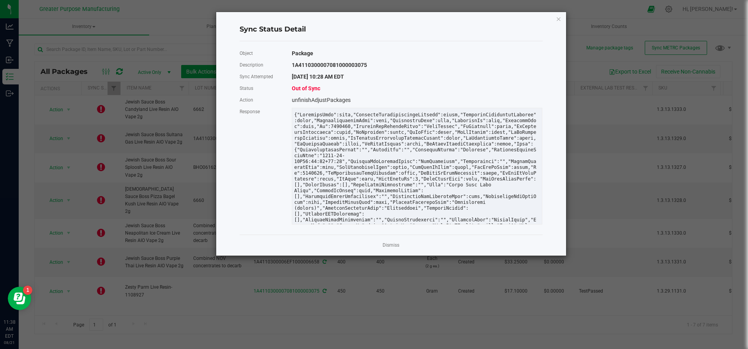
scroll to position [0, 0]
click at [391, 150] on div at bounding box center [417, 258] width 254 height 292
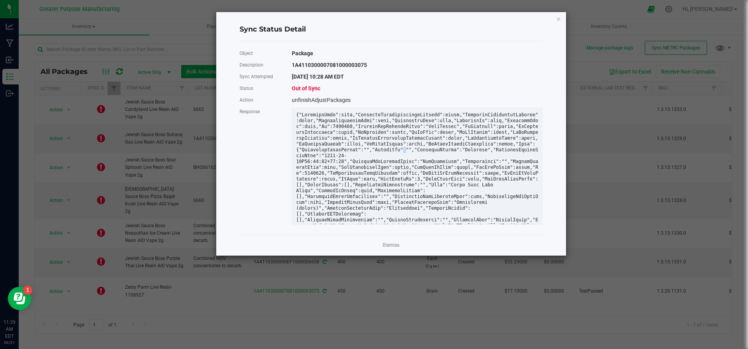
click at [391, 150] on div at bounding box center [417, 258] width 254 height 292
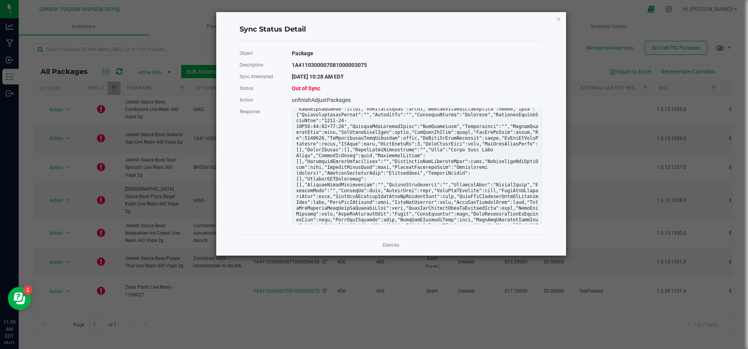
scroll to position [182, 0]
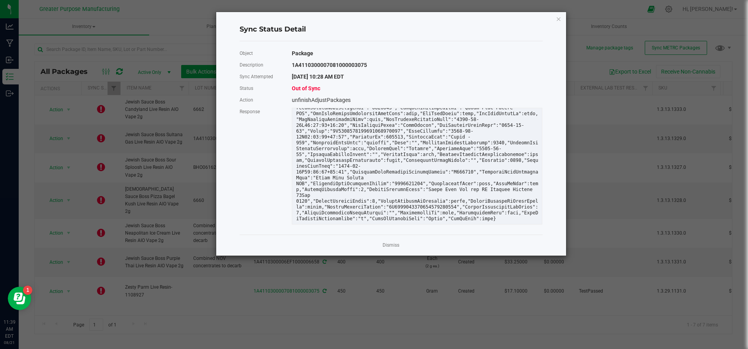
drag, startPoint x: 296, startPoint y: 115, endPoint x: 420, endPoint y: 220, distance: 162.4
click at [453, 205] on div at bounding box center [417, 76] width 254 height 292
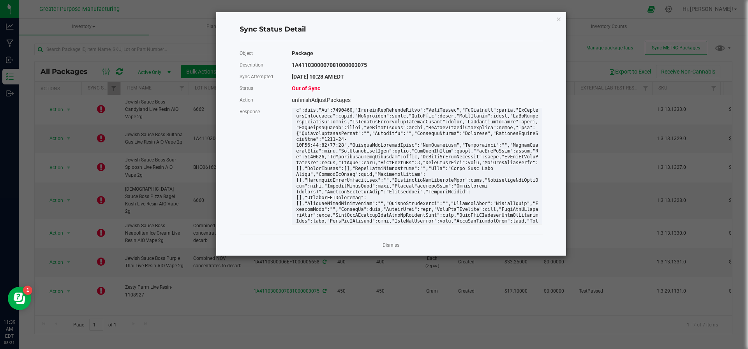
scroll to position [0, 0]
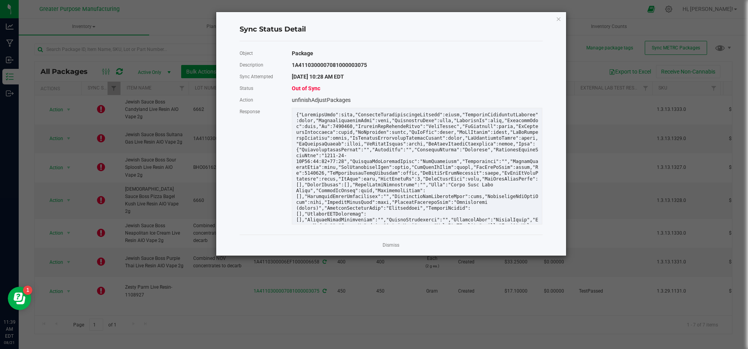
drag, startPoint x: 447, startPoint y: 206, endPoint x: 297, endPoint y: 115, distance: 175.5
click at [297, 115] on div at bounding box center [417, 258] width 254 height 292
copy div "{"ArchivedDate":null,"ContainsDecontaminatedProduct":false,"ContainsRemediatedP…"
click at [313, 65] on div "1A4110300007081000003075" at bounding box center [417, 65] width 262 height 12
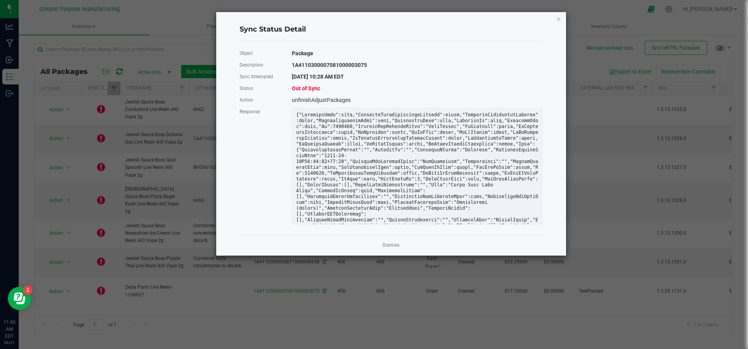
copy div "1A4110300007081000003075"
click at [559, 14] on icon "Close" at bounding box center [558, 18] width 5 height 9
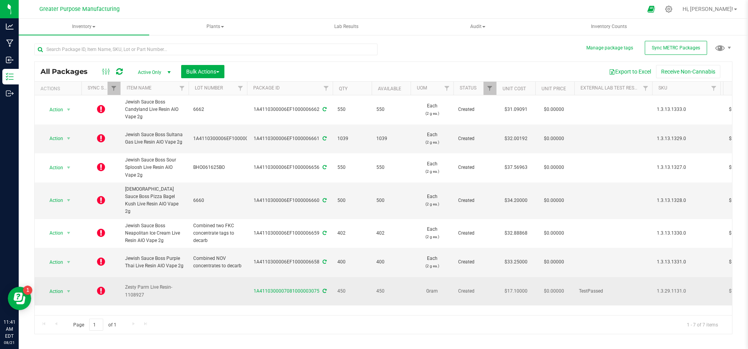
click at [323, 289] on icon at bounding box center [325, 291] width 4 height 5
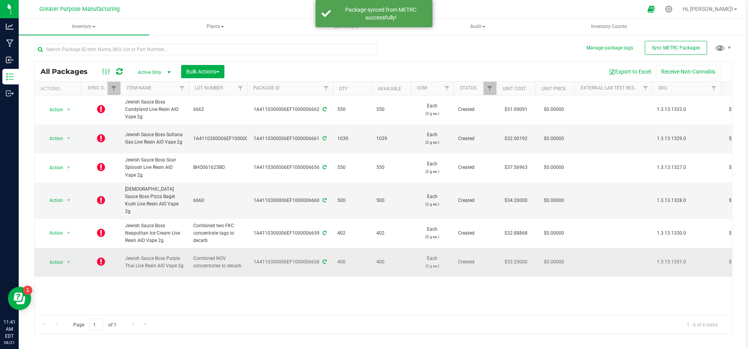
click at [324, 260] on icon at bounding box center [325, 262] width 4 height 5
click at [116, 90] on span "Filter" at bounding box center [114, 88] width 6 height 6
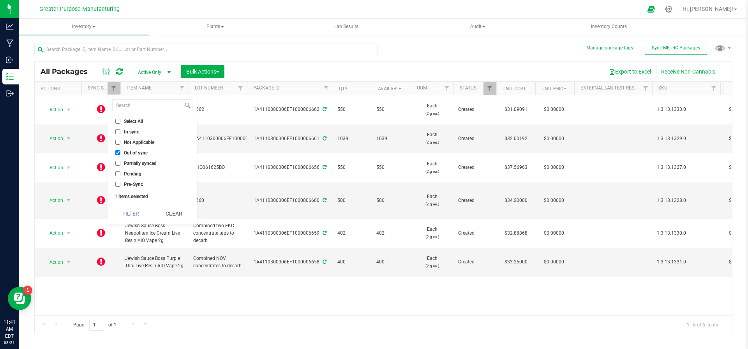
click at [118, 153] on input "Out of sync" at bounding box center [117, 152] width 5 height 5
checkbox input "false"
click at [127, 215] on button "Filter" at bounding box center [130, 213] width 37 height 17
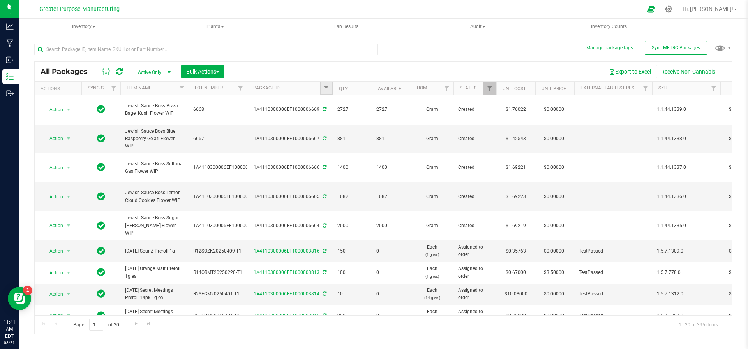
click at [324, 83] on link "Filter" at bounding box center [326, 88] width 13 height 13
click at [337, 105] on input "text" at bounding box center [364, 105] width 80 height 12
paste input "1A4110300007081000003075"
type input "1A4110300007081000003075"
click at [341, 123] on button "Filter" at bounding box center [342, 125] width 37 height 17
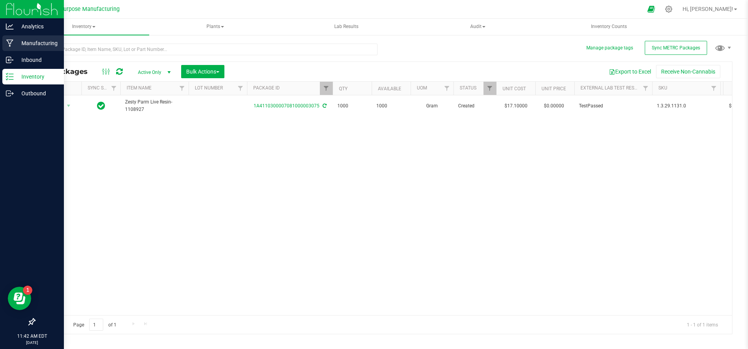
click at [33, 39] on p "Manufacturing" at bounding box center [37, 43] width 47 height 9
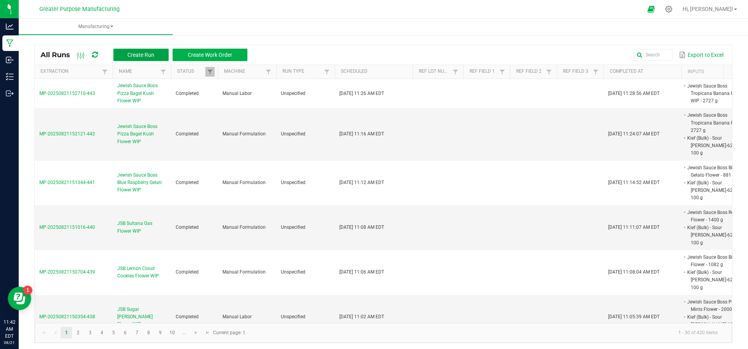
click at [151, 53] on span "Create Run" at bounding box center [140, 55] width 27 height 6
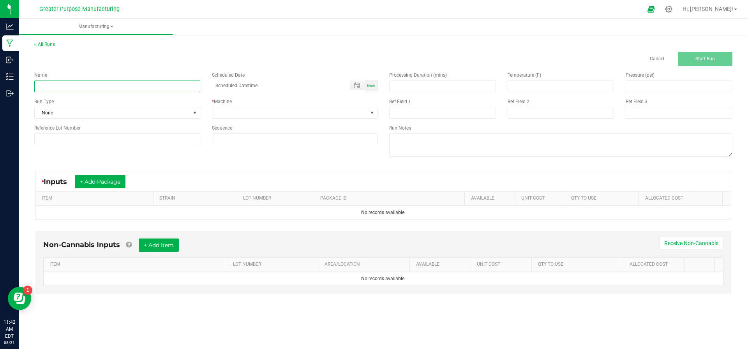
click at [124, 86] on input at bounding box center [117, 87] width 166 height 12
type input "j"
type input "JSB Pizza Bagel Kush"
click at [372, 84] on span "Now" at bounding box center [371, 86] width 8 height 4
type input "[DATE] 11:43 AM"
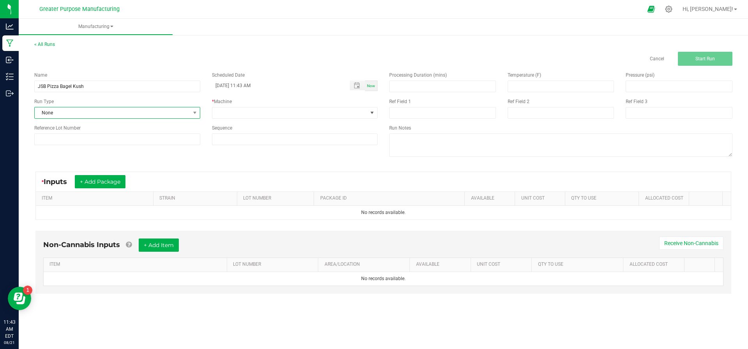
click at [98, 114] on span "None" at bounding box center [112, 113] width 155 height 11
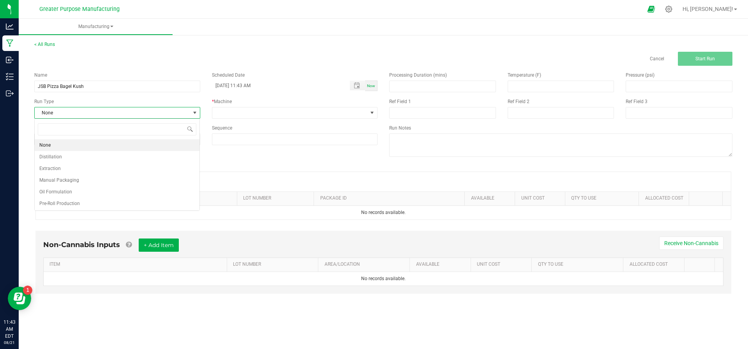
scroll to position [12, 166]
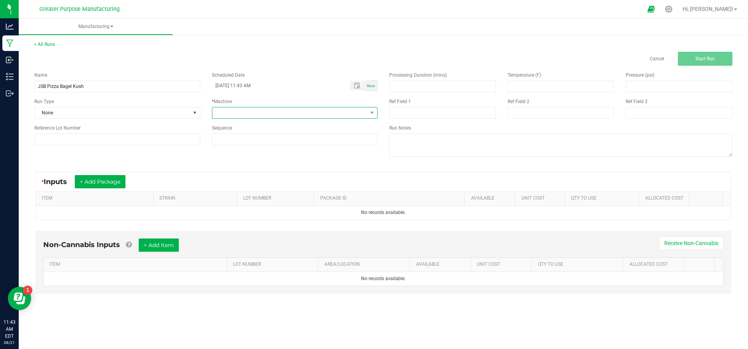
click at [280, 115] on span at bounding box center [289, 113] width 155 height 11
click at [111, 111] on span "None" at bounding box center [112, 113] width 155 height 11
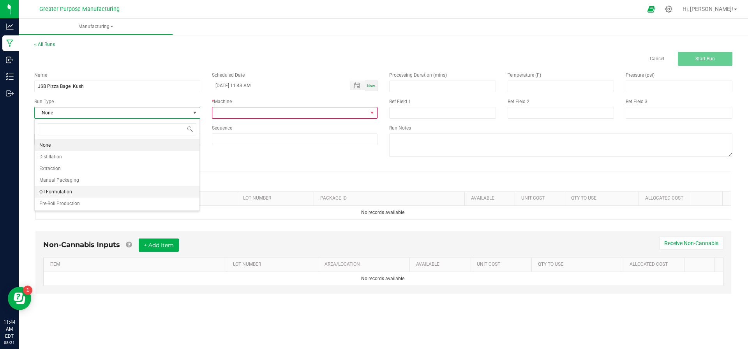
click at [64, 188] on span "Oil Formulation" at bounding box center [55, 192] width 33 height 8
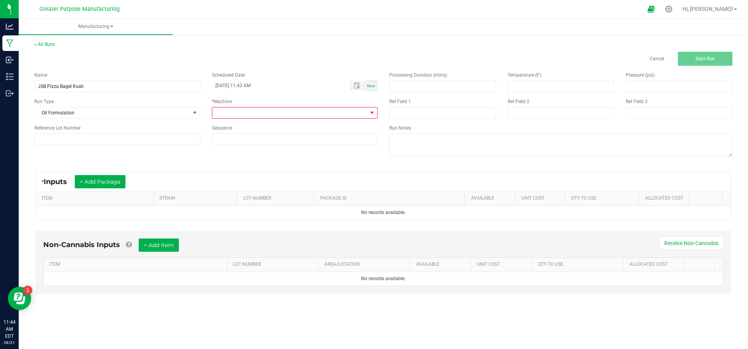
click at [368, 113] on span at bounding box center [372, 113] width 10 height 11
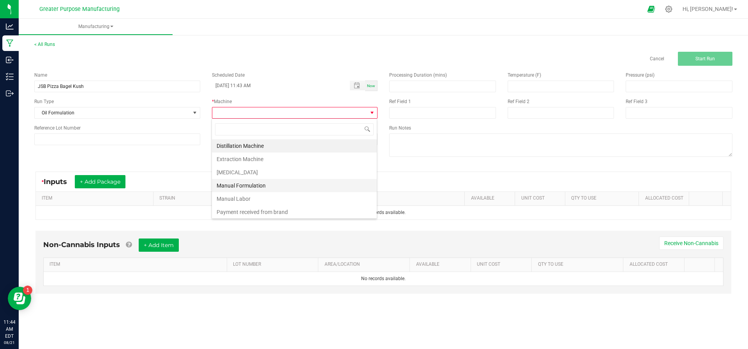
scroll to position [53, 0]
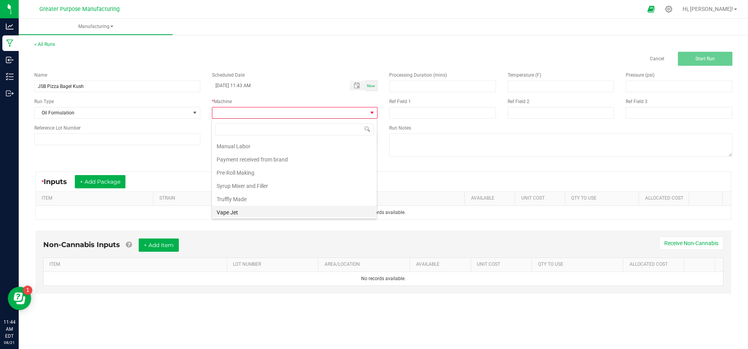
click at [243, 208] on li "Vape Jet" at bounding box center [294, 212] width 165 height 13
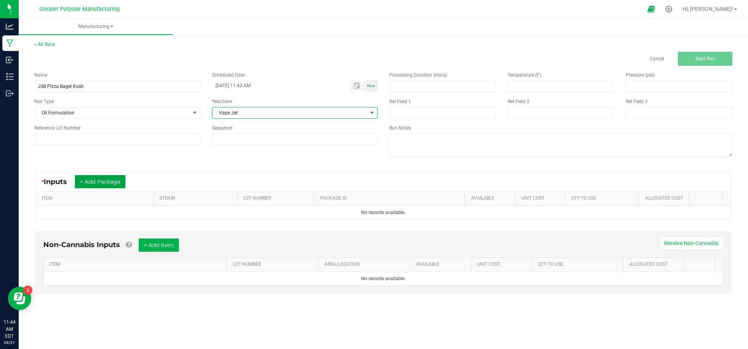
click at [112, 180] on button "+ Add Package" at bounding box center [100, 181] width 51 height 13
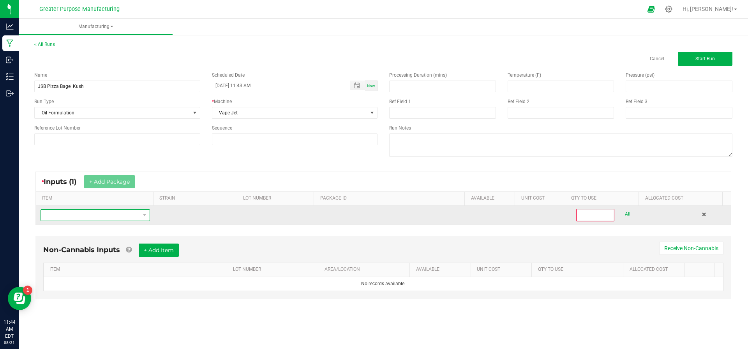
click at [100, 220] on span "NO DATA FOUND" at bounding box center [95, 216] width 109 height 12
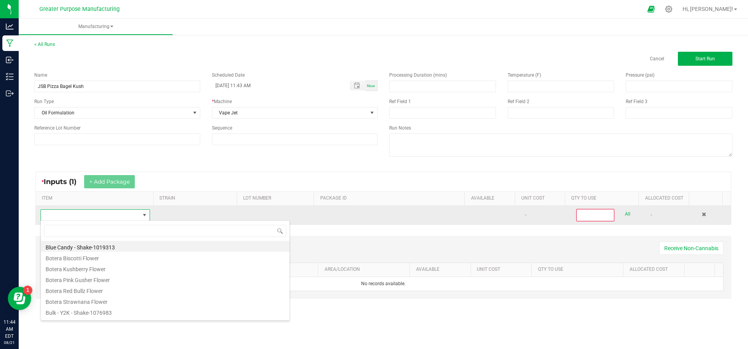
scroll to position [12, 106]
type input "zest"
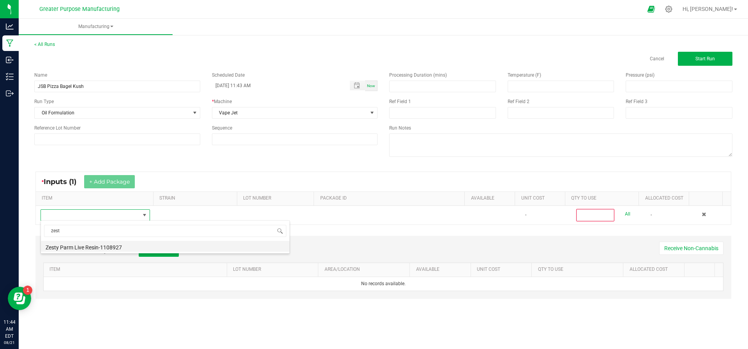
click at [90, 248] on li "Zesty Parm Live Resin-1108927" at bounding box center [165, 246] width 249 height 11
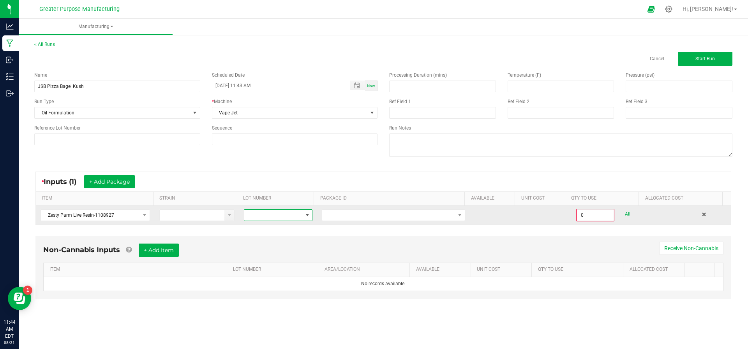
click at [273, 213] on span at bounding box center [273, 215] width 58 height 11
click at [337, 217] on span at bounding box center [388, 215] width 133 height 11
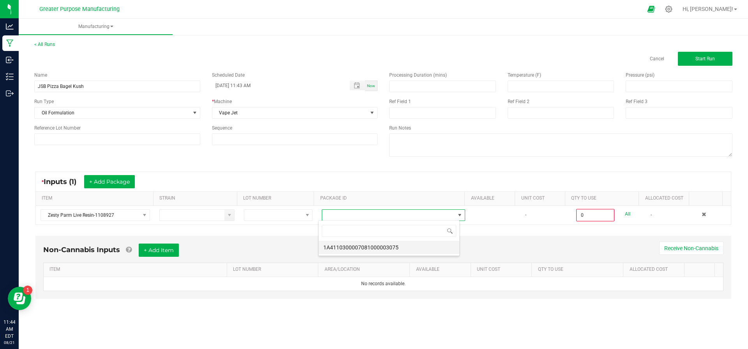
click at [337, 245] on li "1A4110300007081000003075" at bounding box center [389, 247] width 141 height 13
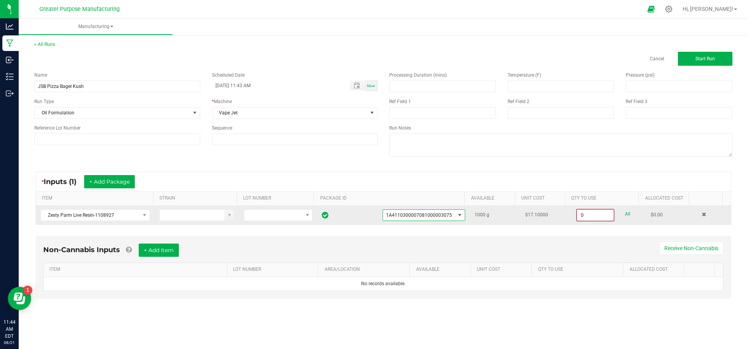
click at [577, 213] on input "0" at bounding box center [595, 215] width 37 height 11
type input "900.0000 g"
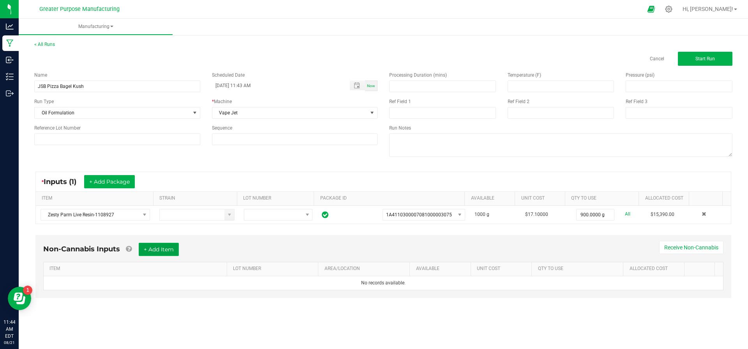
click at [159, 245] on button "+ Add Item" at bounding box center [159, 249] width 40 height 13
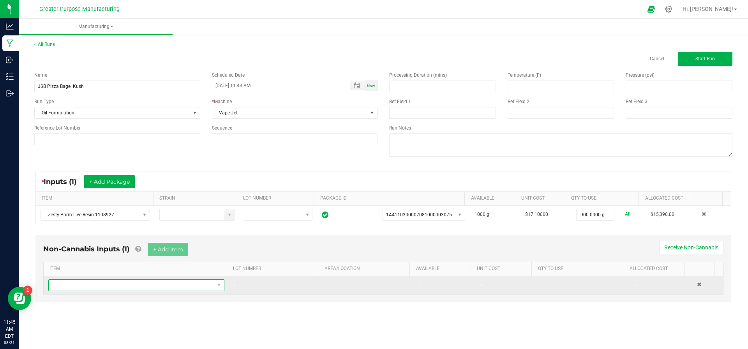
click at [117, 282] on span "NO DATA FOUND" at bounding box center [132, 285] width 166 height 11
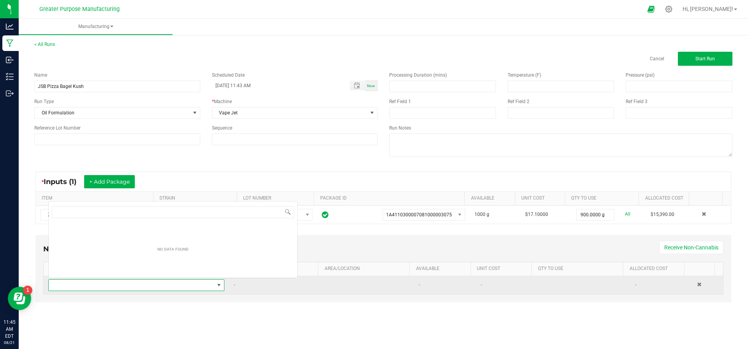
scroll to position [12, 171]
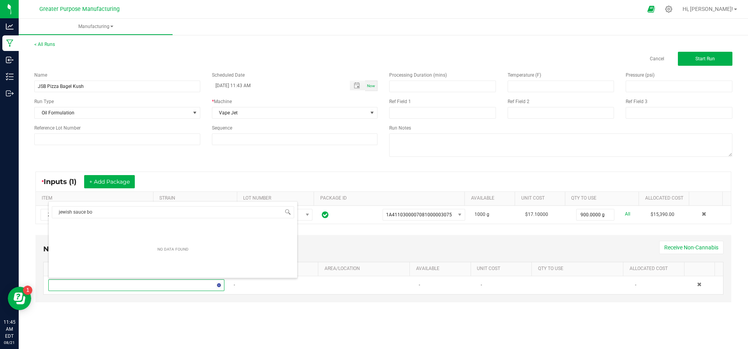
type input "jewish sauce b"
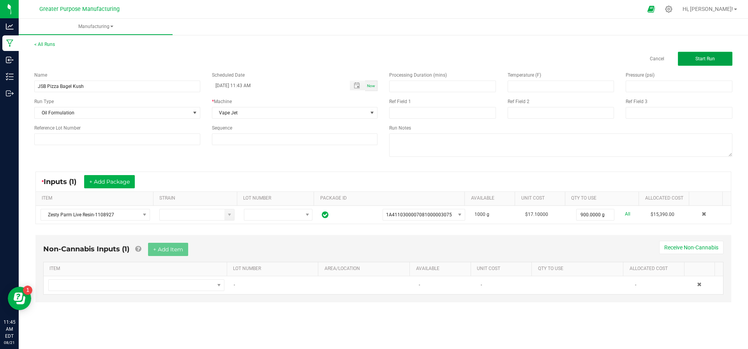
click at [702, 57] on span "Start Run" at bounding box center [704, 58] width 19 height 5
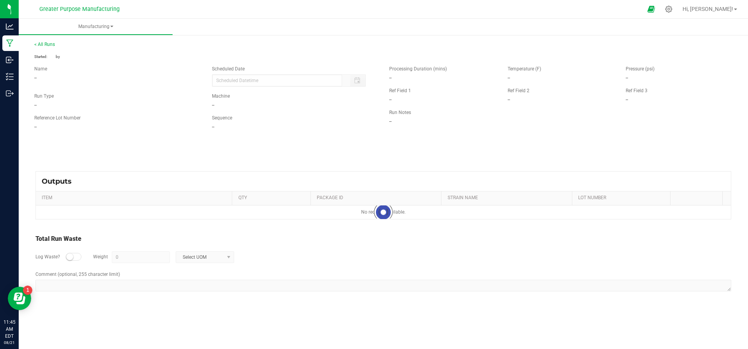
type input "[DATE] 11:43 AM"
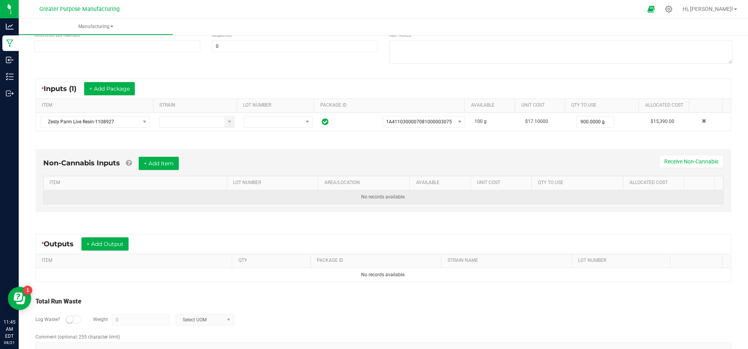
scroll to position [104, 0]
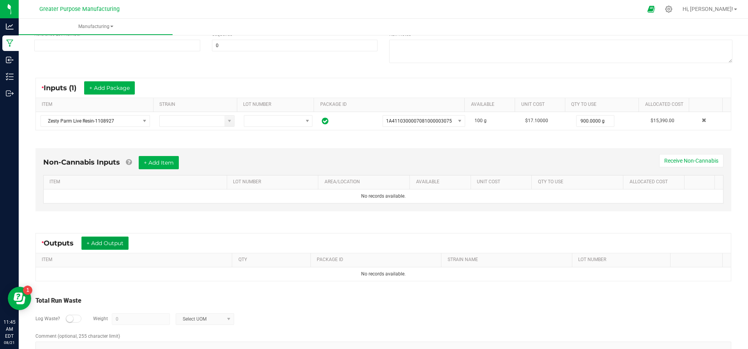
click at [112, 241] on button "+ Add Output" at bounding box center [104, 243] width 47 height 13
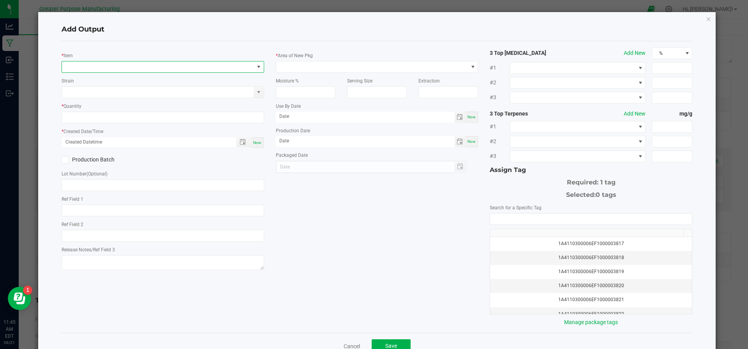
click at [112, 71] on span "NO DATA FOUND" at bounding box center [158, 67] width 192 height 11
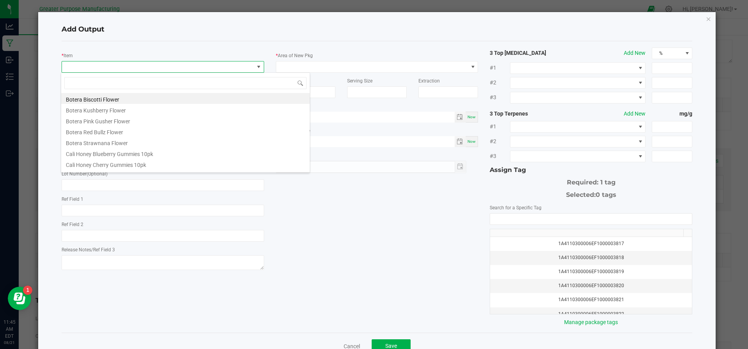
scroll to position [12, 200]
type input "jewish sauce boss pizza"
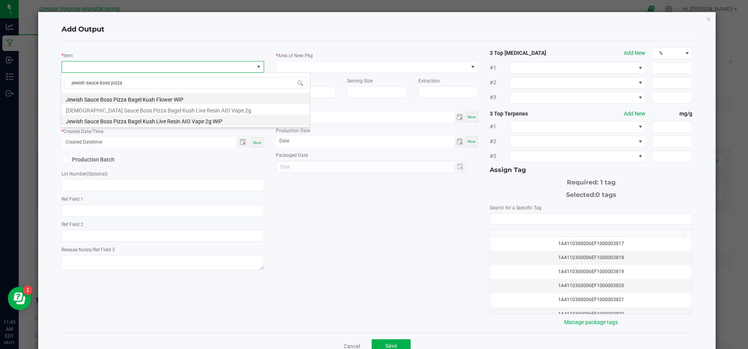
click at [128, 121] on li "Jewish Sauce Boss Pizza Bagel Kush Live Resin AIO Vape 2g WIP" at bounding box center [185, 120] width 249 height 11
type input "0 ea"
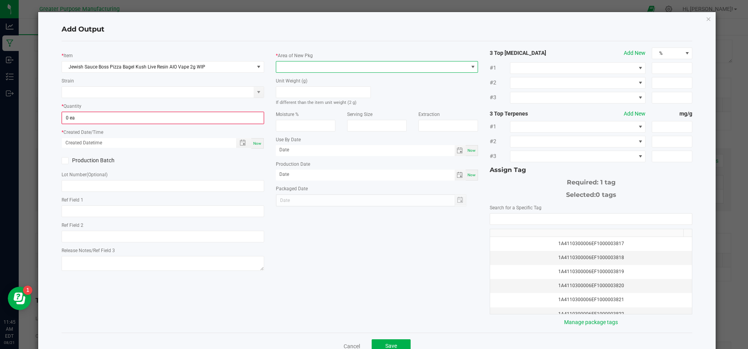
click at [295, 68] on span at bounding box center [372, 67] width 192 height 11
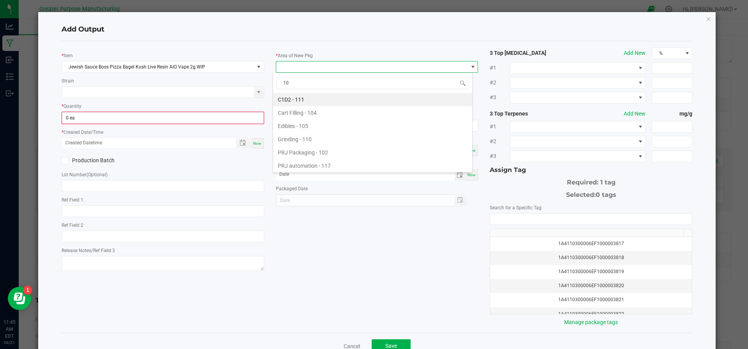
type input "108"
click at [293, 96] on li "Vault - 108" at bounding box center [372, 99] width 199 height 13
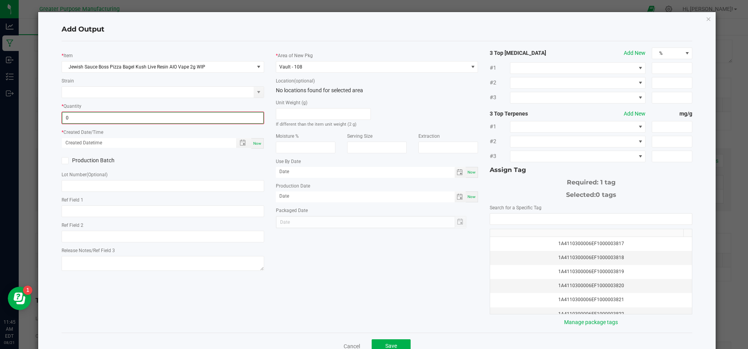
click at [146, 115] on input "0" at bounding box center [162, 118] width 201 height 11
type input "450 ea"
type input "month/day/year hour:minute AM"
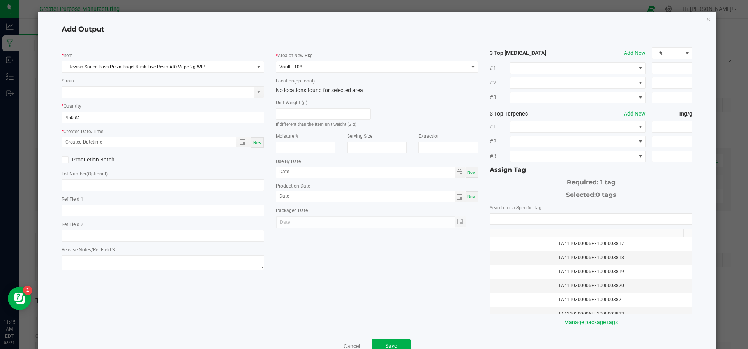
click at [256, 143] on span "Now" at bounding box center [257, 143] width 8 height 4
type input "08/21/2025 11:45 AM"
type input "02/17/2026"
type input "[DATE]"
click at [611, 219] on input "NO DATA FOUND" at bounding box center [591, 219] width 202 height 11
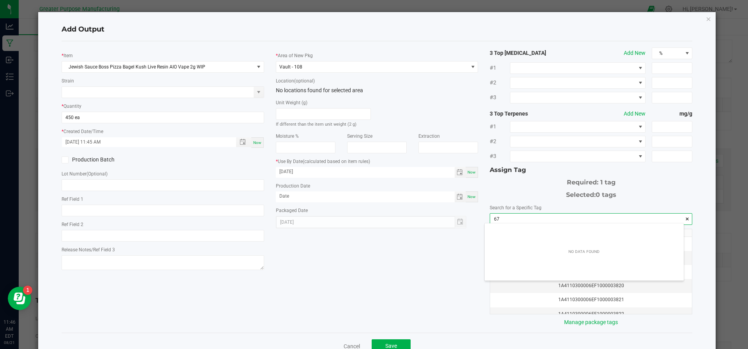
scroll to position [11, 199]
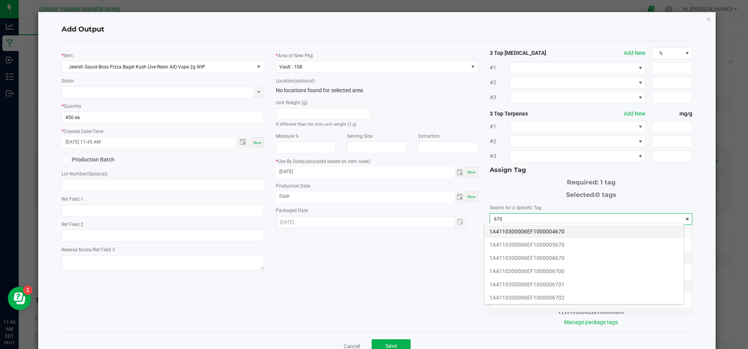
click at [567, 229] on li "1A4110300006EF1000004670" at bounding box center [584, 231] width 199 height 13
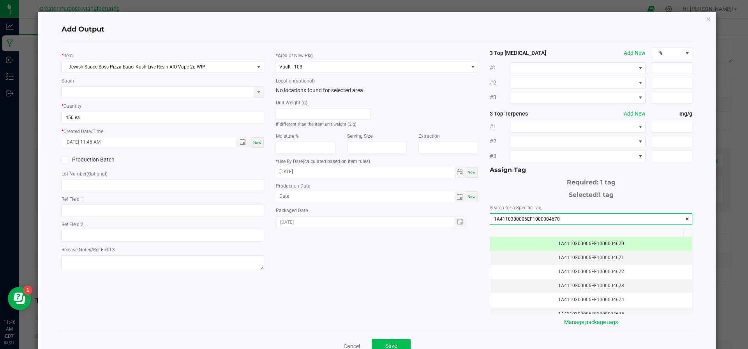
type input "1A4110300006EF1000004670"
click at [388, 340] on button "Save" at bounding box center [391, 347] width 39 height 14
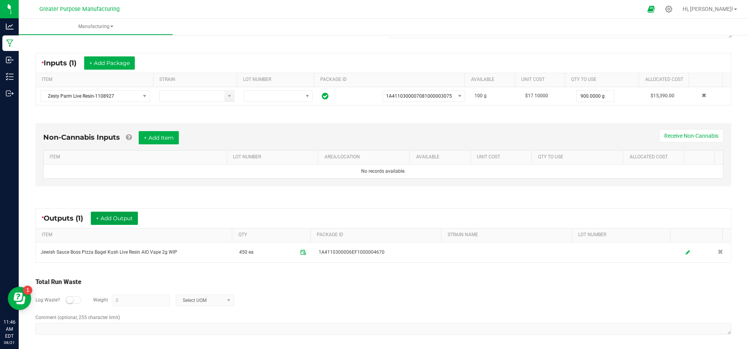
scroll to position [0, 0]
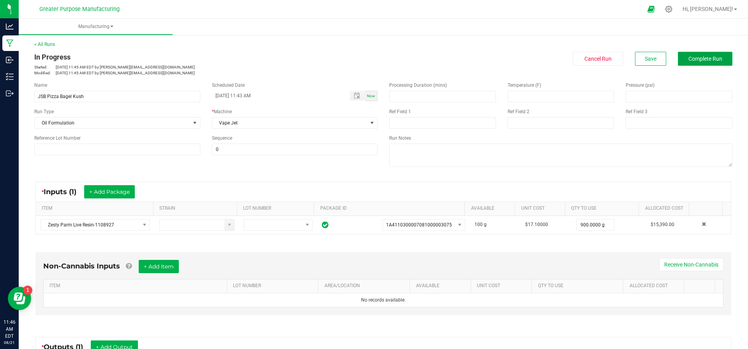
click at [710, 61] on span "Complete Run" at bounding box center [705, 59] width 34 height 6
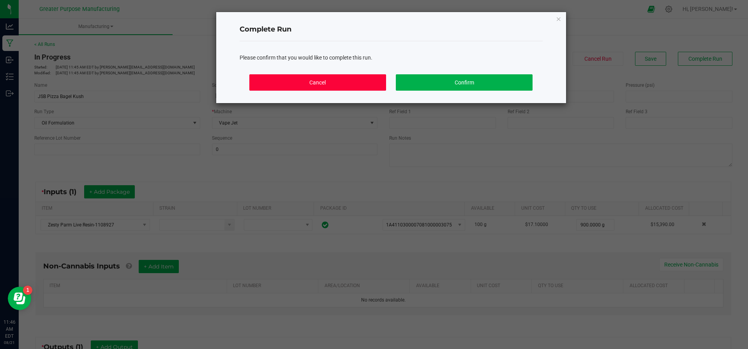
click at [341, 80] on button "Cancel" at bounding box center [317, 82] width 136 height 16
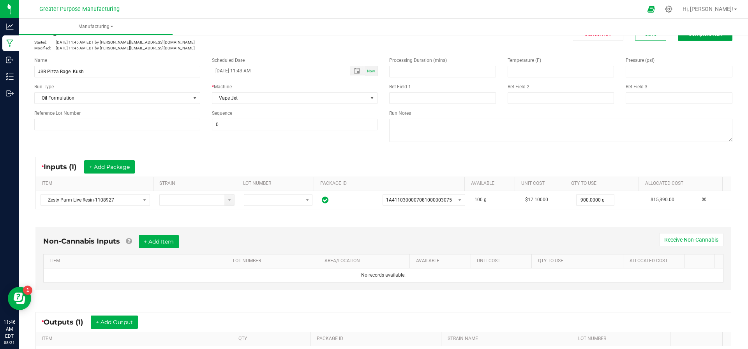
scroll to position [129, 0]
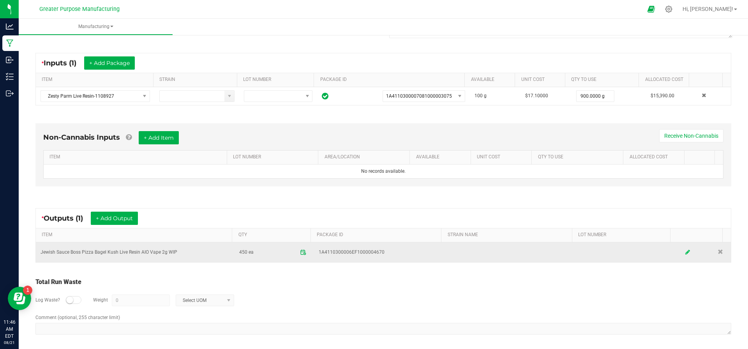
click at [682, 248] on link at bounding box center [688, 252] width 12 height 15
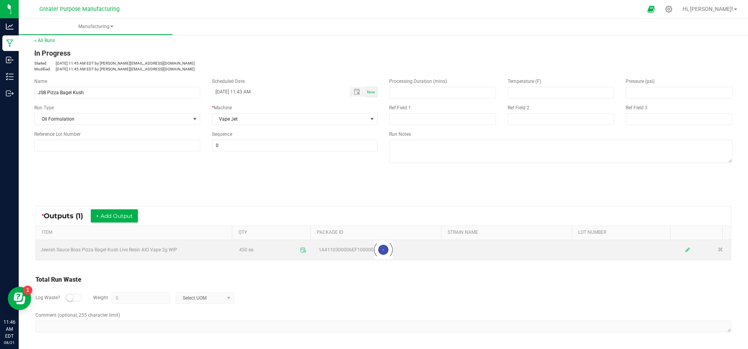
scroll to position [3, 0]
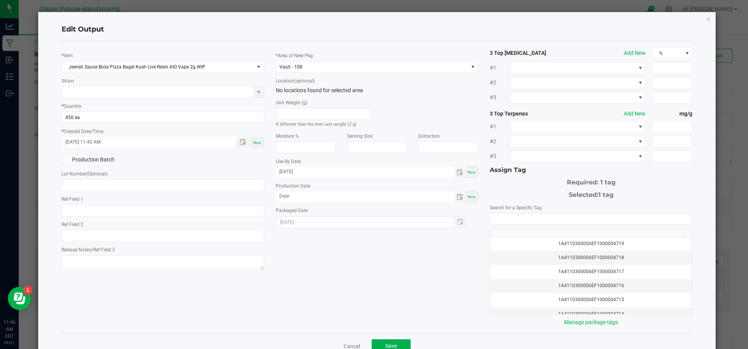
click at [67, 159] on span at bounding box center [65, 160] width 7 height 7
click at [0, 0] on input "Production Batch" at bounding box center [0, 0] width 0 height 0
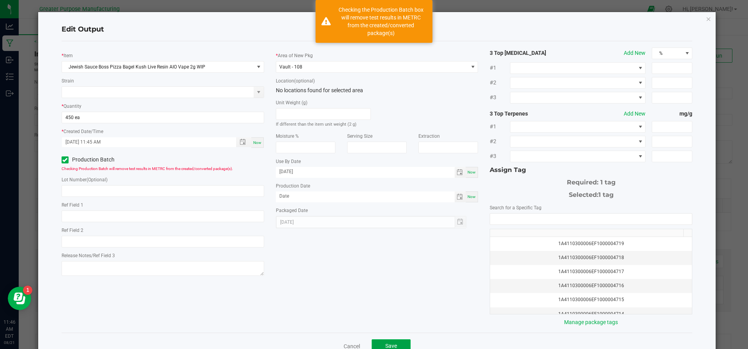
click at [384, 340] on button "Save" at bounding box center [391, 347] width 39 height 14
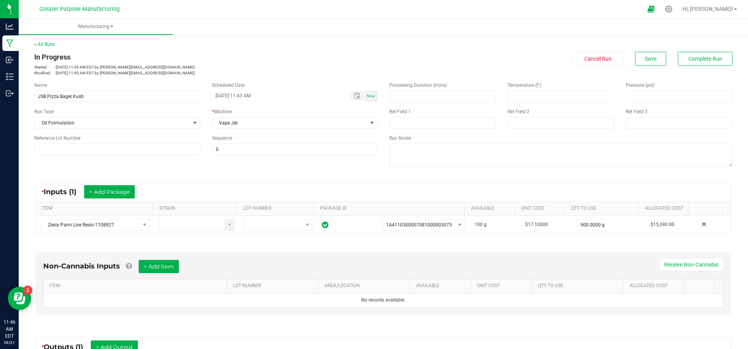
scroll to position [2, 0]
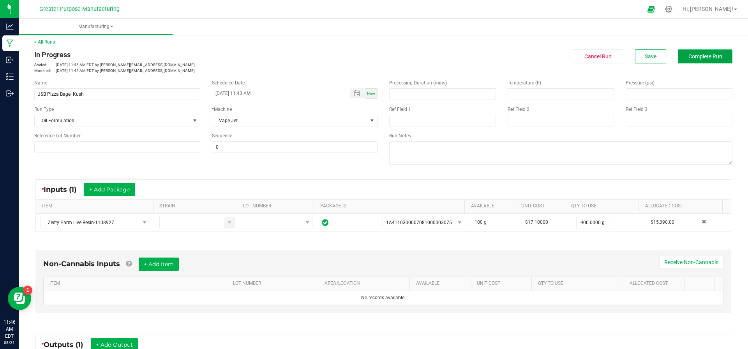
click at [688, 56] on span "Complete Run" at bounding box center [705, 56] width 34 height 6
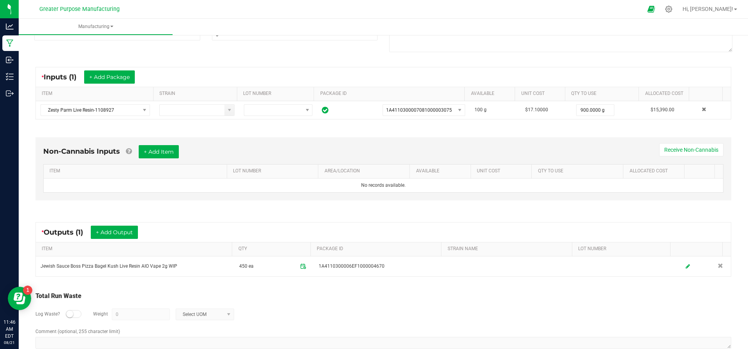
scroll to position [129, 0]
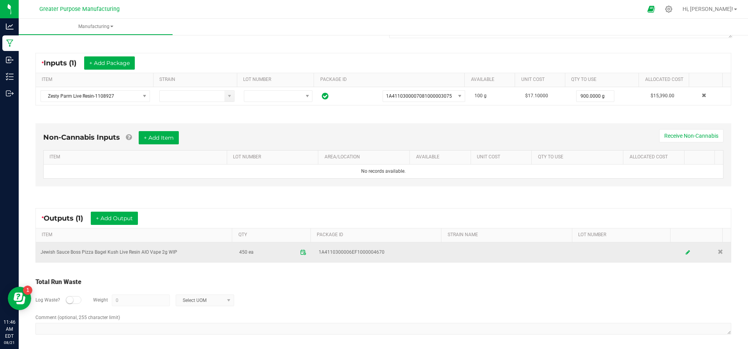
click at [337, 250] on span "1A4110300006EF1000004670" at bounding box center [352, 252] width 66 height 7
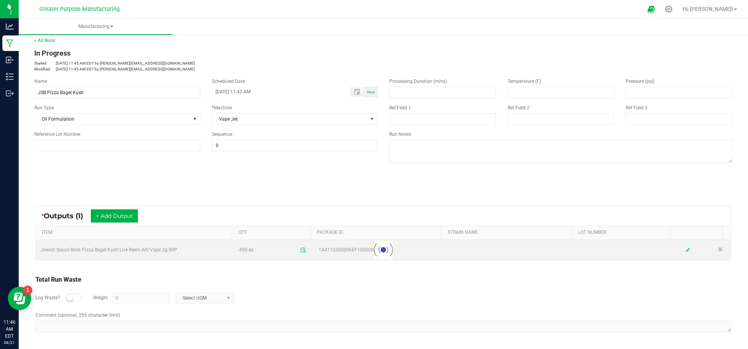
scroll to position [3, 0]
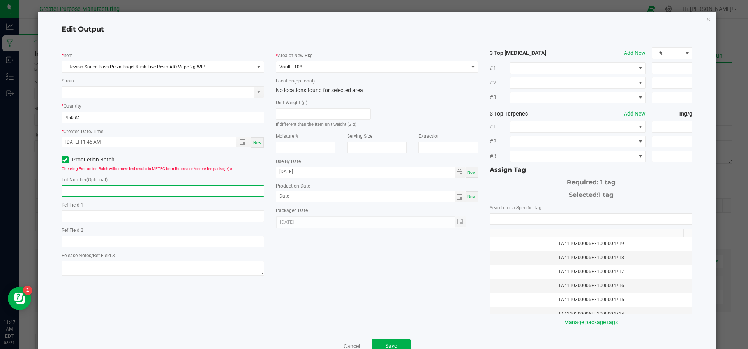
click at [85, 187] on input "text" at bounding box center [163, 191] width 203 height 12
type input "6670"
click at [389, 343] on span "Save" at bounding box center [391, 346] width 12 height 6
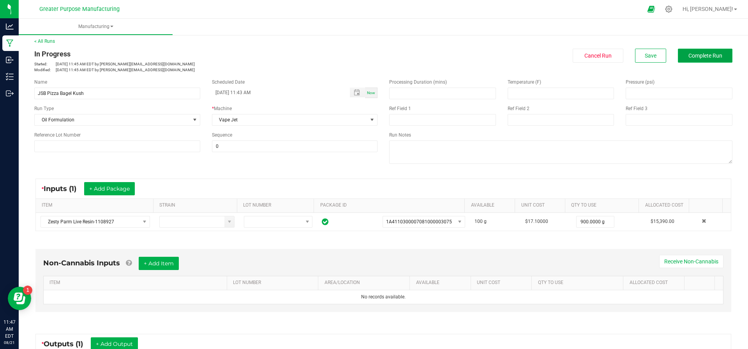
click at [701, 51] on button "Complete Run" at bounding box center [705, 56] width 55 height 14
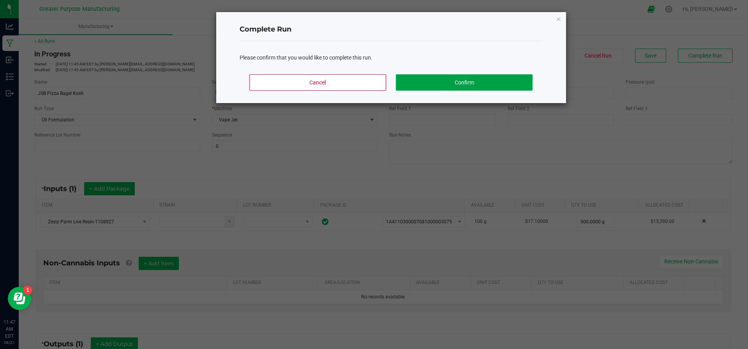
click at [451, 79] on button "Confirm" at bounding box center [464, 82] width 136 height 16
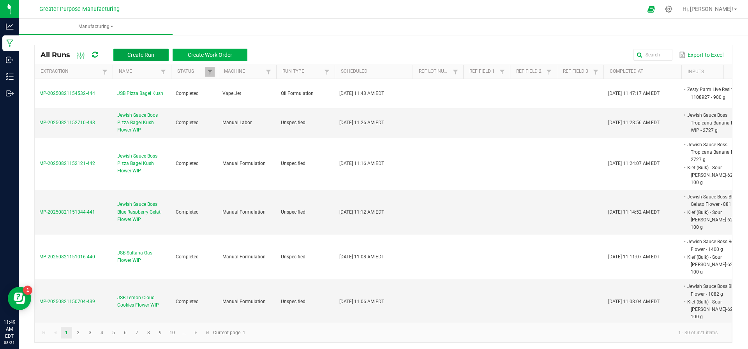
click at [132, 55] on span "Create Run" at bounding box center [140, 55] width 27 height 6
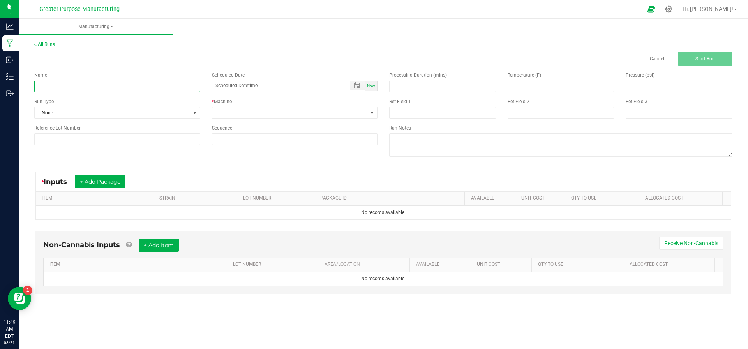
click at [99, 88] on input at bounding box center [117, 87] width 166 height 12
paste input "Jewish Sauce Boss Candyland Live Resin AIO Vape 2g"
click at [133, 86] on input "JSB Candyland Live Resin AIO Vape 2g" at bounding box center [117, 87] width 166 height 12
type input "JSB Candyland Live Resin AIO Vape 2g"
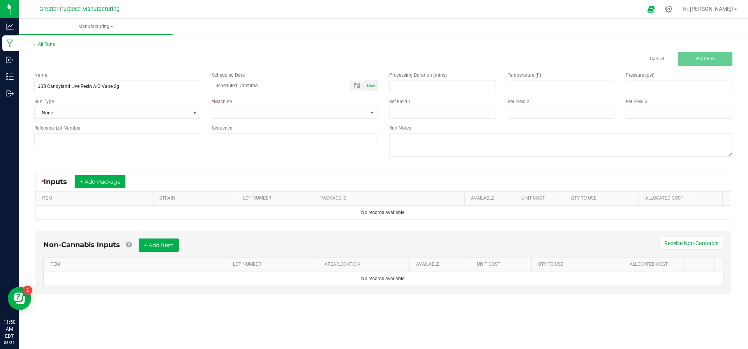
click at [372, 85] on span "Now" at bounding box center [371, 86] width 8 height 4
type input "08/21/2025 11:50 AM"
click at [257, 116] on span at bounding box center [289, 113] width 155 height 11
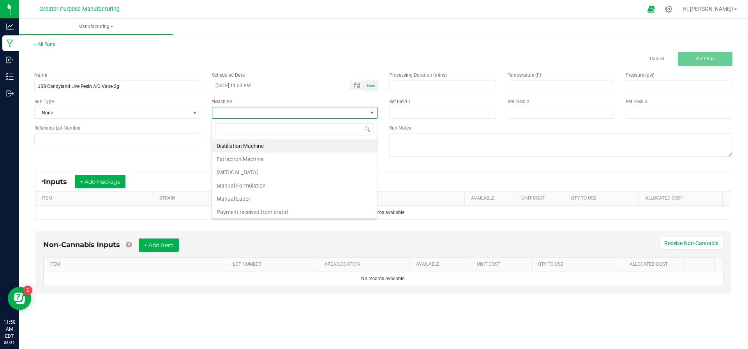
scroll to position [12, 166]
type input "vape"
click at [240, 140] on li "Vape Jet" at bounding box center [294, 145] width 165 height 13
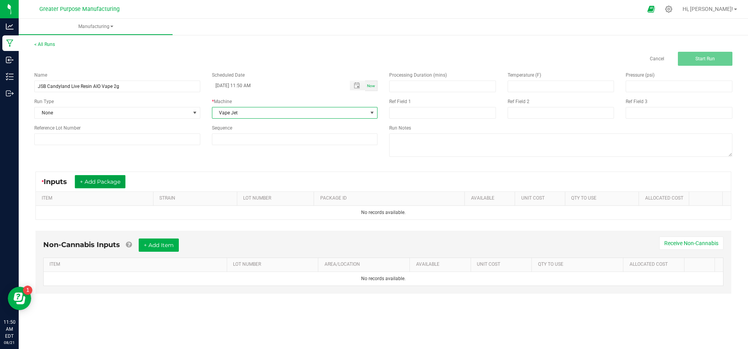
click at [107, 181] on button "+ Add Package" at bounding box center [100, 181] width 51 height 13
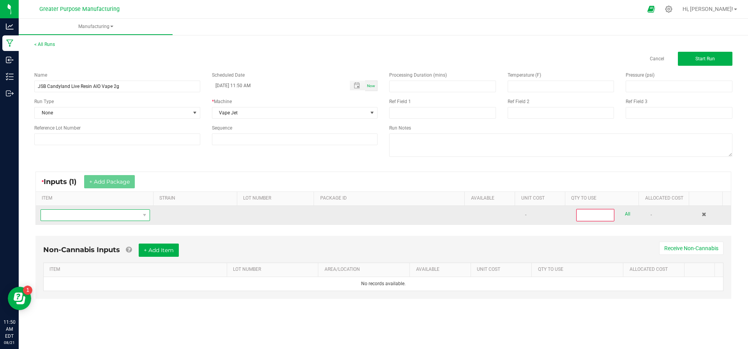
click at [86, 213] on span "NO DATA FOUND" at bounding box center [90, 215] width 99 height 11
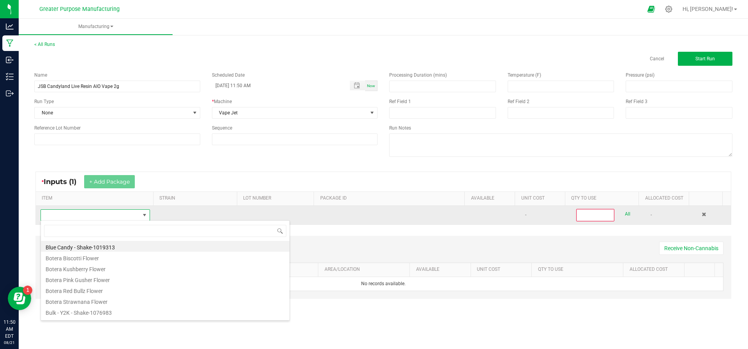
scroll to position [12, 106]
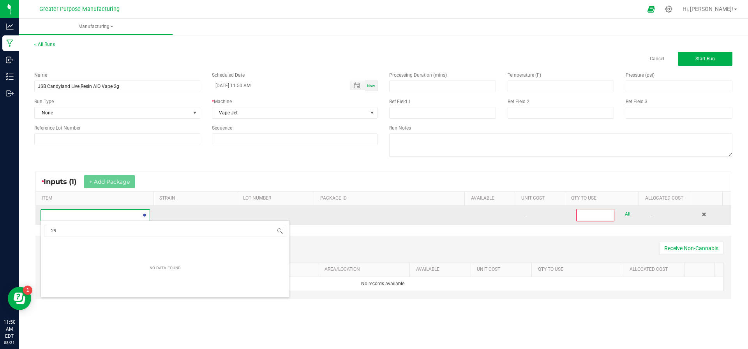
type input "2"
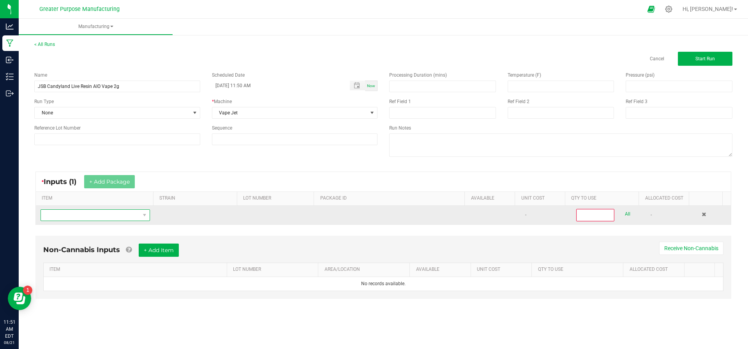
click at [91, 217] on span "NO DATA FOUND" at bounding box center [90, 215] width 99 height 11
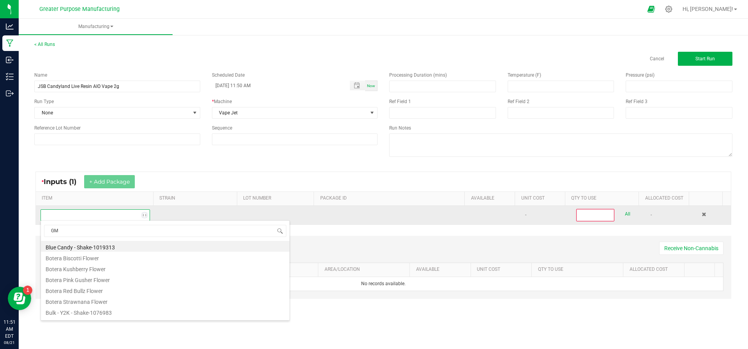
type input "GMO"
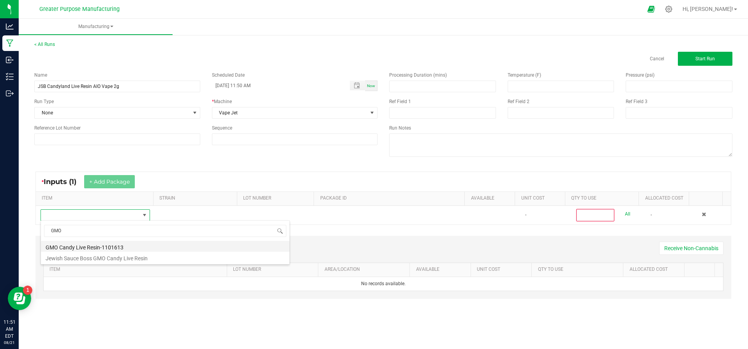
click at [85, 247] on li "GMO Candy Live Resin-1101613" at bounding box center [165, 246] width 249 height 11
type input "0"
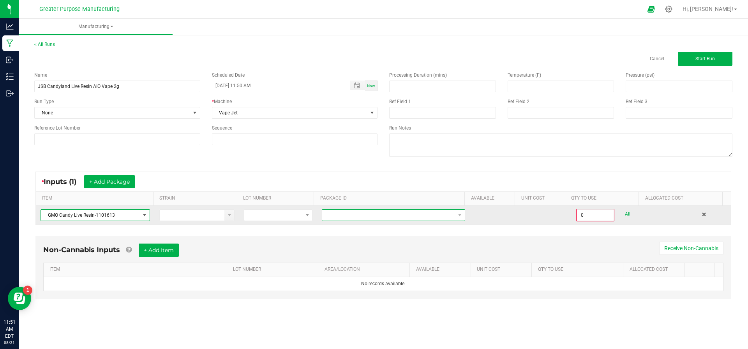
click at [335, 217] on span "NO DATA FOUND" at bounding box center [388, 215] width 133 height 11
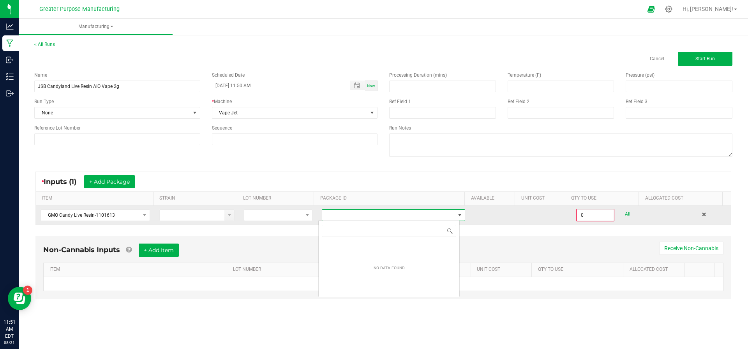
scroll to position [12, 141]
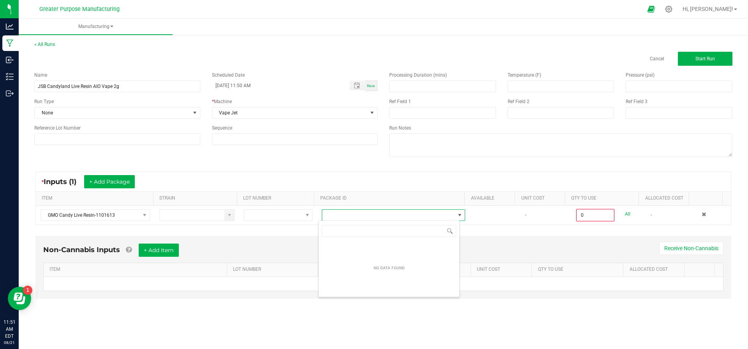
click at [347, 172] on div "* Inputs (1) + Add Package" at bounding box center [383, 181] width 695 height 19
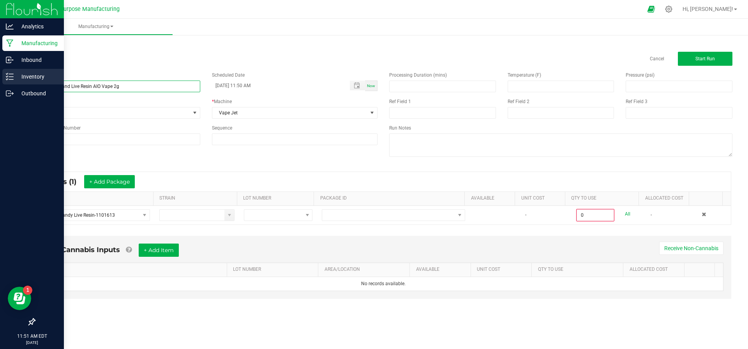
drag, startPoint x: 127, startPoint y: 84, endPoint x: 0, endPoint y: 74, distance: 127.8
click at [0, 74] on div "Analytics Manufacturing Inbound Inventory Outbound 11:51 AM EDT 08/21/2025 08/2…" at bounding box center [374, 174] width 748 height 349
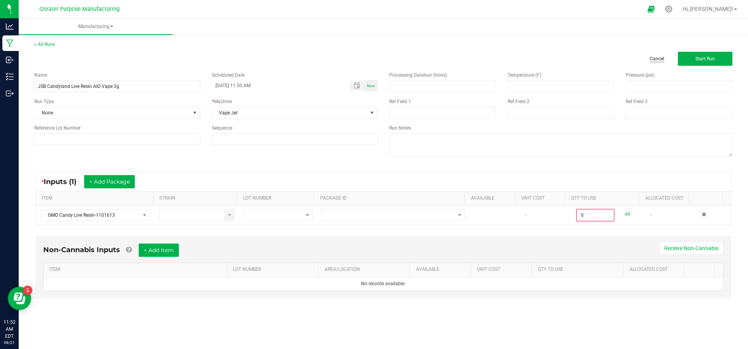
drag, startPoint x: 655, startPoint y: 59, endPoint x: 659, endPoint y: 56, distance: 4.4
click at [659, 56] on link "Cancel" at bounding box center [657, 59] width 14 height 7
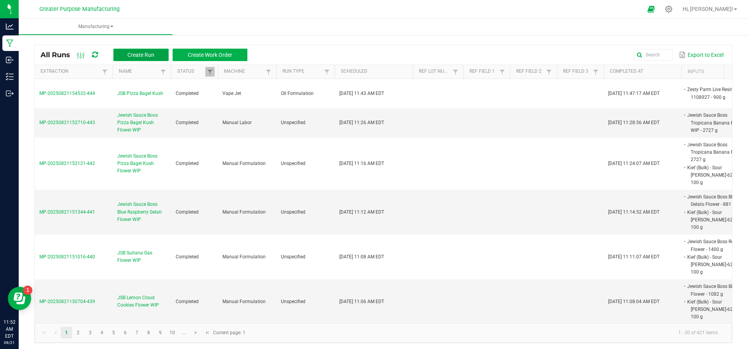
click at [147, 56] on span "Create Run" at bounding box center [140, 55] width 27 height 6
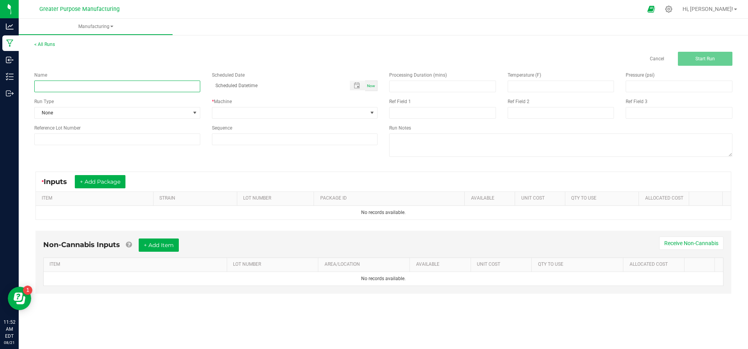
click at [113, 85] on input at bounding box center [117, 87] width 166 height 12
paste input "JSB Candyland Live Resin AIO Vape 2g"
type input "JSB Candyland Live Resin AIO Vape 2g"
click at [366, 86] on div "Now" at bounding box center [371, 86] width 12 height 11
type input "08/21/2025 11:52 AM"
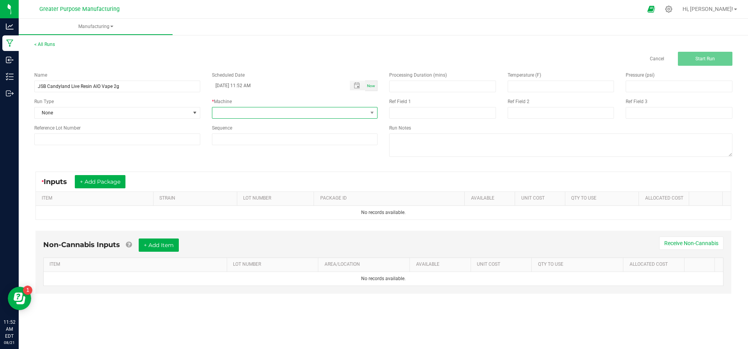
click at [287, 111] on span at bounding box center [289, 113] width 155 height 11
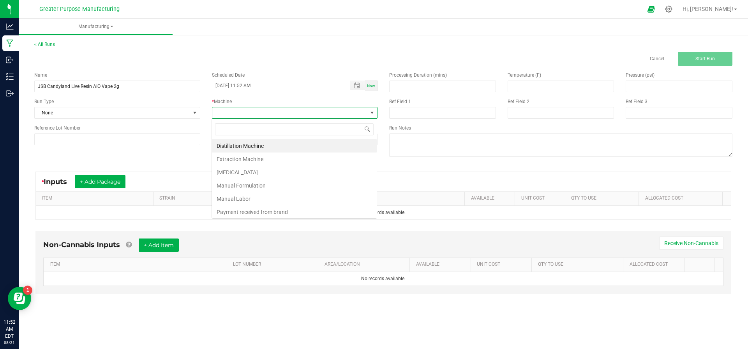
scroll to position [12, 166]
type input "vape"
click at [245, 144] on li "Vape Jet" at bounding box center [294, 145] width 165 height 13
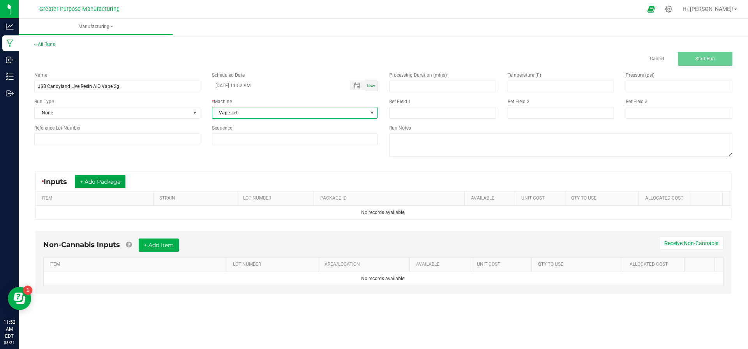
click at [109, 179] on button "+ Add Package" at bounding box center [100, 181] width 51 height 13
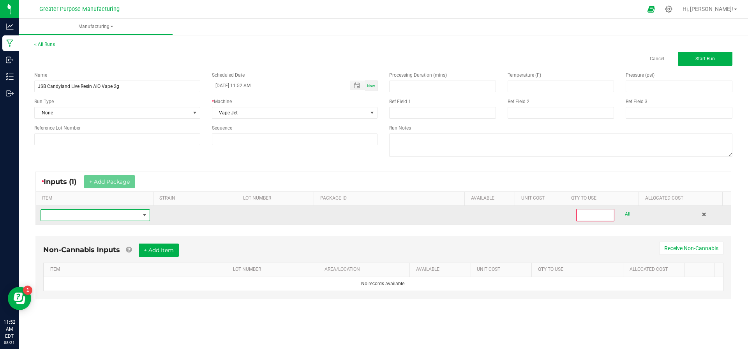
click at [131, 215] on span "NO DATA FOUND" at bounding box center [90, 215] width 99 height 11
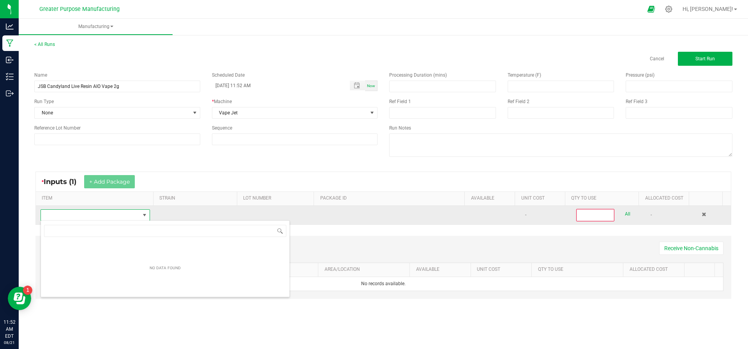
scroll to position [12, 106]
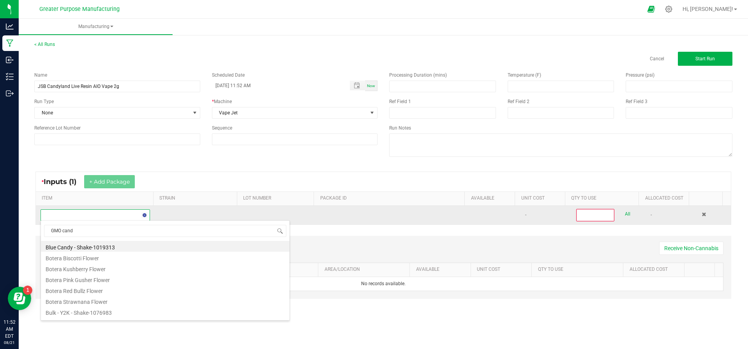
type input "GMO candy"
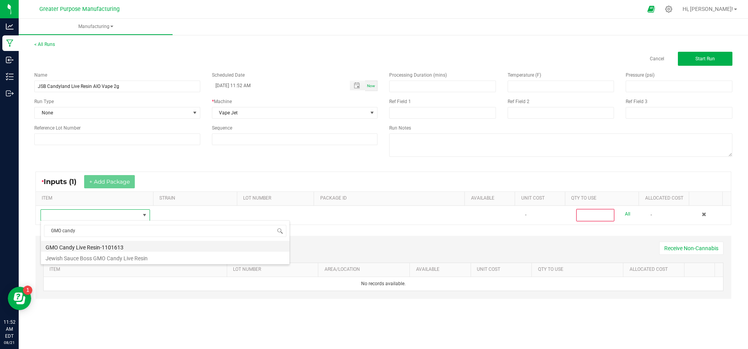
click at [95, 241] on li "GMO Candy Live Resin-1101613" at bounding box center [165, 246] width 249 height 11
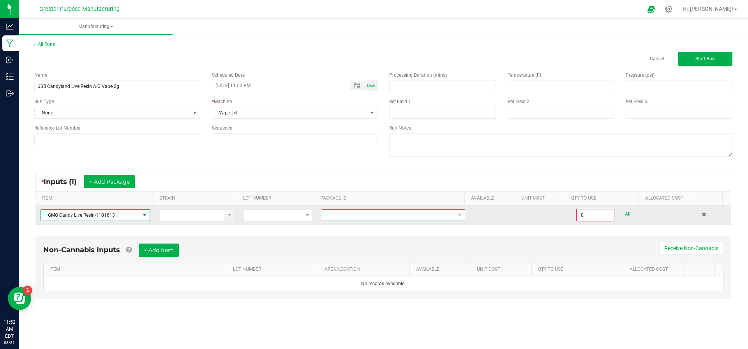
click at [338, 214] on span at bounding box center [388, 215] width 133 height 11
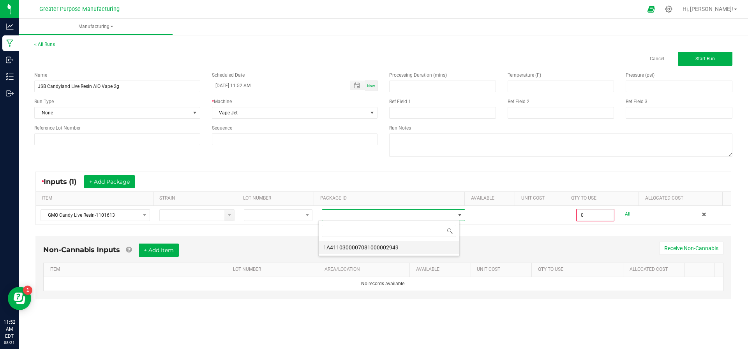
click at [339, 246] on li "1A4110300007081000002949" at bounding box center [389, 247] width 141 height 13
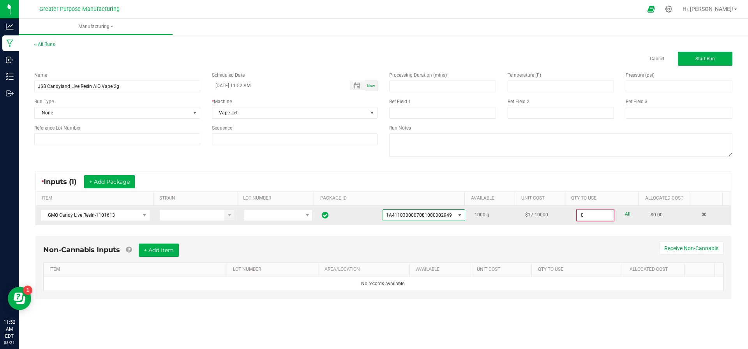
click at [580, 216] on input "0" at bounding box center [595, 215] width 37 height 11
click at [625, 212] on link "All" at bounding box center [627, 214] width 5 height 11
type input "1000.0000 g"
click at [712, 57] on span "Start Run" at bounding box center [704, 58] width 19 height 5
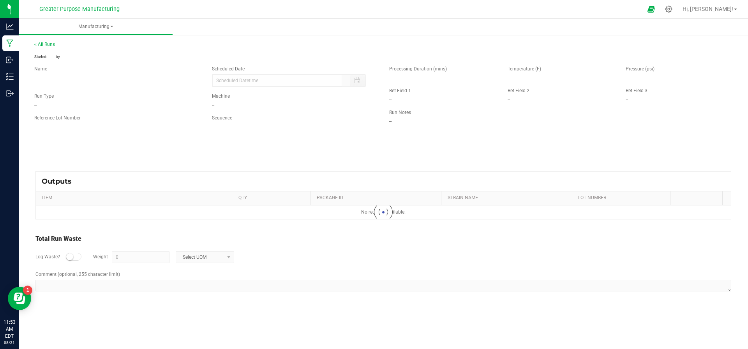
type input "08/21/2025 11:52 AM"
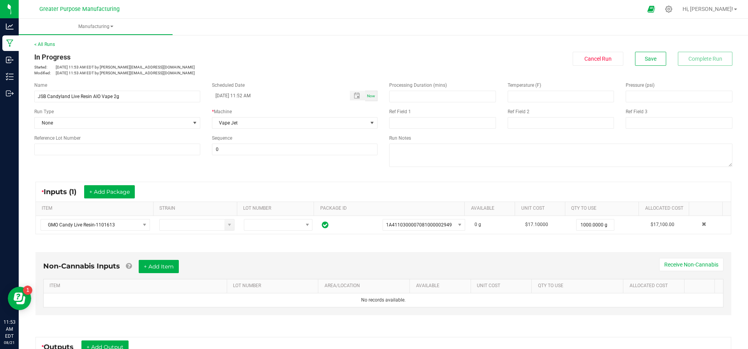
scroll to position [123, 0]
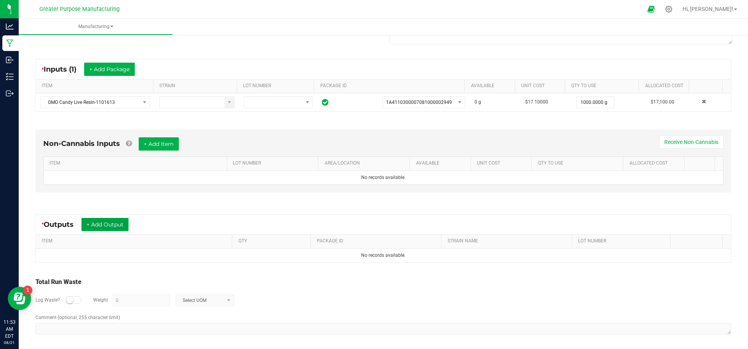
click at [118, 225] on button "+ Add Output" at bounding box center [104, 224] width 47 height 13
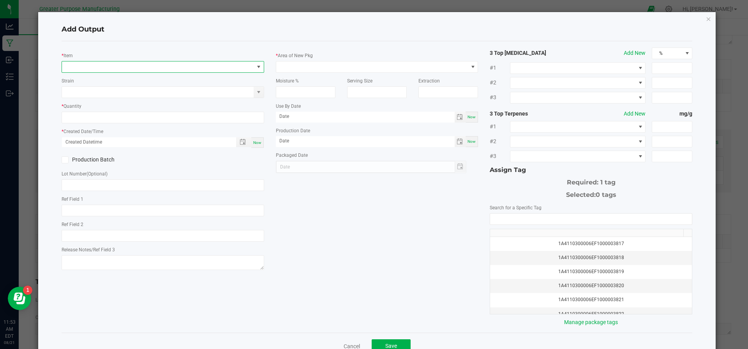
click at [110, 65] on span "NO DATA FOUND" at bounding box center [158, 67] width 192 height 11
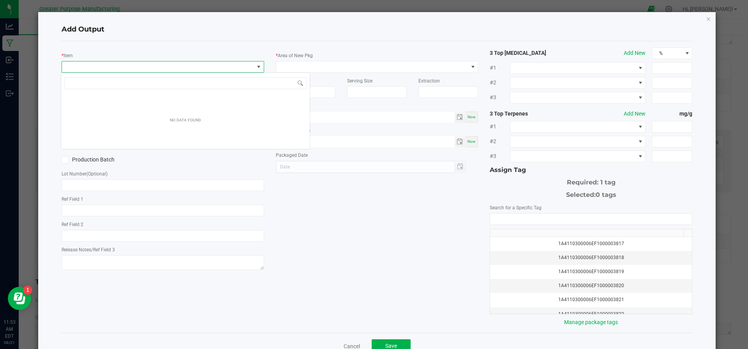
scroll to position [12, 200]
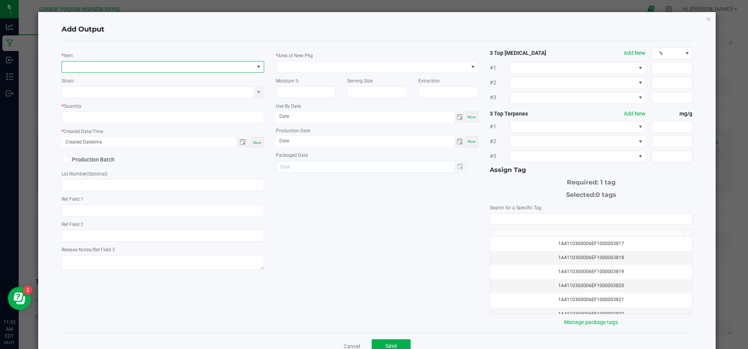
click at [102, 63] on span "NO DATA FOUND" at bounding box center [158, 67] width 192 height 11
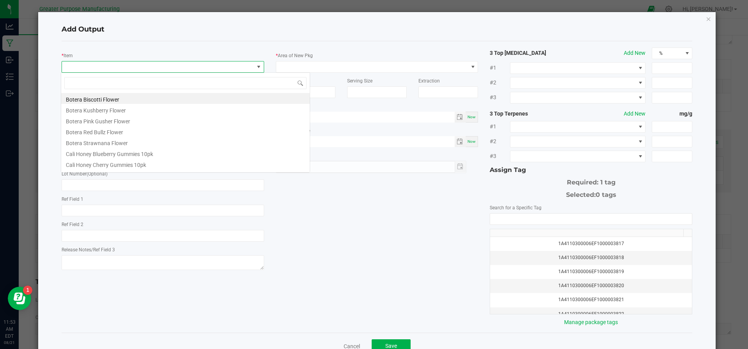
type input "Jewish Sauce Boss Candyland Live Resin AIO Vape 2g WIP"
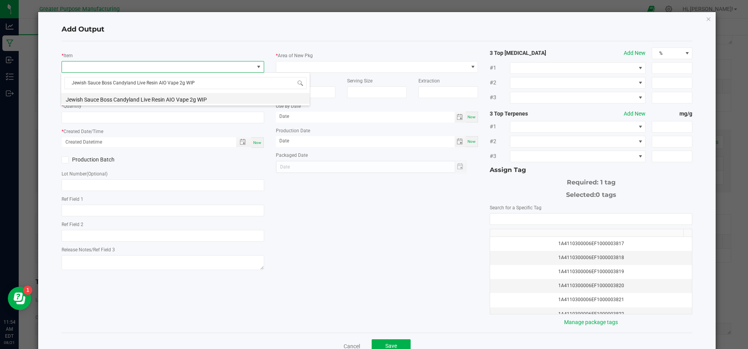
click at [100, 97] on li "Jewish Sauce Boss Candyland Live Resin AIO Vape 2g WIP" at bounding box center [185, 98] width 249 height 11
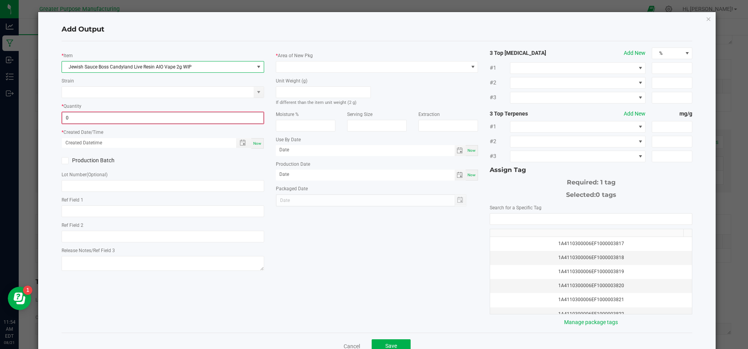
click at [164, 115] on input "0" at bounding box center [162, 118] width 201 height 11
type input "550 ea"
click at [257, 142] on span "Now" at bounding box center [257, 143] width 8 height 4
type input "08/21/2025 11:54 AM"
type input "[DATE]"
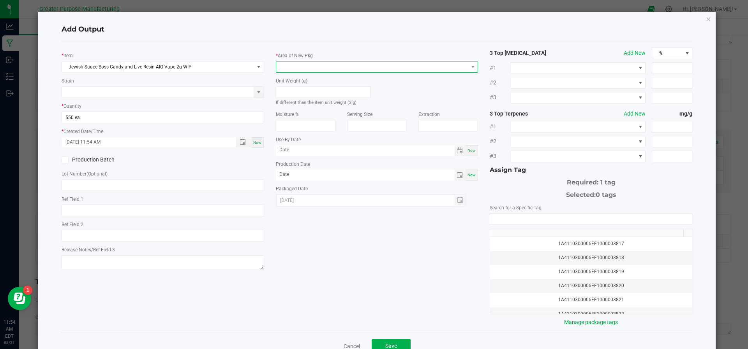
click at [322, 68] on span at bounding box center [372, 67] width 192 height 11
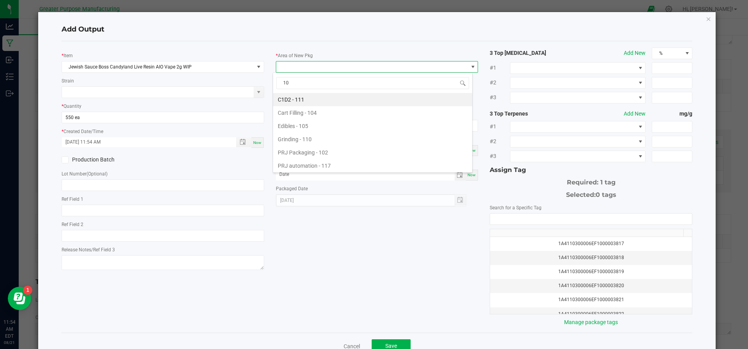
type input "108"
click at [297, 104] on li "Vault - 108" at bounding box center [372, 99] width 199 height 13
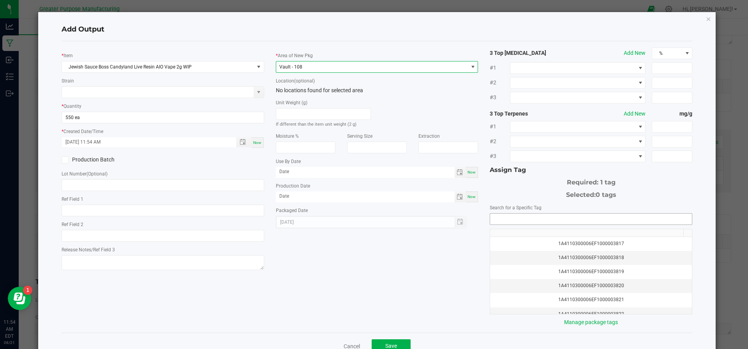
click at [578, 218] on input "NO DATA FOUND" at bounding box center [591, 219] width 202 height 11
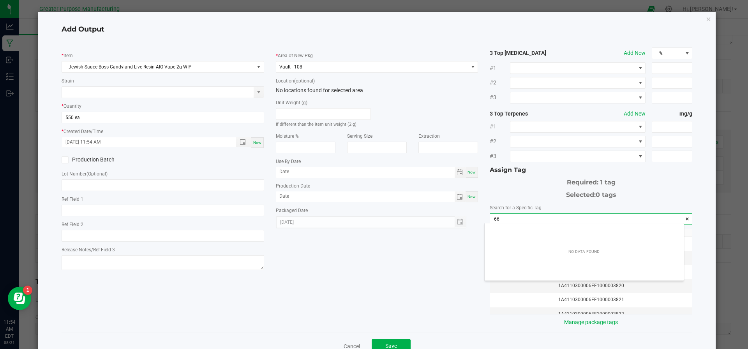
scroll to position [11, 199]
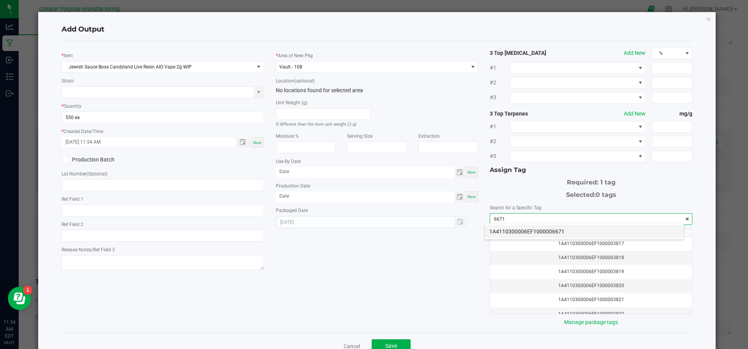
click at [561, 230] on li "1A4110300006EF1000006671" at bounding box center [584, 231] width 199 height 13
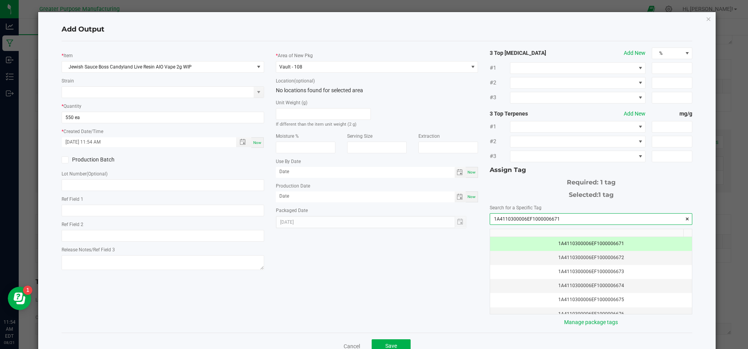
type input "1A4110300006EF1000006671"
click at [62, 160] on span at bounding box center [65, 160] width 7 height 7
click at [0, 0] on input "Production Batch" at bounding box center [0, 0] width 0 height 0
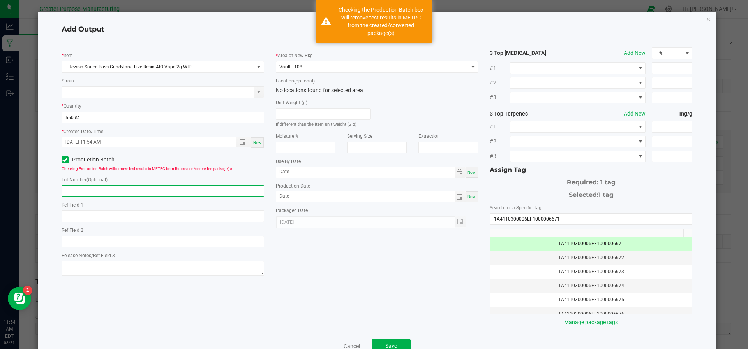
click at [86, 188] on input "text" at bounding box center [163, 191] width 203 height 12
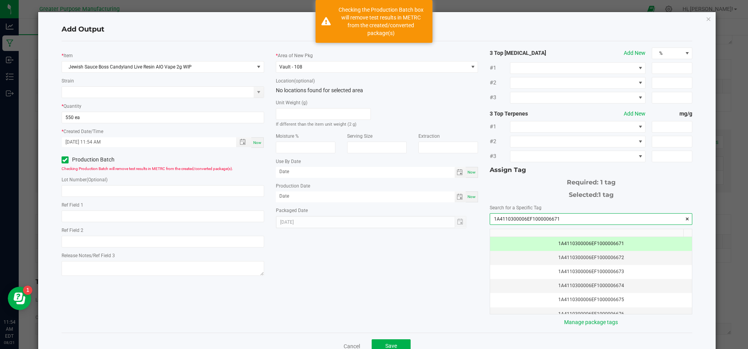
click at [528, 215] on input "1A4110300006EF1000006671" at bounding box center [591, 219] width 202 height 11
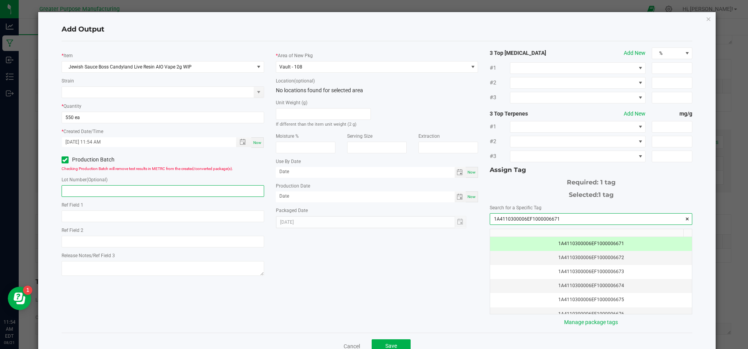
click at [145, 189] on input "text" at bounding box center [163, 191] width 203 height 12
paste input "1A4110300006EF1000006671"
type input "1A4110300006EF1000006671"
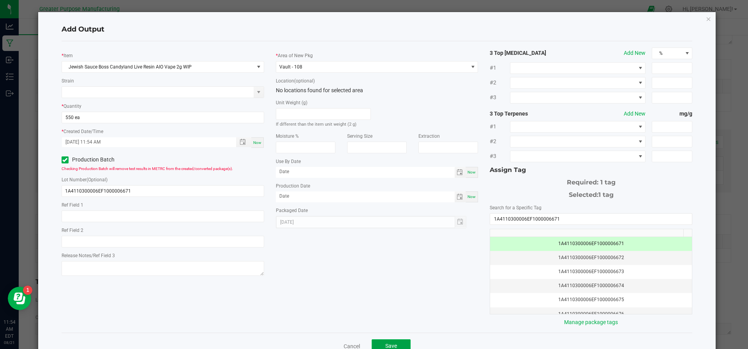
click at [393, 340] on button "Save" at bounding box center [391, 347] width 39 height 14
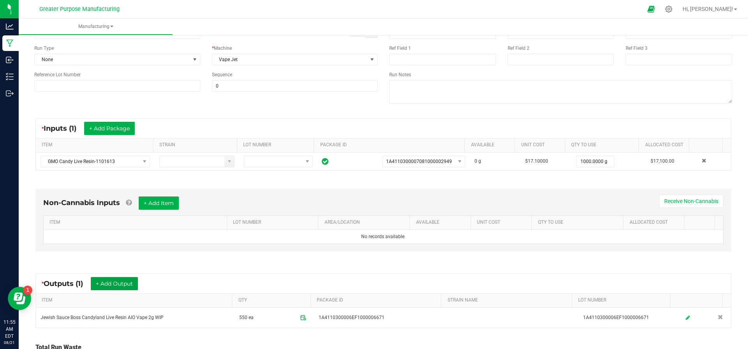
scroll to position [0, 0]
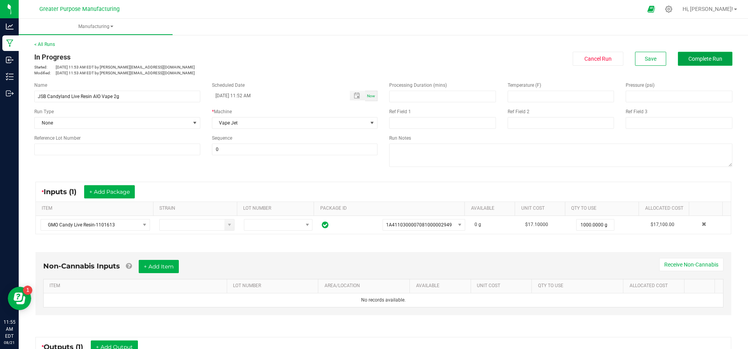
click at [698, 60] on span "Complete Run" at bounding box center [705, 59] width 34 height 6
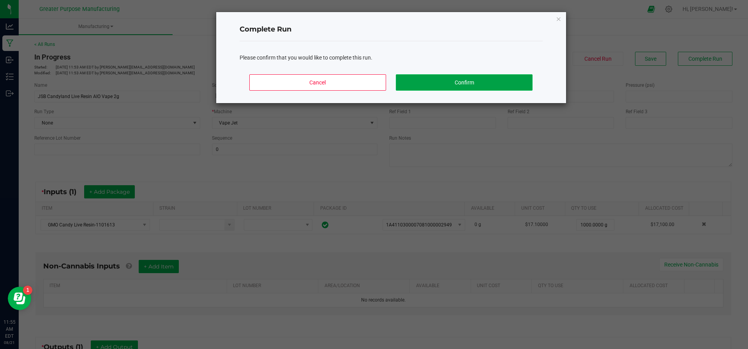
click at [518, 86] on button "Confirm" at bounding box center [464, 82] width 136 height 16
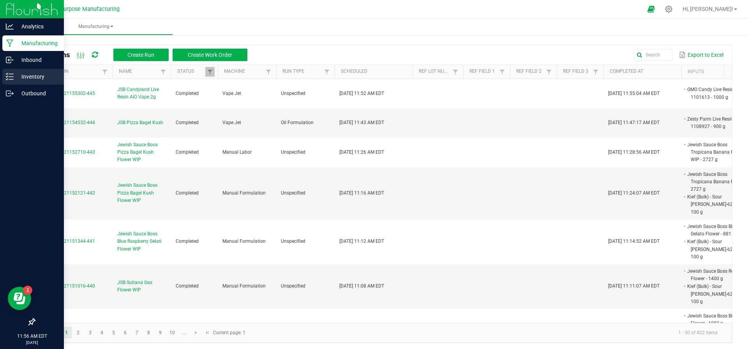
click at [24, 81] on p "Inventory" at bounding box center [37, 76] width 47 height 9
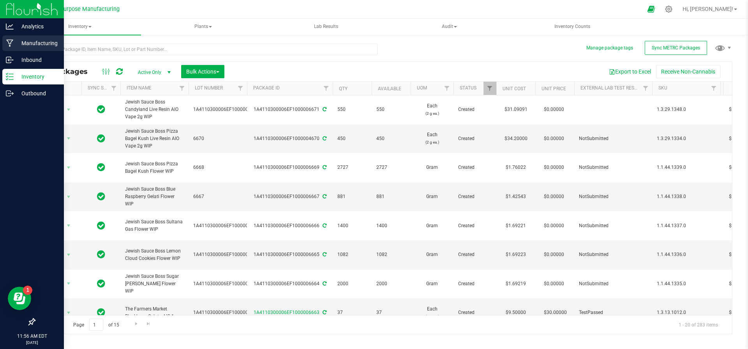
click at [42, 45] on p "Manufacturing" at bounding box center [37, 43] width 47 height 9
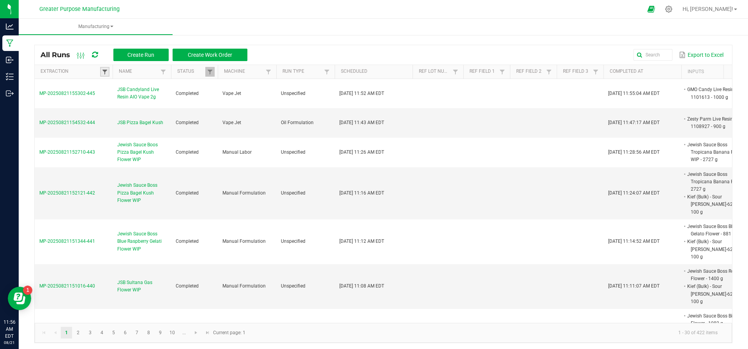
click at [104, 74] on span at bounding box center [105, 72] width 6 height 6
click at [166, 69] on link at bounding box center [163, 72] width 9 height 10
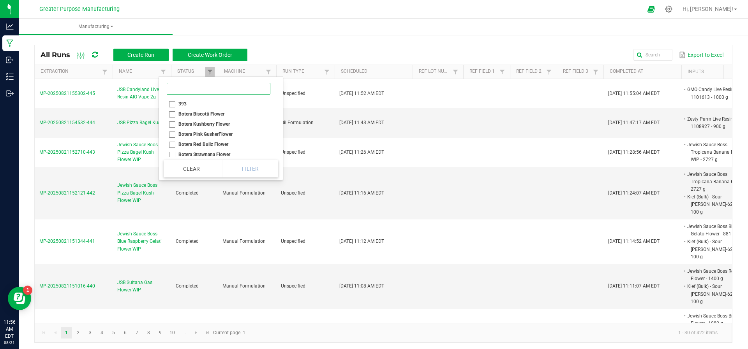
click at [185, 90] on input at bounding box center [219, 89] width 104 height 12
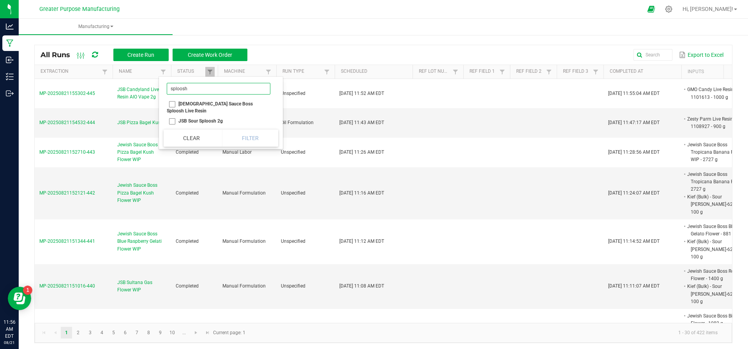
type input "sploosh"
click at [171, 105] on li "Jewish Sauce Boss Sploosh Live Resin" at bounding box center [219, 107] width 110 height 17
checkbox Resin "true"
click at [171, 117] on li "JSB Sour Sploosh 2g" at bounding box center [219, 121] width 110 height 10
checkbox 2g "true"
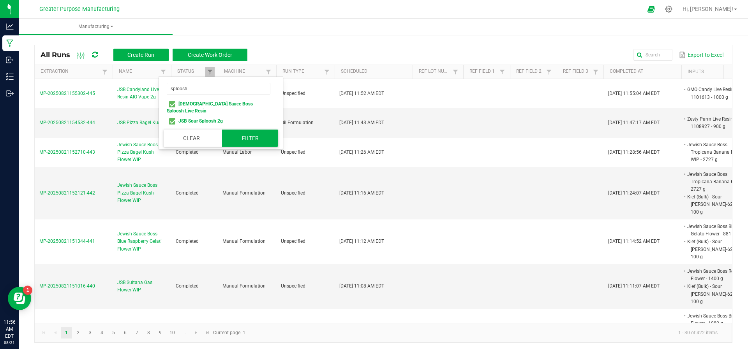
click at [238, 131] on button "Filter" at bounding box center [250, 138] width 56 height 17
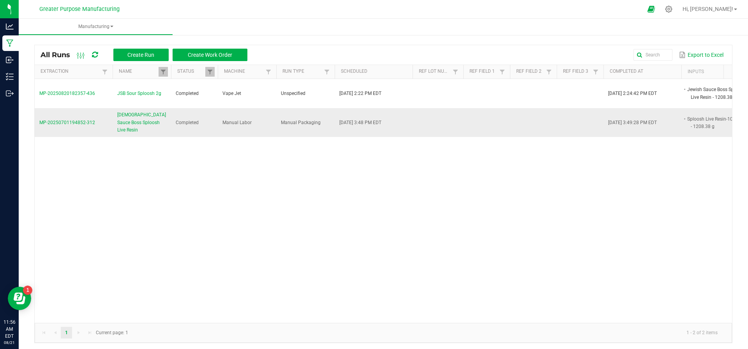
click at [147, 121] on span "Jewish Sauce Boss Sploosh Live Resin" at bounding box center [141, 122] width 49 height 23
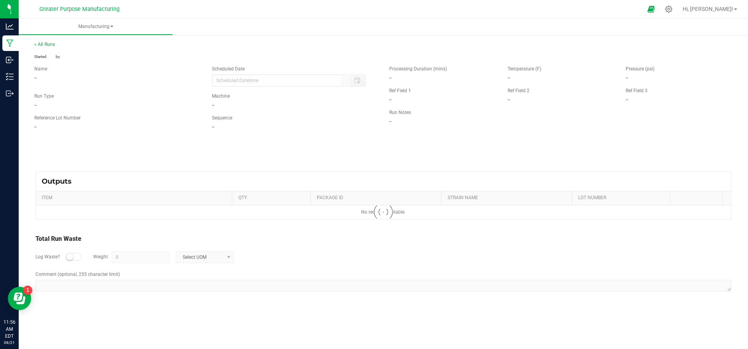
type input "07/01/2025 3:48 PM"
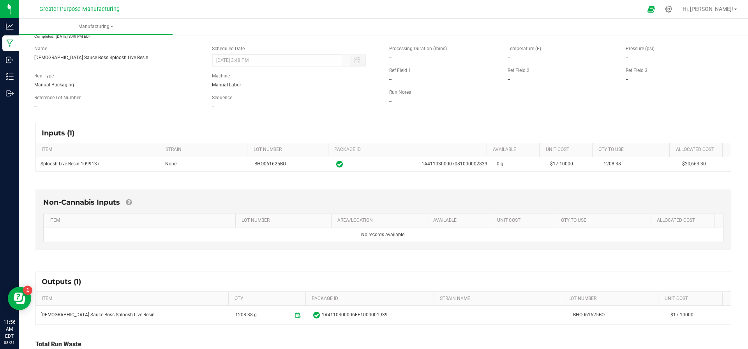
scroll to position [42, 0]
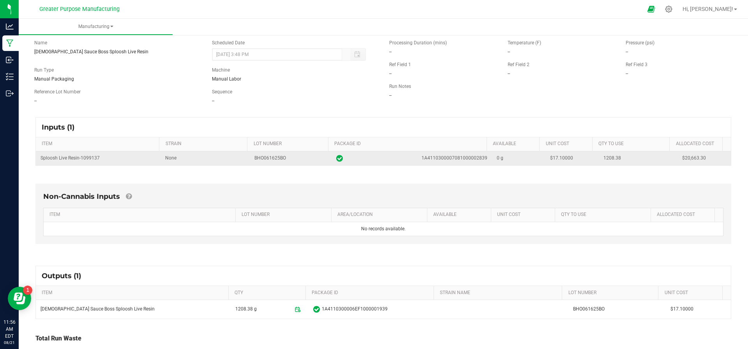
click at [447, 157] on span "1A4110300007081000002839" at bounding box center [454, 158] width 66 height 7
copy span "1A4110300007081000002839"
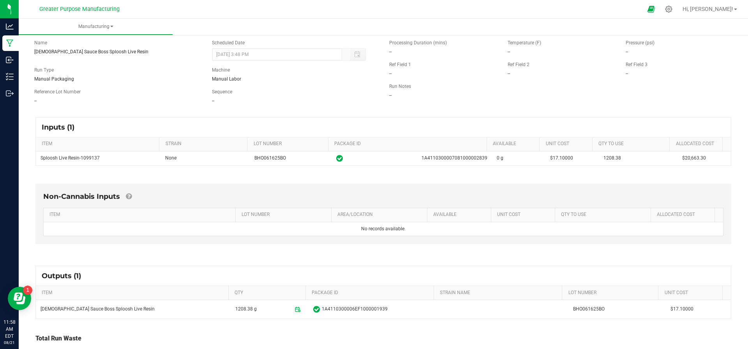
click at [30, 120] on div "Inputs (1) ITEM STRAIN LOT NUMBER PACKAGE ID AVAILABLE Unit Cost QTY TO USE All…" at bounding box center [383, 141] width 710 height 63
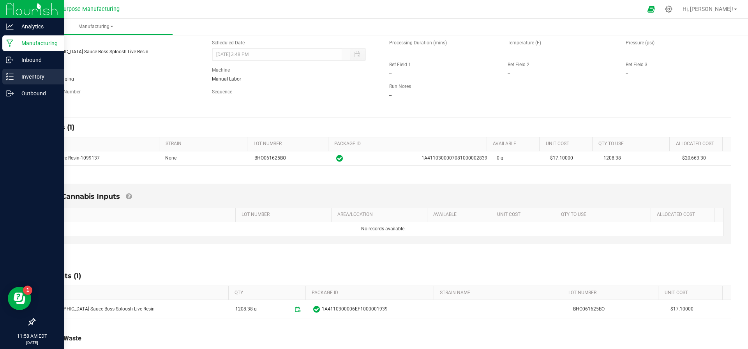
click at [25, 81] on p "Inventory" at bounding box center [37, 76] width 47 height 9
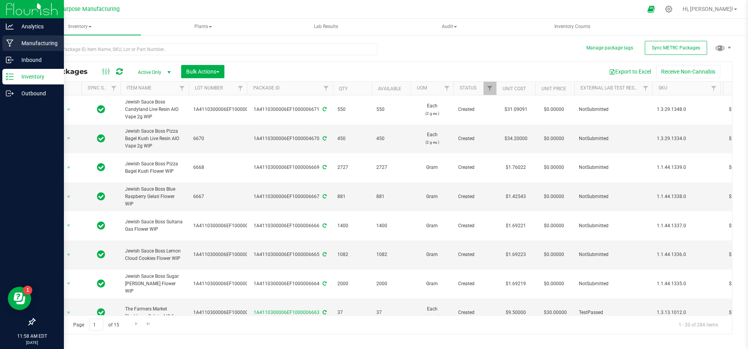
click at [25, 42] on p "Manufacturing" at bounding box center [37, 43] width 47 height 9
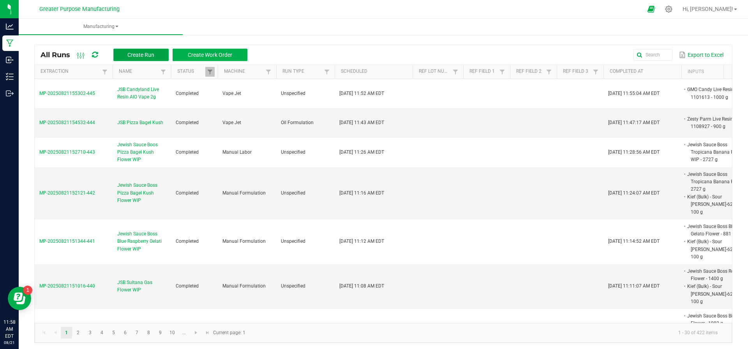
click at [139, 55] on span "Create Run" at bounding box center [140, 55] width 27 height 6
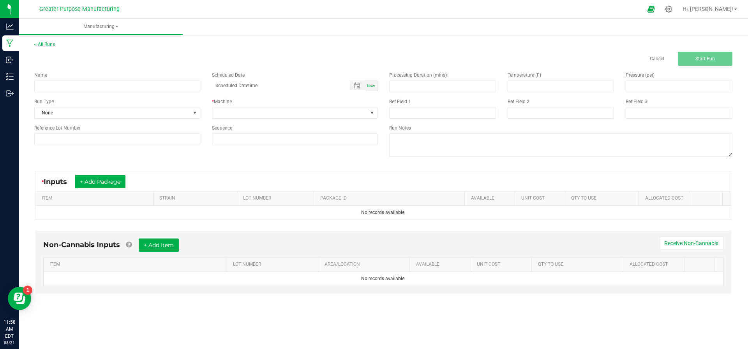
click at [67, 92] on div "Name Scheduled Date Now Run Type None * Machine Reference Lot Number Sequence" at bounding box center [205, 108] width 355 height 85
click at [69, 84] on input at bounding box center [117, 87] width 166 height 12
paste input "Jewish Sauce Boss Sour Sploosh Live Resin AIO Vape 2g"
type input "JSB Sour Sploosh Live Resin AIO Vape 2g"
click at [369, 86] on span "Now" at bounding box center [371, 86] width 8 height 4
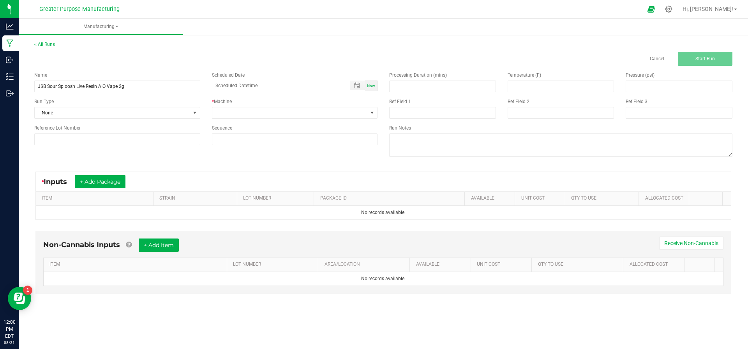
type input "08/21/2025 12:00 PM"
click at [102, 181] on button "+ Add Package" at bounding box center [100, 181] width 51 height 13
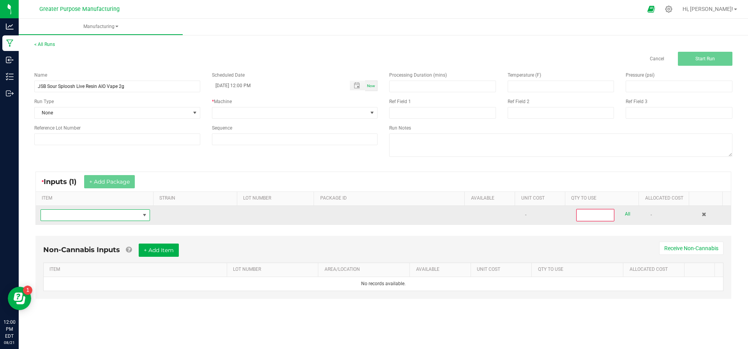
click at [93, 213] on span "NO DATA FOUND" at bounding box center [90, 215] width 99 height 11
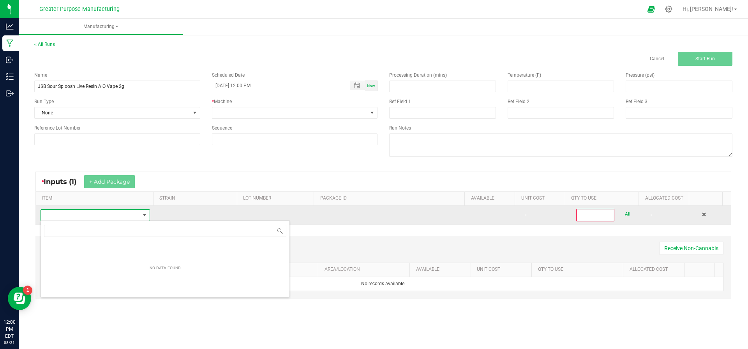
scroll to position [12, 106]
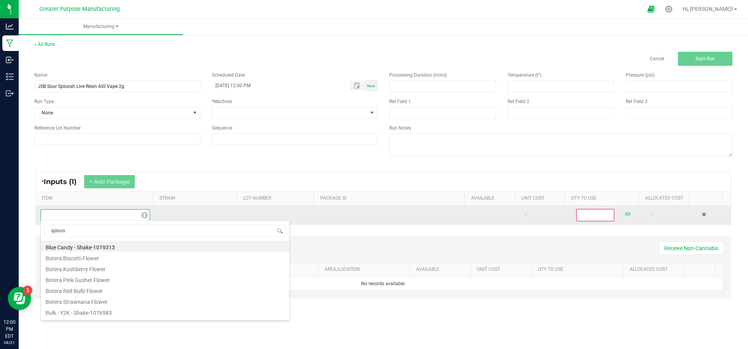
type input "sploosh"
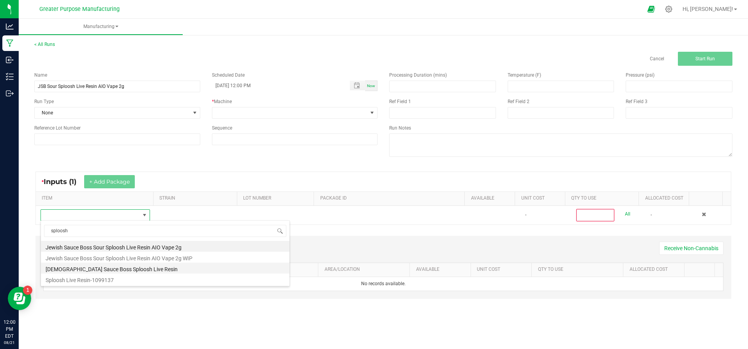
click at [93, 270] on li "Jewish Sauce Boss Sploosh Live Resin" at bounding box center [165, 268] width 249 height 11
type input "0"
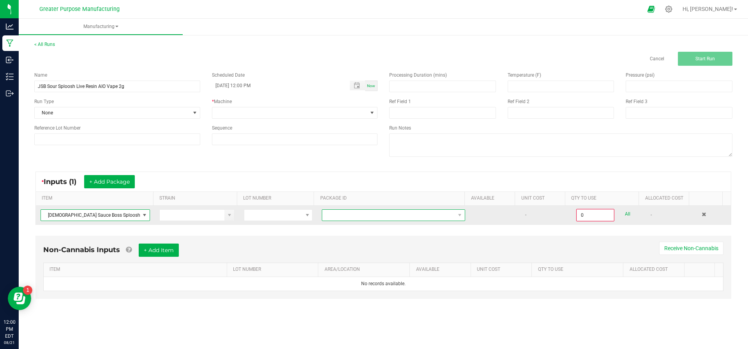
click at [347, 218] on span "NO DATA FOUND" at bounding box center [388, 215] width 133 height 11
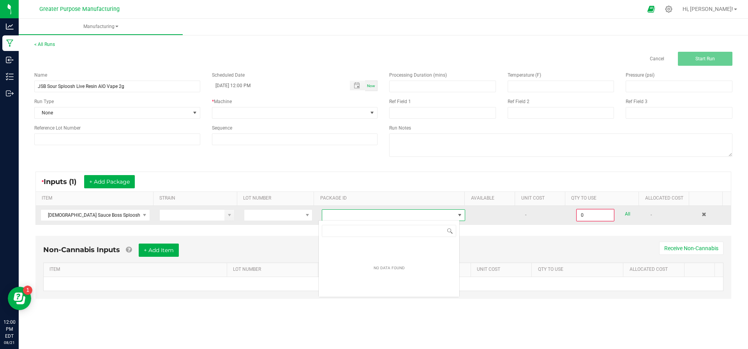
scroll to position [12, 141]
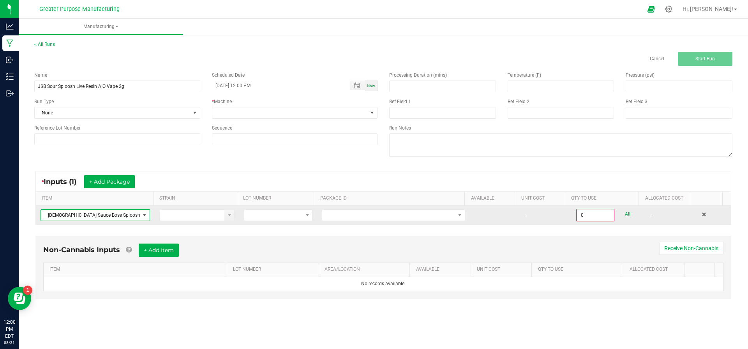
click at [142, 214] on span at bounding box center [144, 215] width 6 height 6
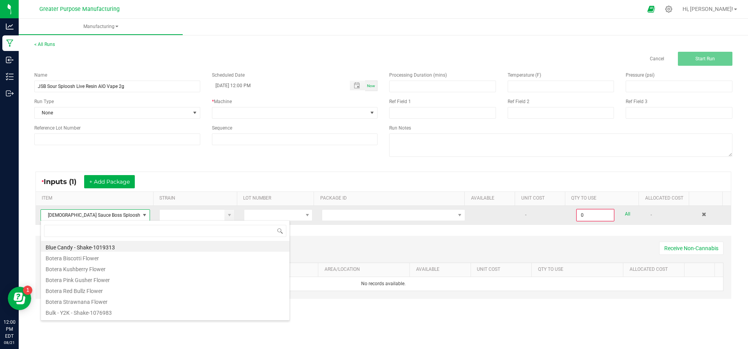
scroll to position [12, 108]
type input "sploosh"
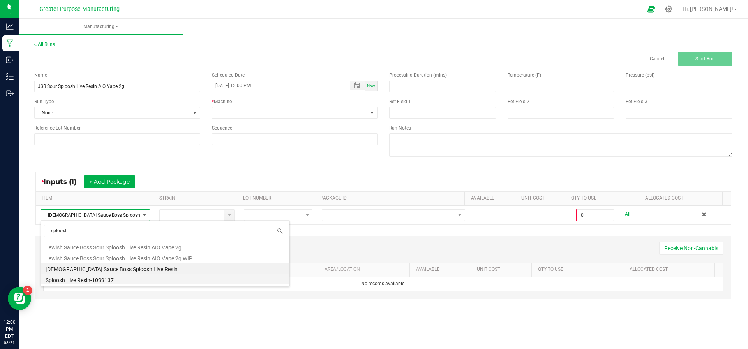
click at [103, 279] on li "Sploosh Live Resin-1099137" at bounding box center [165, 279] width 249 height 11
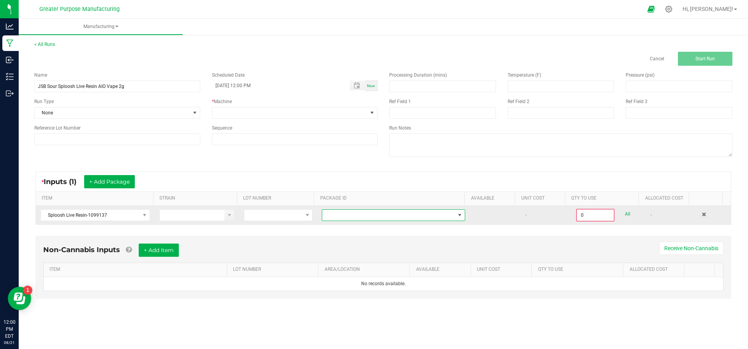
click at [369, 217] on span at bounding box center [388, 215] width 133 height 11
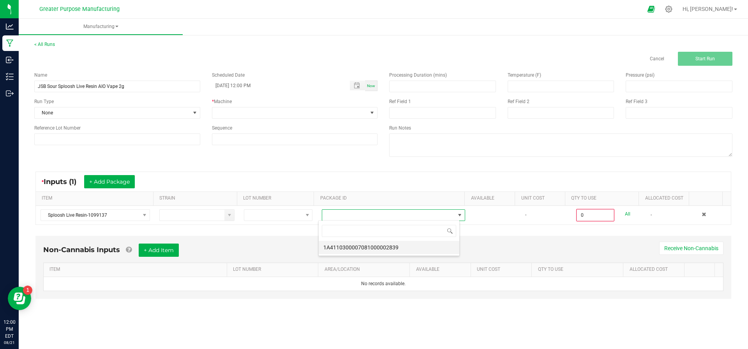
click at [360, 248] on li "1A4110300007081000002839" at bounding box center [389, 247] width 141 height 13
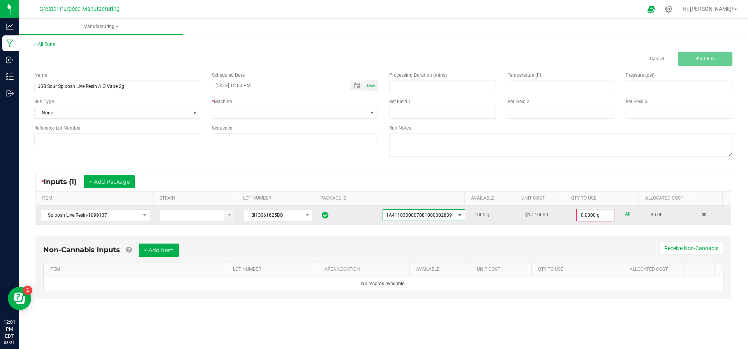
click at [623, 213] on div "0.0000 g All" at bounding box center [608, 215] width 65 height 12
click at [625, 213] on link "All" at bounding box center [627, 214] width 5 height 11
type input "1000.0000 g"
click at [263, 114] on span at bounding box center [289, 113] width 155 height 11
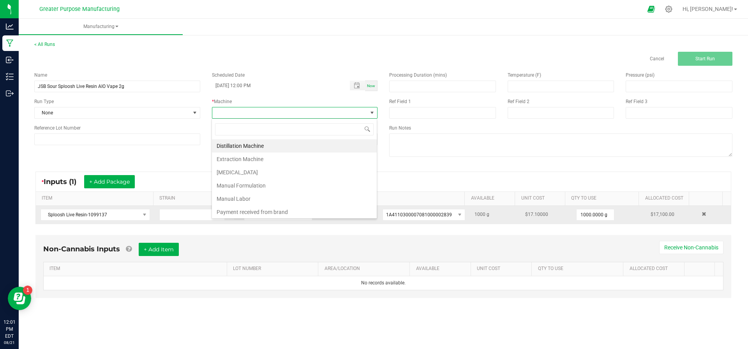
scroll to position [12, 166]
type input "vape"
click at [240, 144] on li "Vape Jet" at bounding box center [294, 145] width 165 height 13
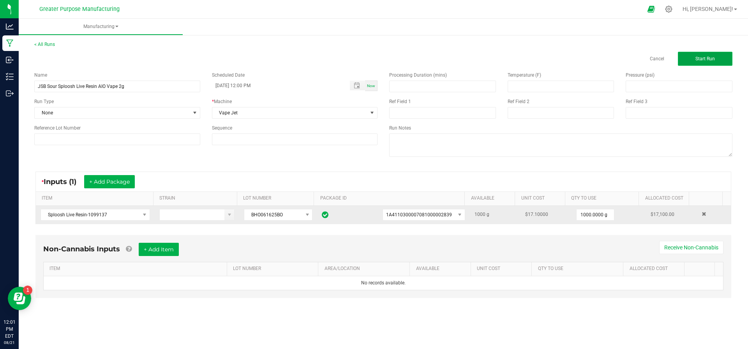
click at [700, 60] on span "Start Run" at bounding box center [704, 58] width 19 height 5
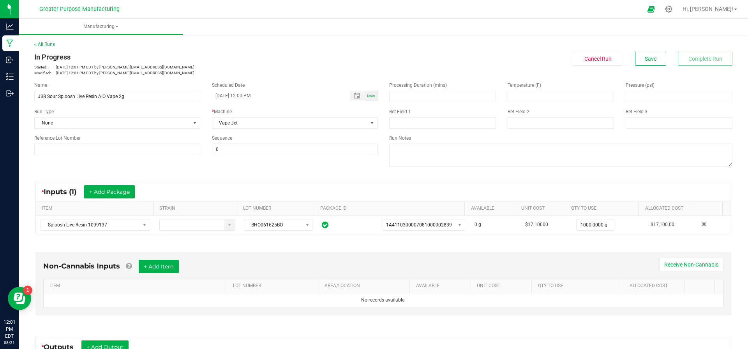
scroll to position [123, 0]
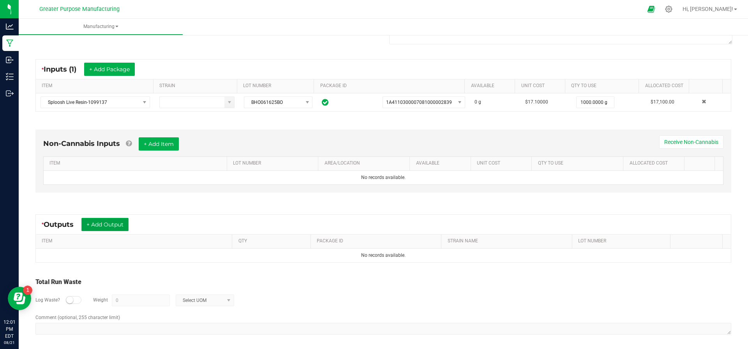
click at [107, 228] on button "+ Add Output" at bounding box center [104, 224] width 47 height 13
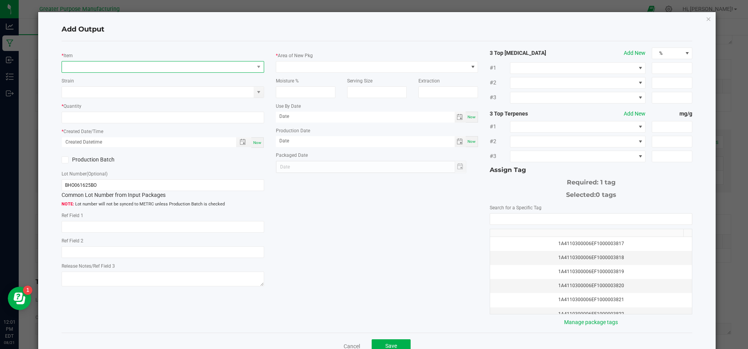
click at [121, 68] on span "NO DATA FOUND" at bounding box center [158, 67] width 192 height 11
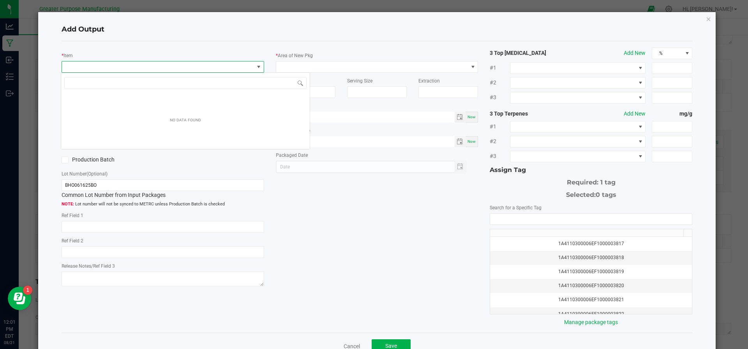
type input "Jewish Sauce Boss Sour Sploosh Live Resin AIO Vape 2g WIP"
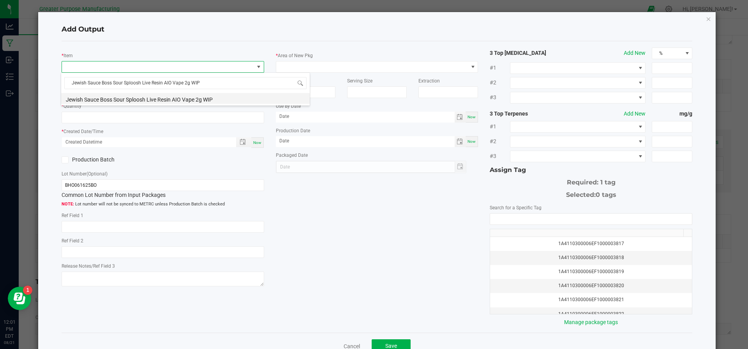
click at [118, 98] on li "Jewish Sauce Boss Sour Sploosh Live Resin AIO Vape 2g WIP" at bounding box center [185, 98] width 249 height 11
type input "0 ea"
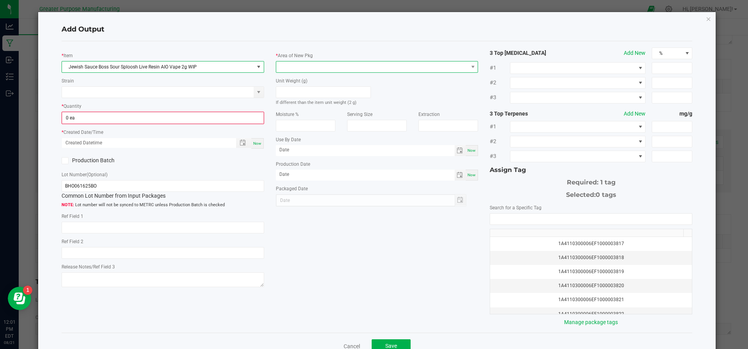
click at [315, 65] on span at bounding box center [372, 67] width 192 height 11
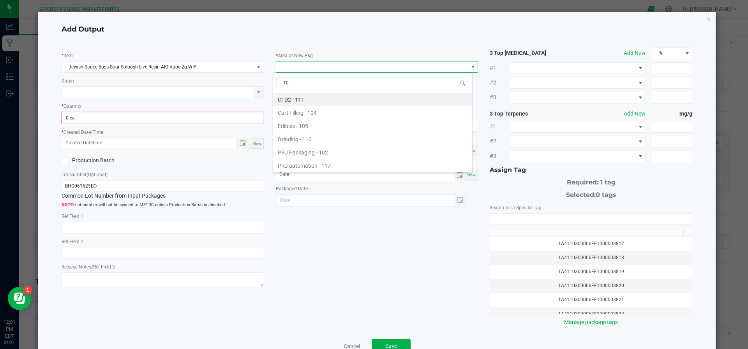
type input "108"
click at [291, 95] on li "Vault - 108" at bounding box center [372, 99] width 199 height 13
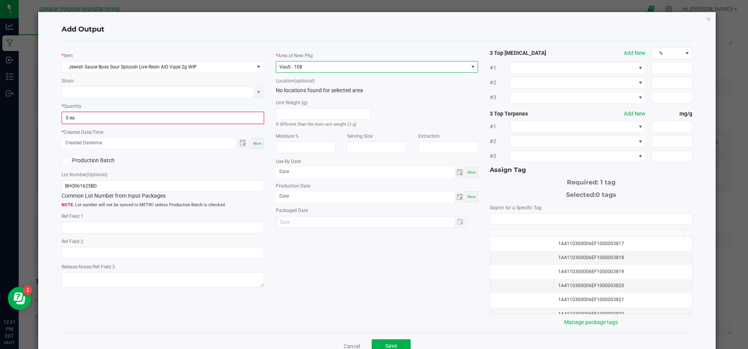
click at [110, 111] on div "* Quantity 0 ea" at bounding box center [163, 113] width 203 height 22
click at [108, 123] on span "0 ea" at bounding box center [163, 118] width 202 height 12
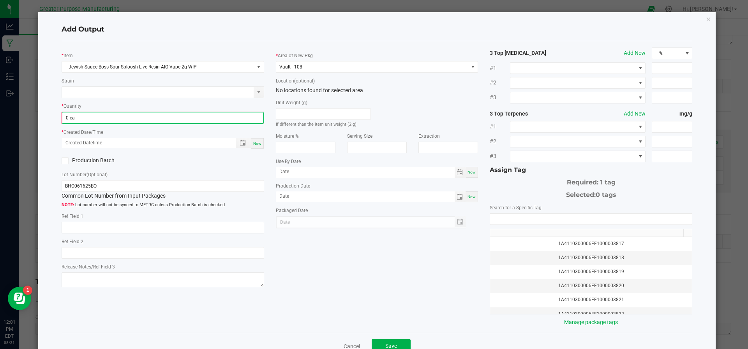
type input "0"
click at [109, 117] on input "0" at bounding box center [162, 118] width 201 height 11
type input "550 ea"
type input "month/day/year hour:minute AM"
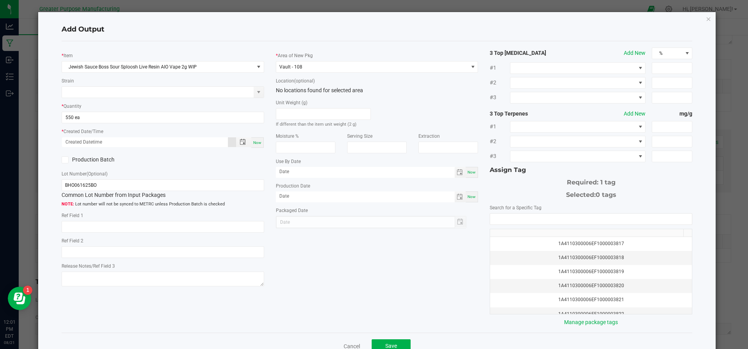
click at [254, 141] on span "Now" at bounding box center [257, 143] width 8 height 4
type input "08/21/2025 12:01 PM"
type input "[DATE]"
click at [624, 219] on input "NO DATA FOUND" at bounding box center [591, 219] width 202 height 11
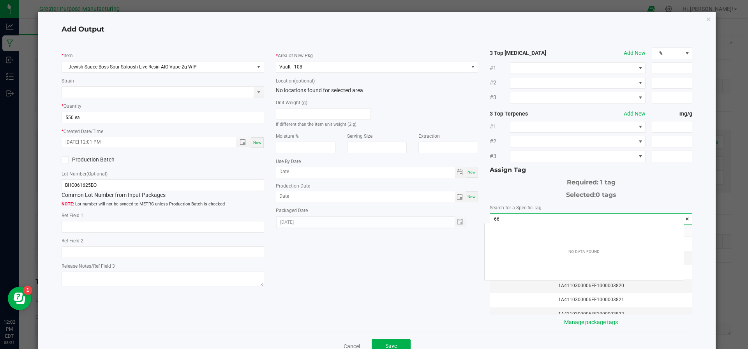
scroll to position [11, 199]
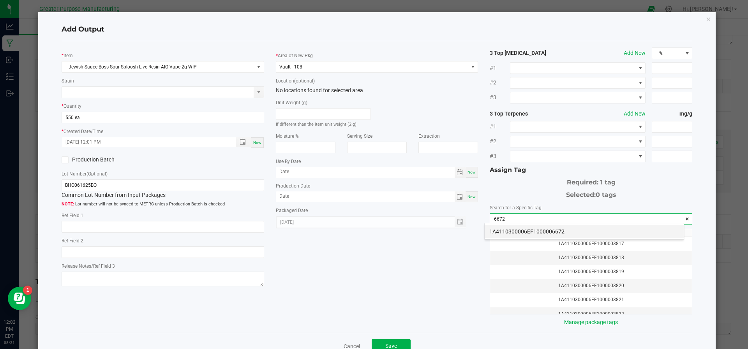
click at [587, 229] on li "1A4110300006EF1000006672" at bounding box center [584, 231] width 199 height 13
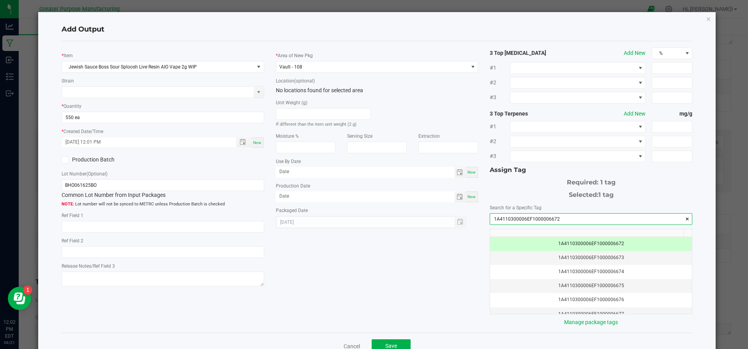
click at [539, 219] on input "1A4110300006EF1000006672" at bounding box center [591, 219] width 202 height 11
type input "1A4110300006EF1000006672"
click at [64, 160] on icon at bounding box center [64, 160] width 5 height 0
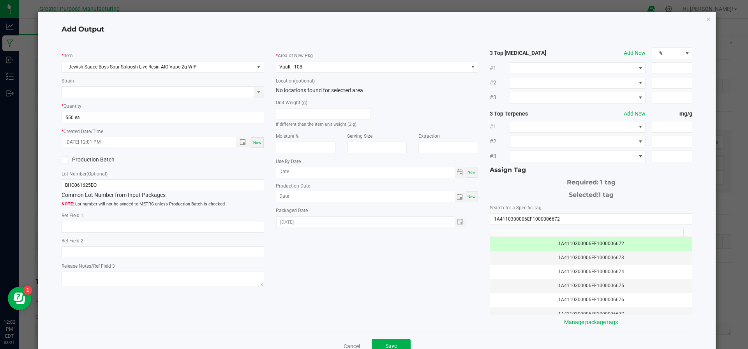
click at [0, 0] on input "Production Batch" at bounding box center [0, 0] width 0 height 0
click at [64, 160] on icon at bounding box center [64, 160] width 5 height 0
click at [0, 0] on input "Production Batch" at bounding box center [0, 0] width 0 height 0
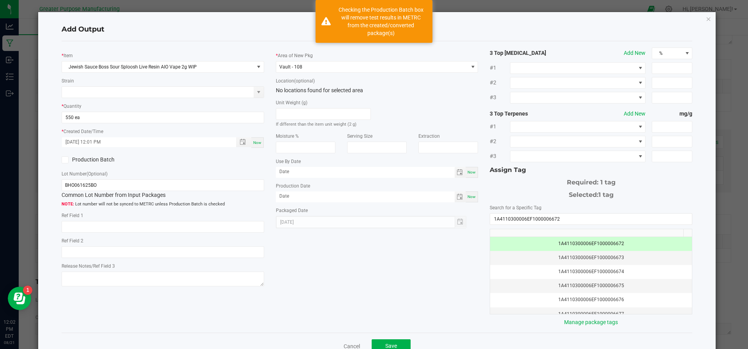
click at [64, 160] on icon at bounding box center [64, 160] width 5 height 0
click at [0, 0] on input "Production Batch" at bounding box center [0, 0] width 0 height 0
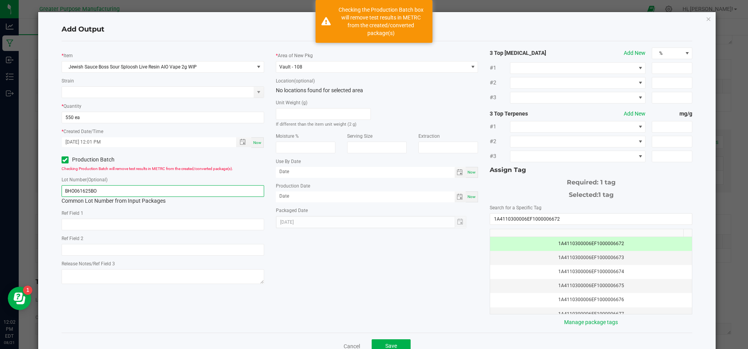
click at [119, 189] on input "BHO061625BO" at bounding box center [163, 191] width 203 height 12
paste input "1A4110300006EF1000006672"
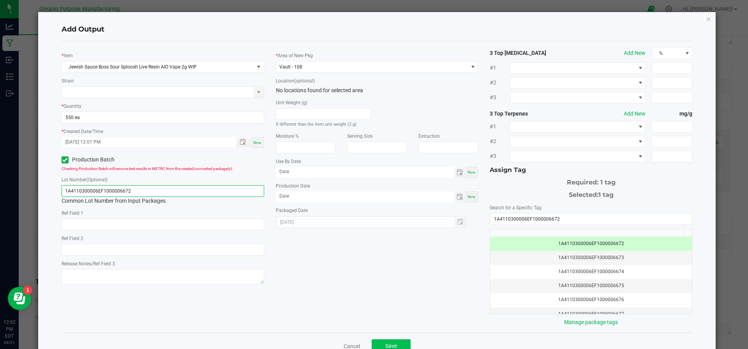
type input "1A4110300006EF1000006672"
click at [388, 345] on span "Save" at bounding box center [391, 346] width 12 height 6
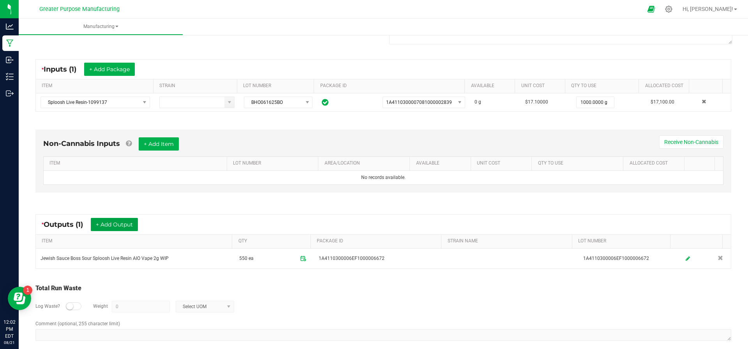
scroll to position [0, 0]
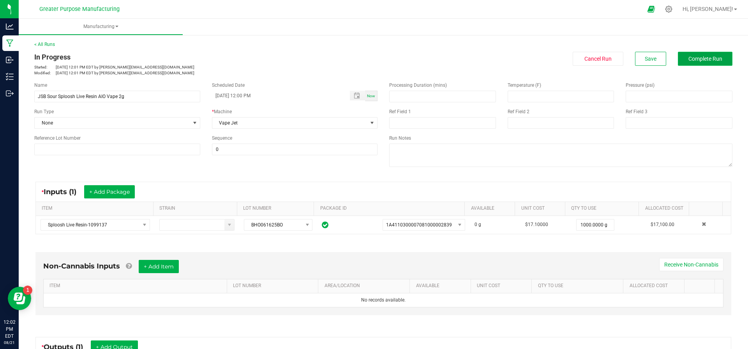
click at [697, 59] on span "Complete Run" at bounding box center [705, 59] width 34 height 6
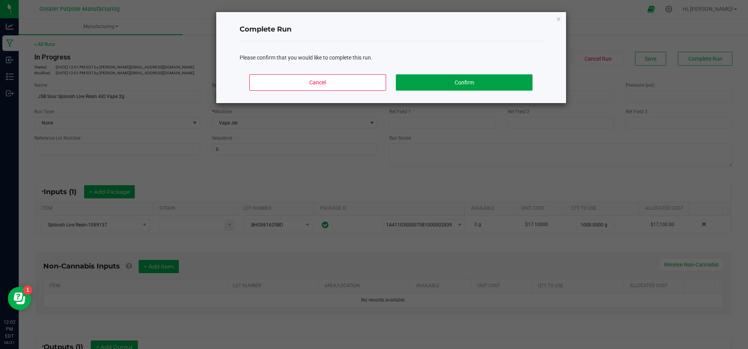
click at [456, 83] on button "Confirm" at bounding box center [464, 82] width 136 height 16
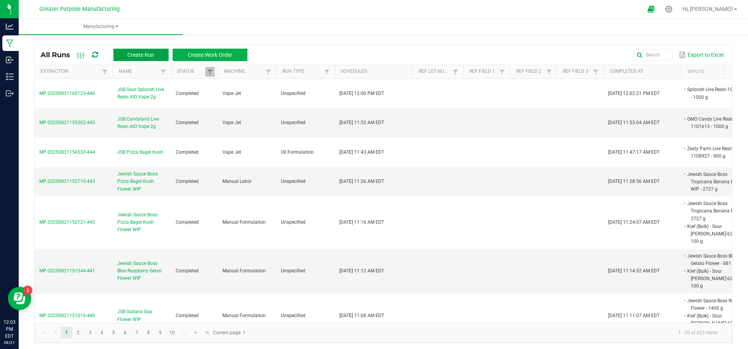
click at [141, 54] on span "Create Run" at bounding box center [140, 55] width 27 height 6
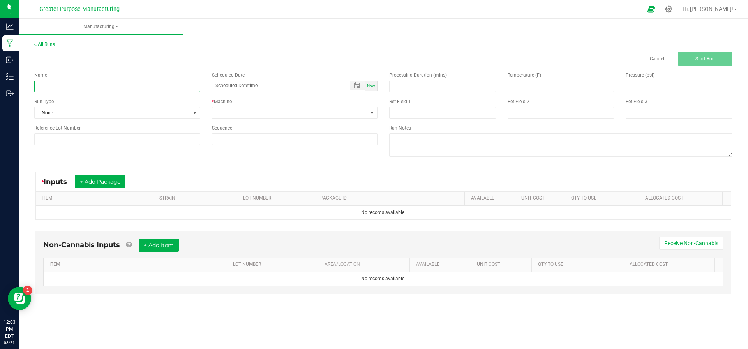
click at [119, 86] on input at bounding box center [117, 87] width 166 height 12
paste input "Jewish Sauce Boss Purple Thai Live Resin AIO Vape 2g WIP"
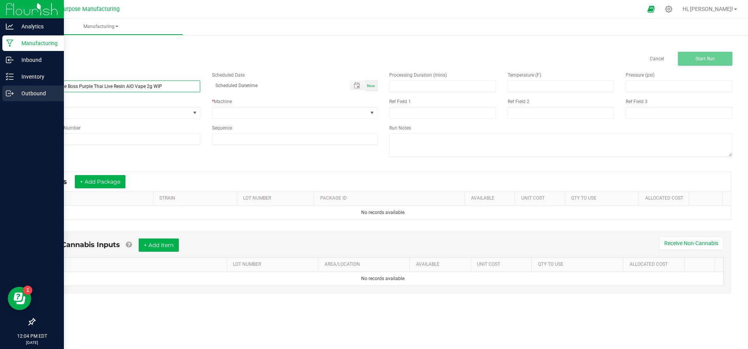
drag, startPoint x: 78, startPoint y: 85, endPoint x: 0, endPoint y: 89, distance: 78.4
click at [0, 89] on div "Analytics Manufacturing Inbound Inventory Outbound 12:04 PM EDT 08/21/2025 08/2…" at bounding box center [374, 174] width 748 height 349
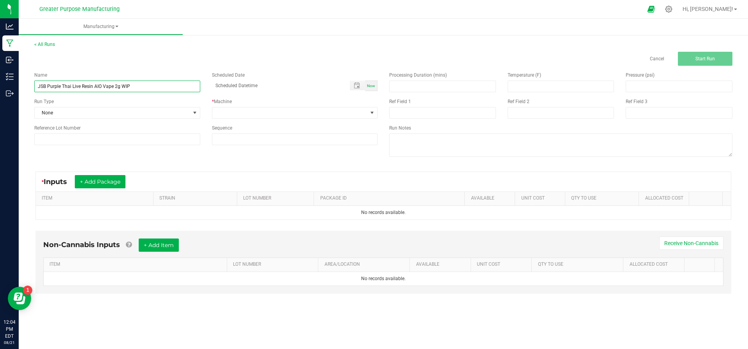
type input "JSB Purple Thai Live Resin AIO Vape 2g WIP"
click at [375, 85] on span "Now" at bounding box center [371, 86] width 8 height 4
type input "08/21/2025 12:04 PM"
click at [242, 112] on span at bounding box center [289, 113] width 155 height 11
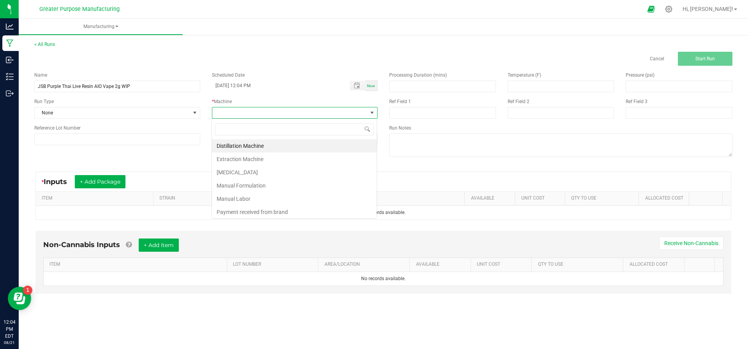
scroll to position [12, 166]
type input "vape"
click at [231, 146] on li "Vape Jet" at bounding box center [294, 145] width 165 height 13
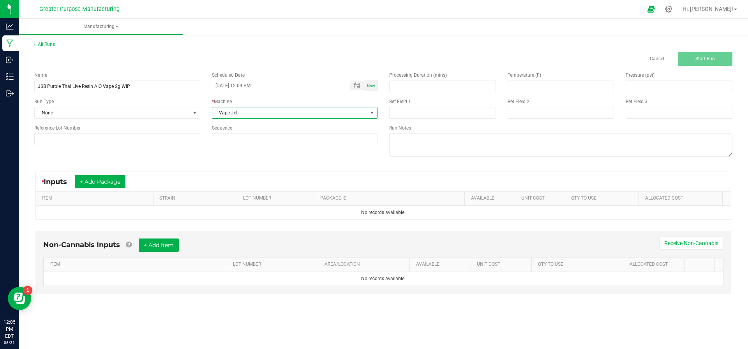
click at [93, 188] on div "* Inputs + Add Package" at bounding box center [383, 181] width 695 height 19
click at [99, 182] on button "+ Add Package" at bounding box center [100, 181] width 51 height 13
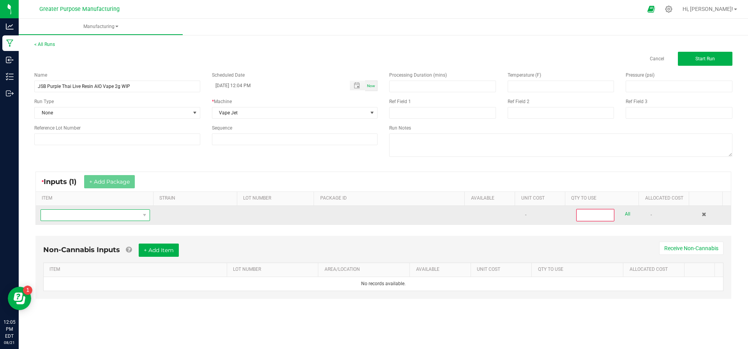
click at [113, 215] on span "NO DATA FOUND" at bounding box center [90, 215] width 99 height 11
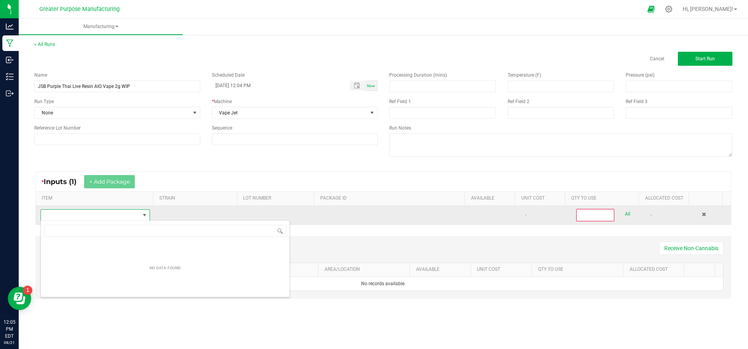
scroll to position [12, 106]
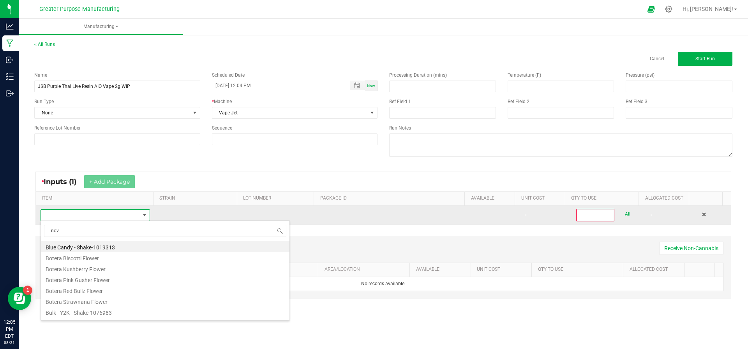
type input "nova"
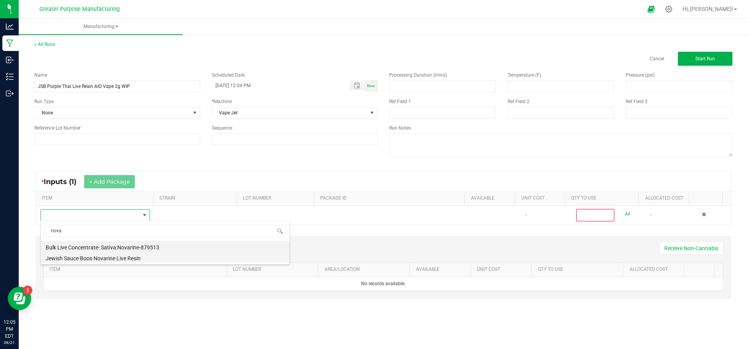
click at [131, 259] on li "Jewish Sauce Boos Novarine Live Resin" at bounding box center [165, 257] width 249 height 11
type input "0"
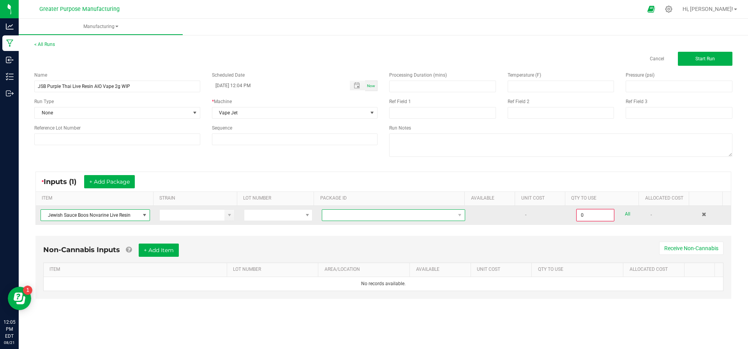
click at [350, 213] on span "NO DATA FOUND" at bounding box center [388, 215] width 133 height 11
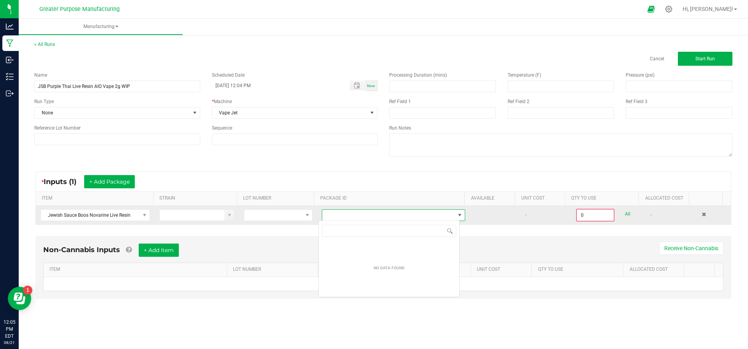
scroll to position [12, 141]
click at [76, 214] on span "Jewish Sauce Boos Novarine Live Resin" at bounding box center [90, 215] width 99 height 11
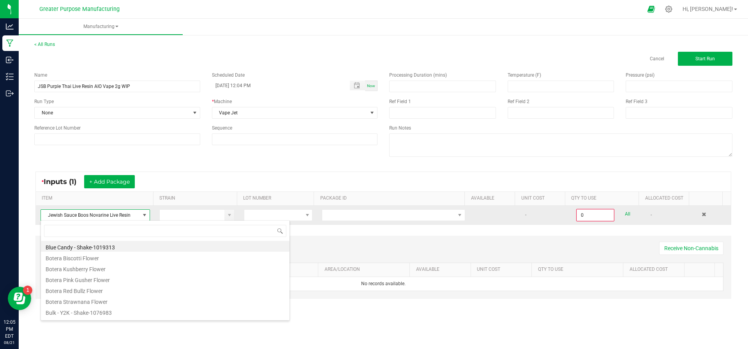
scroll to position [12, 108]
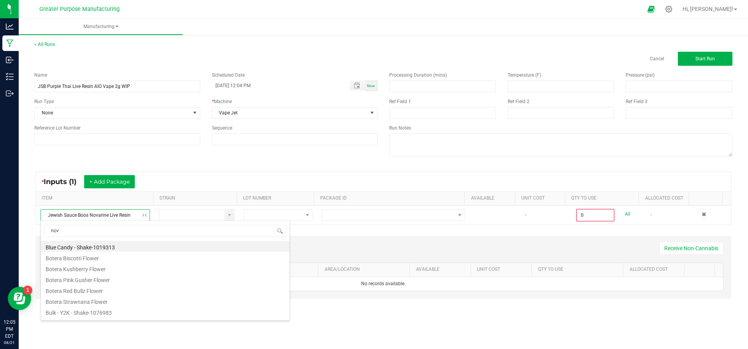
type input "nova"
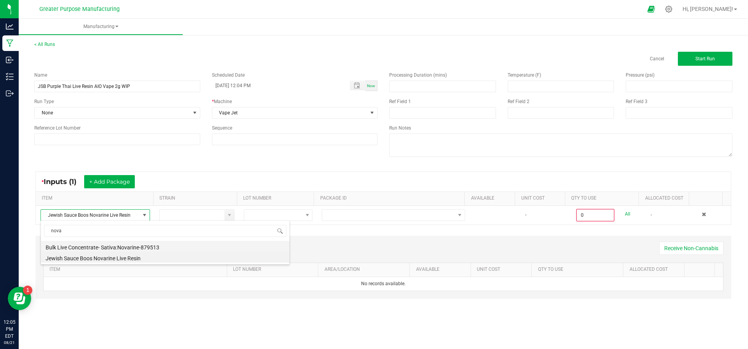
click at [76, 245] on li "Bulk Live Concentrate- Sativa:Novarine-879513" at bounding box center [165, 246] width 249 height 11
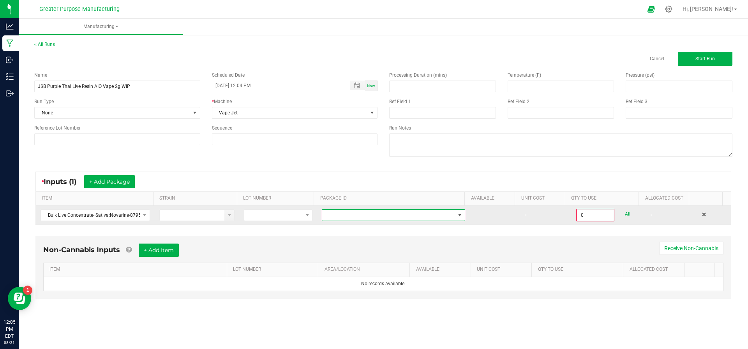
click at [370, 216] on span "NO DATA FOUND" at bounding box center [388, 215] width 133 height 11
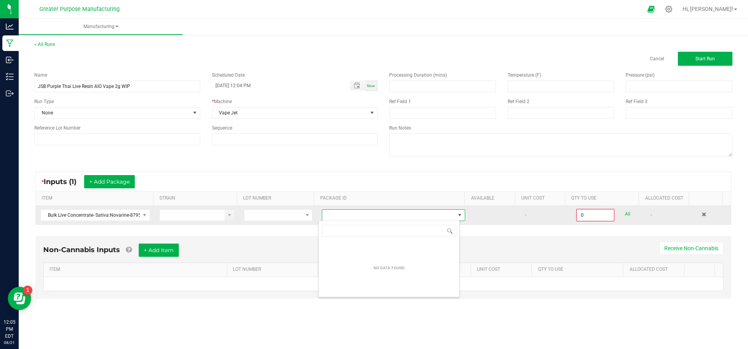
scroll to position [12, 141]
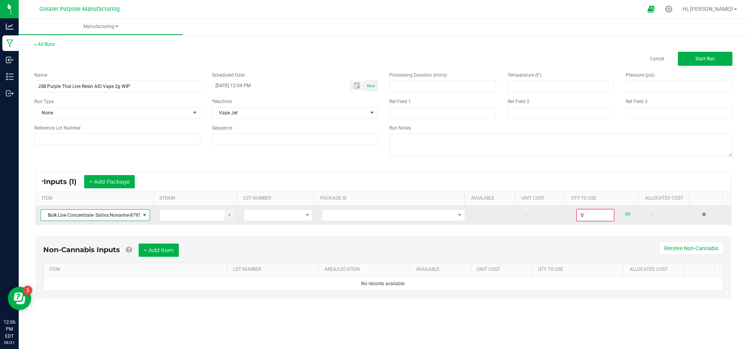
click at [141, 216] on span at bounding box center [144, 215] width 6 height 6
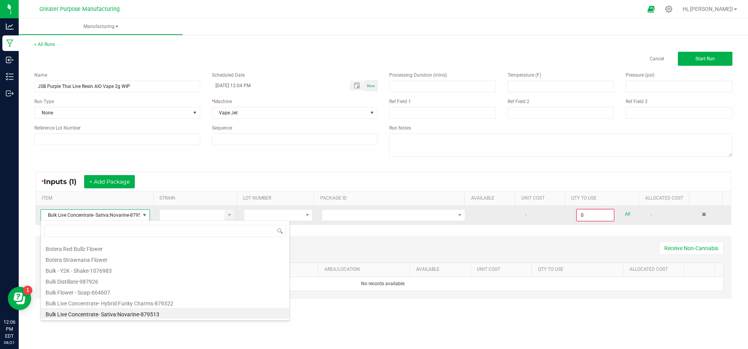
scroll to position [12, 108]
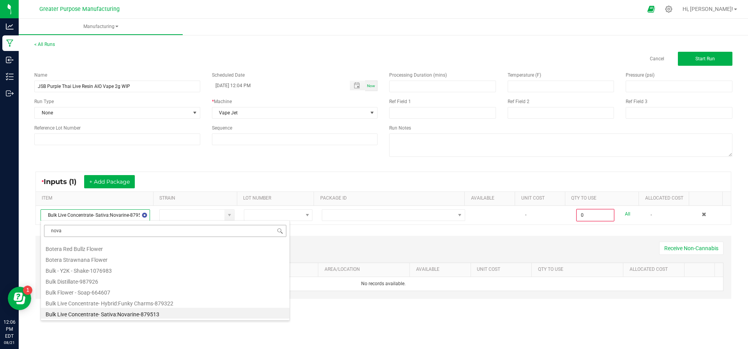
type input "novar"
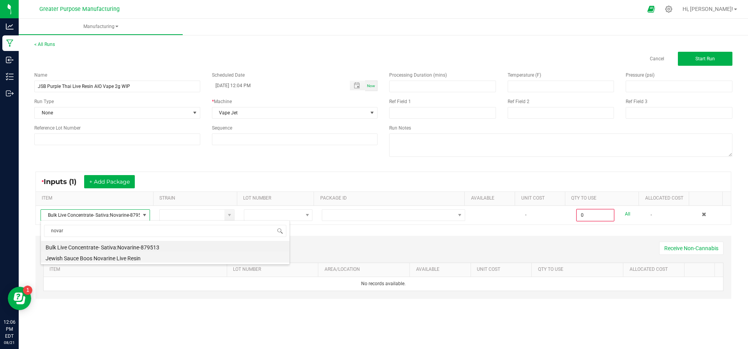
click at [129, 254] on li "Jewish Sauce Boos Novarine Live Resin" at bounding box center [165, 257] width 249 height 11
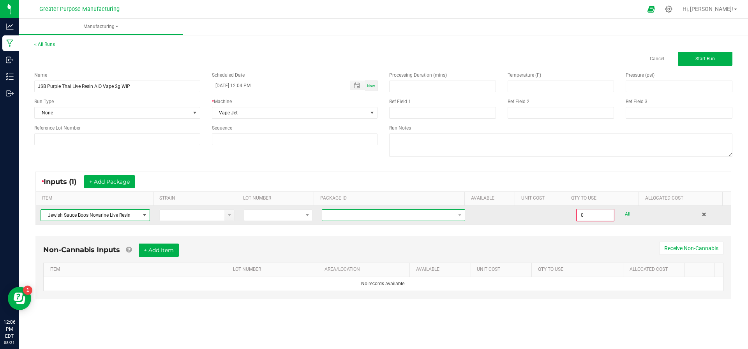
click at [335, 215] on span "NO DATA FOUND" at bounding box center [388, 215] width 133 height 11
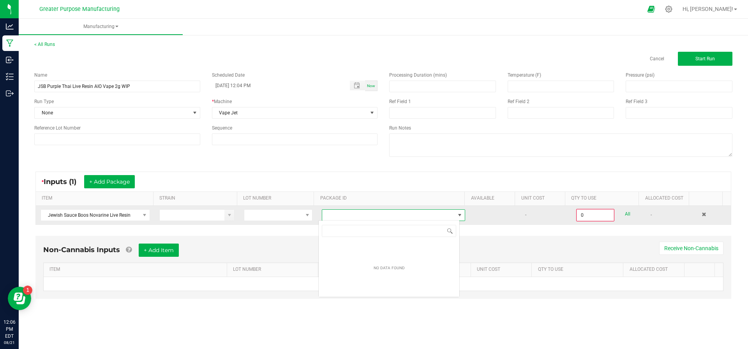
scroll to position [12, 141]
click at [335, 215] on span "NO DATA FOUND" at bounding box center [388, 215] width 133 height 11
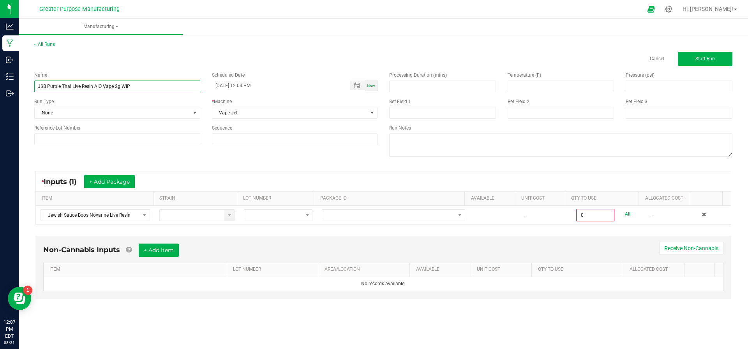
drag, startPoint x: 136, startPoint y: 88, endPoint x: 35, endPoint y: 91, distance: 100.2
click at [35, 91] on input "JSB Purple Thai Live Resin AIO Vape 2g WIP" at bounding box center [117, 87] width 166 height 12
click at [40, 42] on link "< All Runs" at bounding box center [44, 44] width 21 height 5
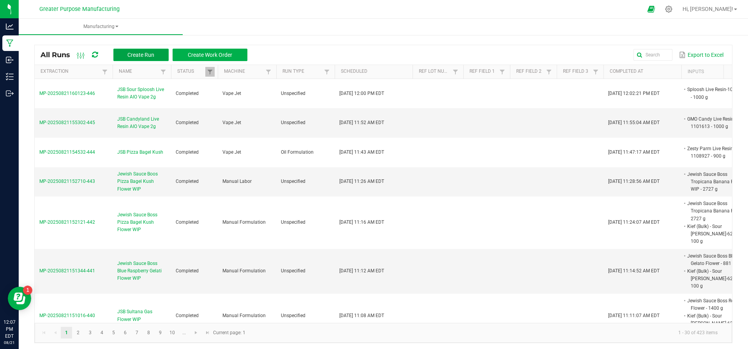
click at [145, 55] on span "Create Run" at bounding box center [140, 55] width 27 height 6
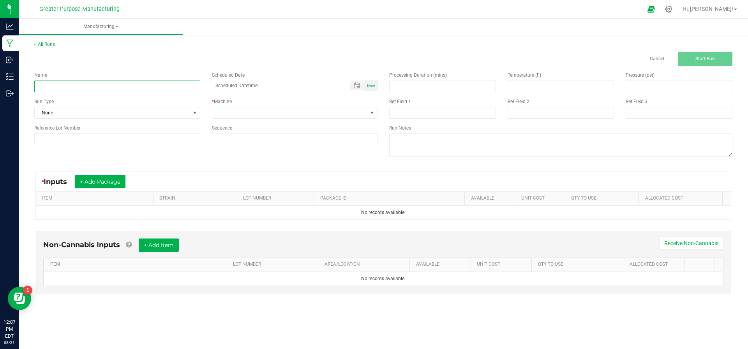
click at [120, 84] on input at bounding box center [117, 87] width 166 height 12
paste input "JSB Purple Thai Live Resin AIO Vape 2g WIP"
type input "JSB Purple Thai Live Resin AIO Vape 2g WIP"
click at [123, 114] on span "None" at bounding box center [112, 113] width 155 height 11
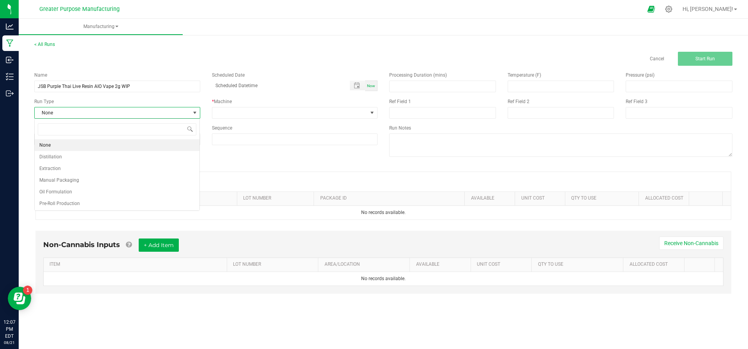
scroll to position [12, 166]
click at [225, 114] on span at bounding box center [289, 113] width 155 height 11
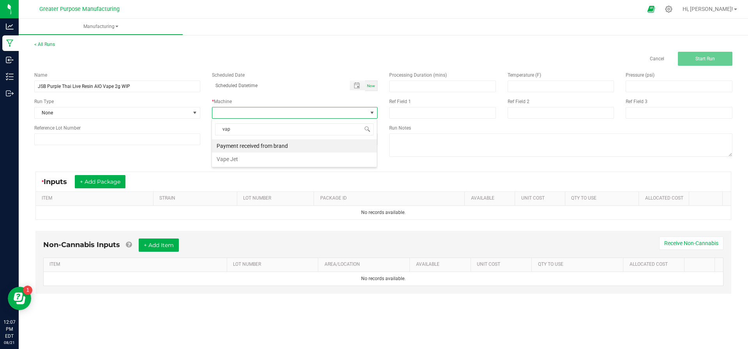
type input "vape"
click at [226, 146] on li "Vape Jet" at bounding box center [294, 145] width 165 height 13
click at [365, 81] on span "Toggle popup" at bounding box center [357, 86] width 15 height 10
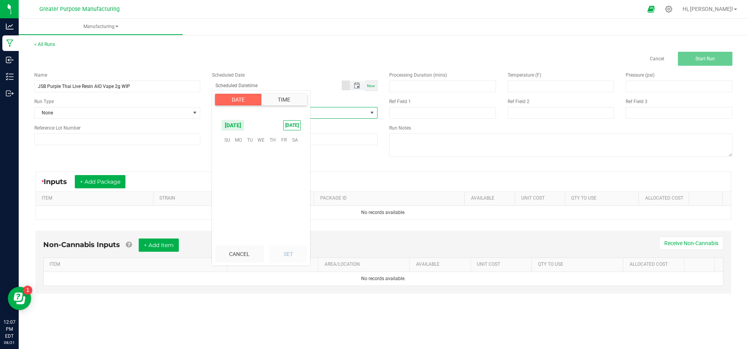
scroll to position [126244, 0]
click at [293, 74] on div "Scheduled Date" at bounding box center [295, 75] width 166 height 7
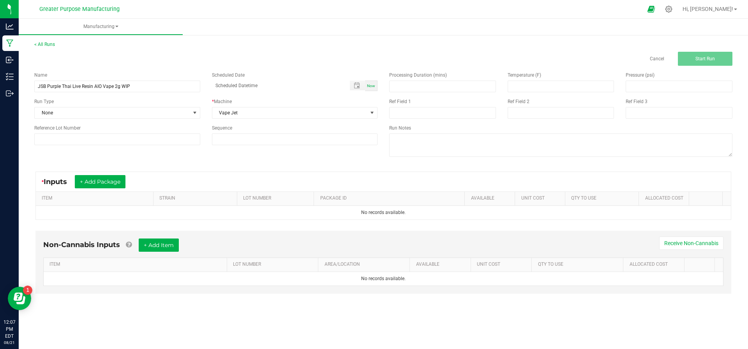
click at [374, 85] on span "Now" at bounding box center [371, 86] width 8 height 4
type input "08/21/2025 12:07 PM"
click at [97, 183] on button "+ Add Package" at bounding box center [100, 181] width 51 height 13
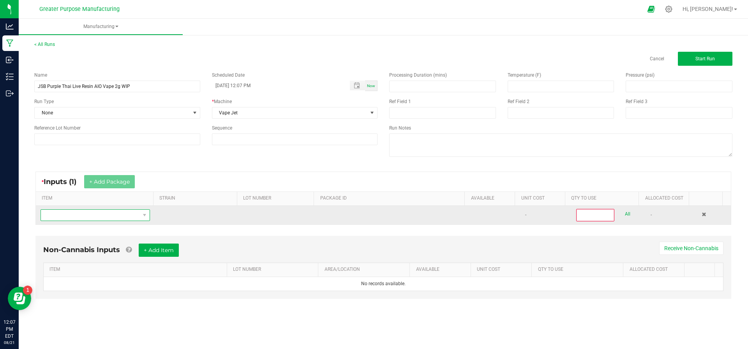
click at [86, 218] on span "NO DATA FOUND" at bounding box center [90, 215] width 99 height 11
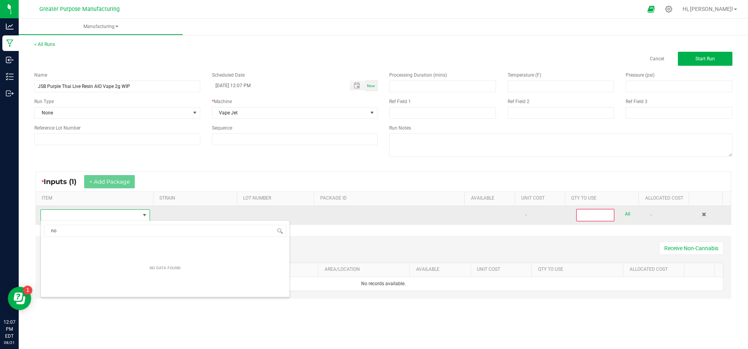
scroll to position [12, 106]
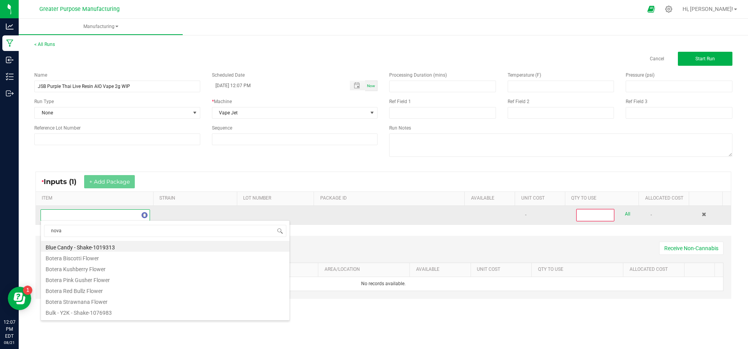
type input "novar"
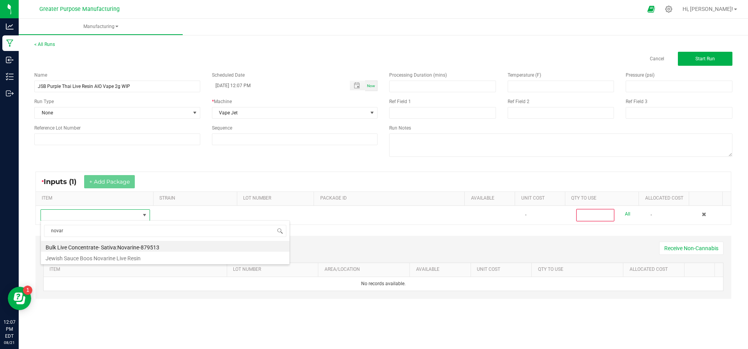
click at [86, 256] on li "Jewish Sauce Boos Novarine Live Resin" at bounding box center [165, 257] width 249 height 11
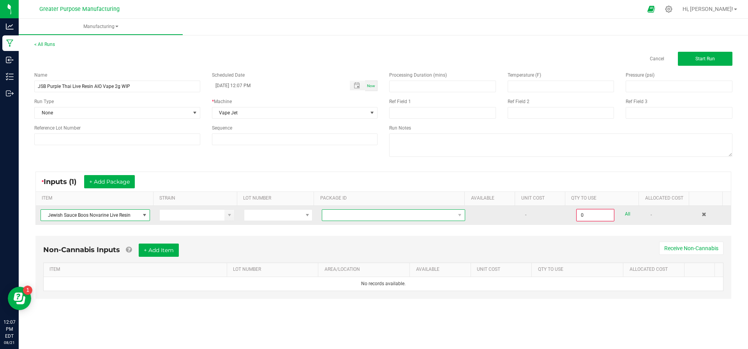
click at [333, 216] on span at bounding box center [388, 215] width 133 height 11
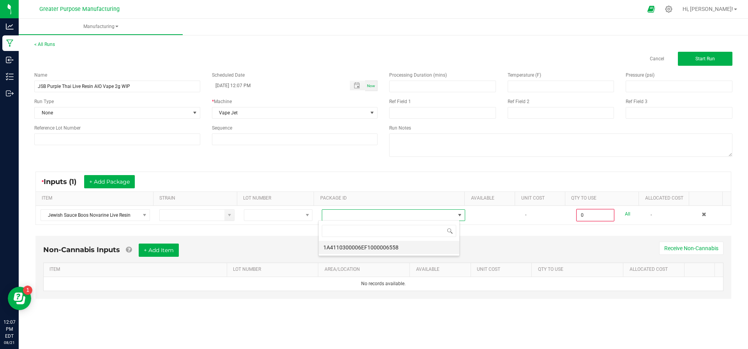
click at [342, 244] on li "1A4110300006EF1000006558" at bounding box center [389, 247] width 141 height 13
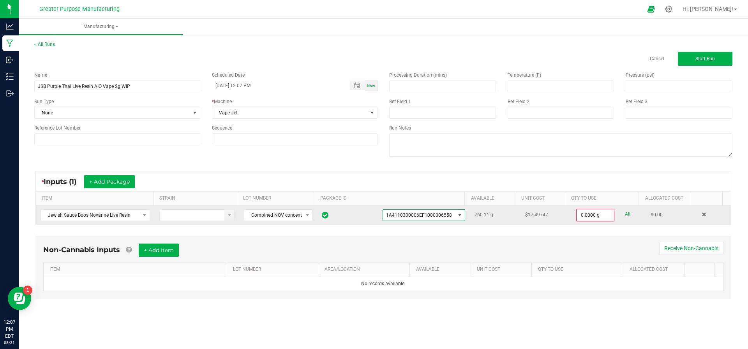
click at [625, 216] on link "All" at bounding box center [627, 214] width 5 height 11
type input "760.1100 g"
click at [695, 57] on button "Start Run" at bounding box center [705, 59] width 55 height 14
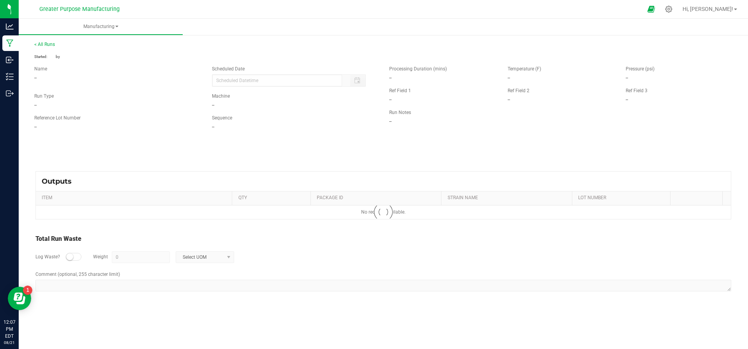
type input "08/21/2025 12:07 PM"
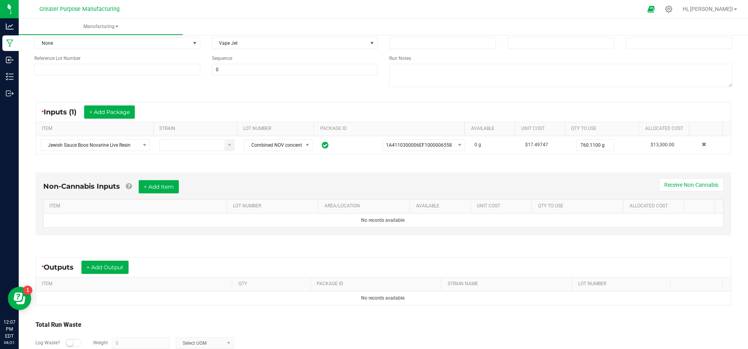
scroll to position [83, 0]
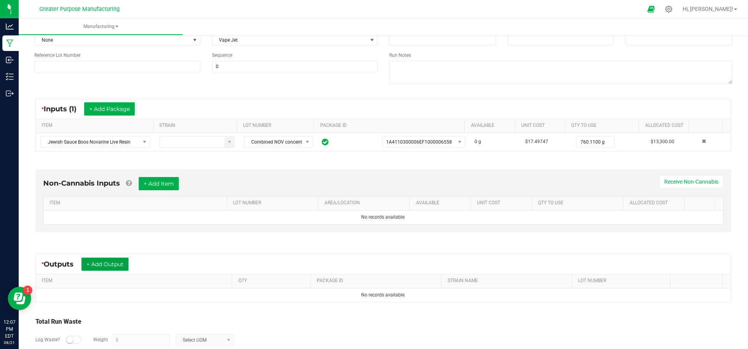
click at [112, 263] on button "+ Add Output" at bounding box center [104, 264] width 47 height 13
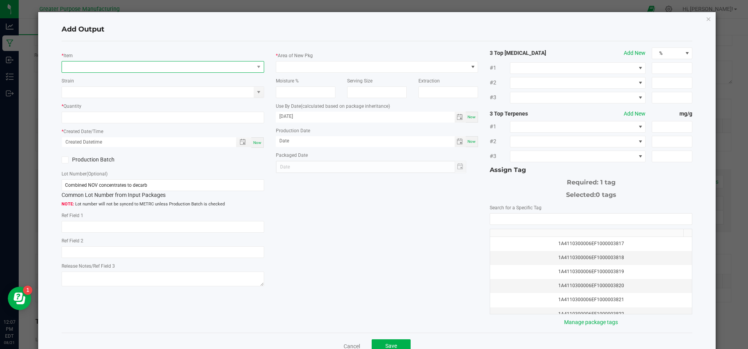
click at [119, 65] on span "NO DATA FOUND" at bounding box center [158, 67] width 192 height 11
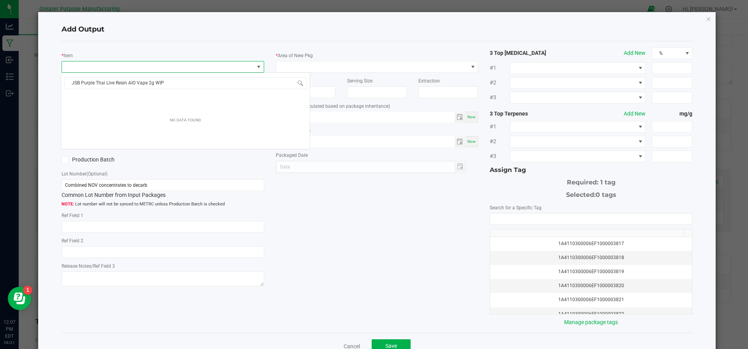
scroll to position [12, 200]
type input "Purple Thai Live Resin AIO Vape 2g WIP"
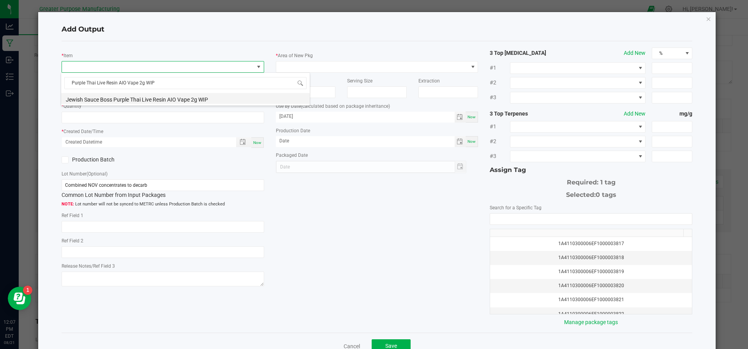
click at [107, 97] on li "Jewish Sauce Boss Purple Thai Live Resin AIO Vape 2g WIP" at bounding box center [185, 98] width 249 height 11
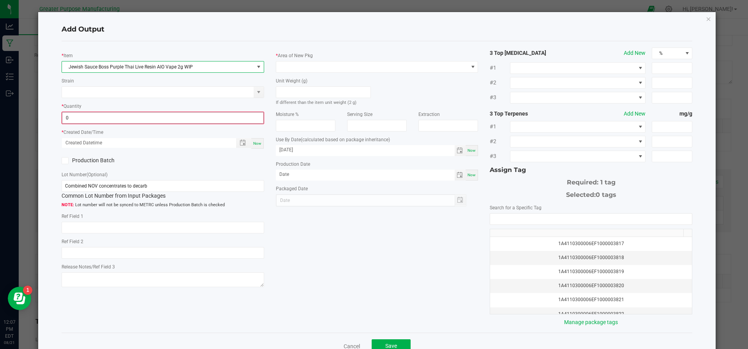
click at [179, 121] on input "0" at bounding box center [162, 118] width 201 height 11
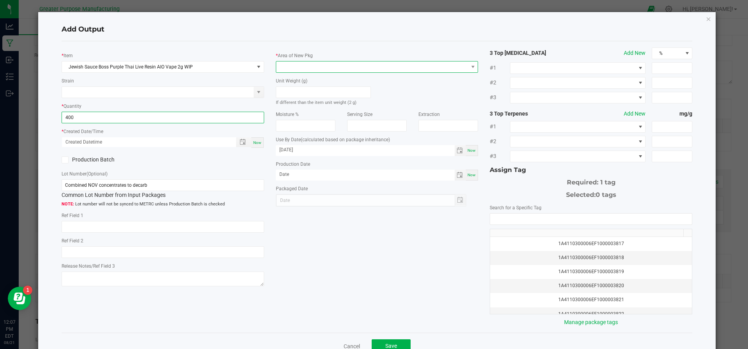
type input "400 ea"
click at [351, 65] on span at bounding box center [372, 67] width 192 height 11
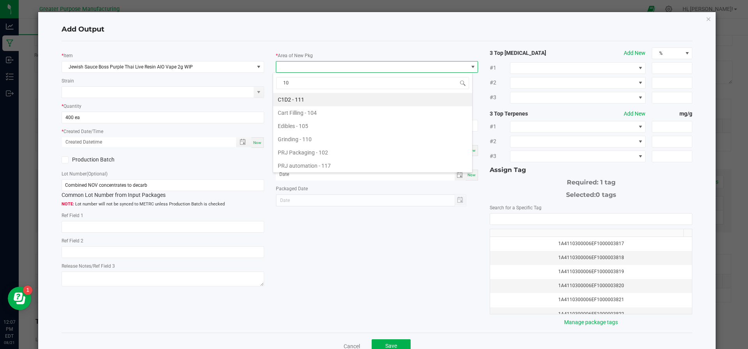
type input "108"
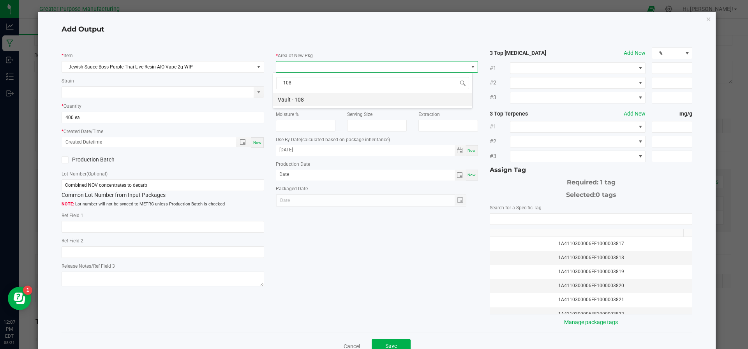
click at [303, 97] on li "Vault - 108" at bounding box center [372, 99] width 199 height 13
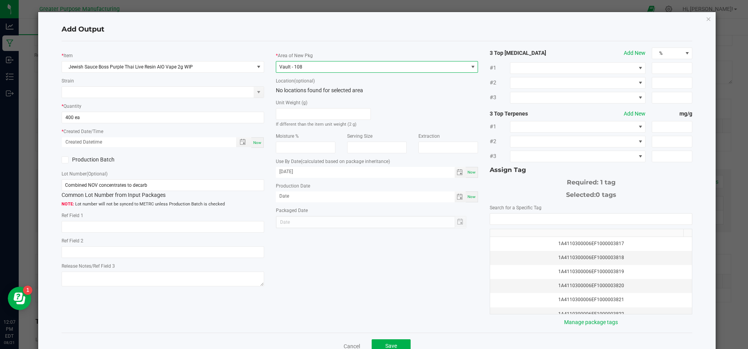
click at [65, 160] on icon at bounding box center [64, 160] width 5 height 0
click at [0, 0] on input "Production Batch" at bounding box center [0, 0] width 0 height 0
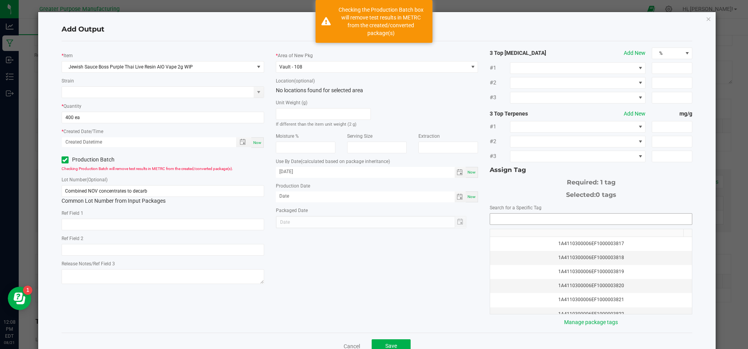
click at [595, 215] on input "NO DATA FOUND" at bounding box center [591, 219] width 202 height 11
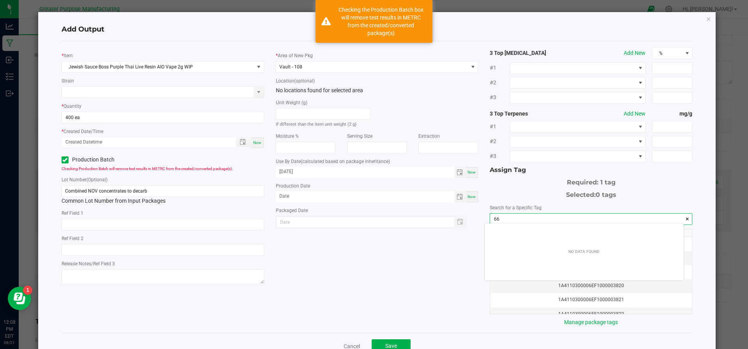
scroll to position [11, 199]
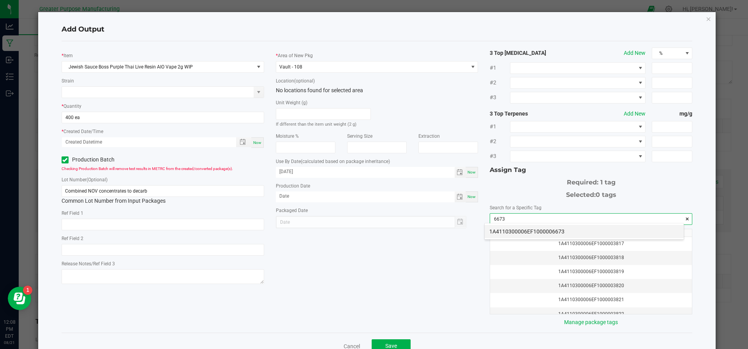
click at [569, 230] on li "1A4110300006EF1000006673" at bounding box center [584, 231] width 199 height 13
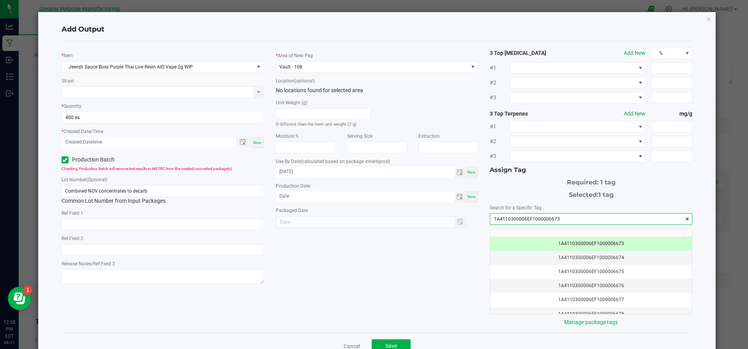
click at [534, 219] on input "1A4110300006EF1000006673" at bounding box center [591, 219] width 202 height 11
type input "1A4110300006EF1000006673"
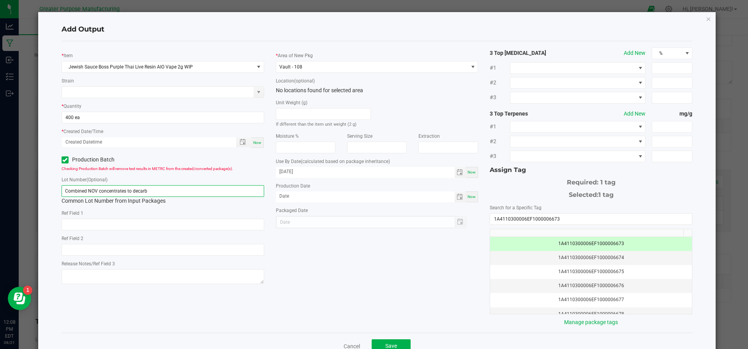
drag, startPoint x: 159, startPoint y: 190, endPoint x: 56, endPoint y: 193, distance: 102.5
click at [56, 193] on div "* Item Jewish Sauce Boss Purple Thai Live Resin AIO Vape 2g WIP Strain * Quanti…" at bounding box center [163, 167] width 214 height 239
paste input "1A4110300006EF1000006673"
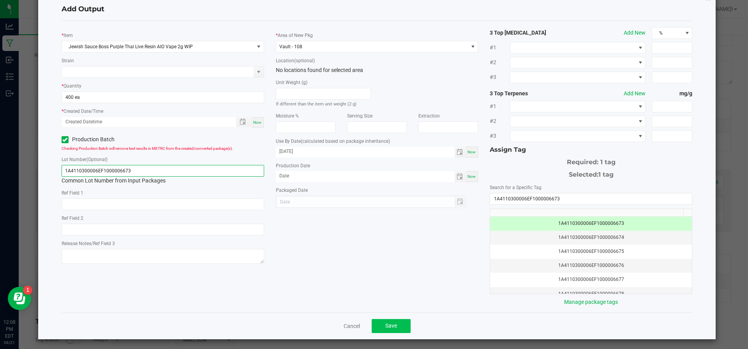
type input "1A4110300006EF1000006673"
click at [385, 323] on span "Save" at bounding box center [391, 326] width 12 height 6
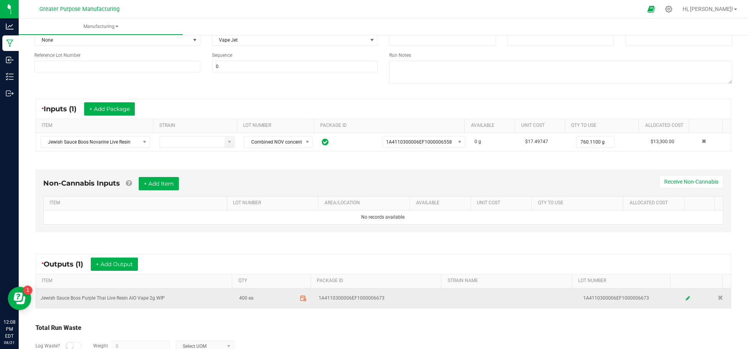
click at [300, 297] on icon at bounding box center [303, 298] width 7 height 7
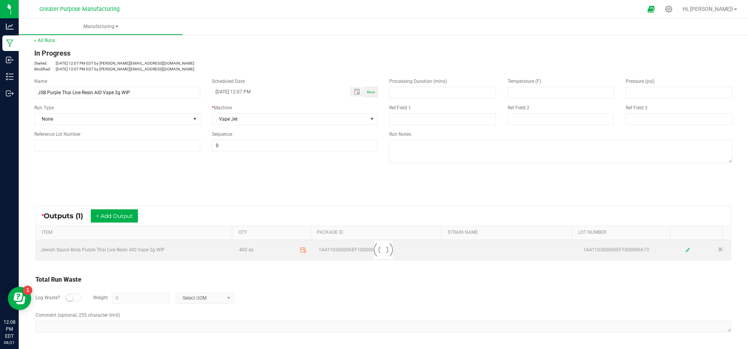
scroll to position [3, 0]
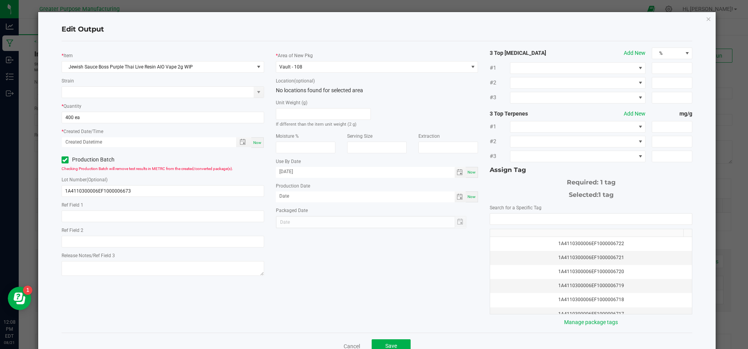
click at [467, 196] on span "Now" at bounding box center [471, 197] width 8 height 4
type input "[DATE]"
click at [385, 343] on span "Save" at bounding box center [391, 346] width 12 height 6
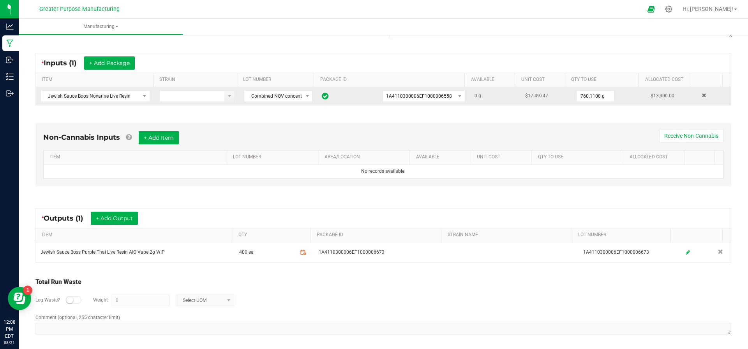
scroll to position [0, 0]
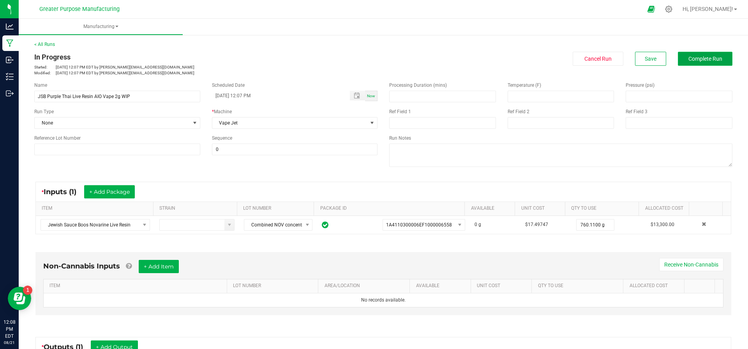
click at [692, 61] on span "Complete Run" at bounding box center [705, 59] width 34 height 6
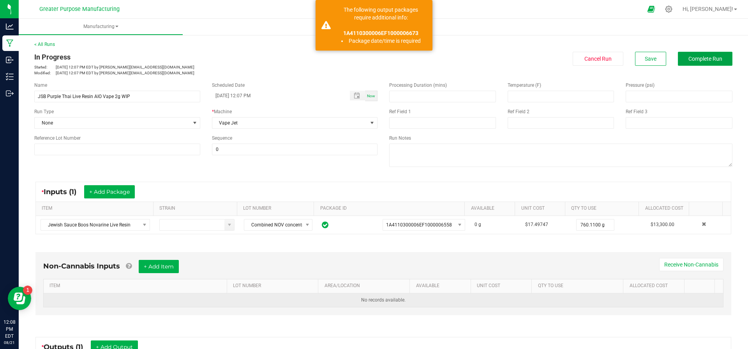
scroll to position [129, 0]
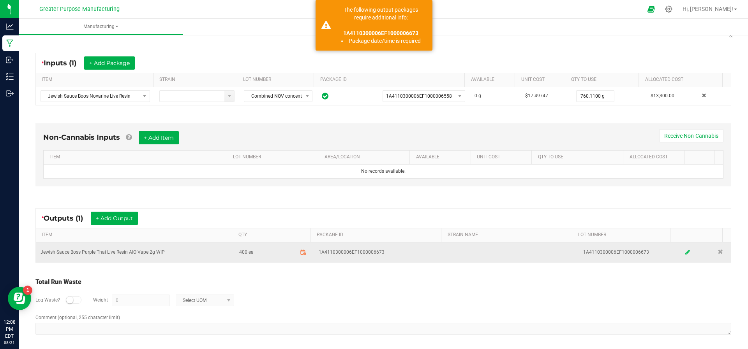
click at [685, 250] on icon at bounding box center [687, 252] width 5 height 5
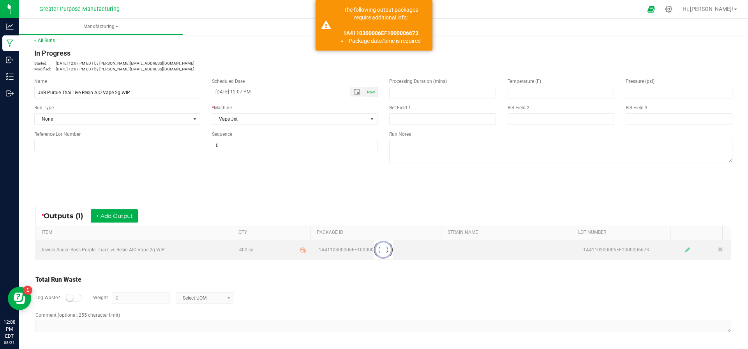
scroll to position [3, 0]
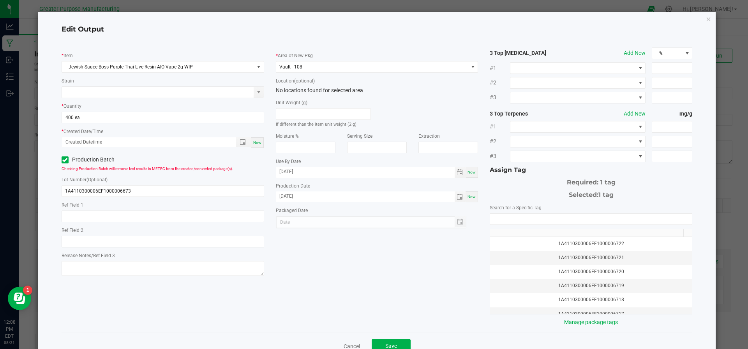
click at [253, 143] on span "Now" at bounding box center [257, 143] width 8 height 4
type input "08/21/2025 12:08 PM"
type input "[DATE]"
click at [375, 340] on button "Save" at bounding box center [391, 347] width 39 height 14
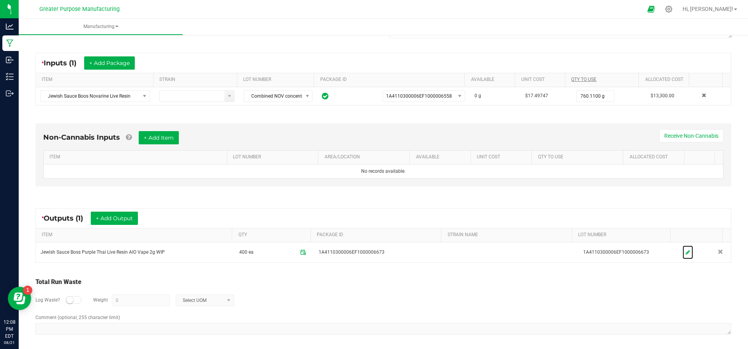
scroll to position [0, 0]
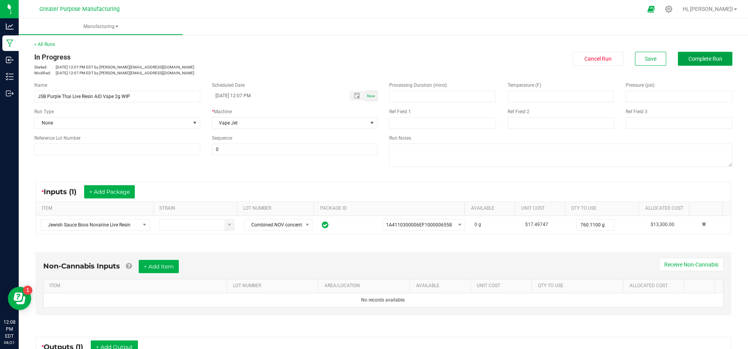
click at [686, 63] on button "Complete Run" at bounding box center [705, 59] width 55 height 14
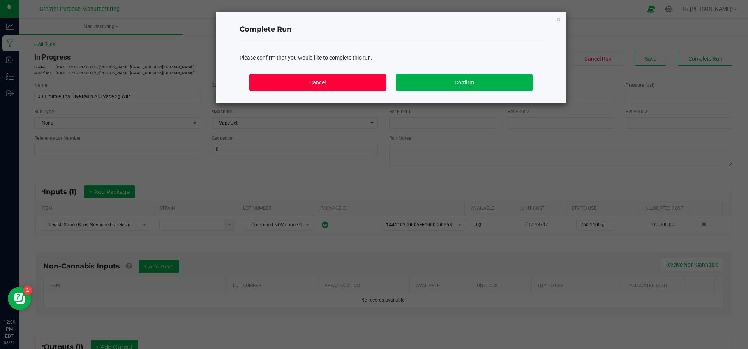
click at [340, 74] on button "Cancel" at bounding box center [317, 82] width 136 height 16
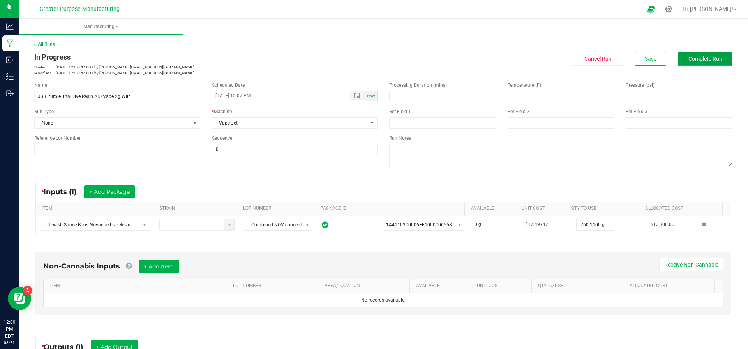
click at [697, 57] on span "Complete Run" at bounding box center [705, 59] width 34 height 6
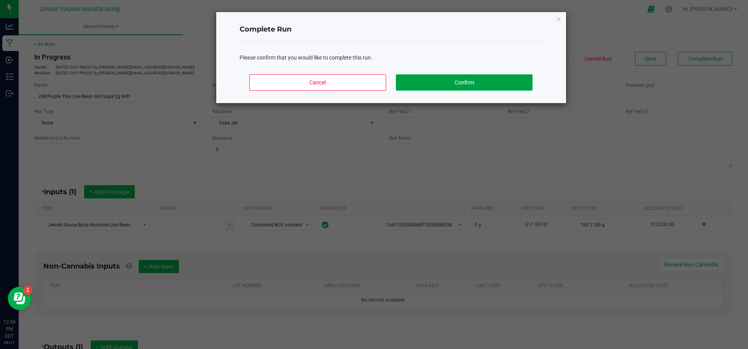
click at [495, 86] on button "Confirm" at bounding box center [464, 82] width 136 height 16
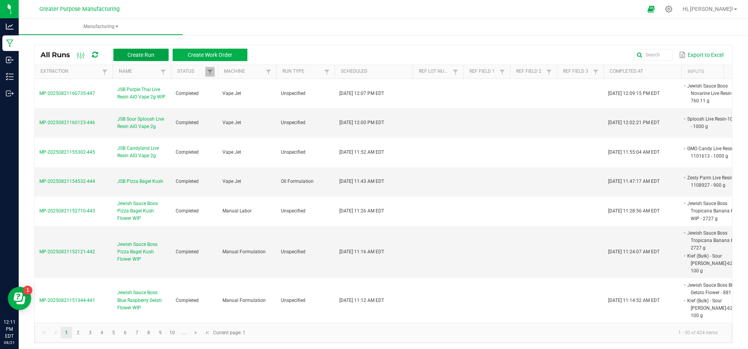
click at [136, 52] on span "Create Run" at bounding box center [140, 55] width 27 height 6
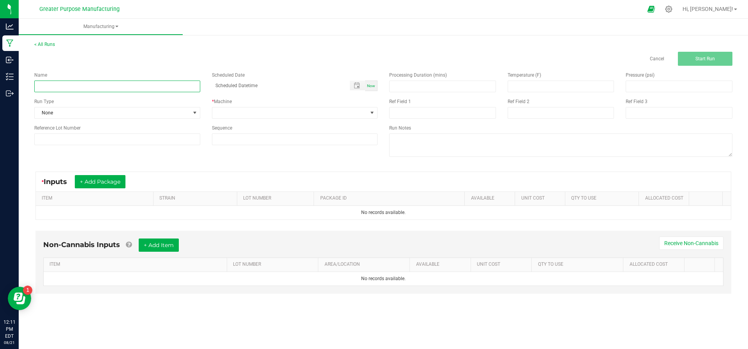
click at [89, 86] on input at bounding box center [117, 87] width 166 height 12
paste input "Jewish Sauce Boss Neapolitan Ice Cream Live Resin AIO Vape 2g WIP"
type input "JSB Neapolitan Ice Cream Live Resin AIO Vape 2g WIP"
click at [373, 85] on span "Now" at bounding box center [371, 86] width 8 height 4
type input "08/21/2025 12:11 PM"
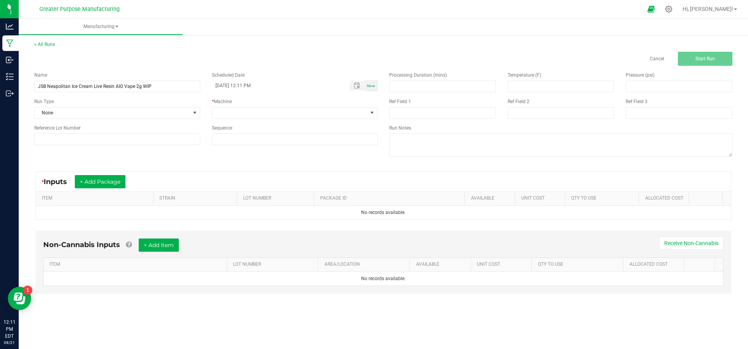
click at [269, 120] on div "Name JSB Neapolitan Ice Cream Live Resin AIO Vape 2g WIP Scheduled Date 08/21/2…" at bounding box center [205, 108] width 355 height 85
click at [268, 115] on span at bounding box center [289, 113] width 155 height 11
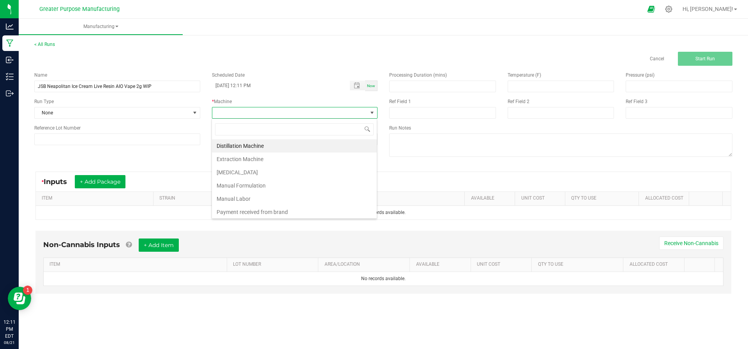
scroll to position [12, 166]
type input "vape"
click at [248, 147] on li "Vape Jet" at bounding box center [294, 145] width 165 height 13
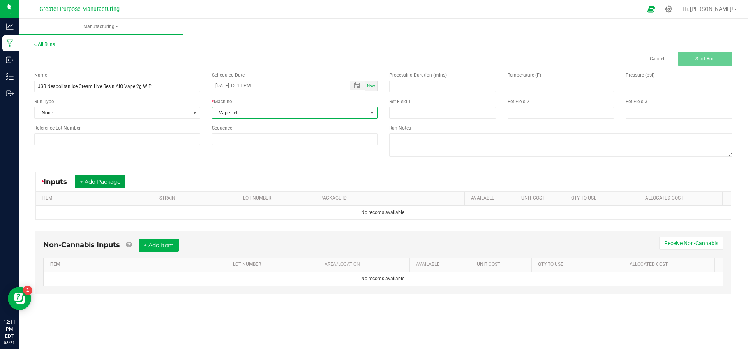
click at [110, 183] on button "+ Add Package" at bounding box center [100, 181] width 51 height 13
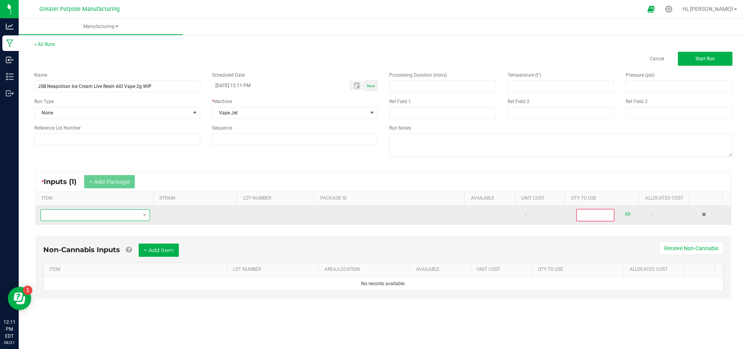
click at [92, 219] on span "NO DATA FOUND" at bounding box center [90, 215] width 99 height 11
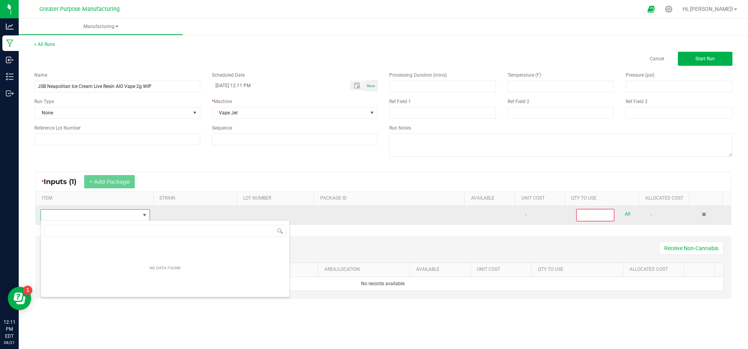
scroll to position [12, 106]
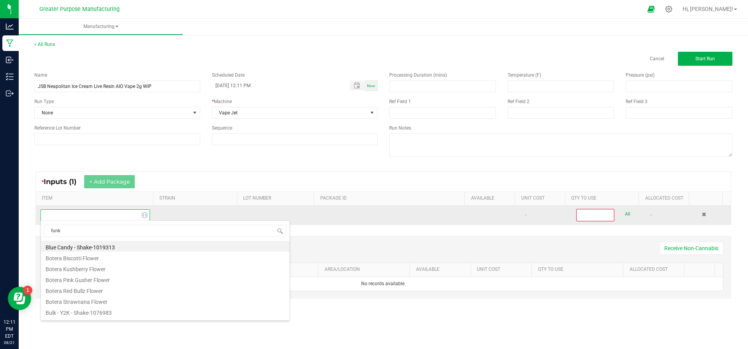
type input "funky"
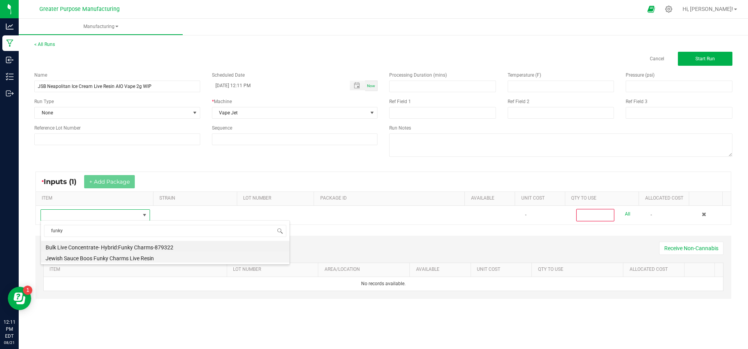
click at [93, 256] on li "Jewish Sauce Boos Funky Charms Live Resin" at bounding box center [165, 257] width 249 height 11
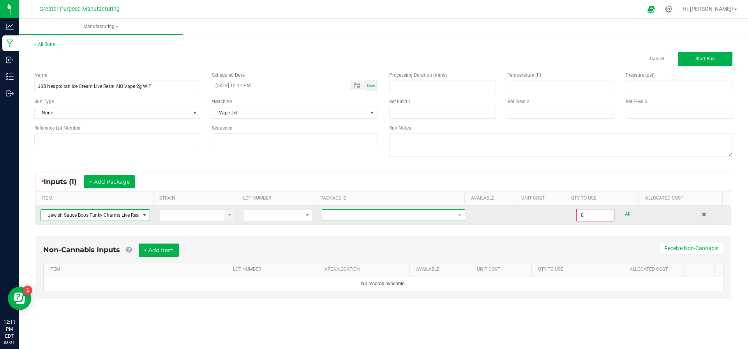
click at [351, 212] on span at bounding box center [388, 215] width 133 height 11
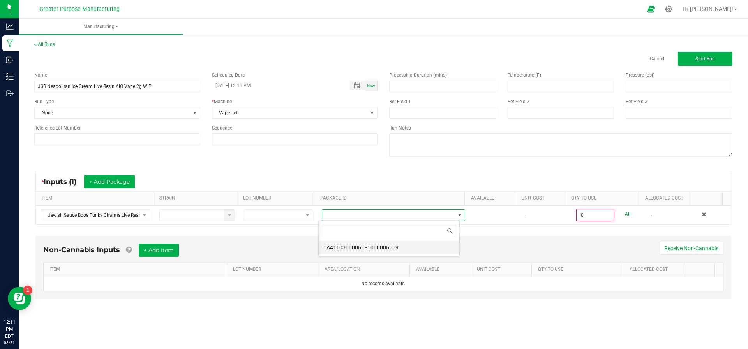
click at [354, 245] on li "1A4110300006EF1000006559" at bounding box center [389, 247] width 141 height 13
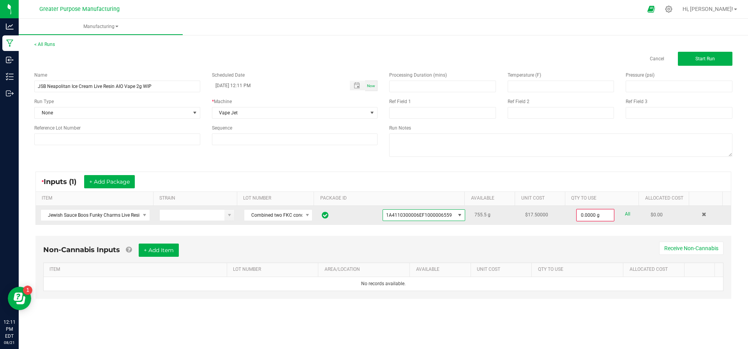
click at [625, 216] on link "All" at bounding box center [627, 214] width 5 height 11
type input "755.5000 g"
click at [706, 58] on span "Start Run" at bounding box center [704, 58] width 19 height 5
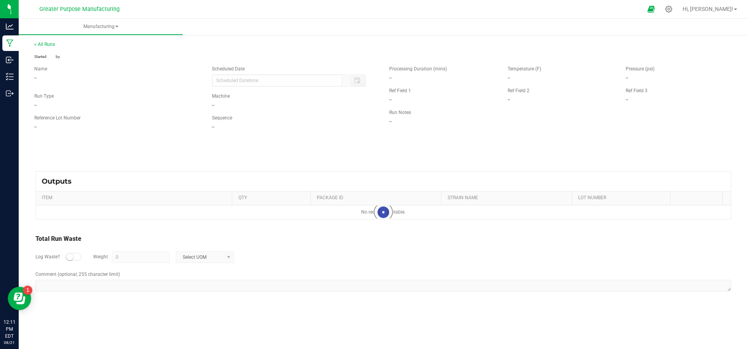
type input "08/21/2025 12:11 PM"
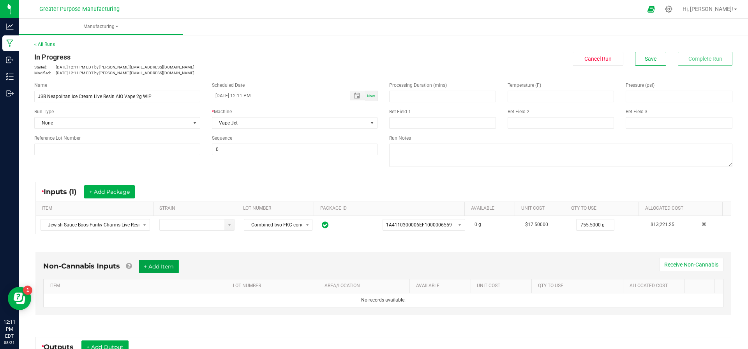
click at [161, 262] on button "+ Add Item" at bounding box center [159, 266] width 40 height 13
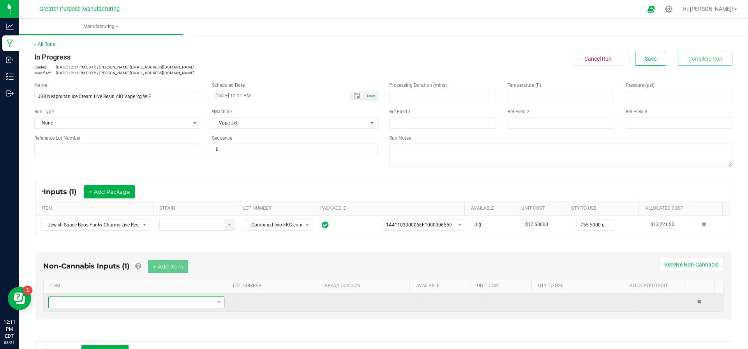
click at [117, 298] on span "NO DATA FOUND" at bounding box center [132, 302] width 166 height 11
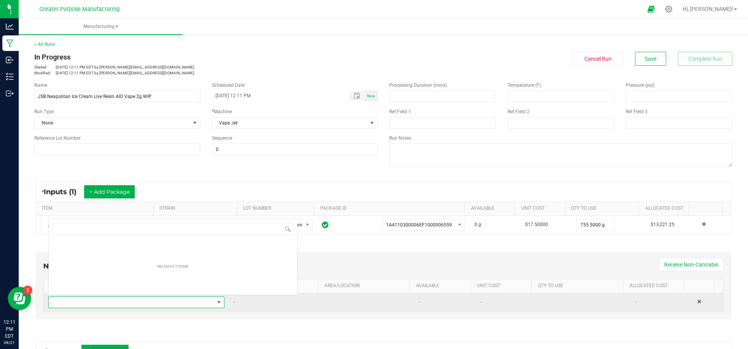
scroll to position [12, 169]
type input "neap"
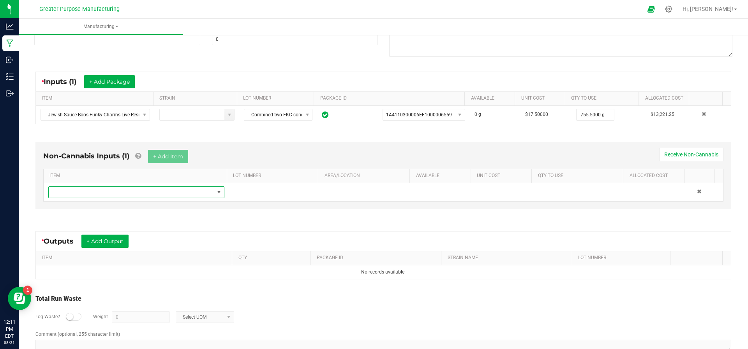
scroll to position [111, 0]
click at [107, 238] on button "+ Add Output" at bounding box center [104, 240] width 47 height 13
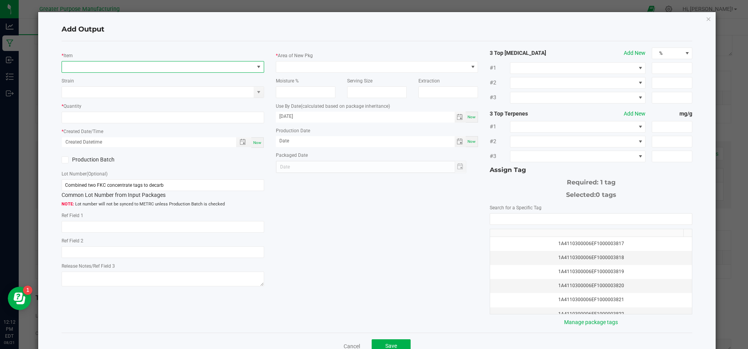
click at [109, 71] on span "NO DATA FOUND" at bounding box center [158, 67] width 192 height 11
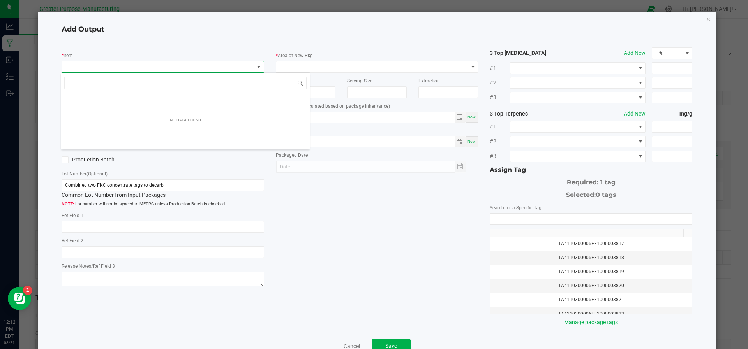
scroll to position [12, 200]
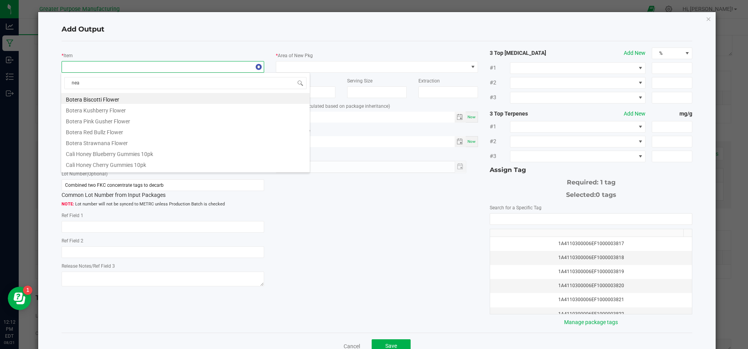
type input "neap"
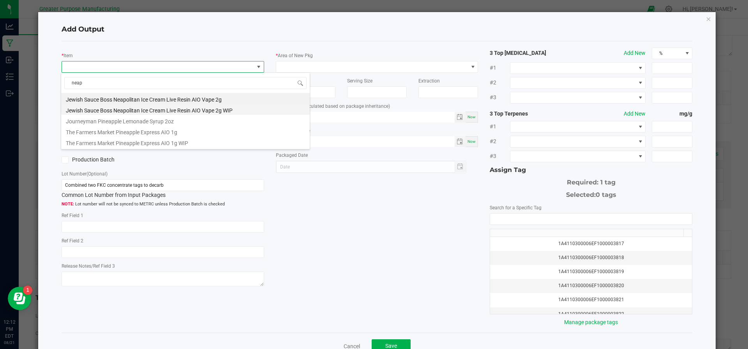
click at [104, 108] on li "Jewish Sauce Boss Neapolitan Ice Cream Live Resin AIO Vape 2g WIP" at bounding box center [185, 109] width 249 height 11
type input "0 ea"
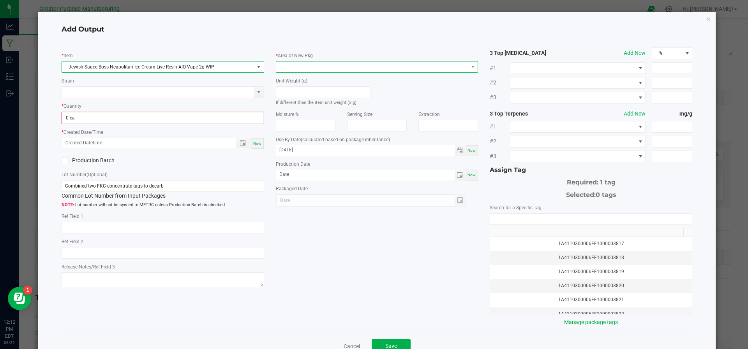
click at [295, 68] on span at bounding box center [372, 67] width 192 height 11
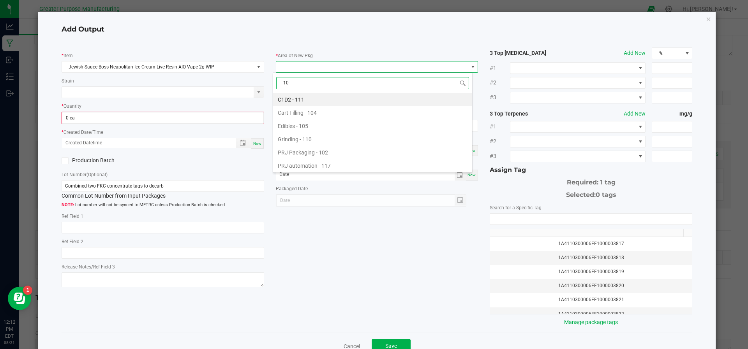
type input "108"
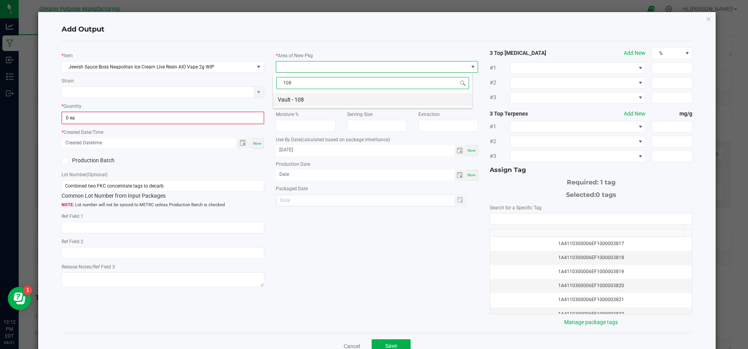
click at [292, 99] on li "Vault - 108" at bounding box center [372, 99] width 199 height 13
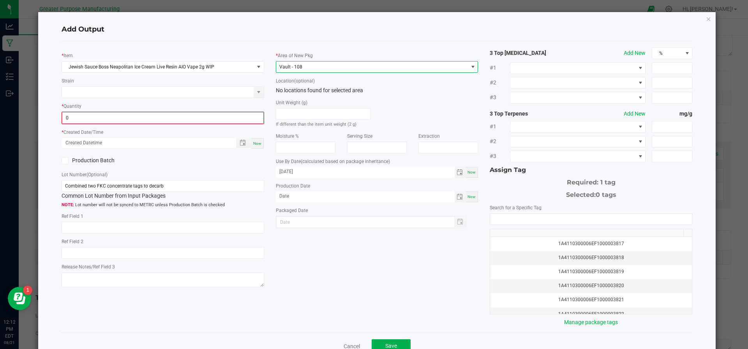
click at [182, 118] on input "0" at bounding box center [162, 118] width 201 height 11
type input "403 ea"
type input "month/day/year hour:minute AM"
click at [256, 138] on div "Now" at bounding box center [257, 143] width 12 height 11
type input "08/21/2025 12:12 PM"
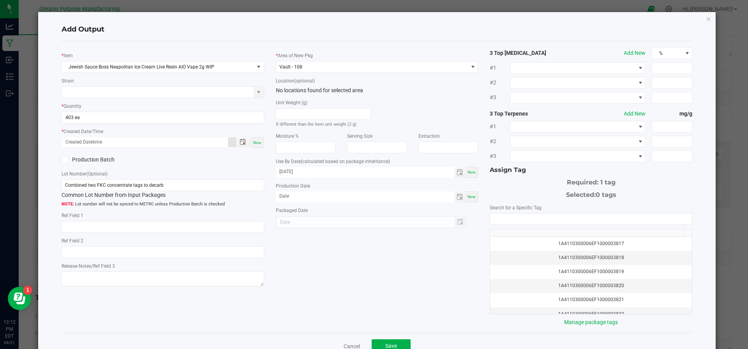
type input "[DATE]"
click at [64, 160] on icon at bounding box center [64, 160] width 5 height 0
click at [0, 0] on input "Production Batch" at bounding box center [0, 0] width 0 height 0
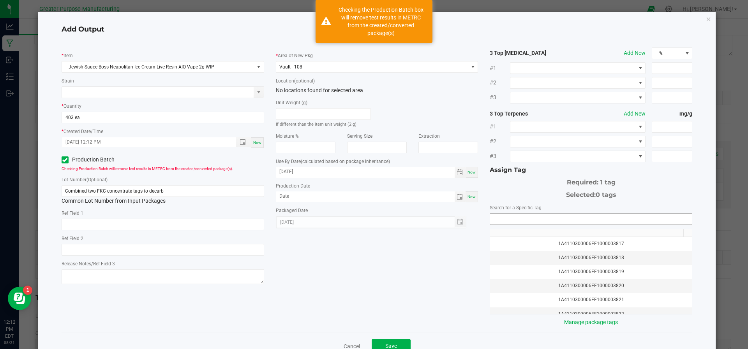
click at [582, 217] on input "NO DATA FOUND" at bounding box center [591, 219] width 202 height 11
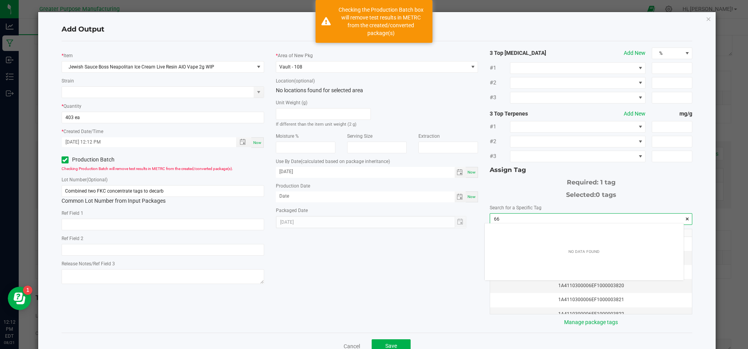
scroll to position [11, 199]
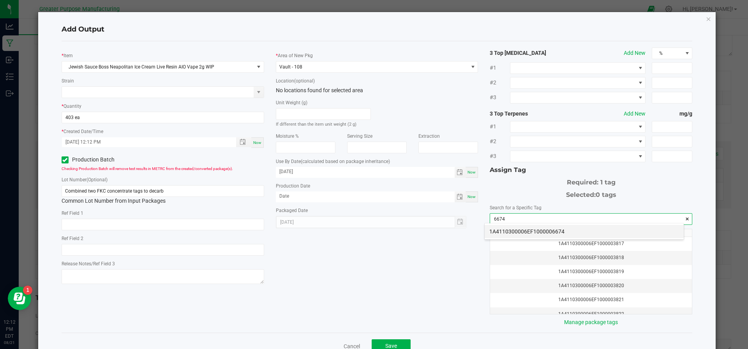
click at [569, 232] on li "1A4110300006EF1000006674" at bounding box center [584, 231] width 199 height 13
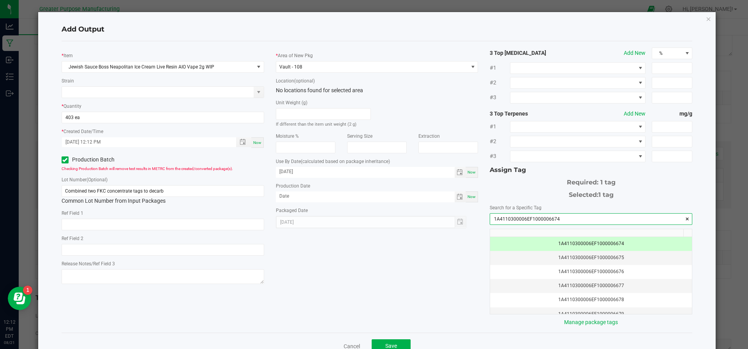
click at [539, 220] on input "1A4110300006EF1000006674" at bounding box center [591, 219] width 202 height 11
type input "1A4110300006EF1000006674"
click at [184, 192] on input "Combined two FKC concentrate tags to decarb" at bounding box center [163, 191] width 203 height 12
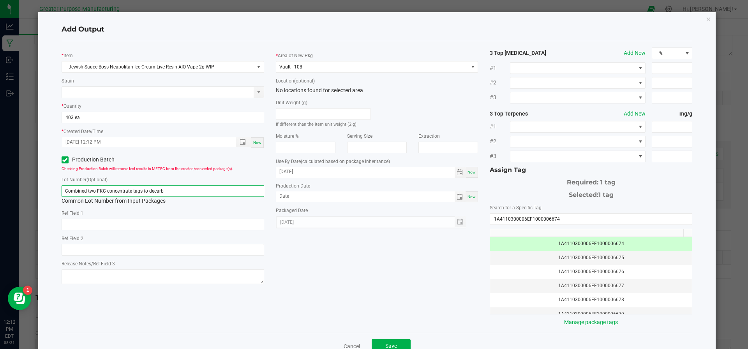
click at [62, 192] on input "Combined two FKC concentrate tags to decarb" at bounding box center [163, 191] width 203 height 12
paste input "1A4110300006EF1000006674"
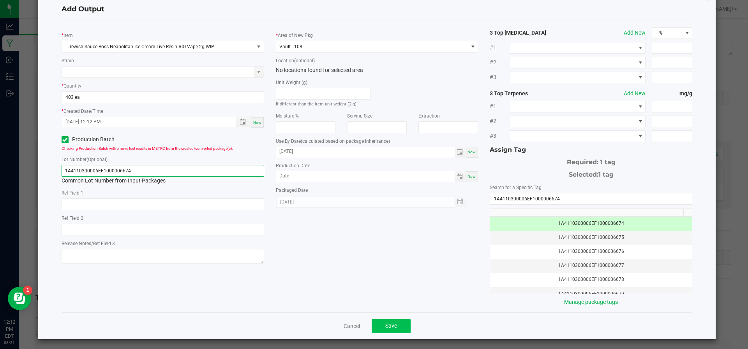
type input "1A4110300006EF1000006674"
click at [402, 326] on button "Save" at bounding box center [391, 326] width 39 height 14
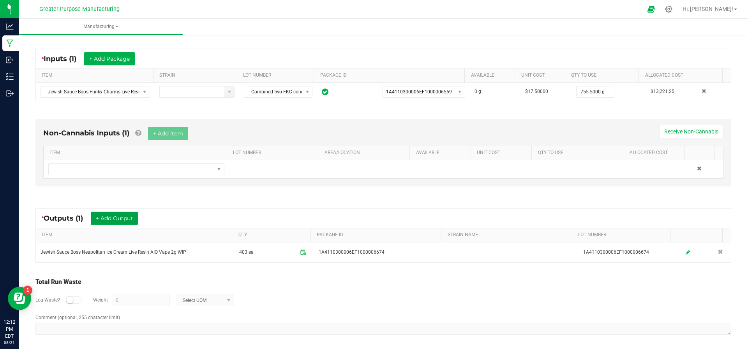
scroll to position [0, 0]
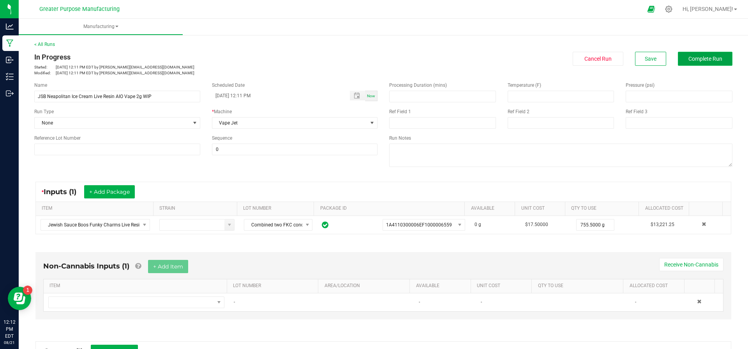
click at [703, 58] on span "Complete Run" at bounding box center [705, 59] width 34 height 6
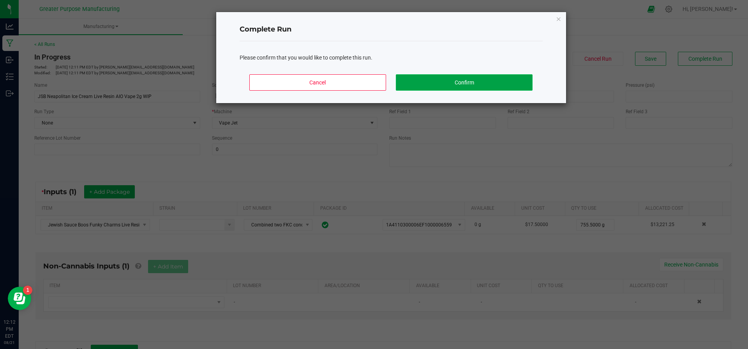
click at [482, 79] on button "Confirm" at bounding box center [464, 82] width 136 height 16
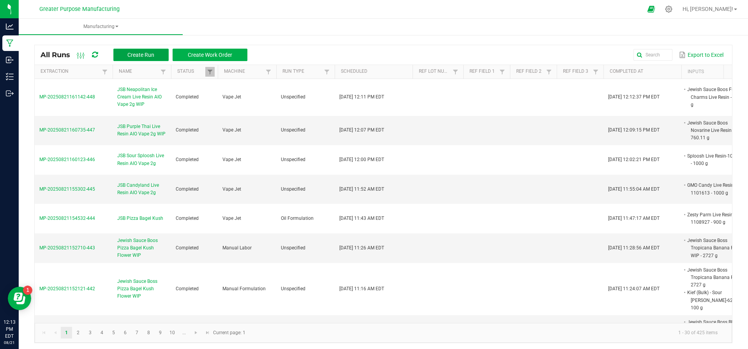
click at [144, 56] on span "Create Run" at bounding box center [140, 55] width 27 height 6
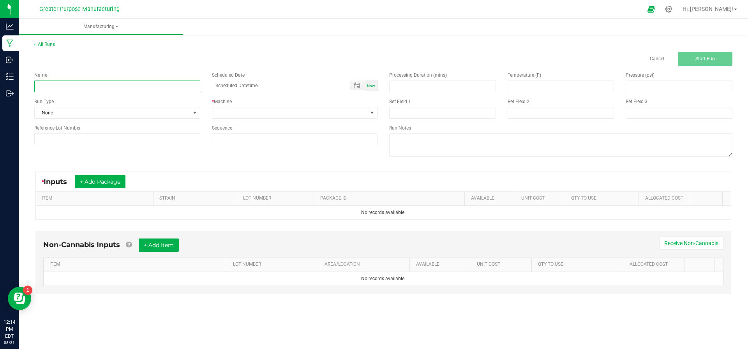
click at [73, 89] on input at bounding box center [117, 87] width 166 height 12
paste input "[DEMOGRAPHIC_DATA] Sauce Boss Sultana Gas Live Resin AIO Vape 2g WIP"
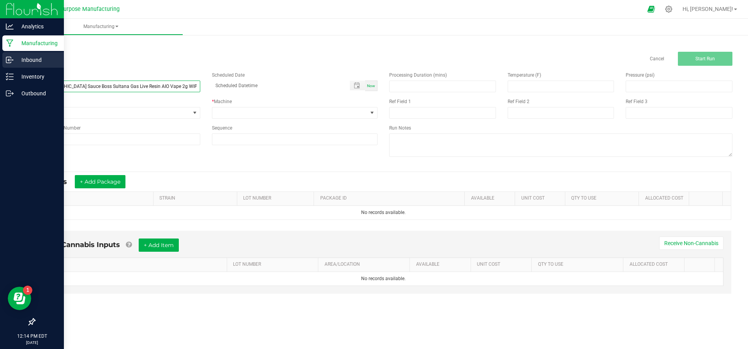
drag, startPoint x: 78, startPoint y: 84, endPoint x: 0, endPoint y: 61, distance: 81.6
click at [0, 61] on div "Analytics Manufacturing Inbound Inventory Outbound 12:14 PM EDT 08/21/2025 08/2…" at bounding box center [374, 174] width 748 height 349
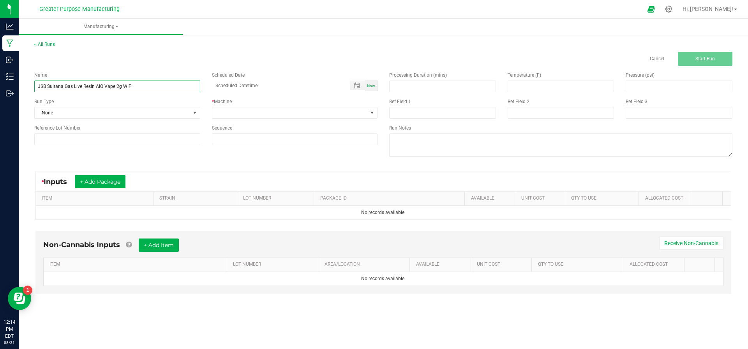
type input "JSB Sultana Gas Live Resin AIO Vape 2g WIP"
click at [376, 83] on div "Now" at bounding box center [371, 86] width 12 height 11
type input "08/21/2025 12:15 PM"
click at [302, 113] on span at bounding box center [289, 113] width 155 height 11
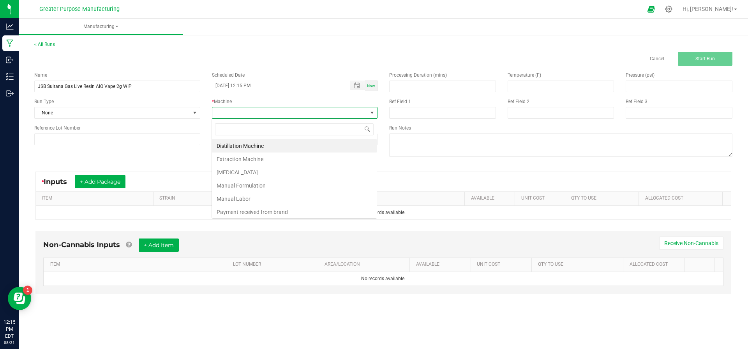
scroll to position [12, 166]
type input "vape"
click at [254, 144] on li "Vape Jet" at bounding box center [294, 145] width 165 height 13
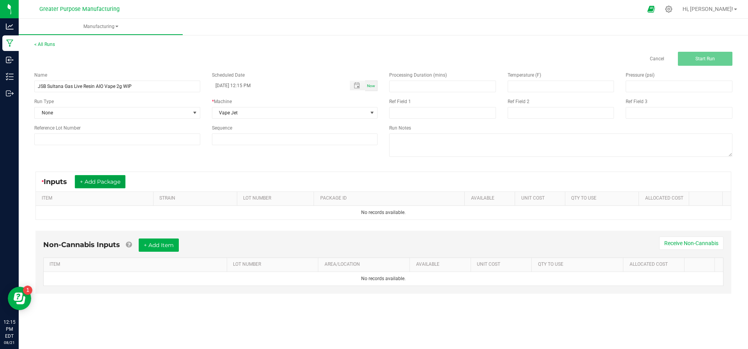
click at [92, 182] on button "+ Add Package" at bounding box center [100, 181] width 51 height 13
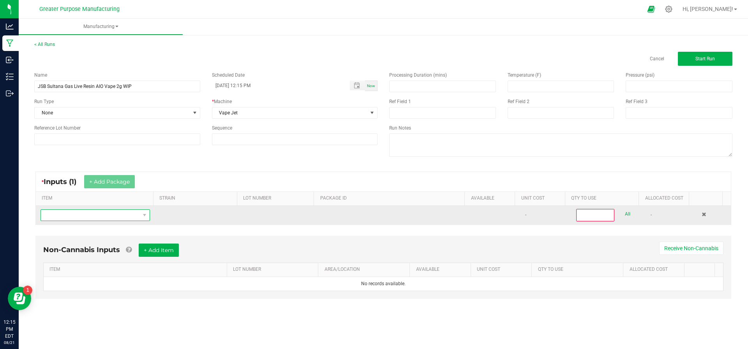
click at [78, 212] on span "NO DATA FOUND" at bounding box center [90, 215] width 99 height 11
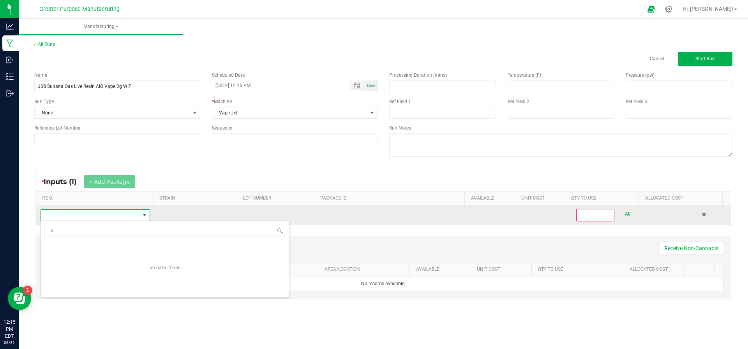
scroll to position [12, 106]
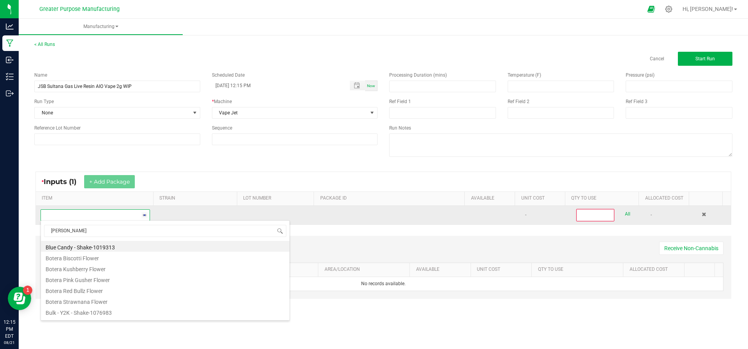
type input "sulta"
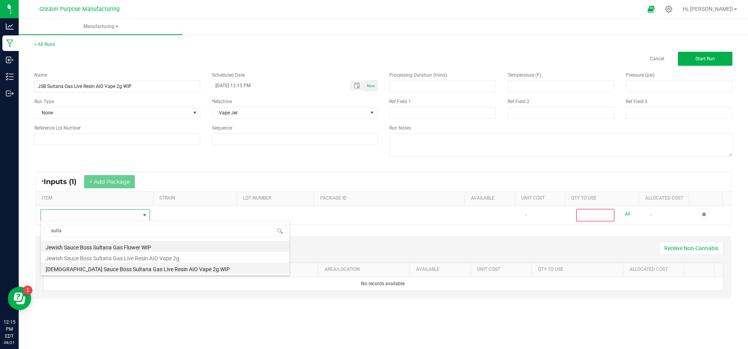
click at [96, 268] on li "[DEMOGRAPHIC_DATA] Sauce Boss Sultana Gas Live Resin AIO Vape 2g WIP" at bounding box center [165, 268] width 249 height 11
type input "0"
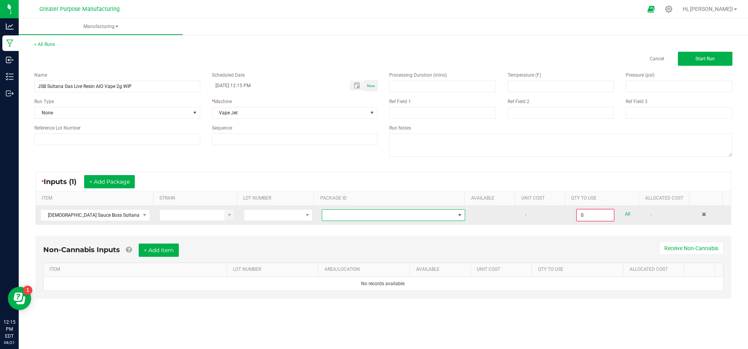
click at [415, 215] on span "NO DATA FOUND" at bounding box center [388, 215] width 133 height 11
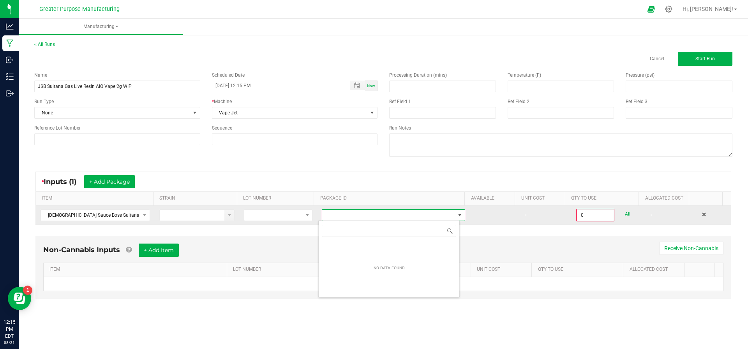
scroll to position [12, 141]
click at [125, 213] on span "[DEMOGRAPHIC_DATA] Sauce Boss Sultana Gas Live Resin AIO Vape 2g WIP" at bounding box center [90, 215] width 99 height 11
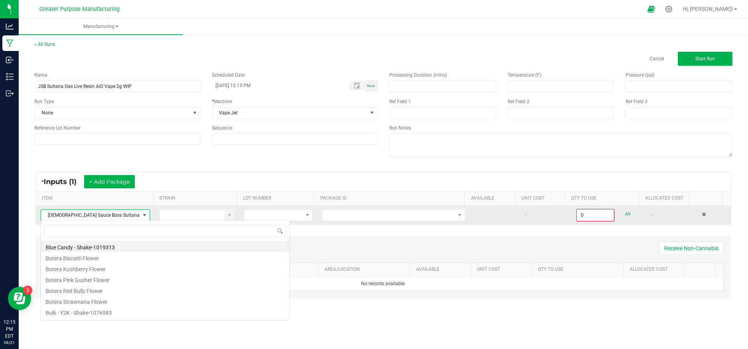
scroll to position [12, 108]
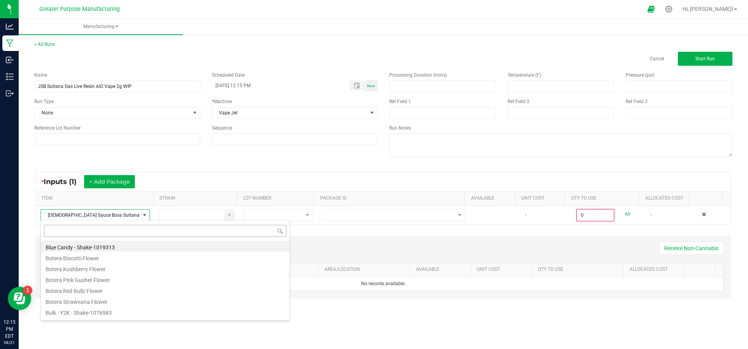
click at [113, 231] on input at bounding box center [165, 231] width 242 height 12
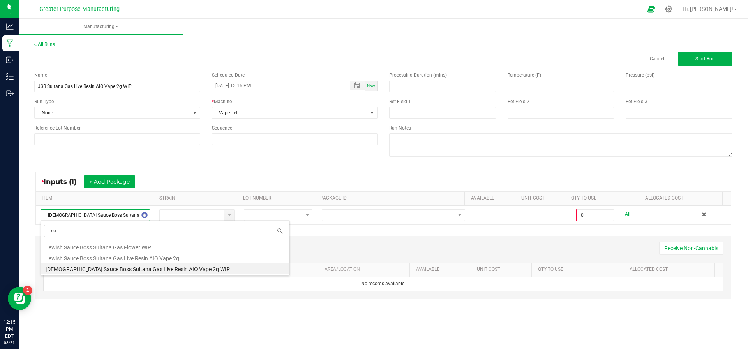
type input "s"
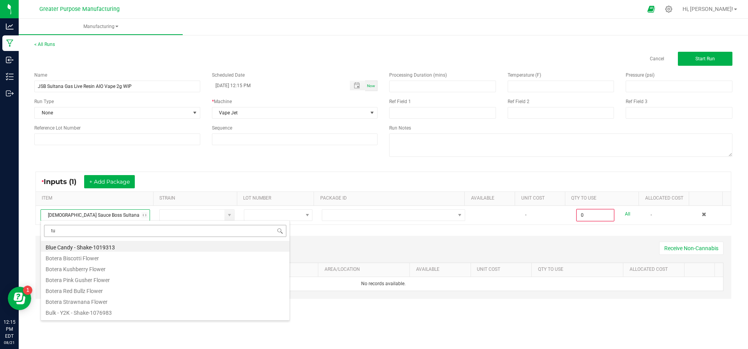
type input "tur"
click at [95, 242] on li "Jewish Sauce Turtle Taffy Live Resin" at bounding box center [165, 246] width 249 height 11
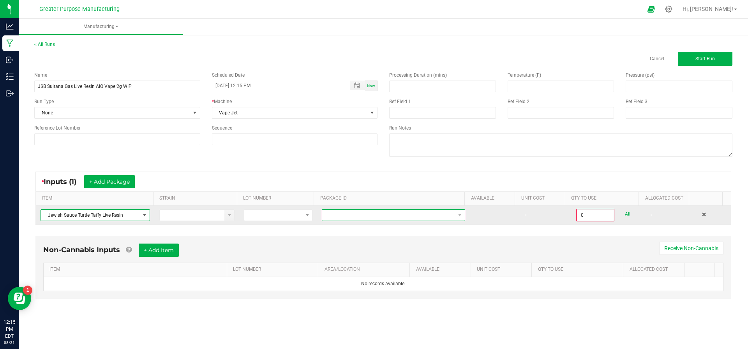
click at [330, 216] on span at bounding box center [388, 215] width 133 height 11
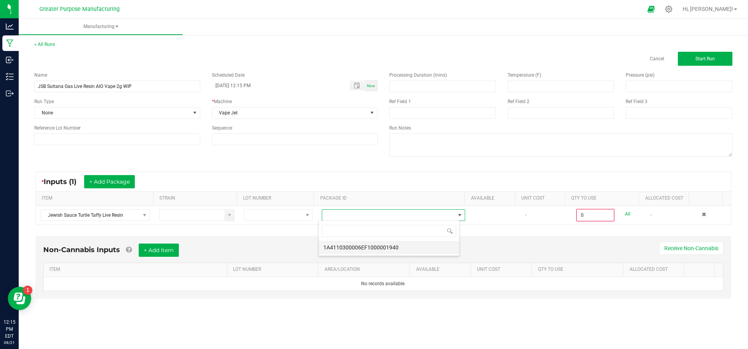
click at [341, 248] on li "1A4110300006EF1000001940" at bounding box center [389, 247] width 141 height 13
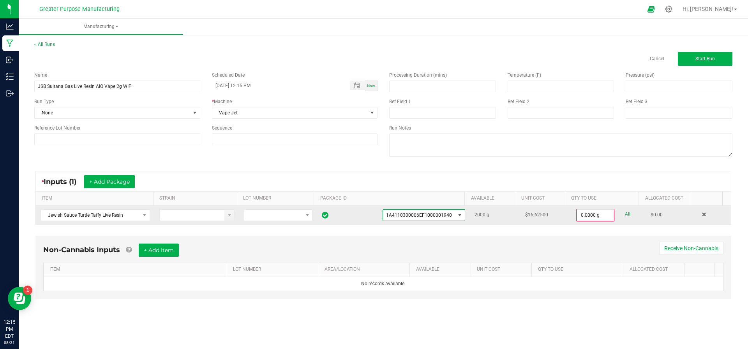
click at [625, 214] on link "All" at bounding box center [627, 214] width 5 height 11
type input "2000.0000 g"
click at [715, 54] on button "Start Run" at bounding box center [705, 59] width 55 height 14
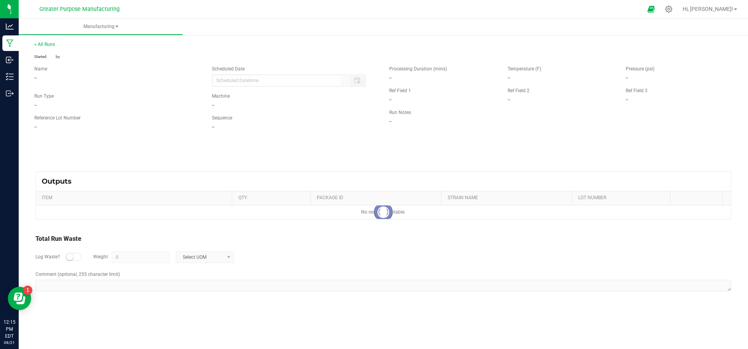
type input "08/21/2025 12:15 PM"
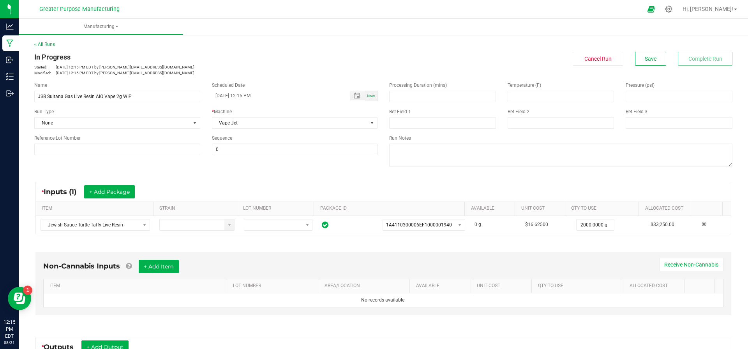
scroll to position [123, 0]
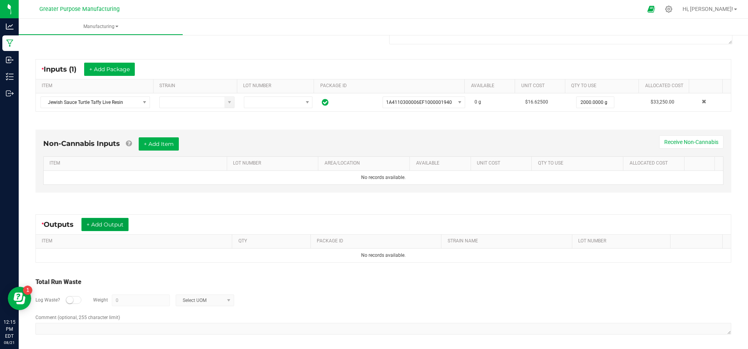
click at [108, 220] on button "+ Add Output" at bounding box center [104, 224] width 47 height 13
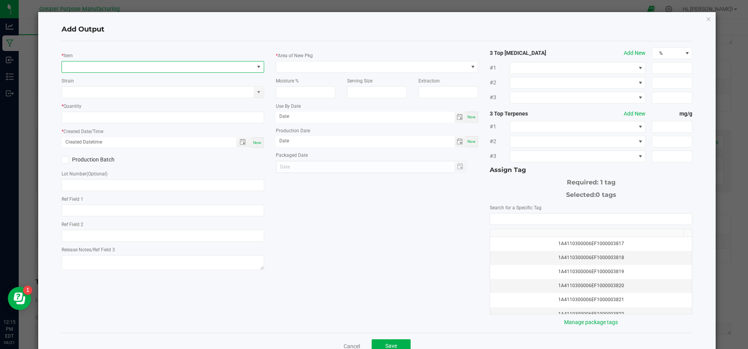
click at [100, 63] on span "NO DATA FOUND" at bounding box center [158, 67] width 192 height 11
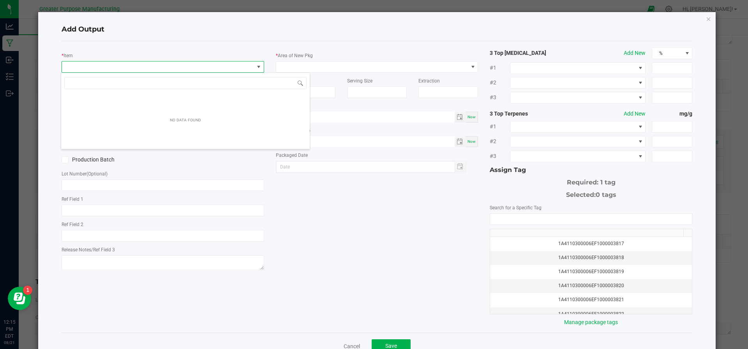
scroll to position [12, 200]
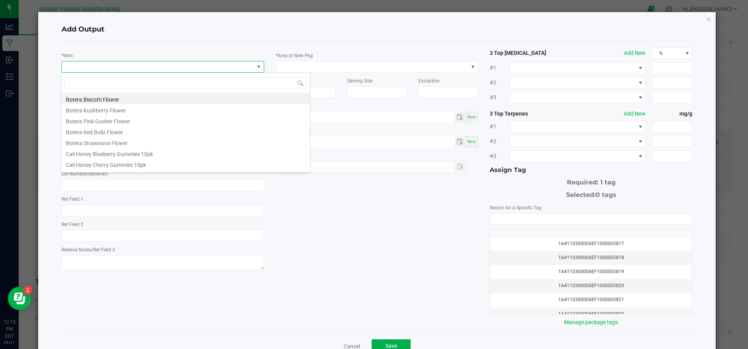
type input "[DEMOGRAPHIC_DATA] Sauce Boss Sultana Gas Live Resin AIO Vape 2g WIP"
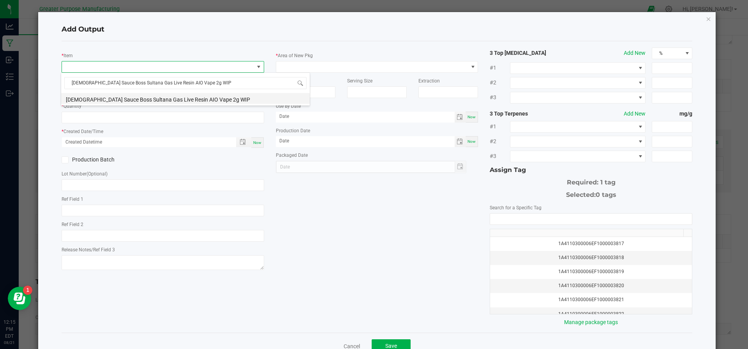
click at [102, 99] on li "[DEMOGRAPHIC_DATA] Sauce Boss Sultana Gas Live Resin AIO Vape 2g WIP" at bounding box center [185, 98] width 249 height 11
type input "0 ea"
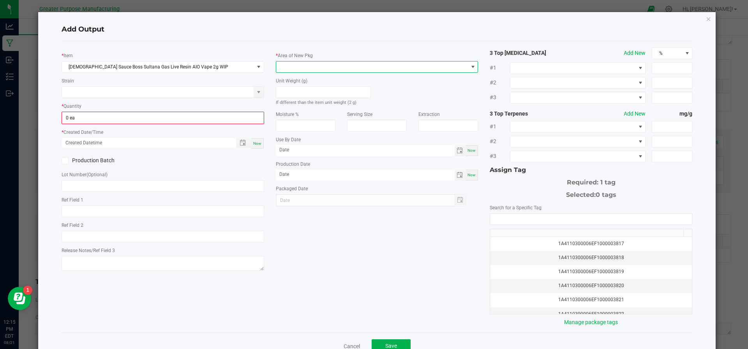
click at [336, 67] on span at bounding box center [372, 67] width 192 height 11
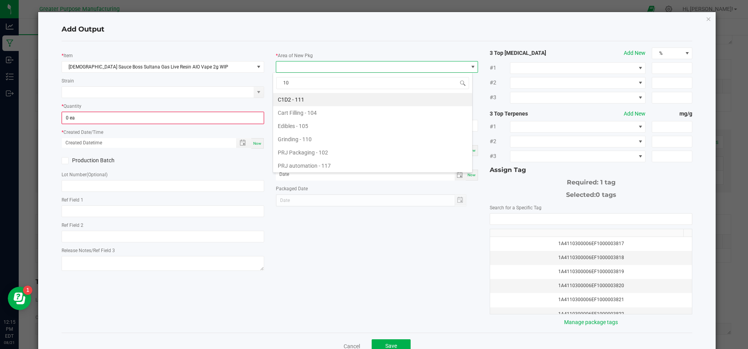
type input "108"
click at [303, 94] on li "Vault - 108" at bounding box center [372, 99] width 199 height 13
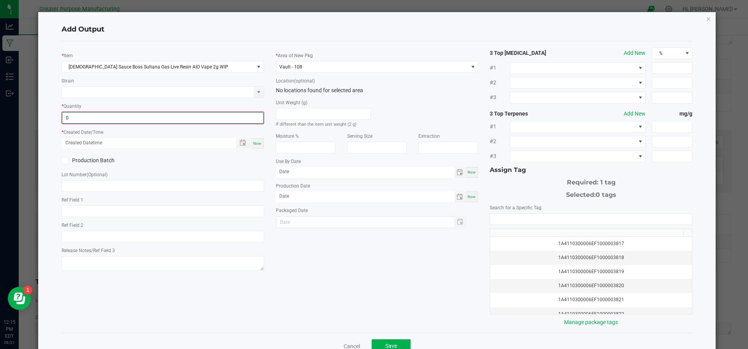
click at [219, 115] on input "0" at bounding box center [162, 118] width 201 height 11
type input "1039 ea"
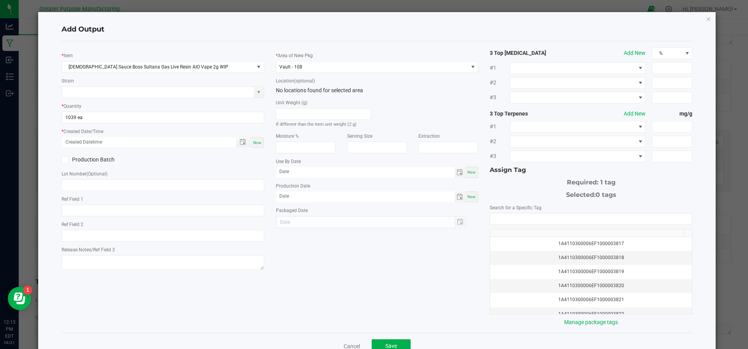
click at [253, 141] on span "Now" at bounding box center [257, 143] width 8 height 4
type input "08/21/2025 12:15 PM"
type input "[DATE]"
click at [64, 163] on label "Production Batch" at bounding box center [109, 160] width 95 height 8
click at [0, 0] on input "Production Batch" at bounding box center [0, 0] width 0 height 0
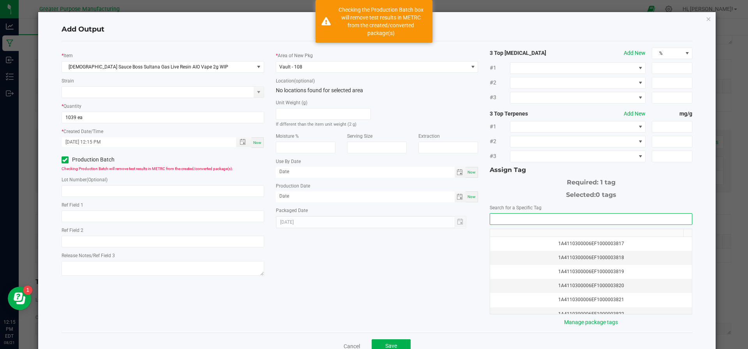
click at [590, 222] on input "NO DATA FOUND" at bounding box center [591, 219] width 202 height 11
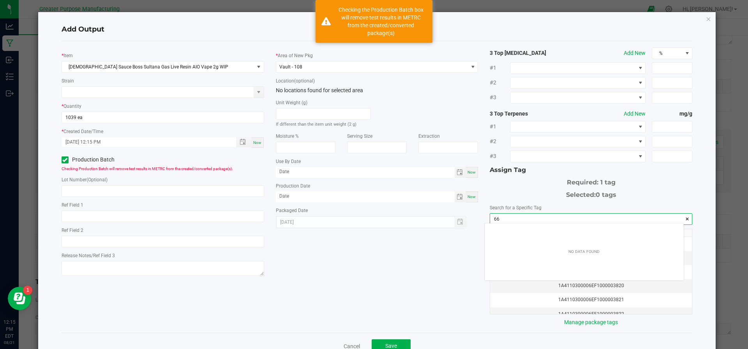
scroll to position [11, 199]
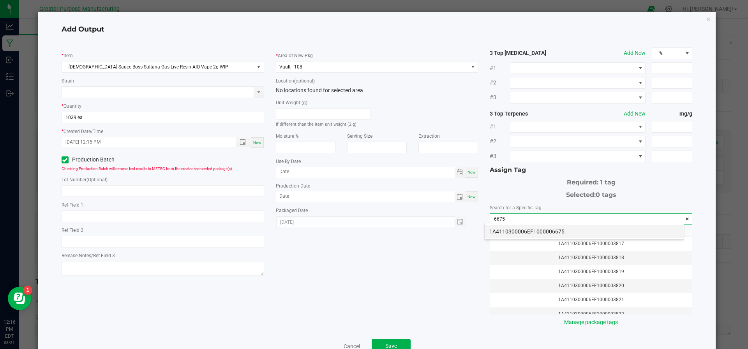
click at [576, 231] on li "1A4110300006EF1000006675" at bounding box center [584, 231] width 199 height 13
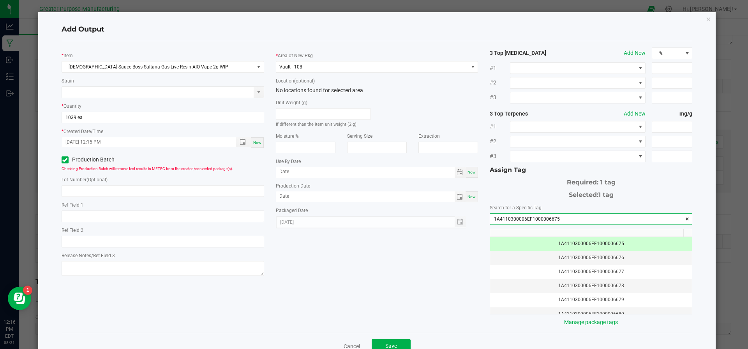
click at [536, 214] on input "1A4110300006EF1000006675" at bounding box center [591, 219] width 202 height 11
type input "1A4110300006EF1000006675"
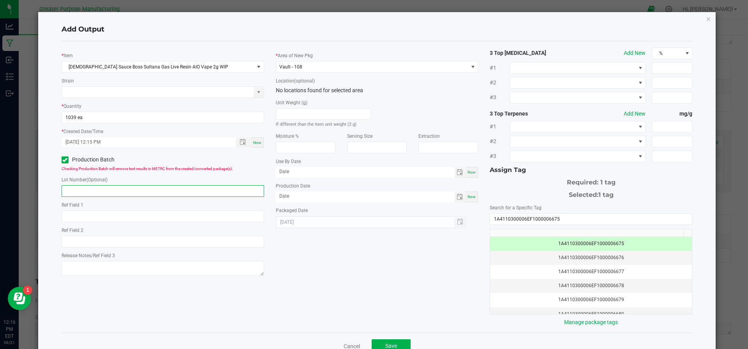
click at [155, 188] on input "text" at bounding box center [163, 191] width 203 height 12
paste input "1A4110300006EF1000006675"
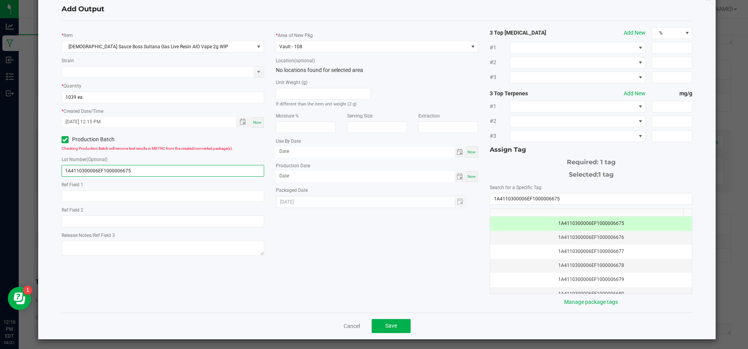
type input "1A4110300006EF1000006675"
click at [389, 316] on div "Cancel Save" at bounding box center [377, 326] width 631 height 27
click at [388, 323] on span "Save" at bounding box center [391, 326] width 12 height 6
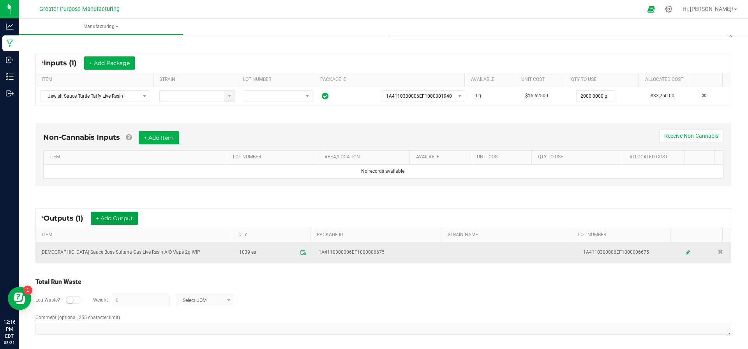
scroll to position [0, 0]
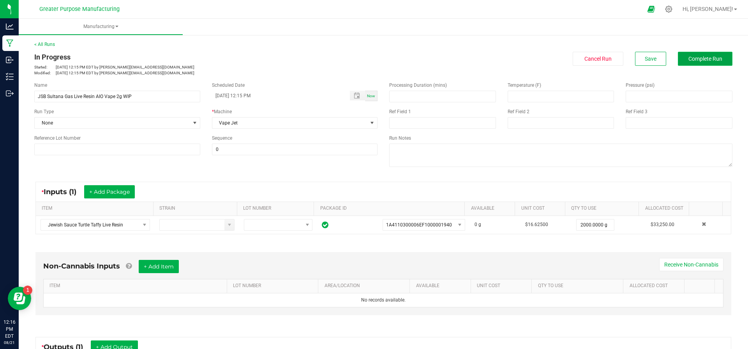
click at [691, 62] on span "Complete Run" at bounding box center [705, 59] width 34 height 6
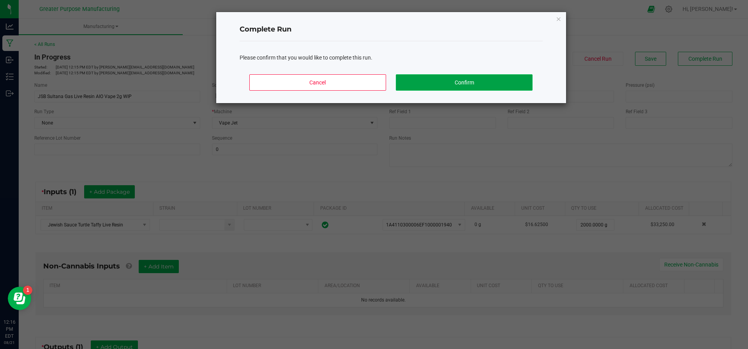
click at [484, 80] on button "Confirm" at bounding box center [464, 82] width 136 height 16
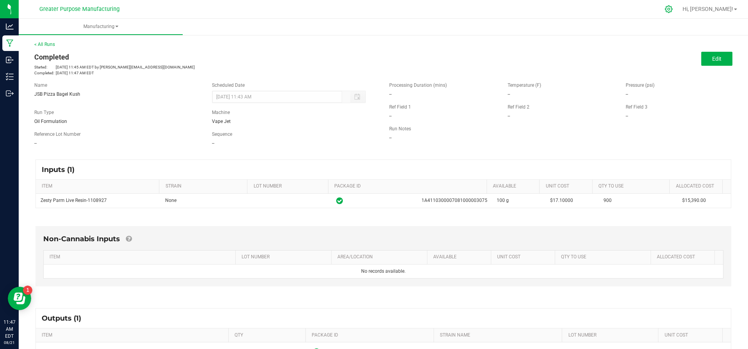
click at [679, 13] on div at bounding box center [668, 9] width 19 height 17
click at [673, 7] on icon at bounding box center [669, 9] width 8 height 8
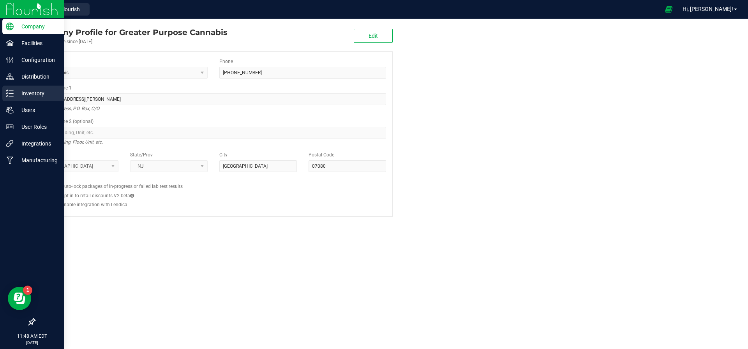
click at [37, 90] on p "Inventory" at bounding box center [37, 93] width 47 height 9
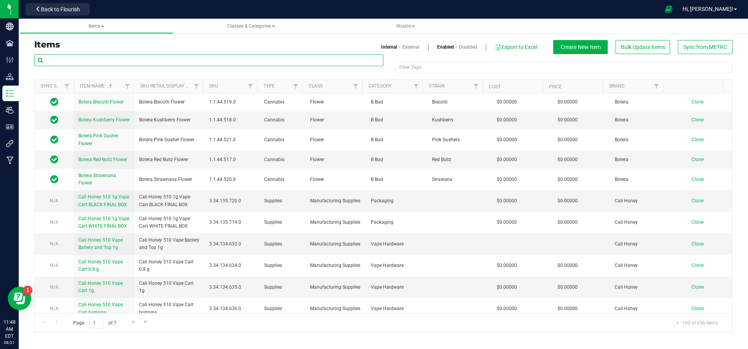
click at [103, 62] on input "text" at bounding box center [208, 61] width 349 height 12
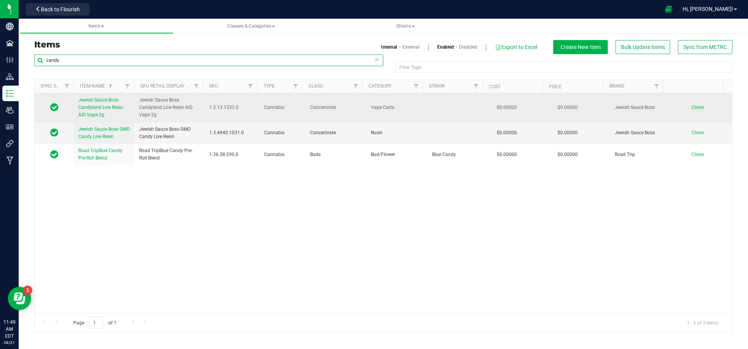
type input "candy"
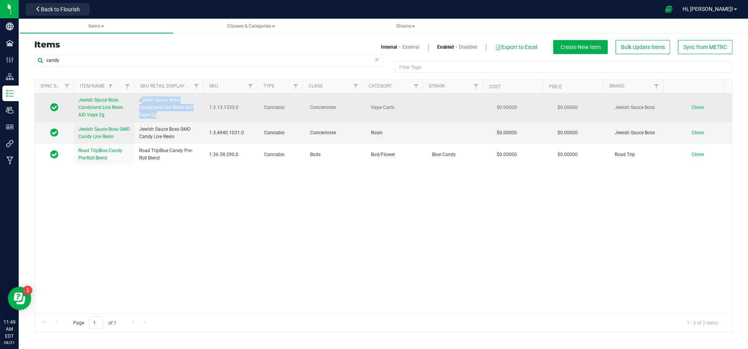
drag, startPoint x: 157, startPoint y: 113, endPoint x: 139, endPoint y: 99, distance: 22.6
click at [139, 99] on span "Jewish Sauce Boss Candyland Live Resin AIO Vape 2g" at bounding box center [169, 108] width 61 height 23
copy span "Jewish Sauce Boss Candyland Live Resin AIO Vape 2g"
click at [691, 105] on span "Clone" at bounding box center [697, 107] width 12 height 5
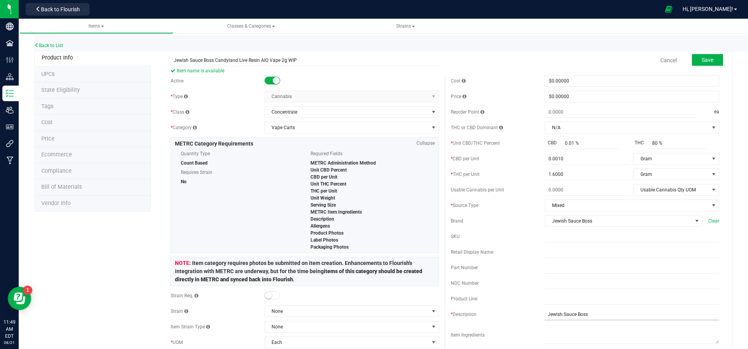
type input "Jewish Sauce Boss Candyland Live Resin AIO Vape 2g WIP"
click at [596, 310] on input "Jewish Sauce Boss" at bounding box center [632, 315] width 175 height 12
paste input "Candyland Live Resin AIO Vape 2g"
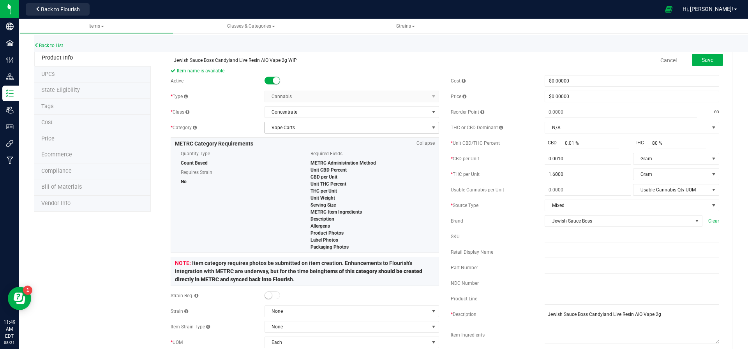
type input "Jewish Sauce Boss Candyland Live Resin AIO Vape 2g"
click at [325, 125] on span "Vape Carts" at bounding box center [347, 127] width 164 height 11
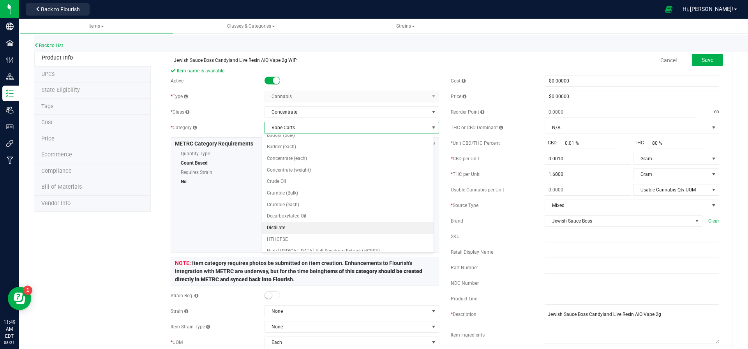
scroll to position [5, 0]
click at [317, 169] on li "Concentrate (weight)" at bounding box center [347, 171] width 171 height 12
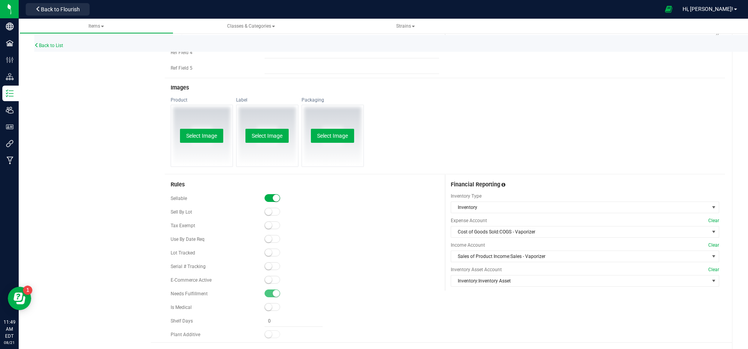
scroll to position [351, 0]
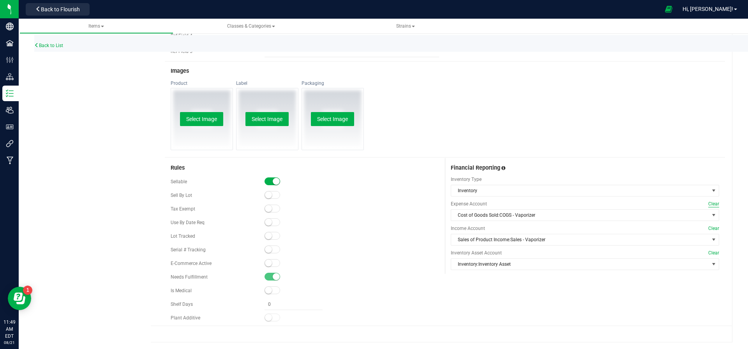
click at [708, 203] on span "Clear" at bounding box center [713, 204] width 11 height 7
click at [708, 227] on span "Clear" at bounding box center [713, 228] width 11 height 7
click at [708, 250] on span "Clear" at bounding box center [713, 253] width 11 height 7
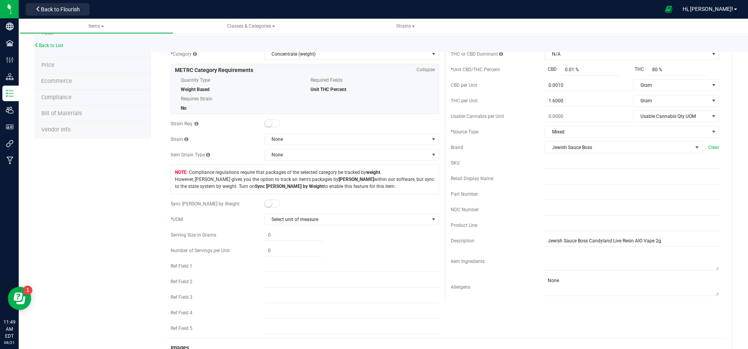
scroll to position [74, 0]
click at [272, 203] on span at bounding box center [272, 203] width 16 height 8
click at [285, 247] on span at bounding box center [293, 250] width 58 height 11
type input "2"
type input "2.0000"
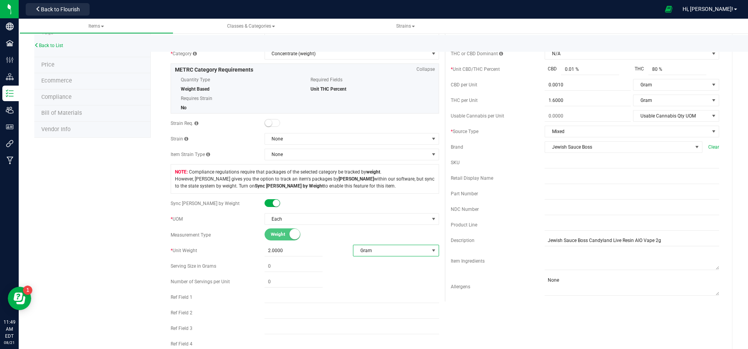
scroll to position [0, 0]
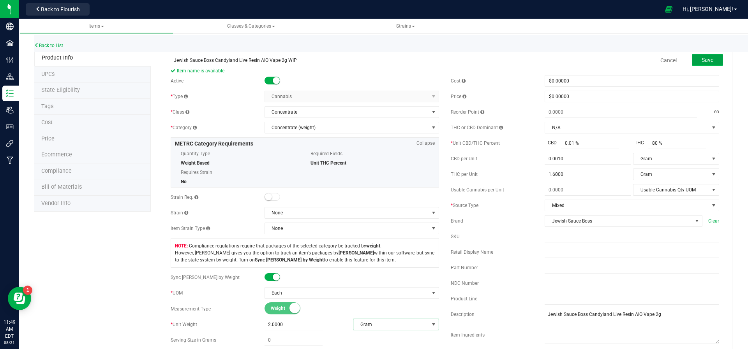
click at [702, 60] on span "Save" at bounding box center [708, 60] width 12 height 6
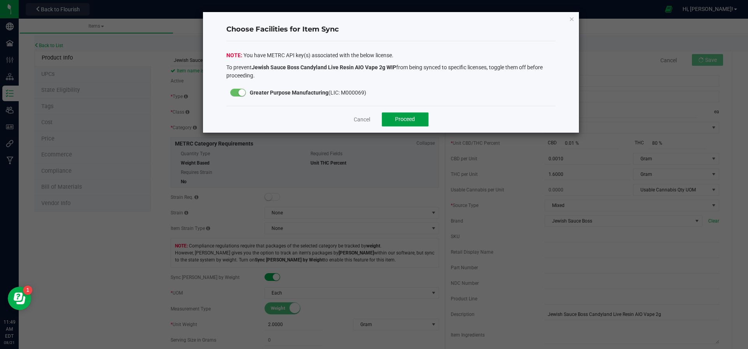
click at [411, 122] on span "Proceed" at bounding box center [405, 119] width 20 height 6
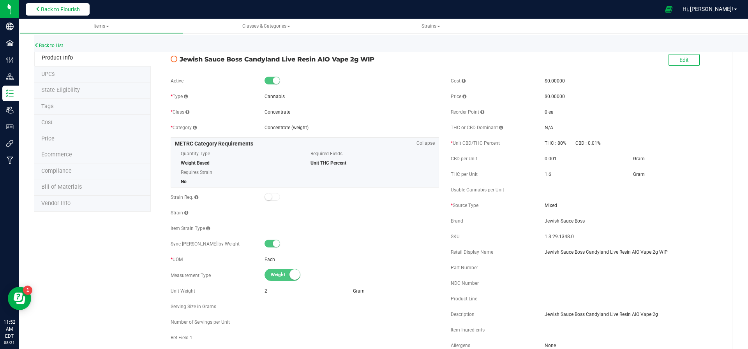
click at [53, 8] on span "Back to Flourish" at bounding box center [60, 9] width 39 height 6
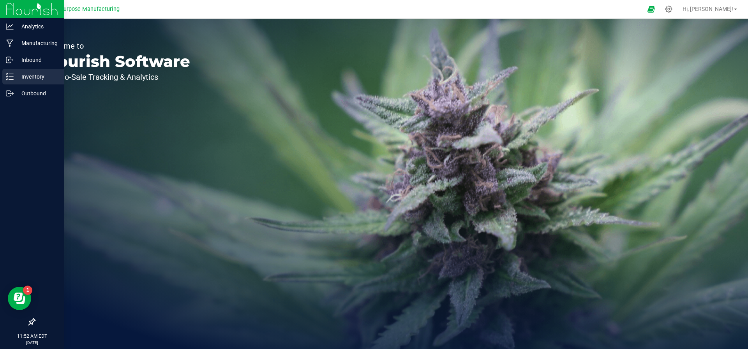
click at [19, 77] on p "Inventory" at bounding box center [37, 76] width 47 height 9
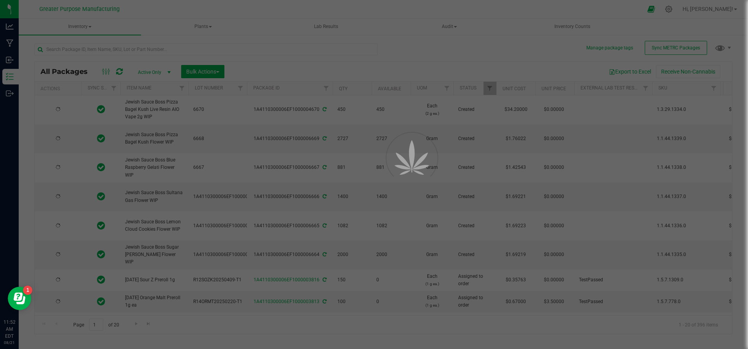
click at [665, 54] on div at bounding box center [374, 174] width 748 height 349
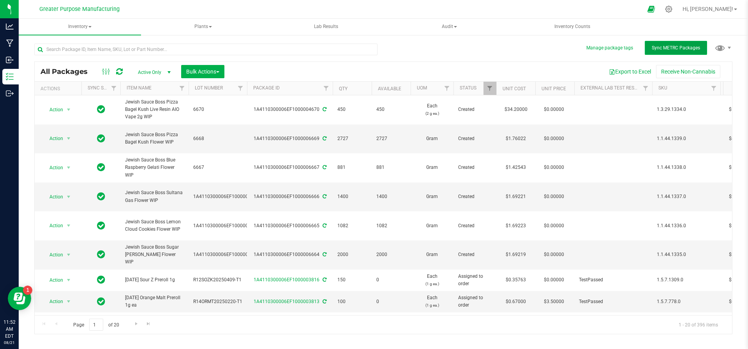
click at [672, 50] on span "Sync METRC Packages" at bounding box center [676, 47] width 48 height 5
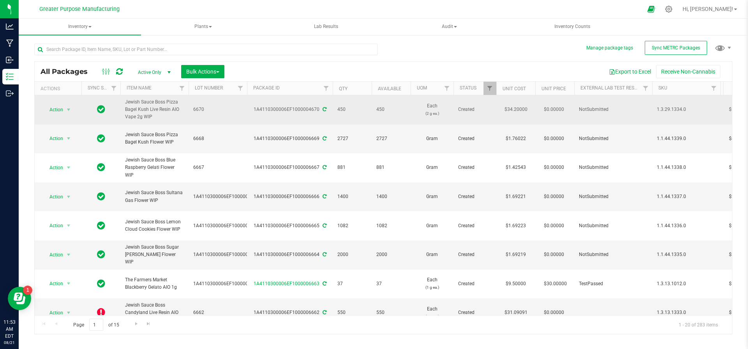
click at [152, 114] on span "Jewish Sauce Boss Pizza Bagel Kush Live Resin AIO Vape 2g WIP" at bounding box center [154, 110] width 59 height 23
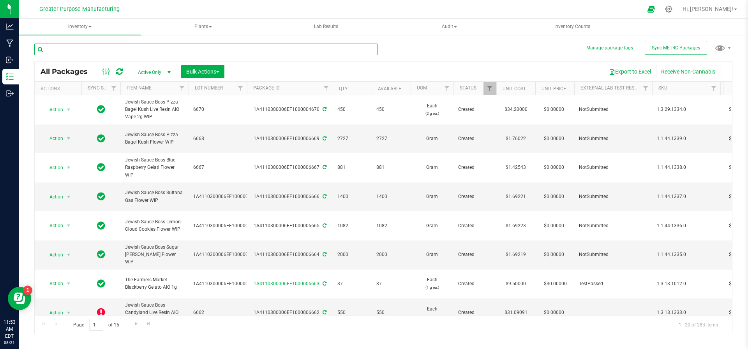
click at [78, 46] on input "text" at bounding box center [205, 50] width 343 height 12
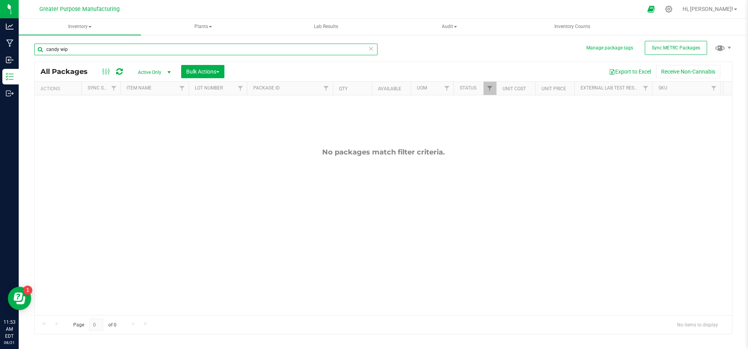
click at [78, 46] on input "candy wip" at bounding box center [205, 50] width 343 height 12
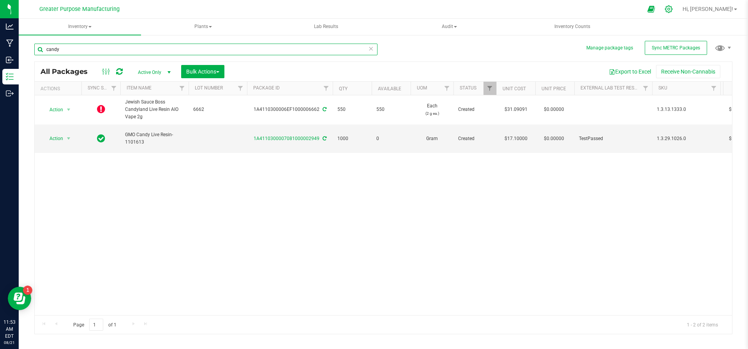
type input "candy"
click at [672, 8] on icon at bounding box center [668, 8] width 7 height 7
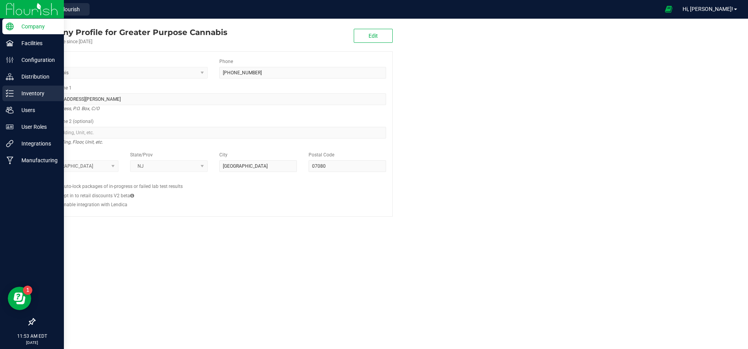
click at [28, 93] on p "Inventory" at bounding box center [37, 93] width 47 height 9
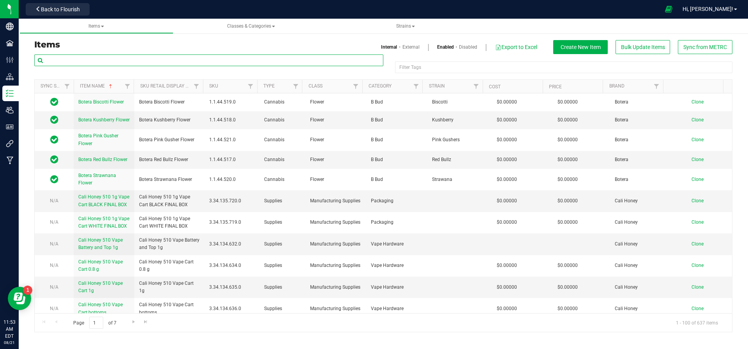
click at [178, 62] on input "text" at bounding box center [208, 61] width 349 height 12
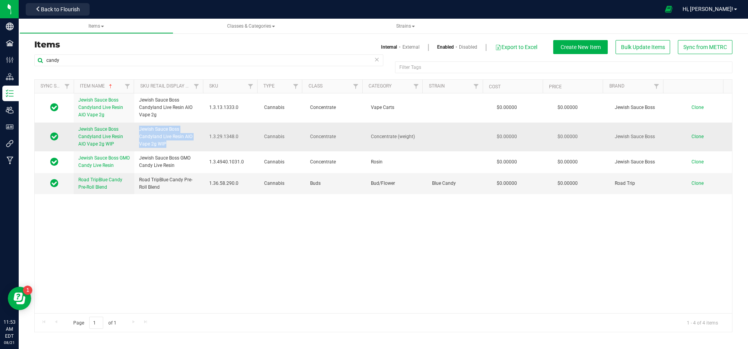
drag, startPoint x: 164, startPoint y: 146, endPoint x: 135, endPoint y: 129, distance: 33.7
click at [135, 129] on td "Jewish Sauce Boss Candyland Live Resin AIO Vape 2g WIP" at bounding box center [169, 137] width 70 height 29
copy span "Jewish Sauce Boss Candyland Live Resin AIO Vape 2g WIP"
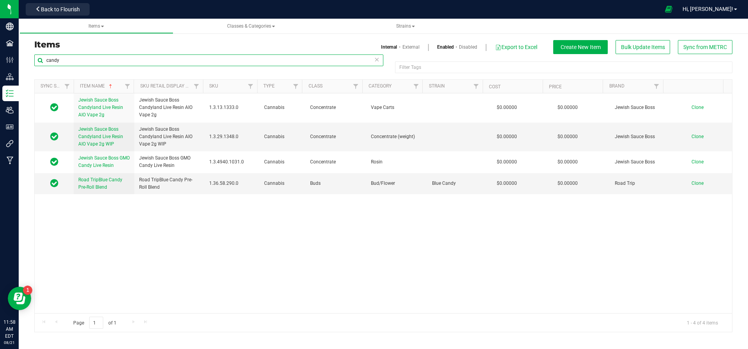
click at [99, 62] on input "candy" at bounding box center [208, 61] width 349 height 12
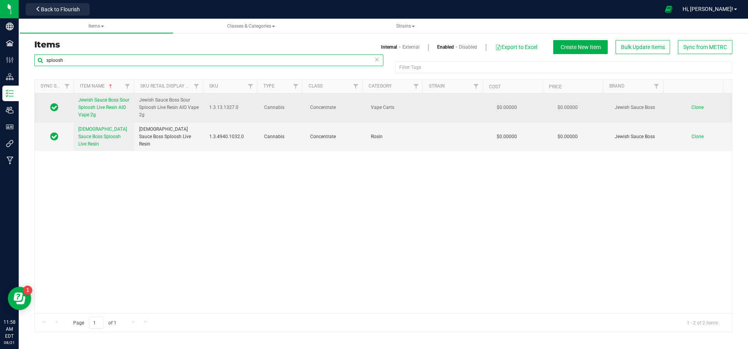
type input "sploosh"
click at [691, 105] on span "Clone" at bounding box center [697, 107] width 12 height 5
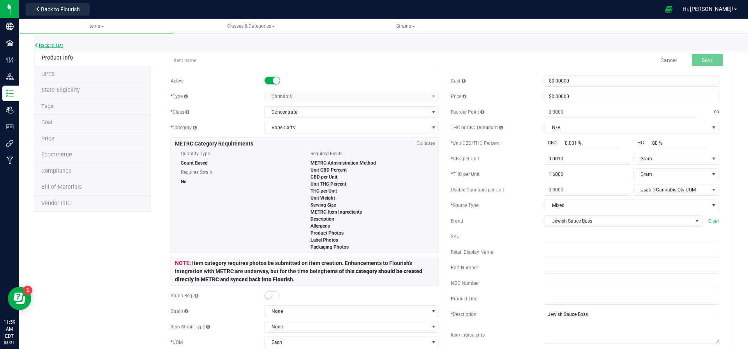
click at [53, 46] on link "Back to List" at bounding box center [48, 45] width 29 height 5
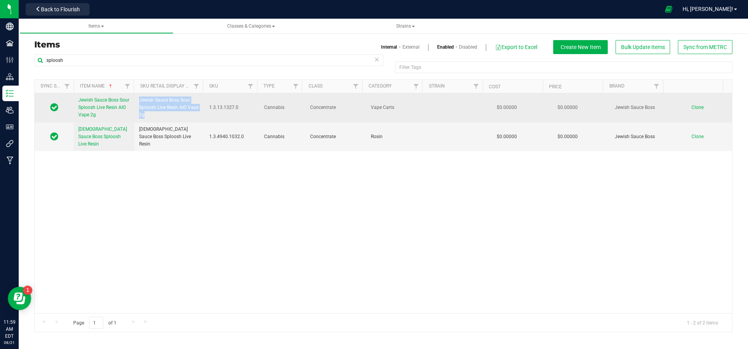
drag, startPoint x: 151, startPoint y: 112, endPoint x: 139, endPoint y: 101, distance: 16.3
click at [139, 101] on span "Jewish Sauce Boss Sour Sploosh Live Resin AIO Vape 2g" at bounding box center [169, 108] width 61 height 23
copy span "Jewish Sauce Boss Sour Sploosh Live Resin AIO Vape 2g"
click at [691, 108] on span "Clone" at bounding box center [697, 107] width 12 height 5
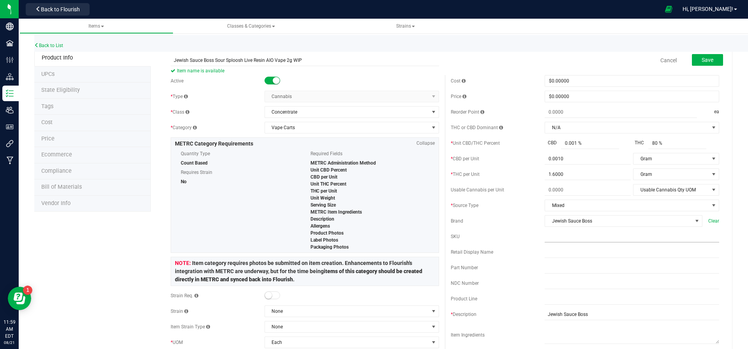
type input "Jewish Sauce Boss Sour Sploosh Live Resin AIO Vape 2g WIP"
click at [559, 237] on input "text" at bounding box center [632, 237] width 175 height 12
click at [551, 254] on input "text" at bounding box center [632, 253] width 175 height 12
paste input "Jewish Sauce Boss Sour Sploosh Live Resin AIO Vape 2g"
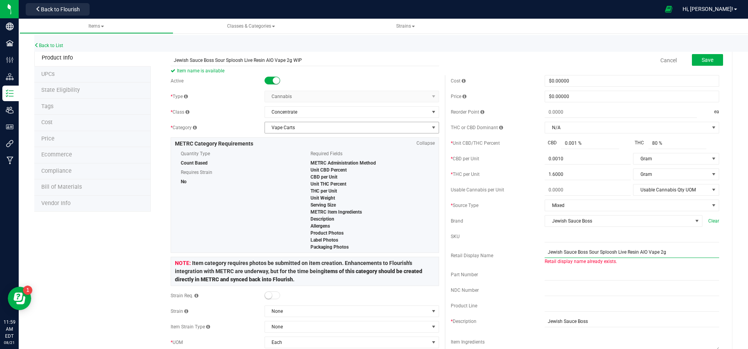
type input "Jewish Sauce Boss Sour Sploosh Live Resin AIO Vape 2g"
click at [281, 128] on span "Vape Carts" at bounding box center [347, 127] width 164 height 11
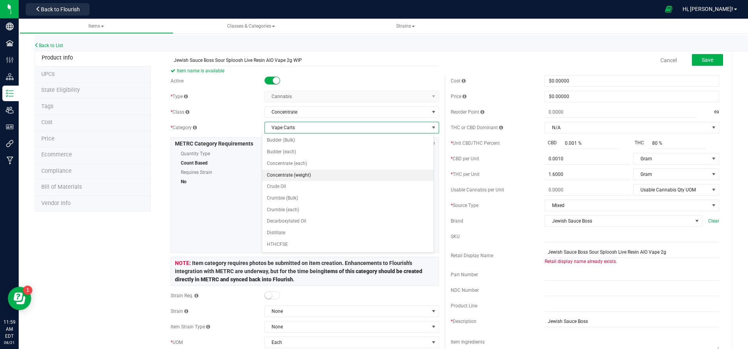
click at [301, 175] on li "Concentrate (weight)" at bounding box center [347, 176] width 171 height 12
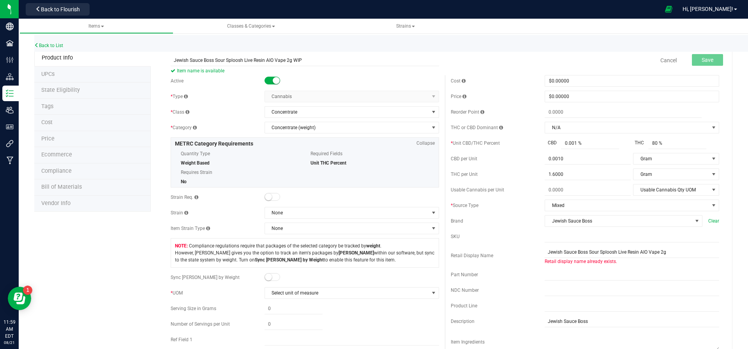
click at [268, 196] on small at bounding box center [268, 197] width 7 height 7
click at [273, 197] on small at bounding box center [276, 197] width 7 height 7
click at [268, 276] on small at bounding box center [268, 277] width 7 height 7
click at [279, 326] on span at bounding box center [293, 324] width 58 height 11
type input "2"
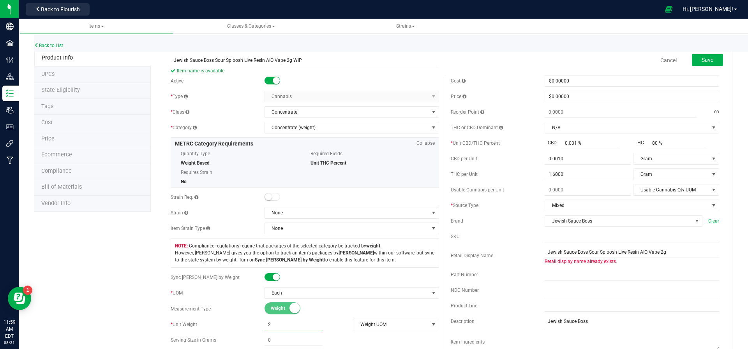
type input "2.0000"
click at [702, 59] on span "Save" at bounding box center [708, 60] width 12 height 6
click at [690, 253] on input "Jewish Sauce Boss Sour Sploosh Live Resin AIO Vape 2g" at bounding box center [632, 253] width 175 height 12
type input "Jewish Sauce Boss Sour Sploosh Live Resin AIO Vape 2g WIP"
click at [702, 59] on span "Save" at bounding box center [708, 60] width 12 height 6
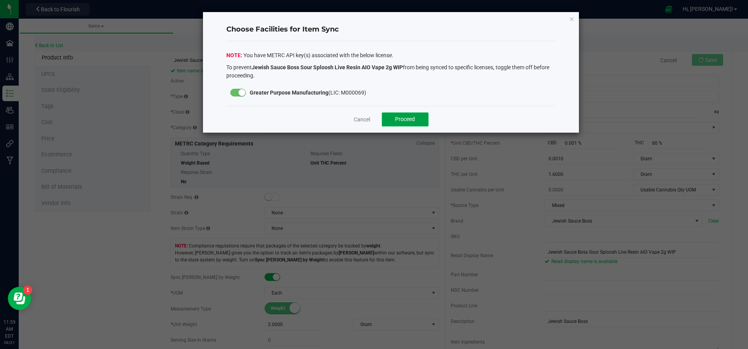
click at [411, 113] on button "Proceed" at bounding box center [405, 120] width 47 height 14
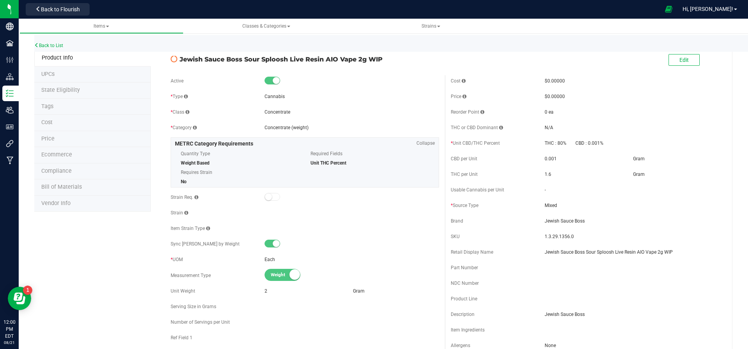
drag, startPoint x: 179, startPoint y: 58, endPoint x: 381, endPoint y: 62, distance: 202.2
click at [381, 62] on span "Jewish Sauce Boss Sour Sploosh Live Resin AIO Vape 2g WIP" at bounding box center [309, 59] width 259 height 9
copy span "Jewish Sauce Boss Sour Sploosh Live Resin AIO Vape 2g WIP"
click at [55, 43] on link "Back to List" at bounding box center [48, 45] width 29 height 5
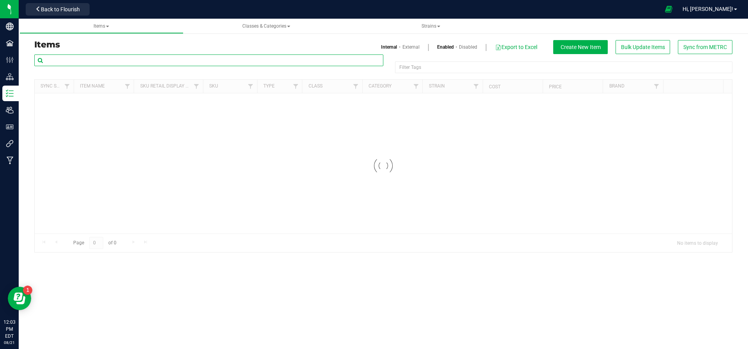
click at [87, 61] on input "text" at bounding box center [208, 61] width 349 height 12
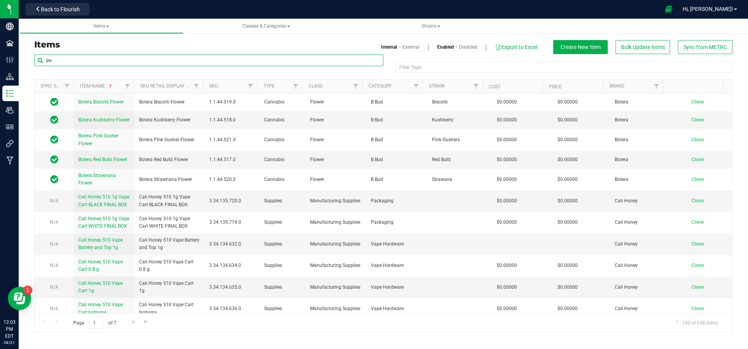
type input "p"
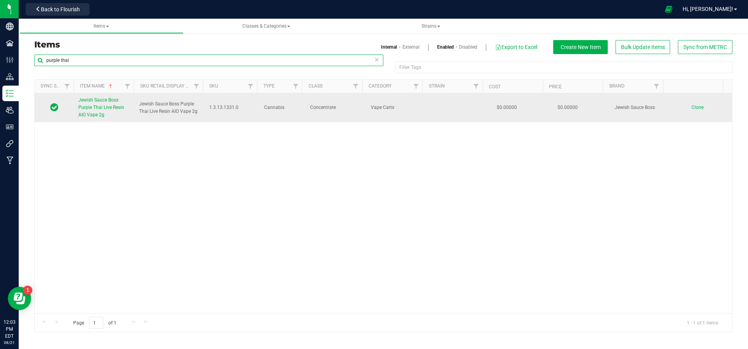
type input "purple thai"
drag, startPoint x: 196, startPoint y: 110, endPoint x: 146, endPoint y: 99, distance: 51.6
click at [146, 99] on td "Jewish Sauce Boss Purple Thai Live Resin AIO Vape 2g" at bounding box center [169, 107] width 70 height 29
copy span "Jewish Sauce Boss Purple Thai Live Resin AIO Vape 2g"
click at [691, 108] on span "Clone" at bounding box center [697, 107] width 12 height 5
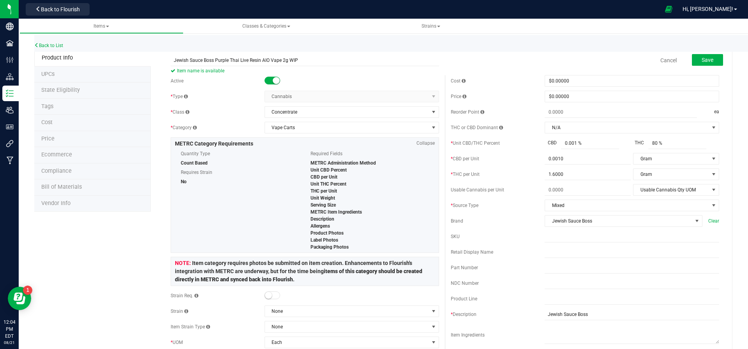
drag, startPoint x: 298, startPoint y: 58, endPoint x: 162, endPoint y: 53, distance: 136.4
type input "Jewish Sauce Boss Purple Thai Live Resin AIO Vape 2g WIP"
click at [557, 252] on input "text" at bounding box center [632, 253] width 175 height 12
paste input "Jewish Sauce Boss Purple Thai Live Resin AIO Vape 2g WIP"
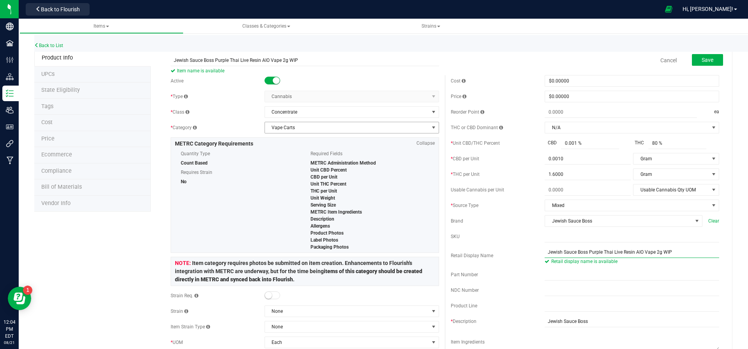
type input "Jewish Sauce Boss Purple Thai Live Resin AIO Vape 2g WIP"
click at [360, 132] on span "Vape Carts" at bounding box center [347, 127] width 164 height 11
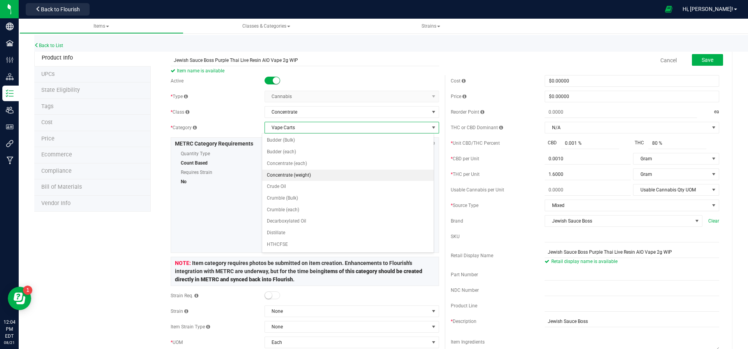
click at [310, 173] on li "Concentrate (weight)" at bounding box center [347, 176] width 171 height 12
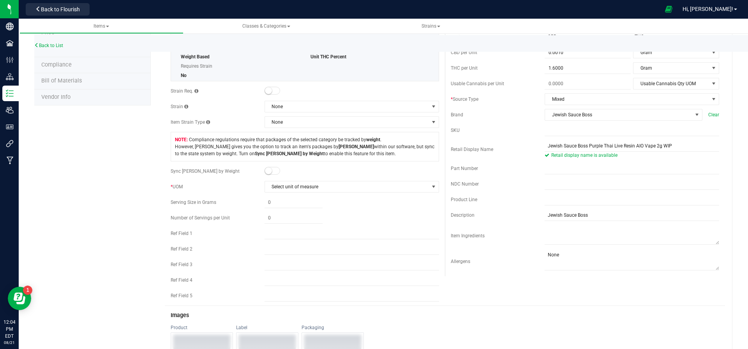
scroll to position [107, 0]
click at [269, 171] on span at bounding box center [272, 171] width 16 height 8
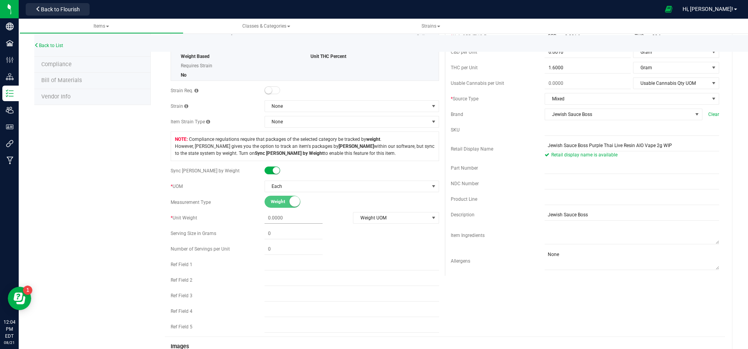
click at [279, 215] on span at bounding box center [293, 218] width 58 height 11
type input "2"
type input "2.0000"
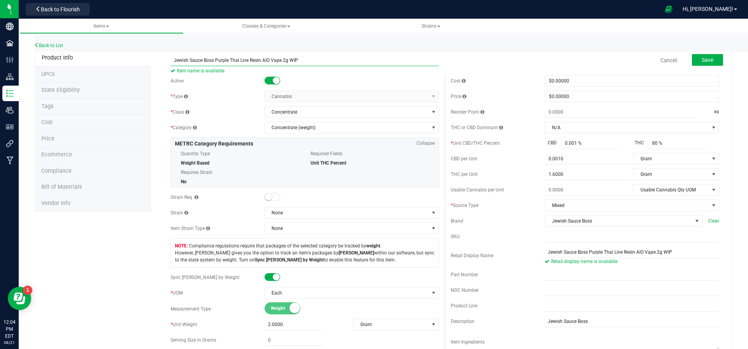
drag, startPoint x: 311, startPoint y: 60, endPoint x: 146, endPoint y: 53, distance: 164.9
click at [703, 61] on span "Save" at bounding box center [708, 60] width 12 height 6
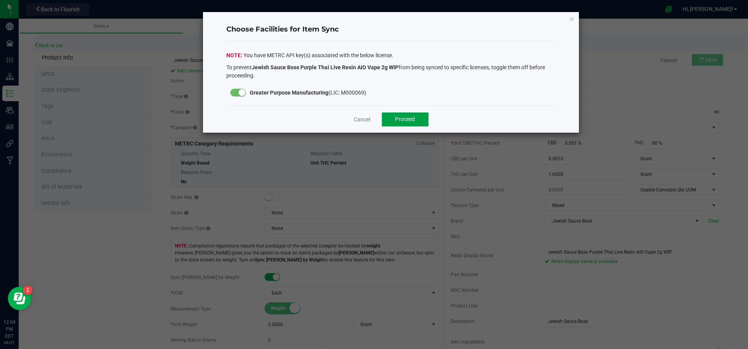
click at [411, 119] on span "Proceed" at bounding box center [405, 119] width 20 height 6
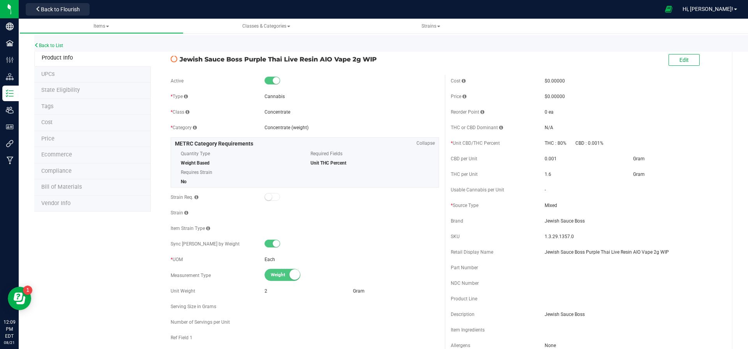
click at [56, 42] on div "Back to List" at bounding box center [408, 43] width 748 height 17
click at [56, 47] on link "Back to List" at bounding box center [48, 45] width 29 height 5
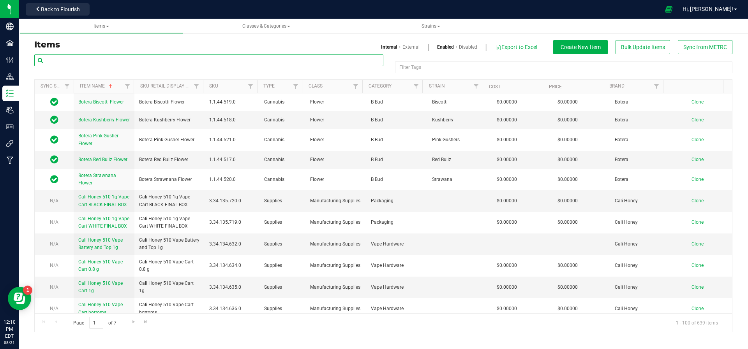
click at [83, 63] on input "text" at bounding box center [208, 61] width 349 height 12
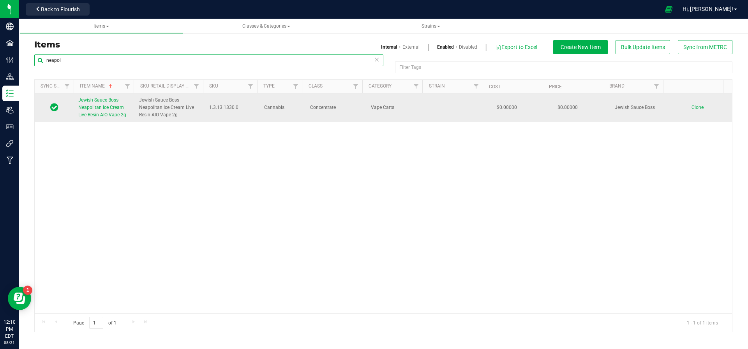
type input "neapol"
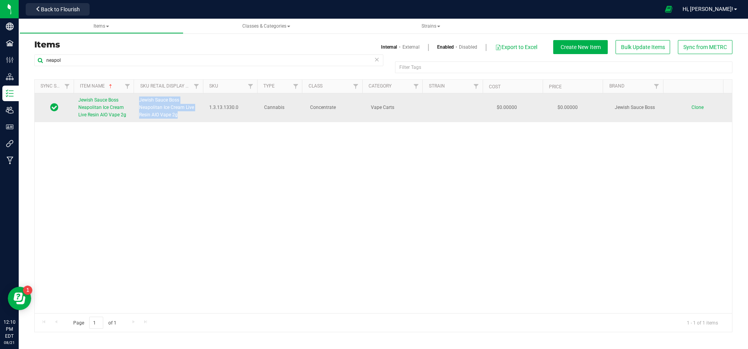
drag, startPoint x: 181, startPoint y: 115, endPoint x: 136, endPoint y: 101, distance: 46.5
click at [136, 101] on td "Jewish Sauce Boss Neapolitan Ice Cream Live Resin AIO Vape 2g" at bounding box center [169, 107] width 70 height 29
copy span "Jewish Sauce Boss Neapolitan Ice Cream Live Resin AIO Vape 2g"
click at [689, 103] on td "Clone" at bounding box center [701, 107] width 61 height 29
click at [691, 109] on span "Clone" at bounding box center [697, 107] width 12 height 5
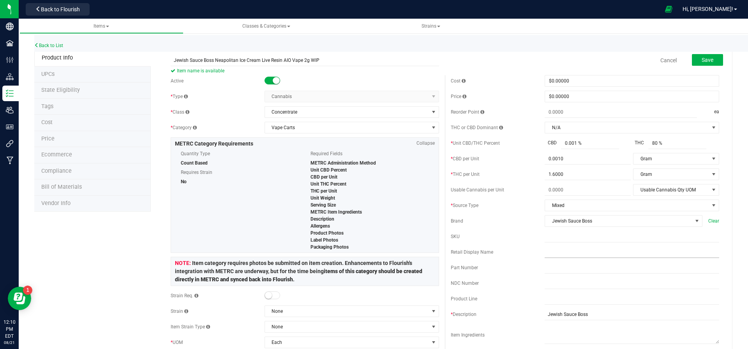
type input "Jewish Sauce Boss Neapolitan Ice Cream Live Resin AIO Vape 2g WIP"
click at [587, 252] on input "text" at bounding box center [632, 253] width 175 height 12
paste input "Jewish Sauce Boss Neapolitan Ice Cream Live Resin AIO Vape 2g WIP"
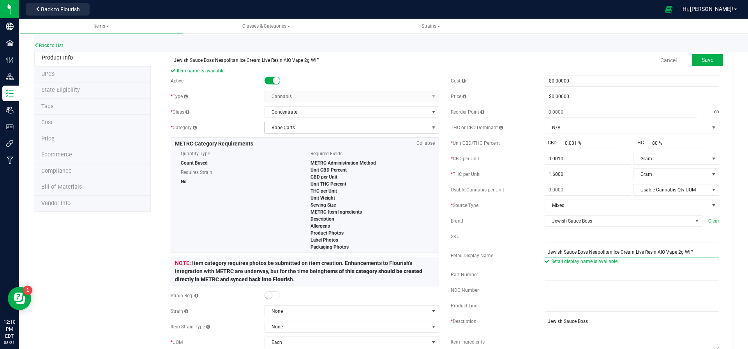
type input "Jewish Sauce Boss Neapolitan Ice Cream Live Resin AIO Vape 2g WIP"
click at [289, 130] on span "Vape Carts" at bounding box center [347, 127] width 164 height 11
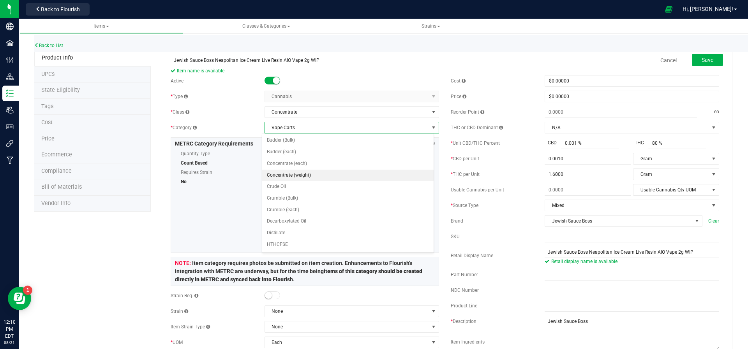
click at [311, 173] on li "Concentrate (weight)" at bounding box center [347, 176] width 171 height 12
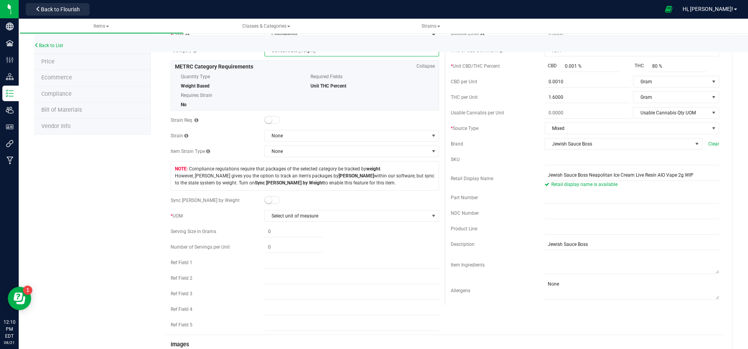
scroll to position [78, 0]
click at [272, 197] on span at bounding box center [272, 200] width 16 height 8
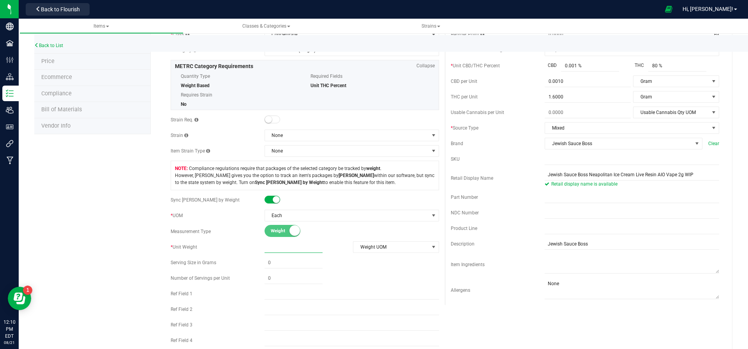
click at [283, 247] on span at bounding box center [293, 247] width 58 height 11
type input "2"
type input "2.0000"
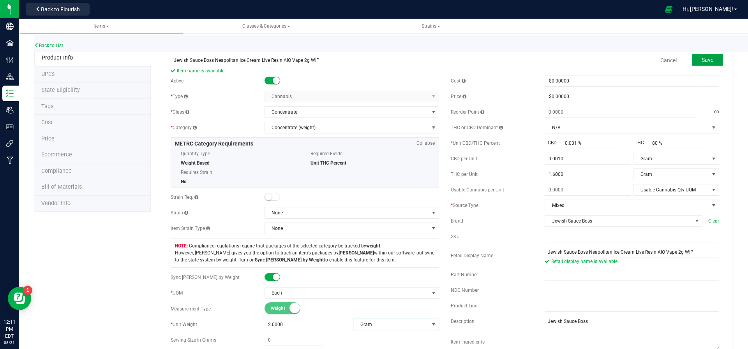
click at [702, 60] on span "Save" at bounding box center [708, 60] width 12 height 6
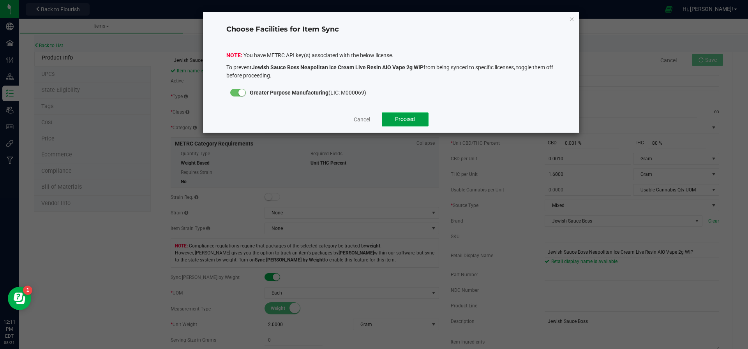
click at [414, 117] on span "Proceed" at bounding box center [405, 119] width 20 height 6
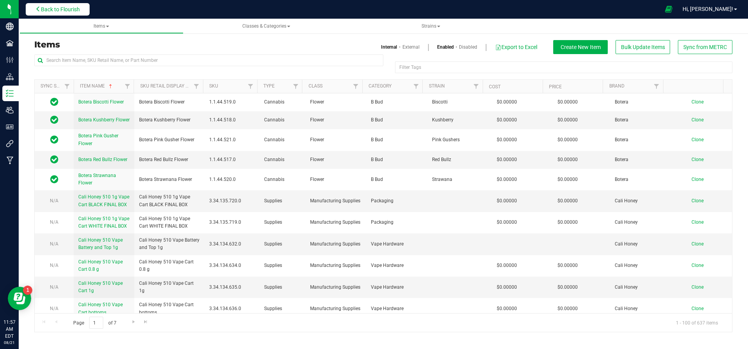
click at [69, 11] on span "Back to Flourish" at bounding box center [60, 9] width 39 height 6
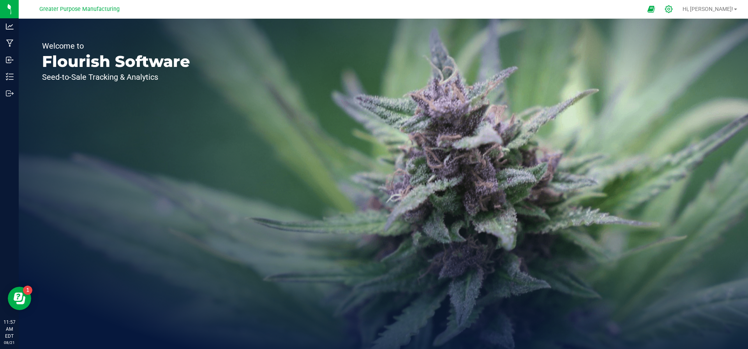
click at [672, 10] on icon at bounding box center [668, 8] width 7 height 7
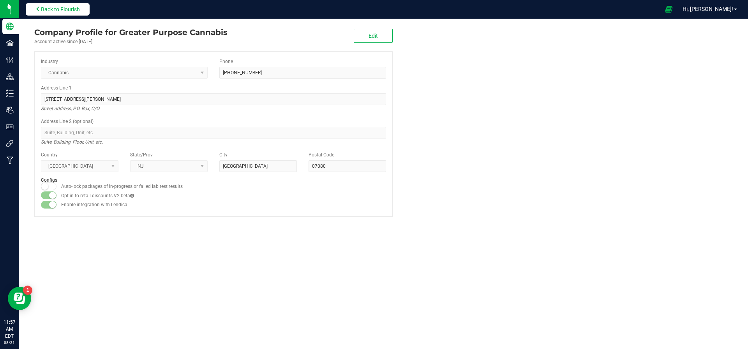
click at [50, 8] on span "Back to Flourish" at bounding box center [60, 9] width 39 height 6
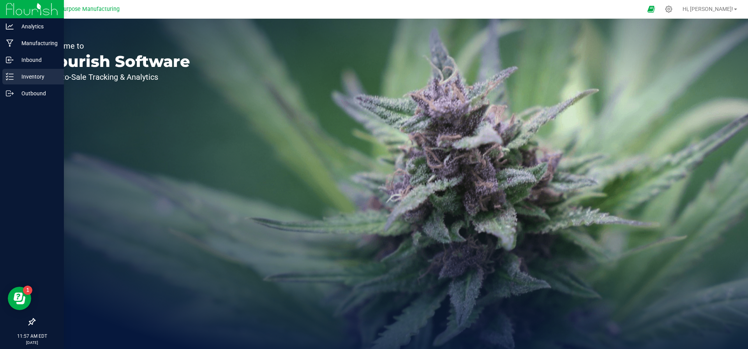
click at [14, 75] on p "Inventory" at bounding box center [37, 76] width 47 height 9
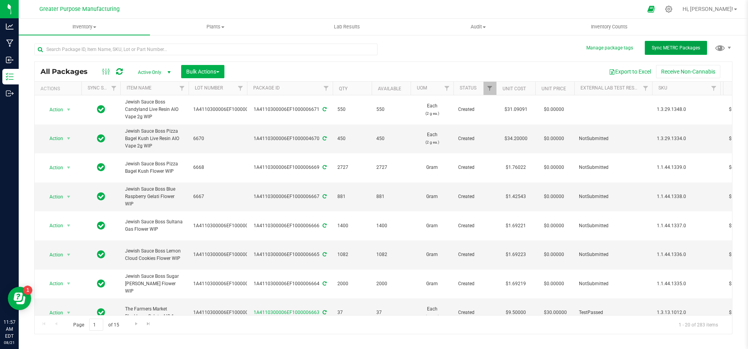
click at [675, 49] on span "Sync METRC Packages" at bounding box center [676, 47] width 48 height 5
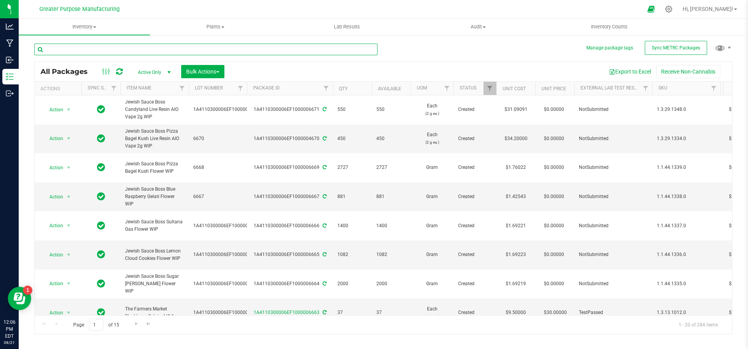
click at [139, 47] on input "text" at bounding box center [205, 50] width 343 height 12
paste input "Jewish Sauce Boss Purple Thai Live Resin AIO Vape 2g WIP"
type input "Jewish Sauce Boss Purple Thai Live Resin AIO Vape 2g WIP"
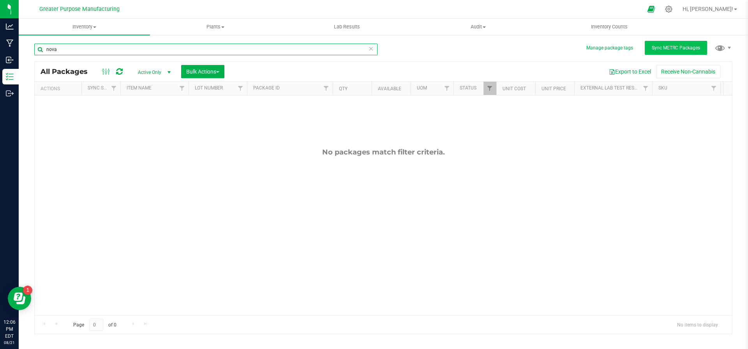
type input "nova"
click at [682, 49] on span "Sync METRC Packages" at bounding box center [676, 47] width 48 height 5
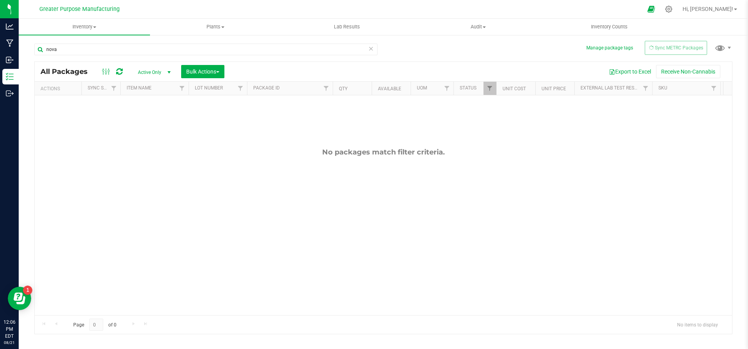
click at [157, 70] on span "Active Only" at bounding box center [152, 72] width 43 height 11
click at [146, 116] on li "All" at bounding box center [152, 120] width 42 height 12
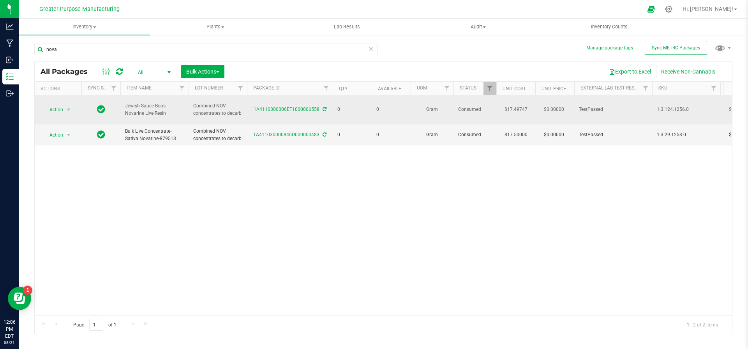
click at [325, 107] on icon at bounding box center [325, 109] width 4 height 5
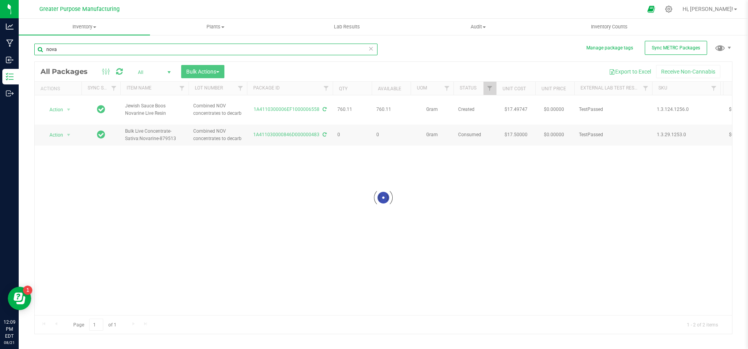
click at [83, 49] on input "nova" at bounding box center [205, 50] width 343 height 12
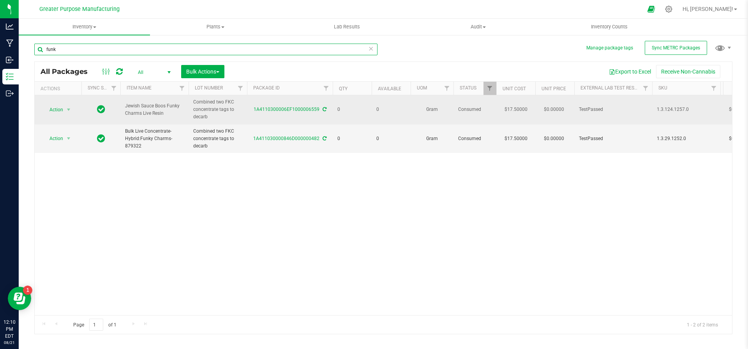
type input "funk"
click at [323, 111] on icon at bounding box center [325, 109] width 4 height 5
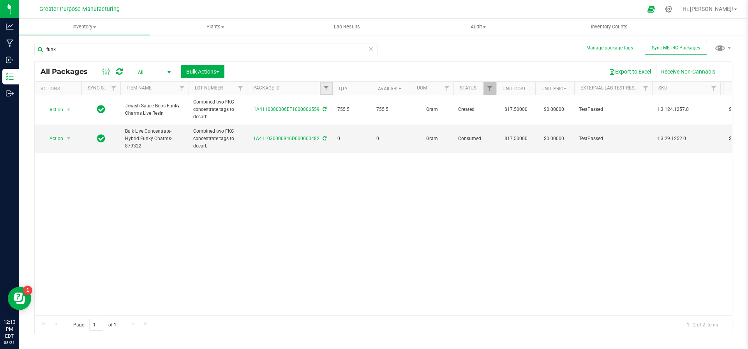
click at [330, 93] on link "Filter" at bounding box center [326, 88] width 13 height 13
click at [363, 105] on input "text" at bounding box center [364, 105] width 80 height 12
paste input "1A4110300006EF1000001940"
type input "1A4110300006EF1000001940"
click at [342, 119] on button "Filter" at bounding box center [342, 125] width 37 height 17
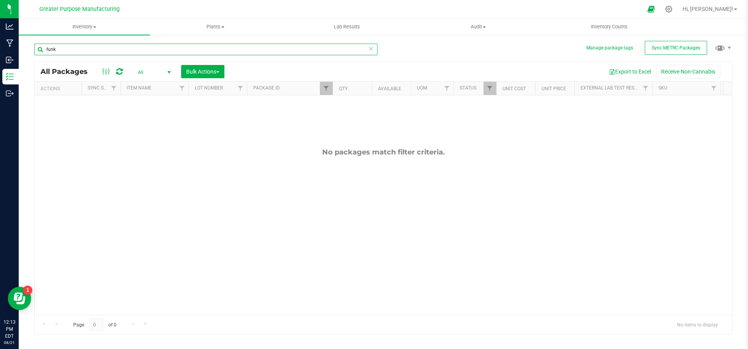
click at [70, 48] on input "funk" at bounding box center [205, 50] width 343 height 12
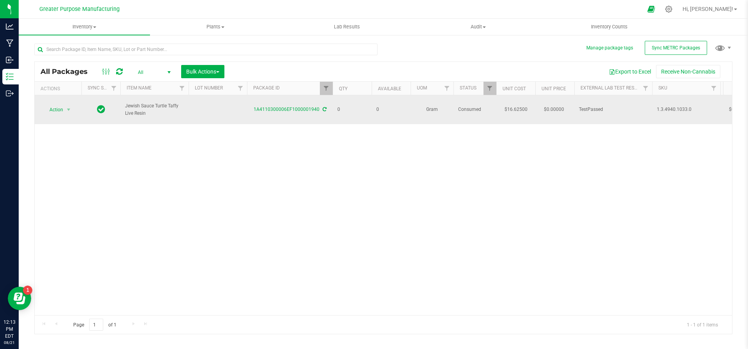
click at [323, 107] on icon at bounding box center [325, 109] width 4 height 5
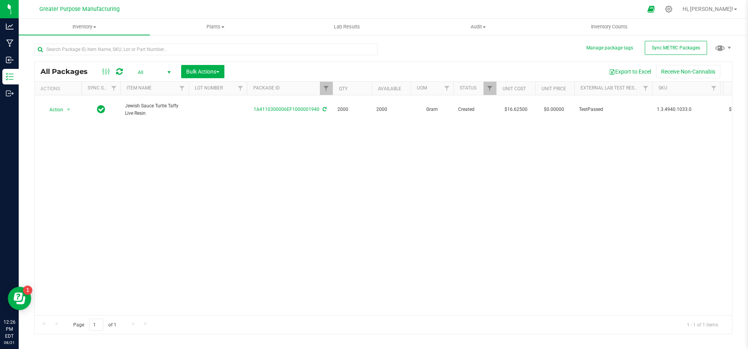
click at [118, 72] on icon at bounding box center [119, 72] width 7 height 8
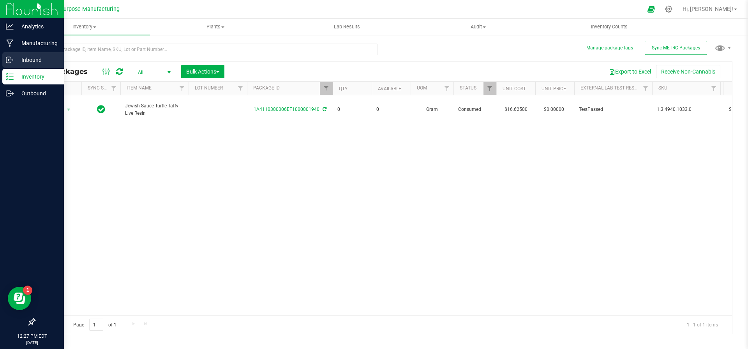
click at [28, 58] on p "Inbound" at bounding box center [37, 59] width 47 height 9
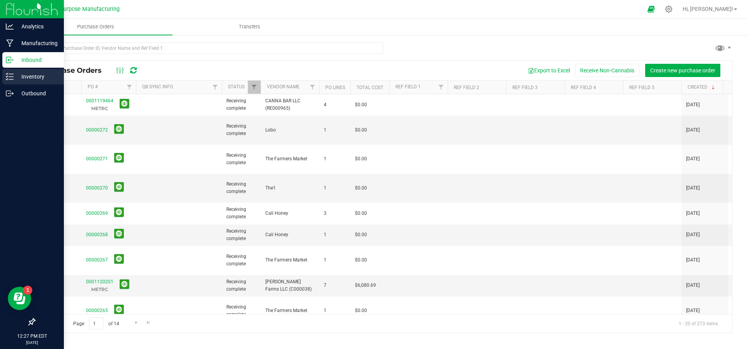
click at [29, 72] on p "Inventory" at bounding box center [37, 76] width 47 height 9
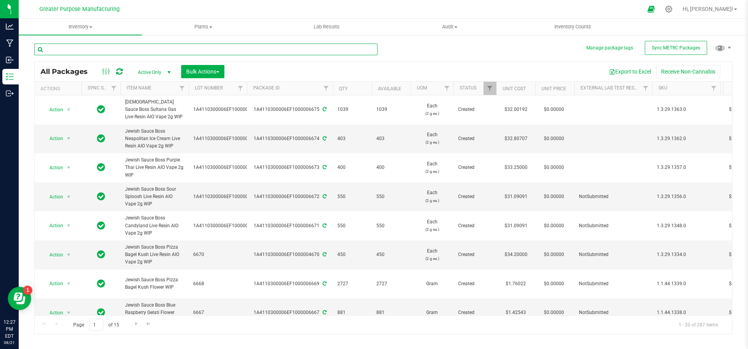
click at [95, 48] on input "text" at bounding box center [205, 50] width 343 height 12
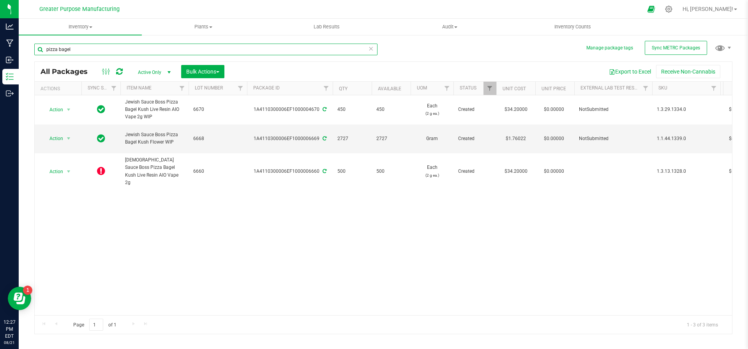
type input "pizza bagel"
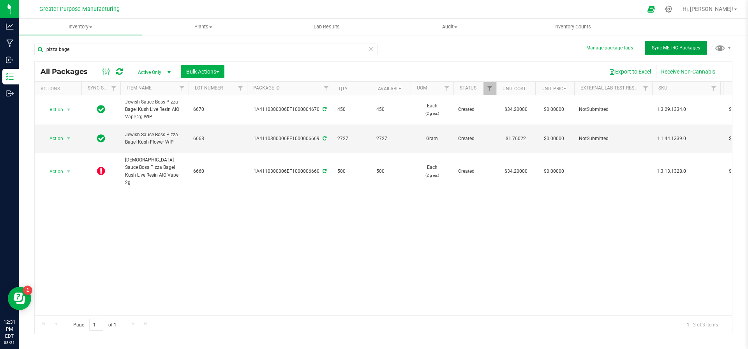
click at [688, 48] on span "Sync METRC Packages" at bounding box center [676, 47] width 48 height 5
click at [330, 86] on link "Filter" at bounding box center [326, 88] width 13 height 13
click at [337, 103] on input "text" at bounding box center [364, 105] width 80 height 12
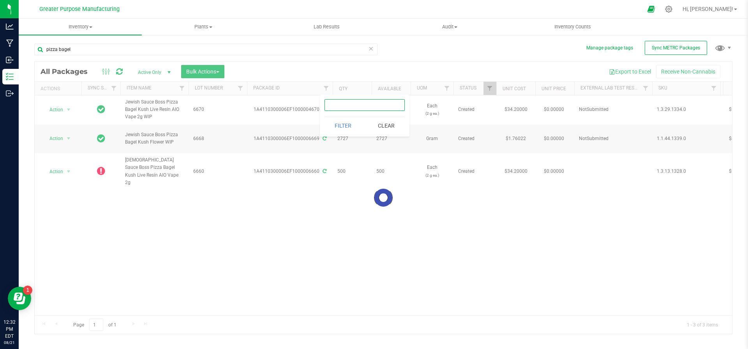
type input "6"
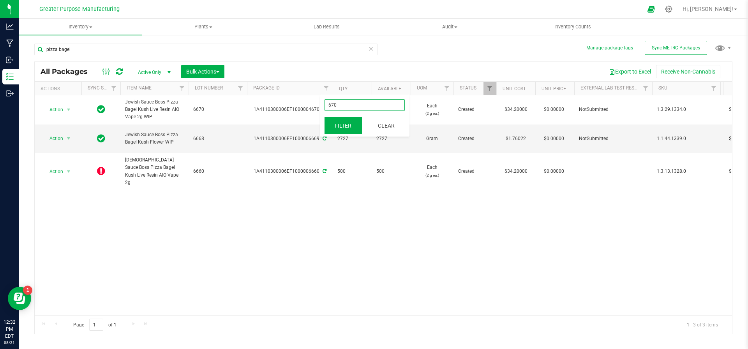
type input "670"
click at [344, 124] on button "Filter" at bounding box center [342, 125] width 37 height 17
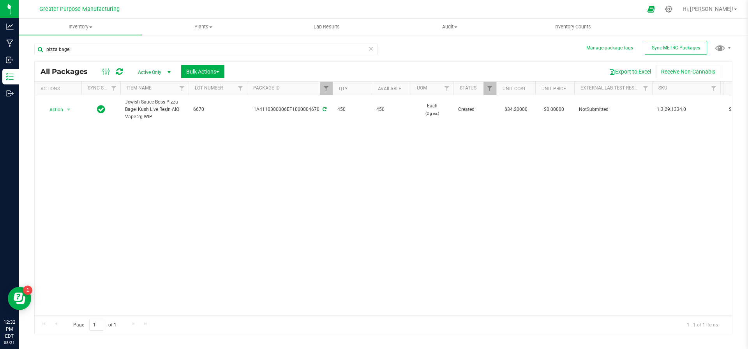
click at [164, 76] on span "select" at bounding box center [169, 72] width 10 height 11
click at [146, 118] on li "All" at bounding box center [152, 120] width 42 height 12
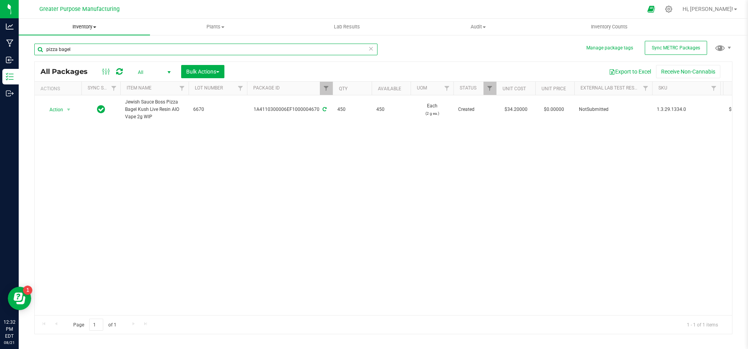
drag, startPoint x: 205, startPoint y: 45, endPoint x: 25, endPoint y: 29, distance: 181.0
click at [25, 29] on inventory "Inventory All packages All inventory Waste log Create inventory Plants All plan…" at bounding box center [383, 145] width 729 height 253
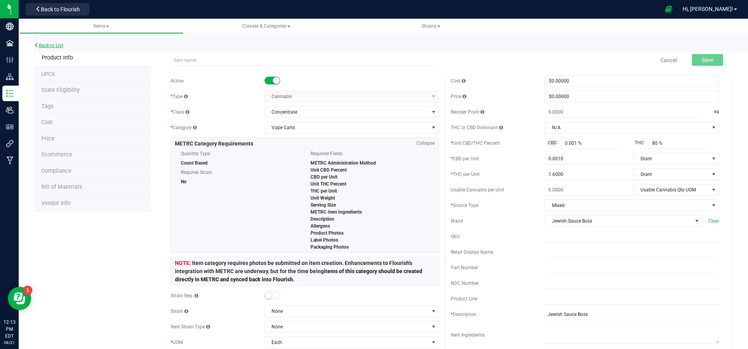
click at [51, 43] on link "Back to List" at bounding box center [48, 45] width 29 height 5
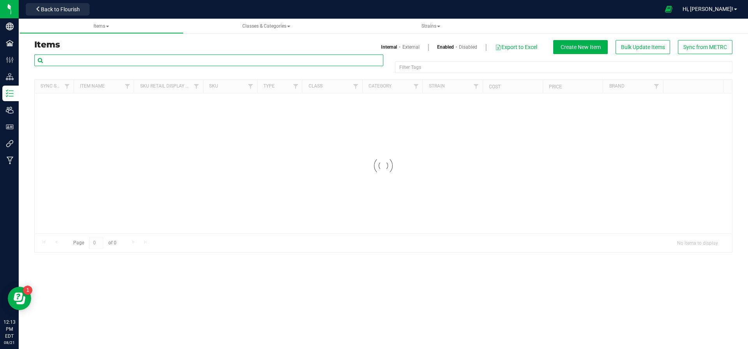
click at [99, 57] on input "text" at bounding box center [208, 61] width 349 height 12
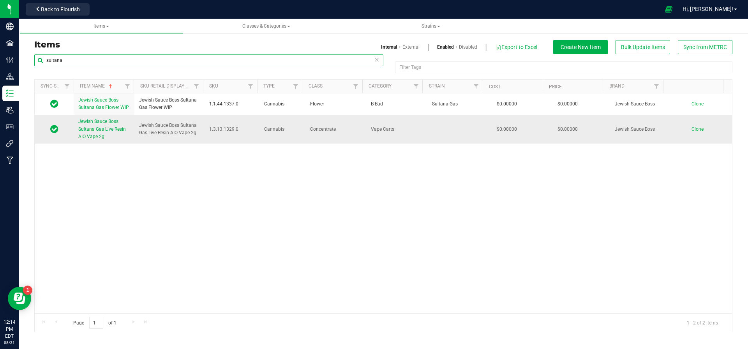
type input "sultana"
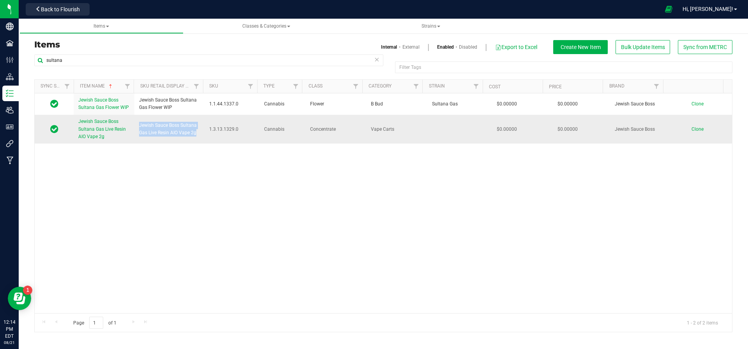
drag, startPoint x: 197, startPoint y: 134, endPoint x: 141, endPoint y: 123, distance: 57.3
click at [141, 123] on span "Jewish Sauce Boss Sultana Gas Live Resin AIO Vape 2g" at bounding box center [169, 129] width 61 height 15
copy span "ewish Sauce Boss Sultana Gas Live Resin AIO Vape 2g"
click at [139, 123] on span "Jewish Sauce Boss Sultana Gas Live Resin AIO Vape 2g" at bounding box center [169, 129] width 61 height 15
copy span "Jewish Sauce Boss Sultana Gas Live Resin AIO Vape 2g"
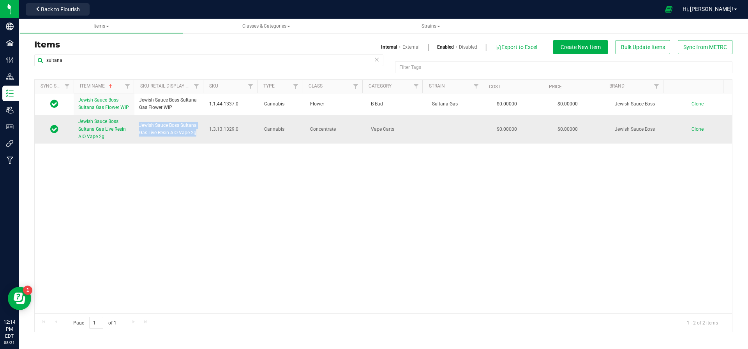
click at [691, 127] on span "Clone" at bounding box center [697, 129] width 12 height 5
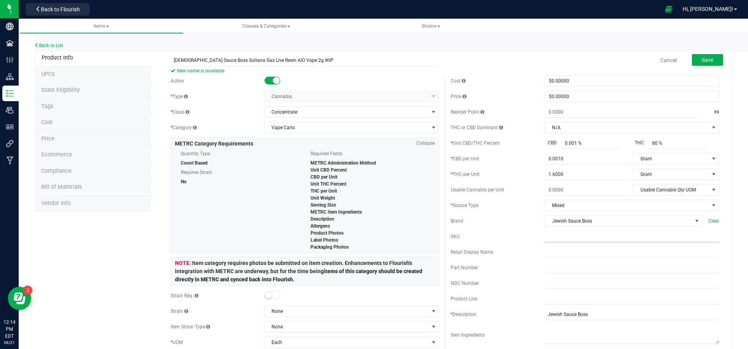
type input "[DEMOGRAPHIC_DATA] Sauce Boss Sultana Gas Live Resin AIO Vape 2g WIP"
click at [571, 236] on input "text" at bounding box center [632, 237] width 175 height 12
click at [569, 252] on input "text" at bounding box center [632, 253] width 175 height 12
paste input "[DEMOGRAPHIC_DATA] Sauce Boss Sultana Gas Live Resin AIO Vape 2g WIP"
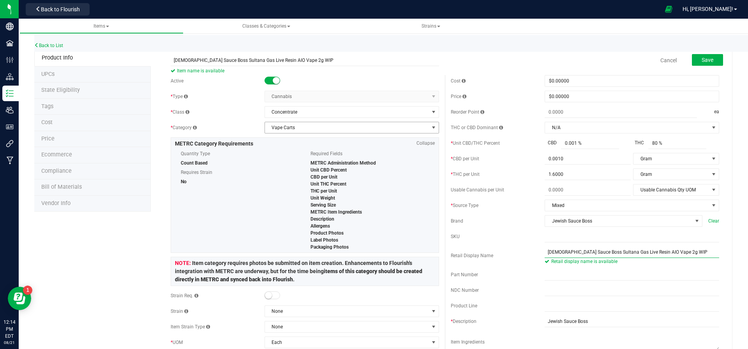
type input "[DEMOGRAPHIC_DATA] Sauce Boss Sultana Gas Live Resin AIO Vape 2g WIP"
click at [281, 127] on span "Vape Carts" at bounding box center [347, 127] width 164 height 11
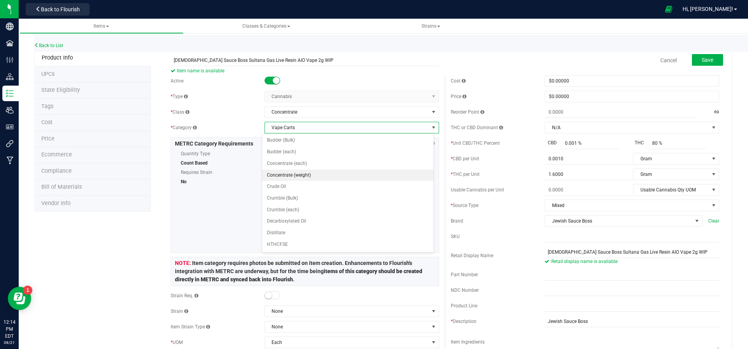
click at [298, 176] on li "Concentrate (weight)" at bounding box center [347, 176] width 171 height 12
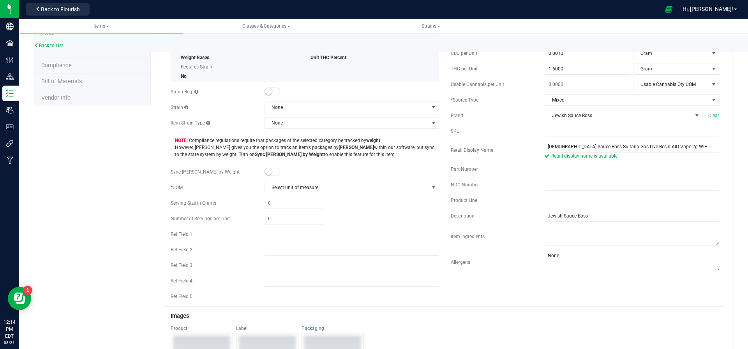
scroll to position [110, 0]
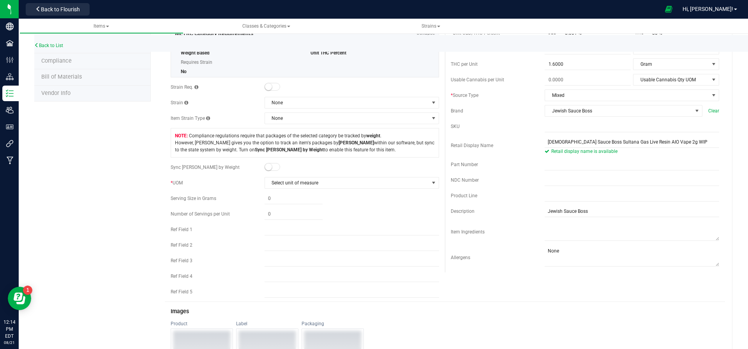
click at [270, 167] on span at bounding box center [272, 167] width 16 height 8
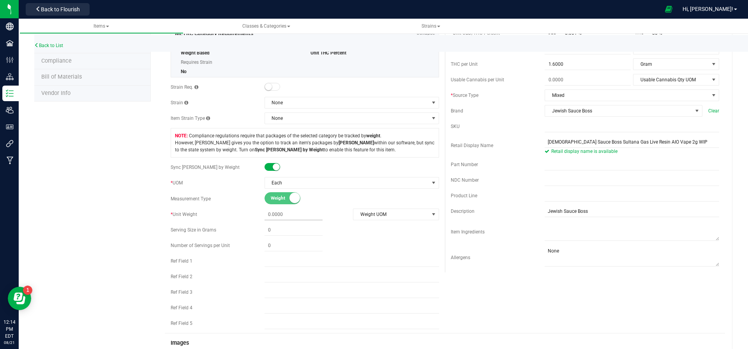
click at [278, 225] on span at bounding box center [293, 230] width 58 height 11
type input "0.0000"
click at [279, 214] on span at bounding box center [293, 214] width 58 height 11
type input "2"
type input "2.0000"
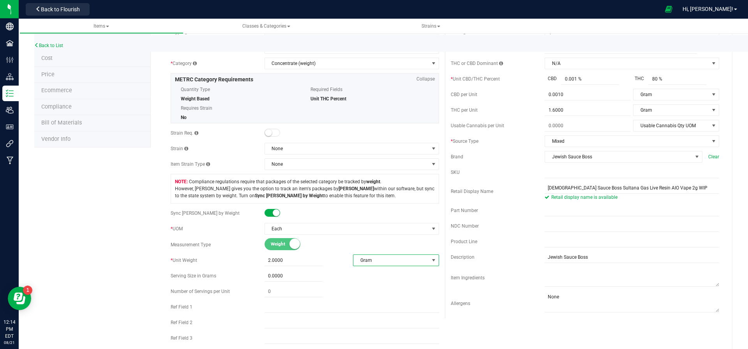
scroll to position [0, 0]
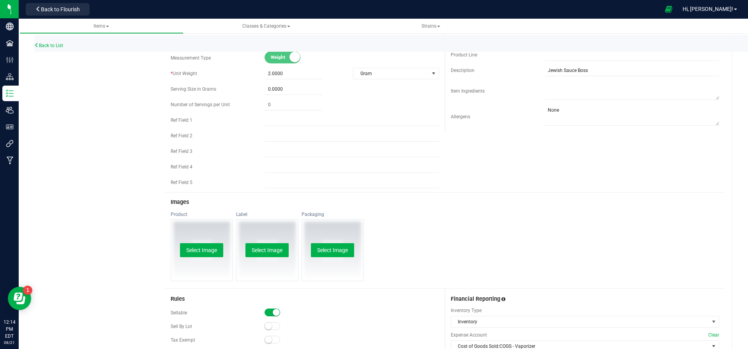
click at [522, 208] on div "Images" at bounding box center [445, 203] width 560 height 18
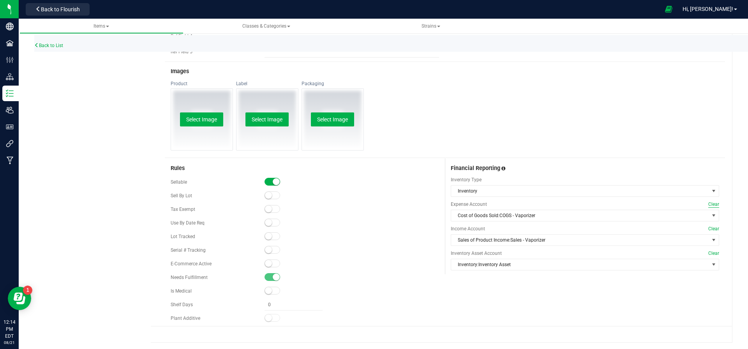
click at [708, 201] on span "Clear" at bounding box center [713, 204] width 11 height 7
click at [708, 229] on span "Clear" at bounding box center [713, 229] width 11 height 7
click at [708, 251] on span "Clear" at bounding box center [713, 253] width 11 height 7
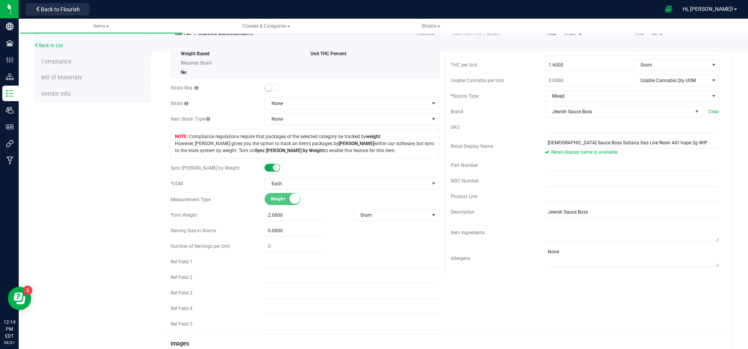
scroll to position [0, 0]
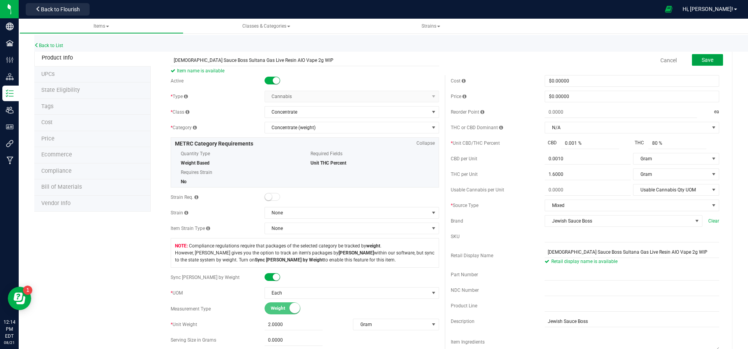
click at [705, 57] on button "Save" at bounding box center [707, 60] width 31 height 12
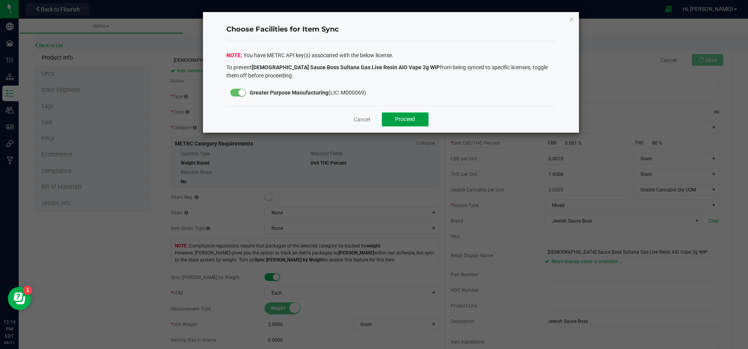
click at [420, 118] on button "Proceed" at bounding box center [405, 120] width 47 height 14
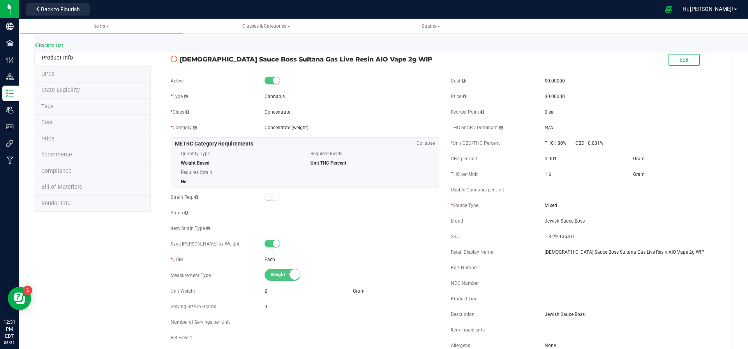
click at [56, 41] on div "Back to List" at bounding box center [408, 43] width 748 height 17
click at [55, 47] on link "Back to List" at bounding box center [48, 45] width 29 height 5
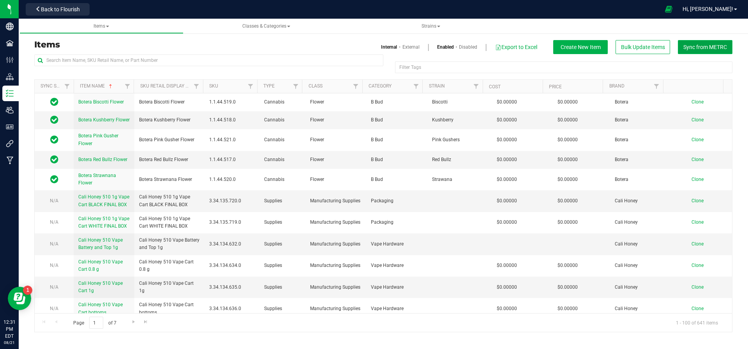
click at [716, 48] on span "Sync from METRC" at bounding box center [705, 47] width 44 height 6
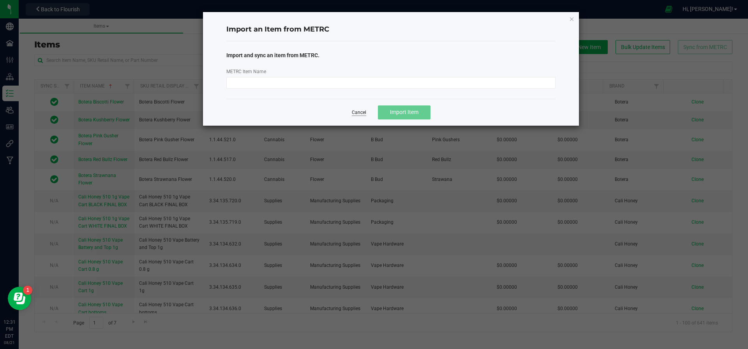
click at [361, 115] on link "Cancel" at bounding box center [359, 112] width 14 height 7
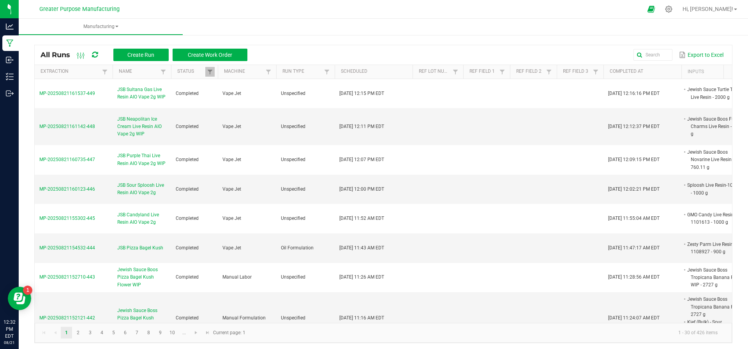
click at [96, 51] on icon at bounding box center [95, 54] width 6 height 7
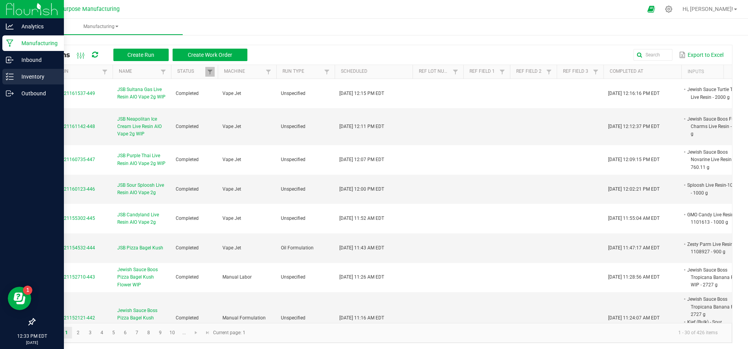
click at [12, 75] on icon at bounding box center [10, 77] width 8 height 8
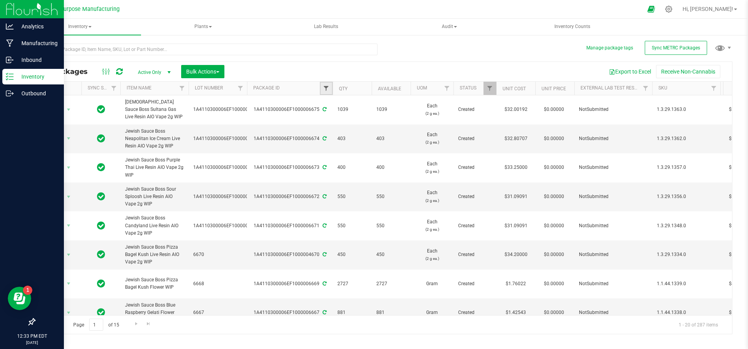
click at [328, 89] on span "Filter" at bounding box center [326, 88] width 6 height 6
click at [356, 106] on input "text" at bounding box center [364, 105] width 80 height 12
type input "6670"
click at [339, 124] on button "Filter" at bounding box center [342, 125] width 37 height 17
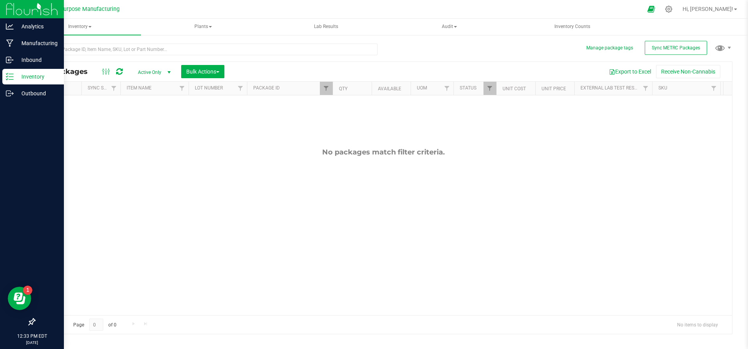
click at [172, 71] on span "select" at bounding box center [169, 72] width 6 height 6
click at [155, 117] on li "All" at bounding box center [152, 120] width 42 height 12
click at [325, 90] on span "Filter" at bounding box center [326, 88] width 6 height 6
click at [343, 124] on button "Filter" at bounding box center [342, 125] width 37 height 17
drag, startPoint x: 22, startPoint y: 42, endPoint x: 15, endPoint y: 42, distance: 7.0
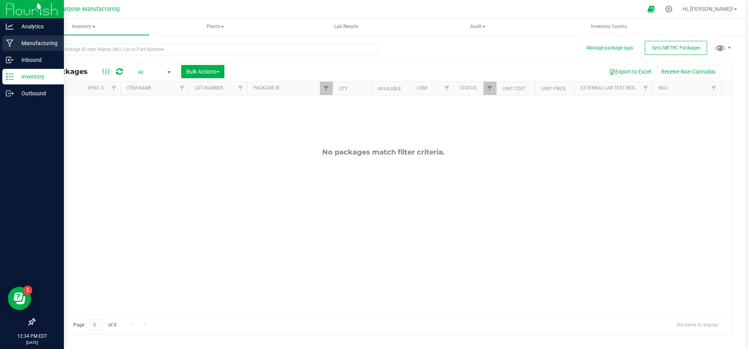
click at [15, 42] on p "Manufacturing" at bounding box center [37, 43] width 47 height 9
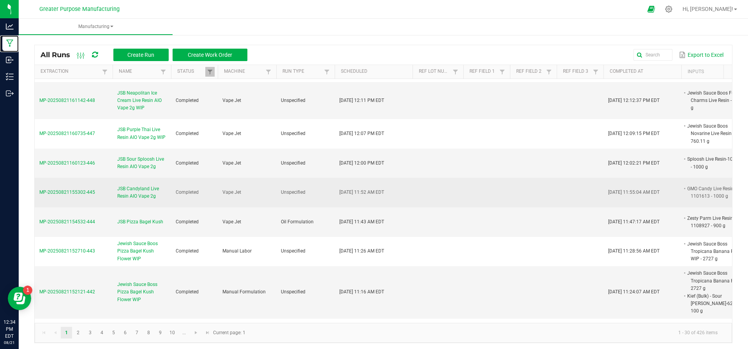
scroll to position [29, 0]
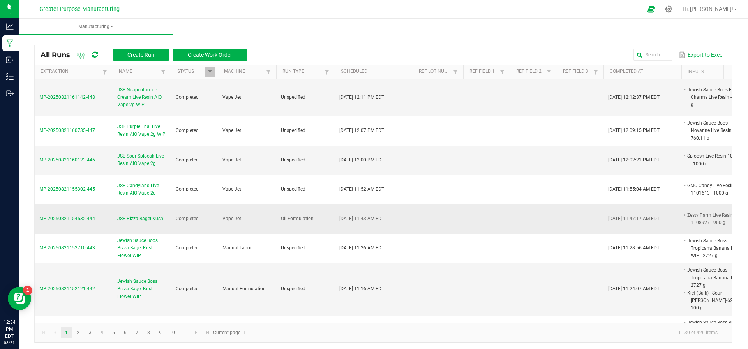
click at [144, 217] on span "JSB Pizza Bagel Kush" at bounding box center [140, 218] width 46 height 7
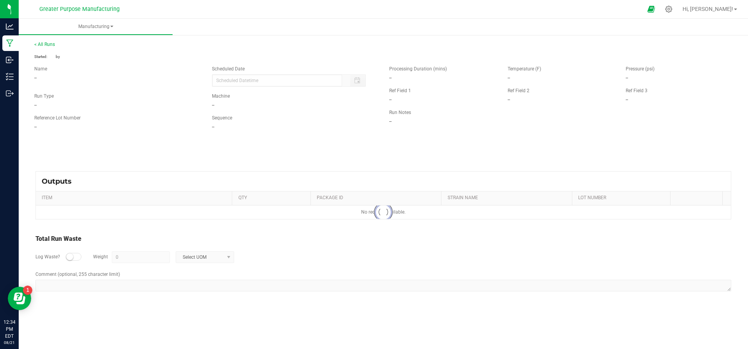
type input "[DATE] 11:43 AM"
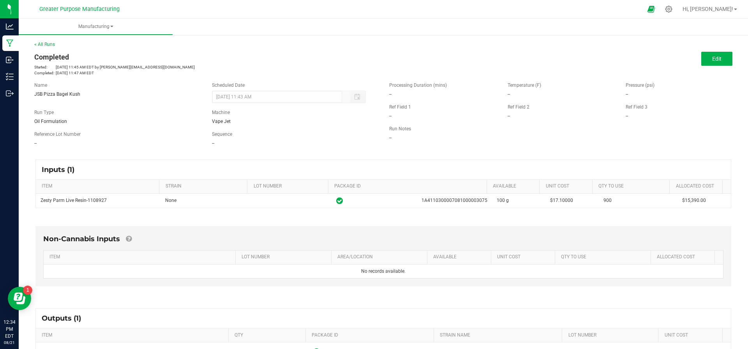
scroll to position [83, 0]
